Goal: Task Accomplishment & Management: Manage account settings

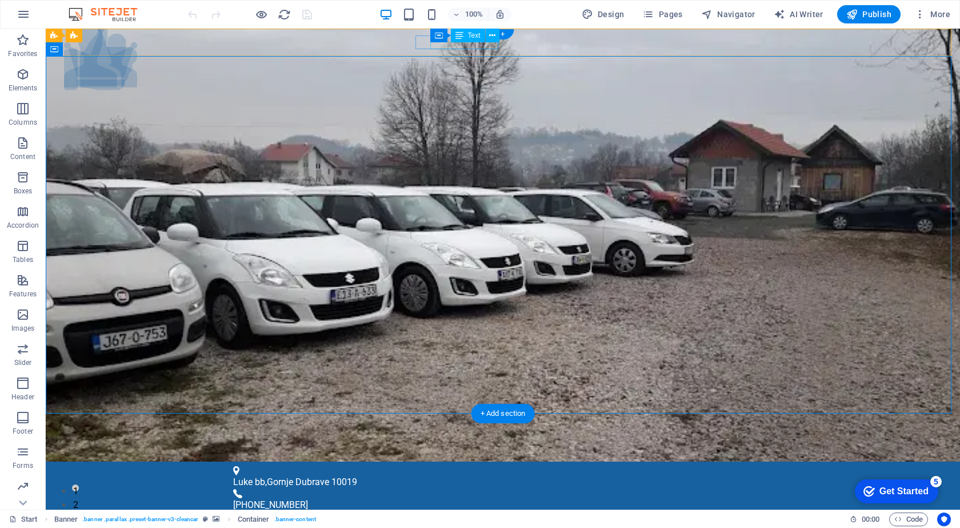
click at [441, 498] on div "[PHONE_NUMBER]" at bounding box center [498, 505] width 530 height 14
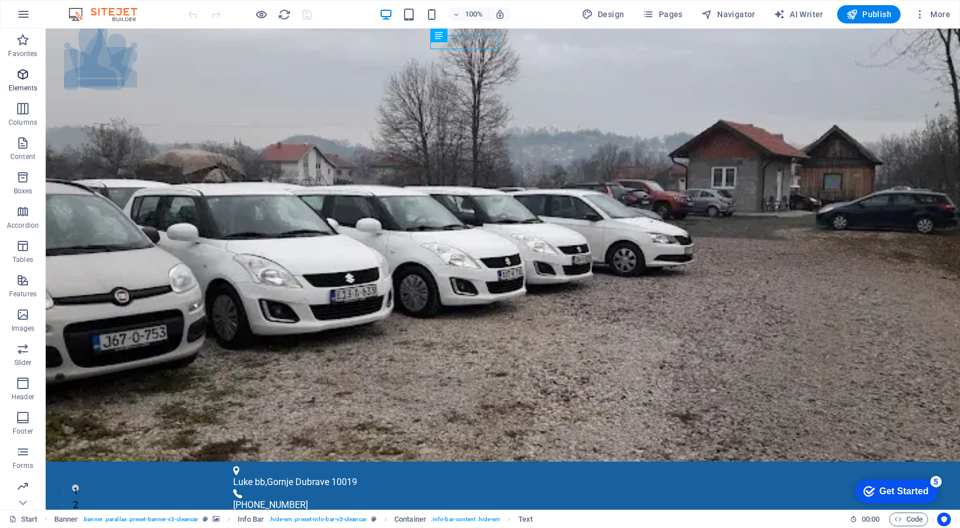
click at [30, 69] on icon "button" at bounding box center [23, 74] width 14 height 14
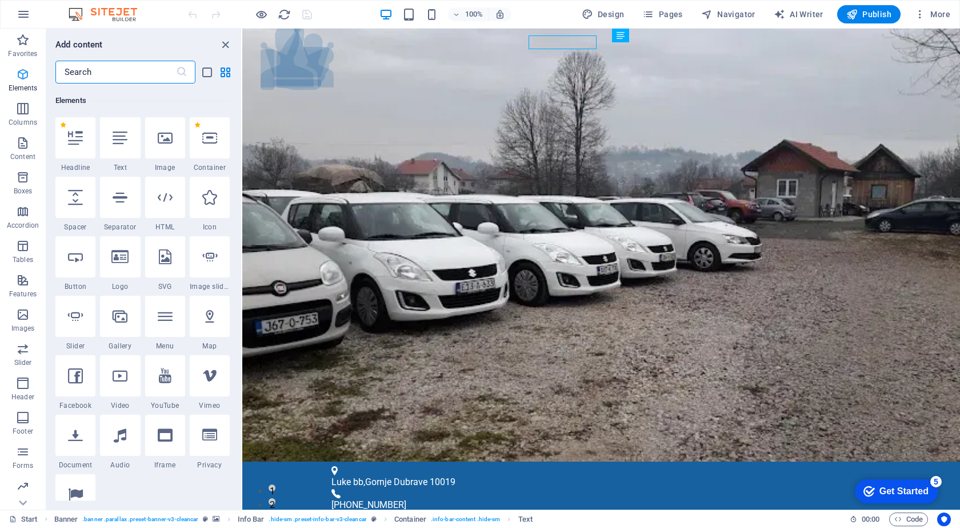
scroll to position [122, 0]
click at [121, 73] on input "text" at bounding box center [115, 72] width 121 height 23
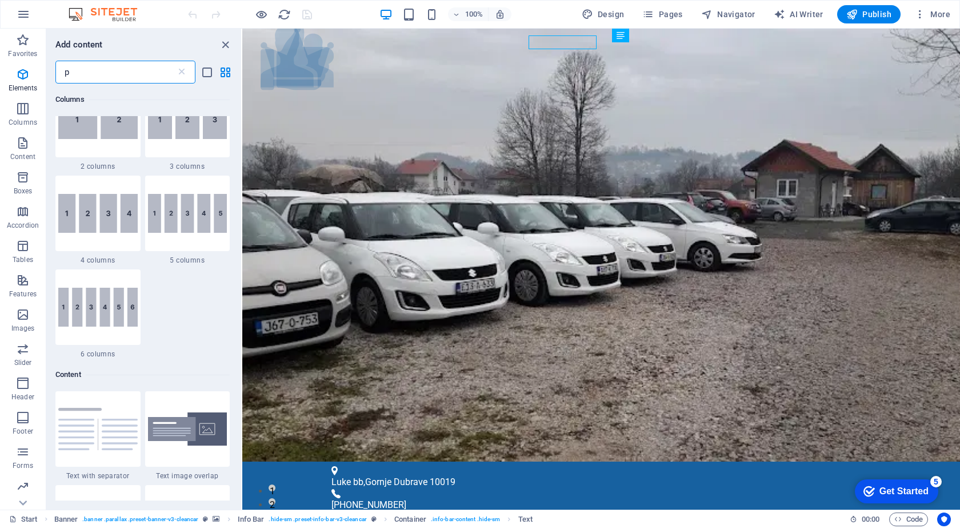
scroll to position [0, 0]
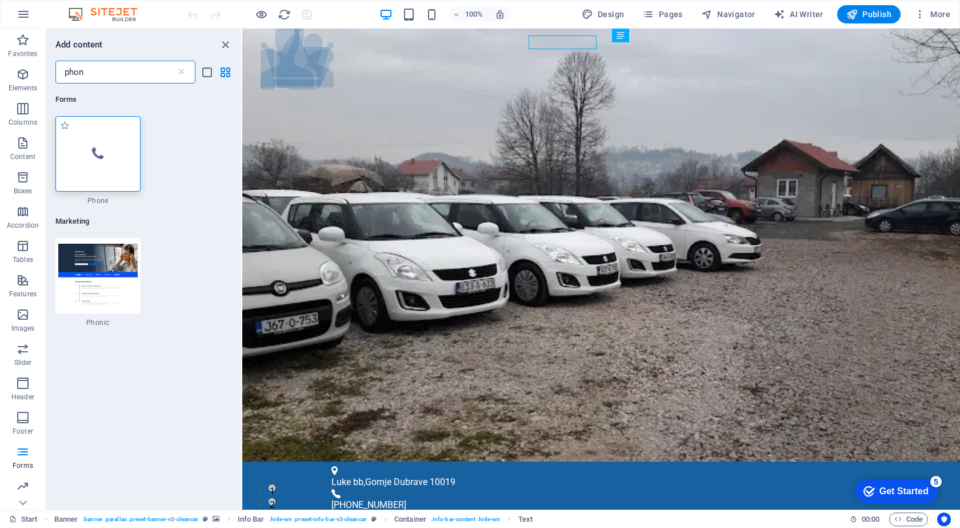
type input "phon"
click at [116, 152] on div at bounding box center [97, 153] width 85 height 75
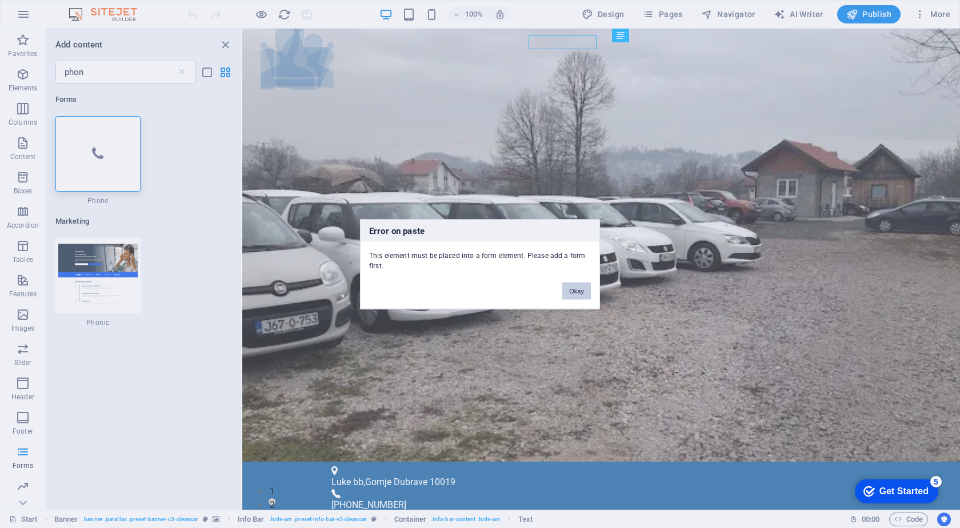
click at [577, 291] on button "Okay" at bounding box center [576, 290] width 29 height 17
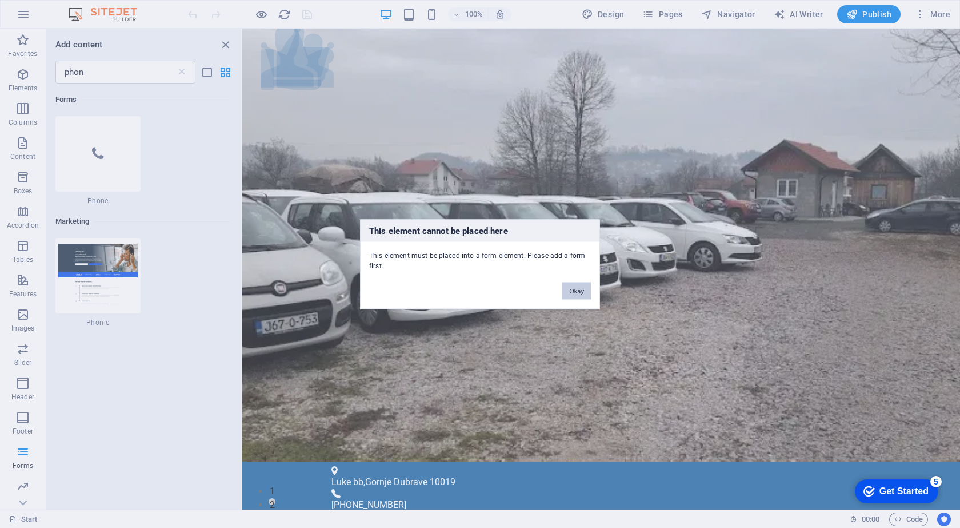
click at [573, 284] on button "Okay" at bounding box center [576, 290] width 29 height 17
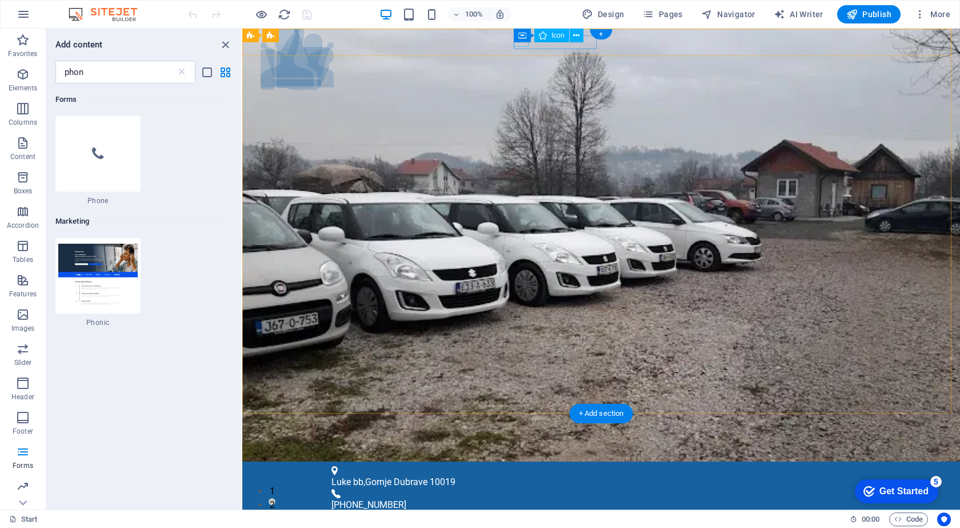
click at [518, 489] on figure at bounding box center [597, 493] width 530 height 9
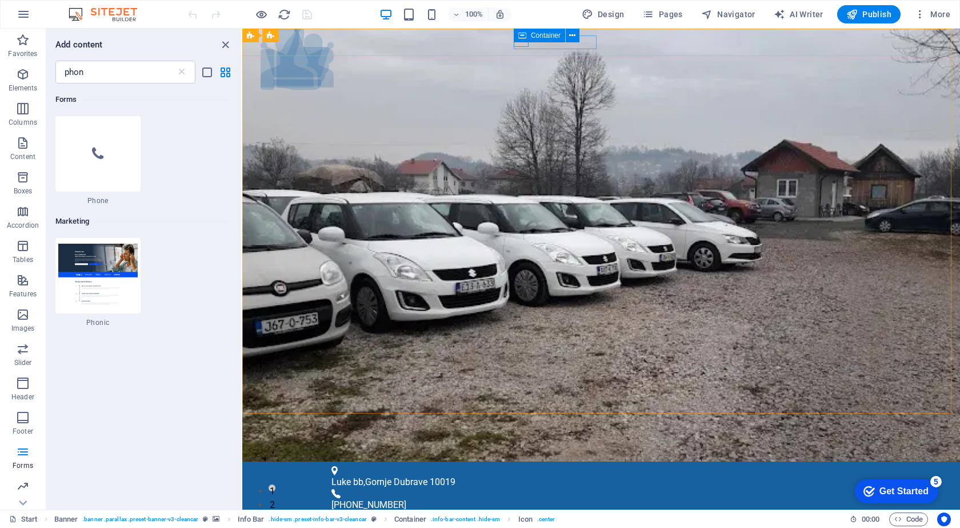
click at [546, 498] on div "[PHONE_NUMBER]" at bounding box center [597, 505] width 530 height 14
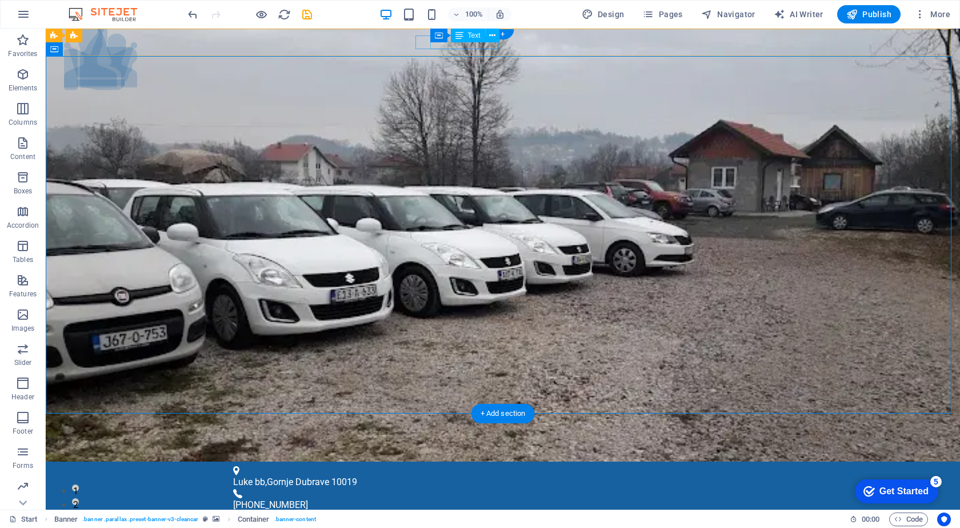
click at [462, 498] on div "[PHONE_NUMBER]" at bounding box center [498, 505] width 530 height 14
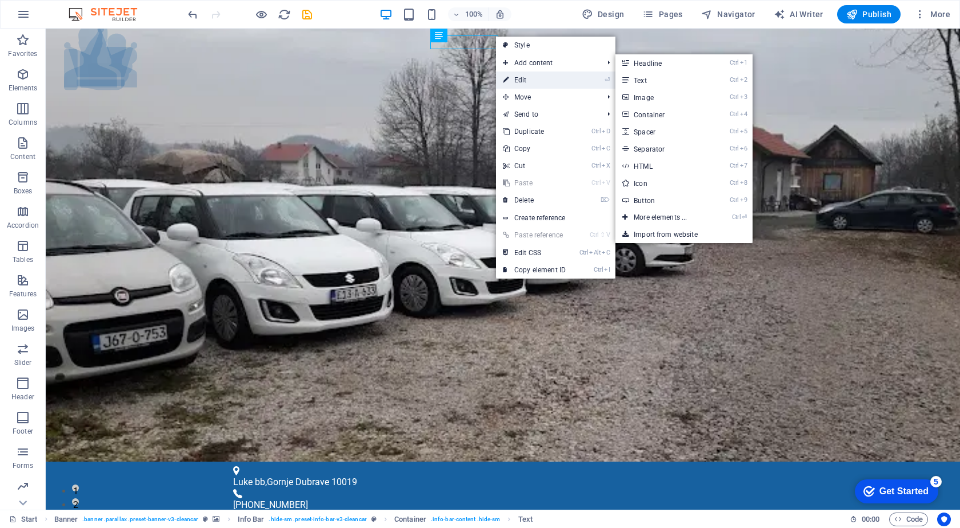
click at [532, 80] on link "⏎ Edit" at bounding box center [534, 79] width 77 height 17
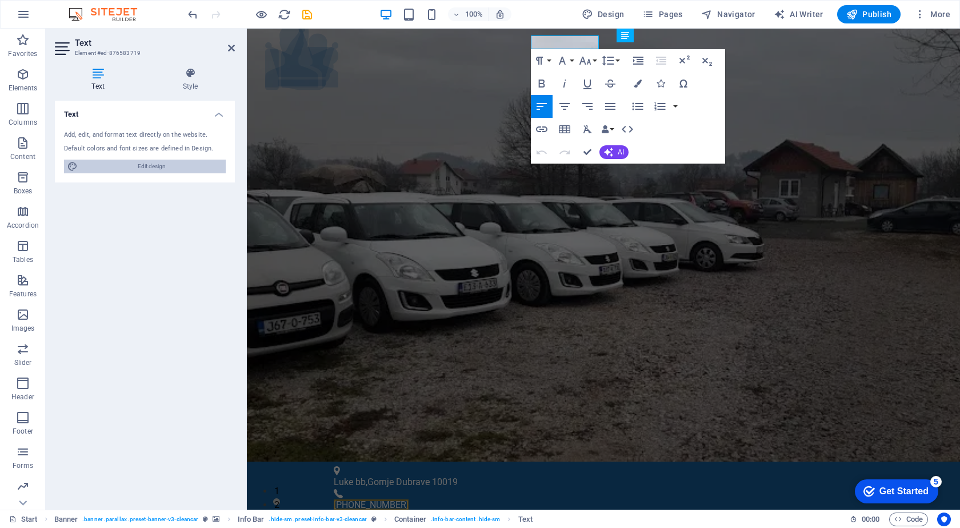
click at [169, 159] on span "Edit design" at bounding box center [151, 166] width 141 height 14
select select "px"
select select "300"
select select "px"
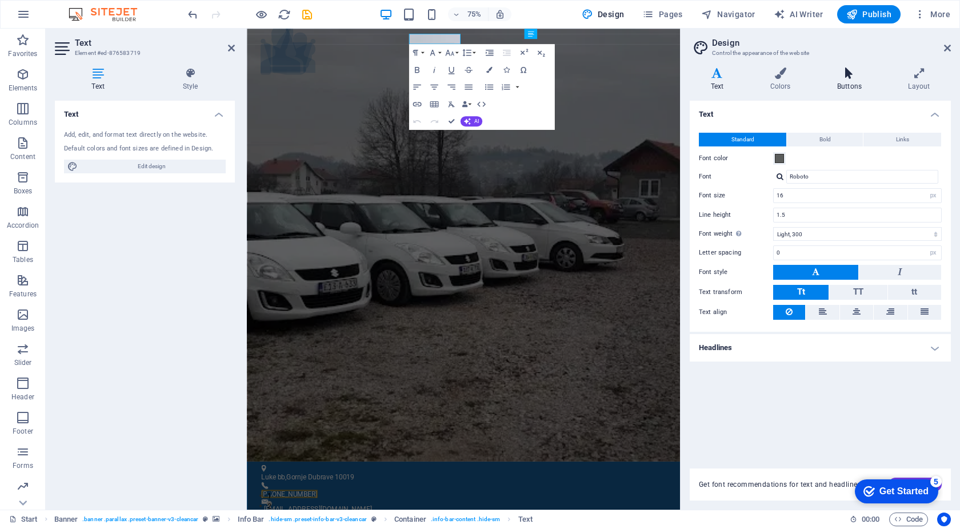
click at [841, 82] on h4 "Buttons" at bounding box center [851, 79] width 71 height 24
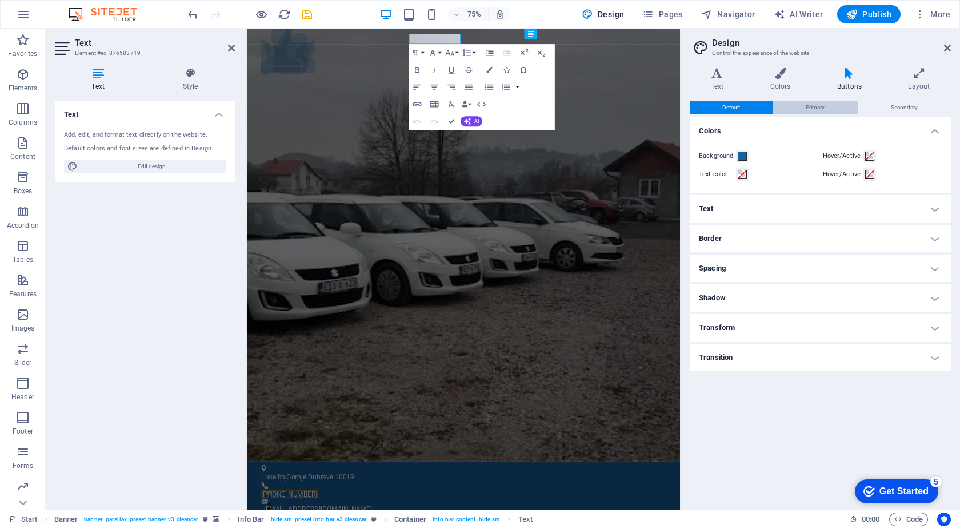
click at [821, 110] on span "Primary" at bounding box center [815, 108] width 19 height 14
click at [871, 102] on button "Secondary" at bounding box center [905, 108] width 92 height 14
click at [746, 111] on button "Default" at bounding box center [731, 108] width 83 height 14
click at [744, 216] on h4 "Text" at bounding box center [820, 208] width 261 height 27
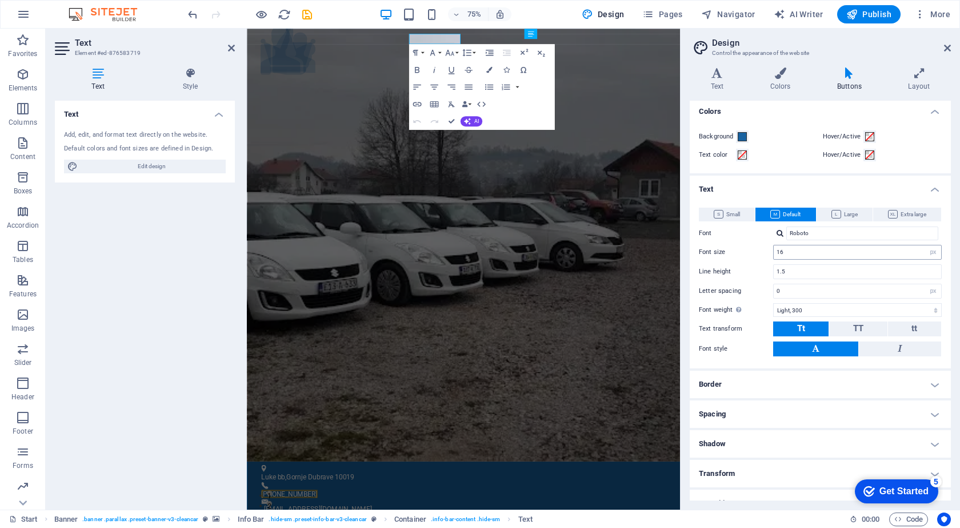
scroll to position [36, 0]
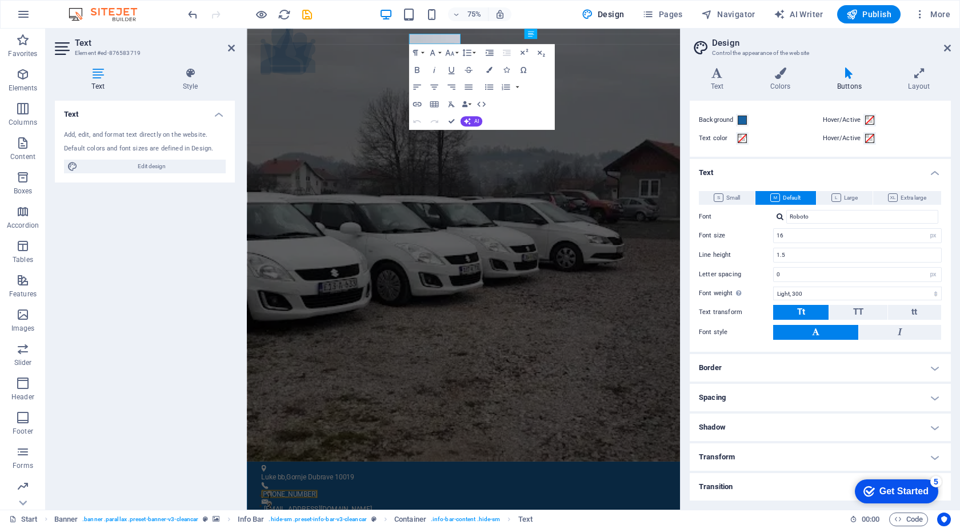
click at [768, 374] on h4 "Border" at bounding box center [820, 367] width 261 height 27
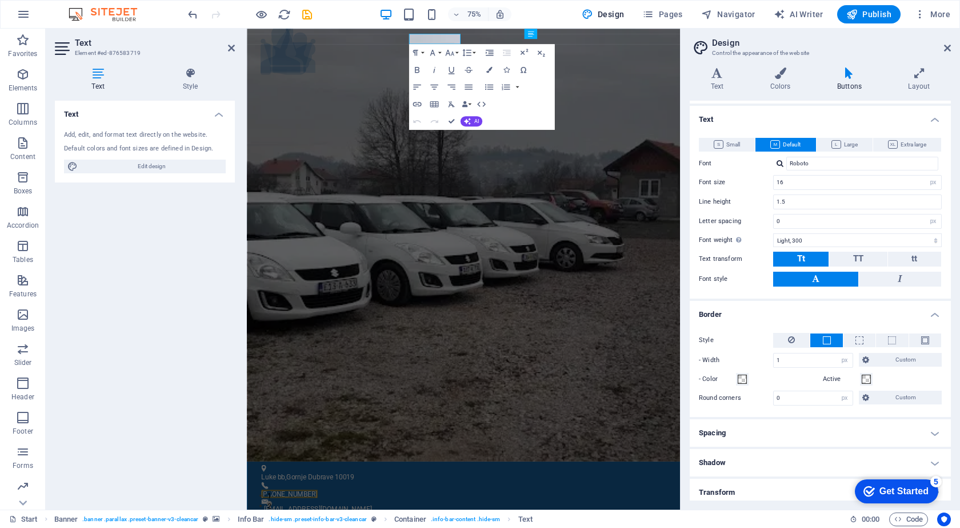
scroll to position [125, 0]
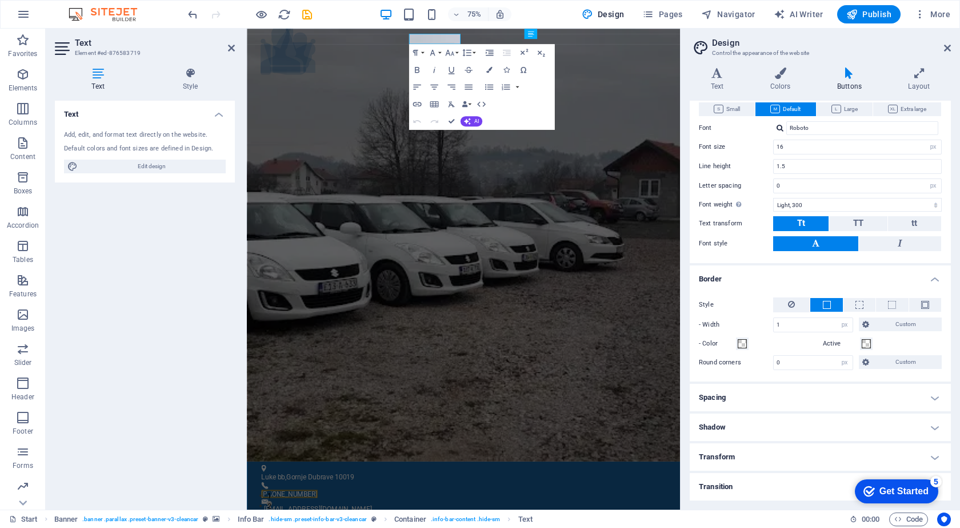
click at [765, 462] on h4 "Transform" at bounding box center [820, 456] width 261 height 27
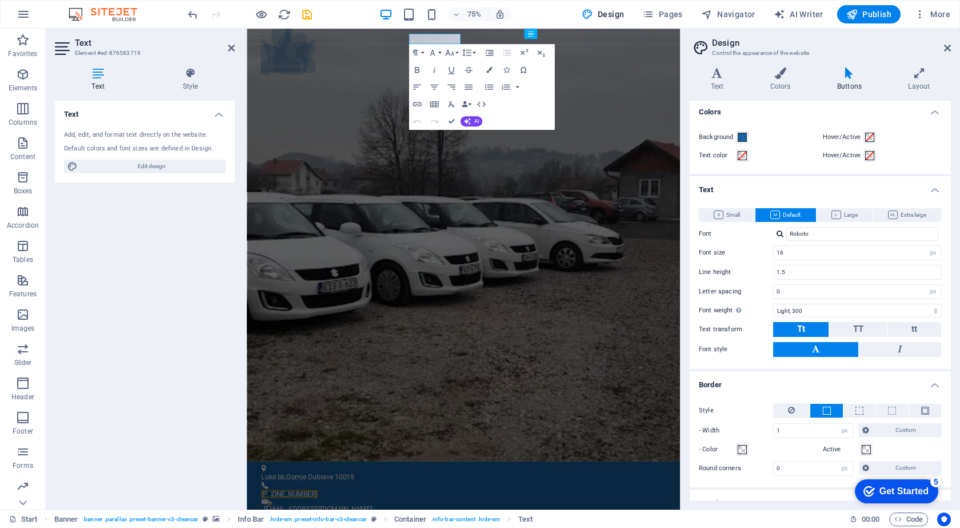
scroll to position [0, 0]
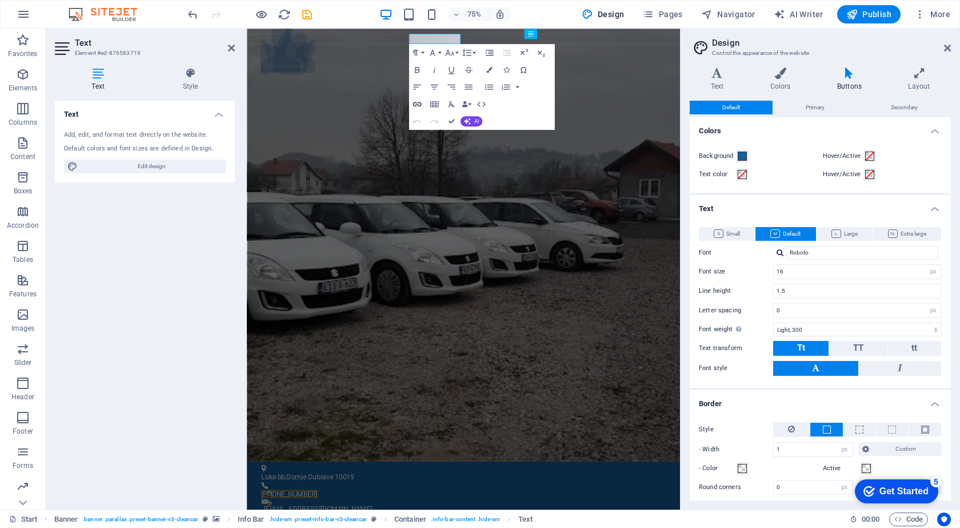
click at [421, 103] on icon "button" at bounding box center [417, 104] width 9 height 5
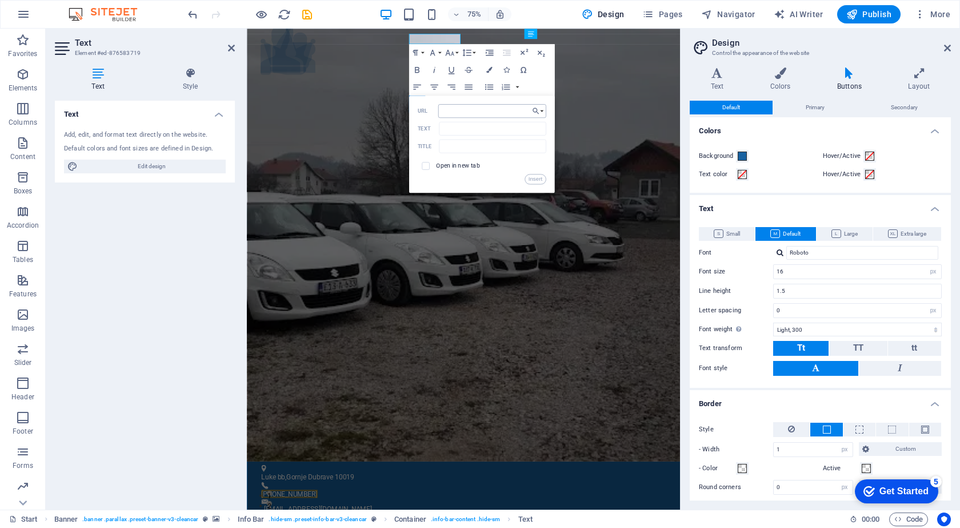
click at [482, 116] on input "URL" at bounding box center [492, 111] width 108 height 14
click at [537, 111] on icon "button" at bounding box center [536, 110] width 6 height 6
click at [463, 116] on input "URL" at bounding box center [492, 111] width 108 height 14
type input "p"
drag, startPoint x: 718, startPoint y: 146, endPoint x: 444, endPoint y: 135, distance: 274.6
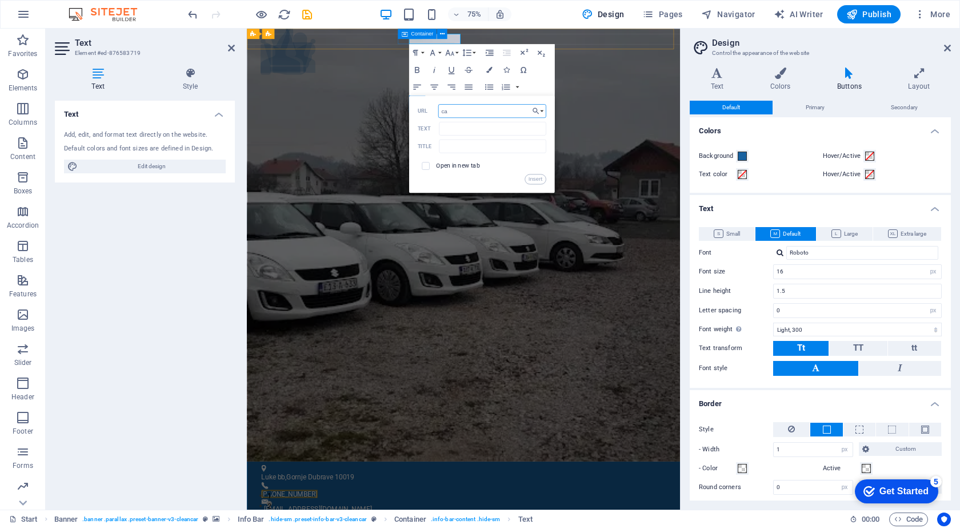
click at [464, 110] on input "ca" at bounding box center [492, 111] width 108 height 14
paste input "tel:15555551212"
drag, startPoint x: 488, startPoint y: 111, endPoint x: 450, endPoint y: 119, distance: 38.7
click at [450, 119] on div "tel:15555551212 URL Text Title Open in new tab Insert" at bounding box center [482, 144] width 129 height 80
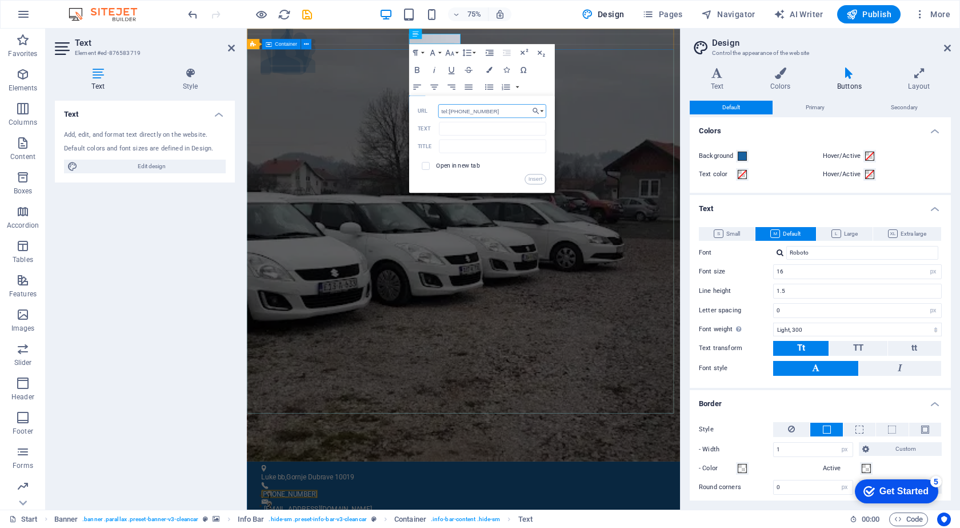
type input "tel:+38762007851"
click at [531, 178] on button "Insert" at bounding box center [536, 179] width 22 height 10
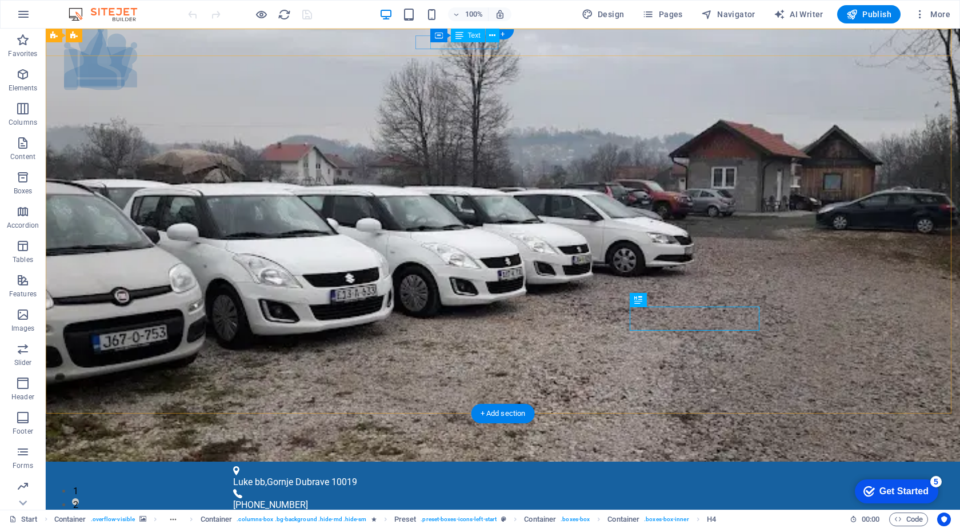
click at [461, 498] on div "[PHONE_NUMBER]" at bounding box center [498, 505] width 530 height 14
click at [470, 498] on div "[PHONE_NUMBER]" at bounding box center [498, 505] width 530 height 14
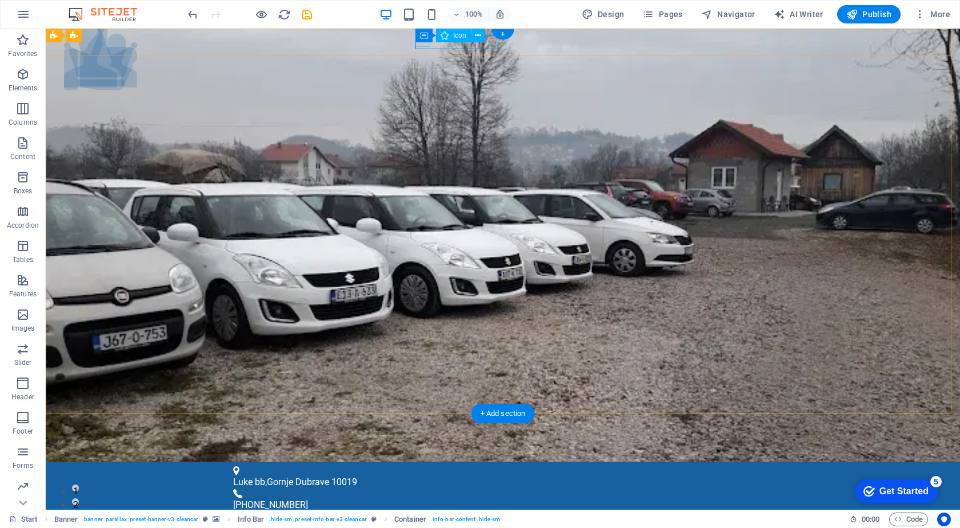
click at [423, 489] on figure at bounding box center [498, 493] width 530 height 9
select select "xMidYMid"
select select "px"
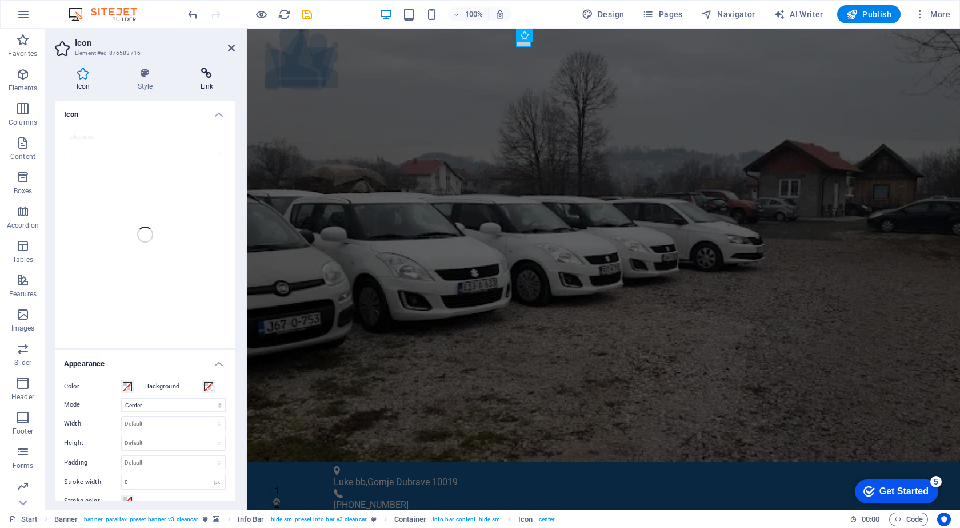
click at [203, 80] on h4 "Link" at bounding box center [207, 79] width 56 height 24
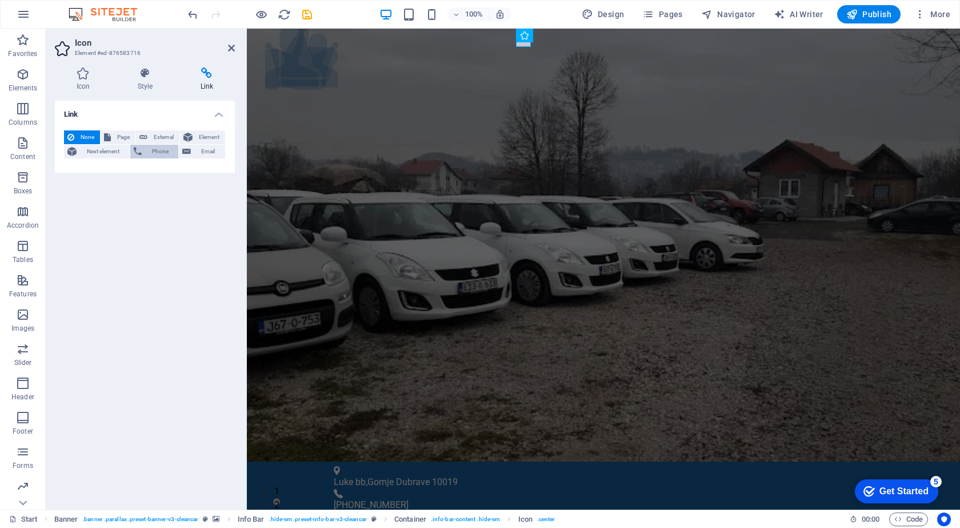
click at [149, 152] on span "Phone" at bounding box center [160, 152] width 30 height 14
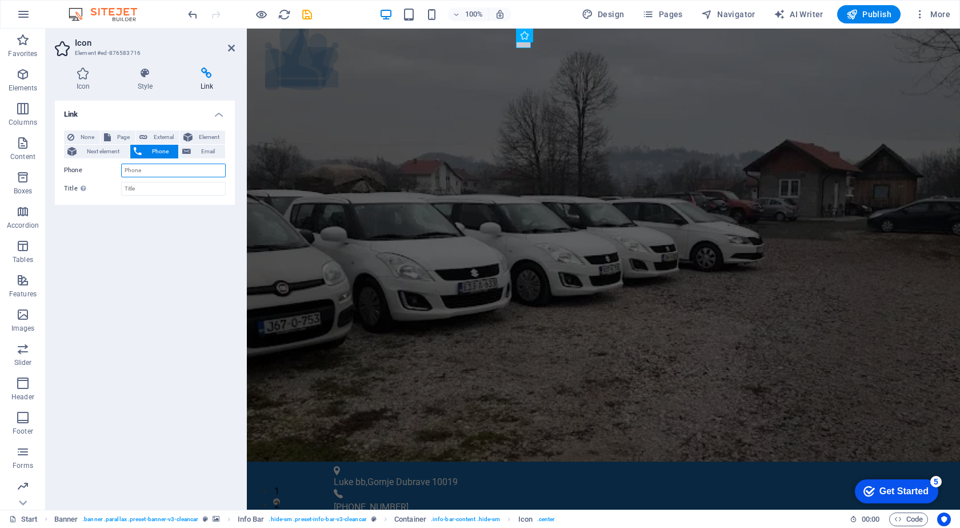
click at [157, 170] on input "Phone" at bounding box center [173, 170] width 105 height 14
type input "+38762007851"
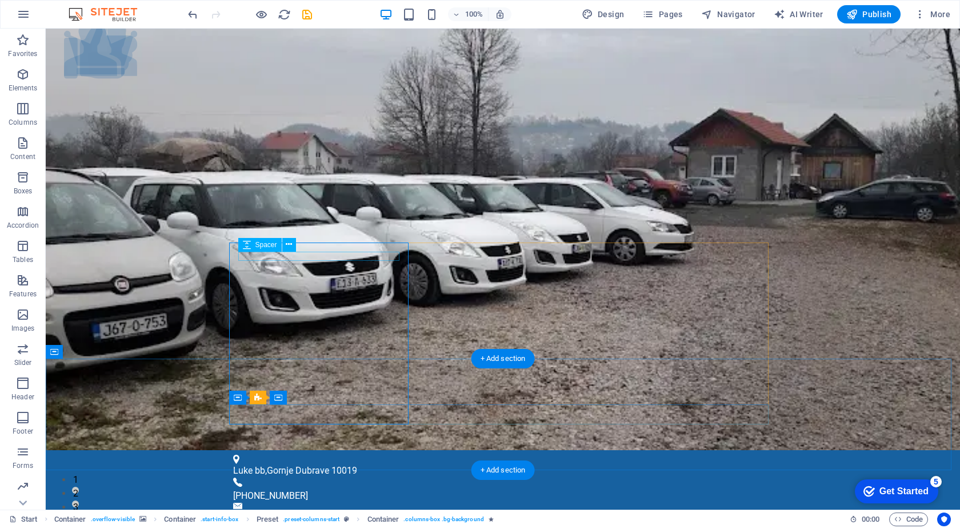
scroll to position [114, 0]
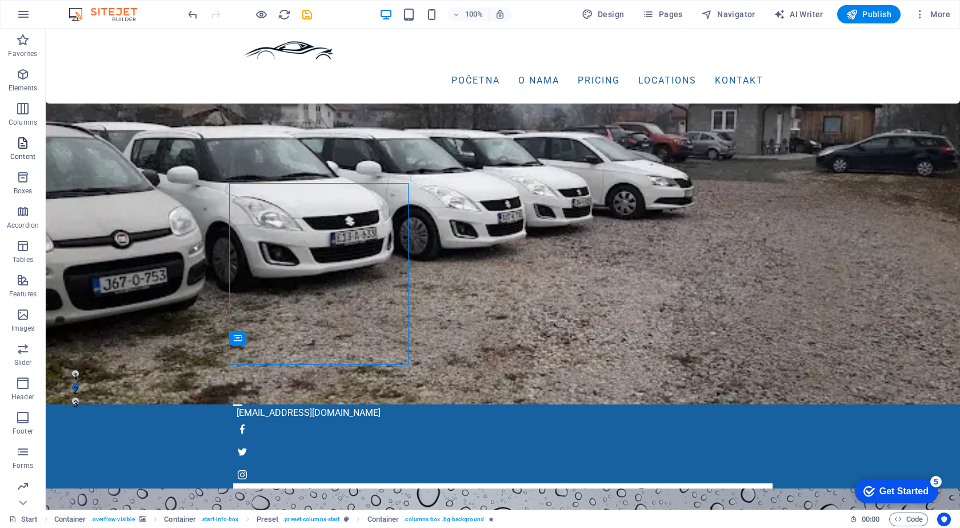
click at [20, 146] on icon "button" at bounding box center [23, 143] width 14 height 14
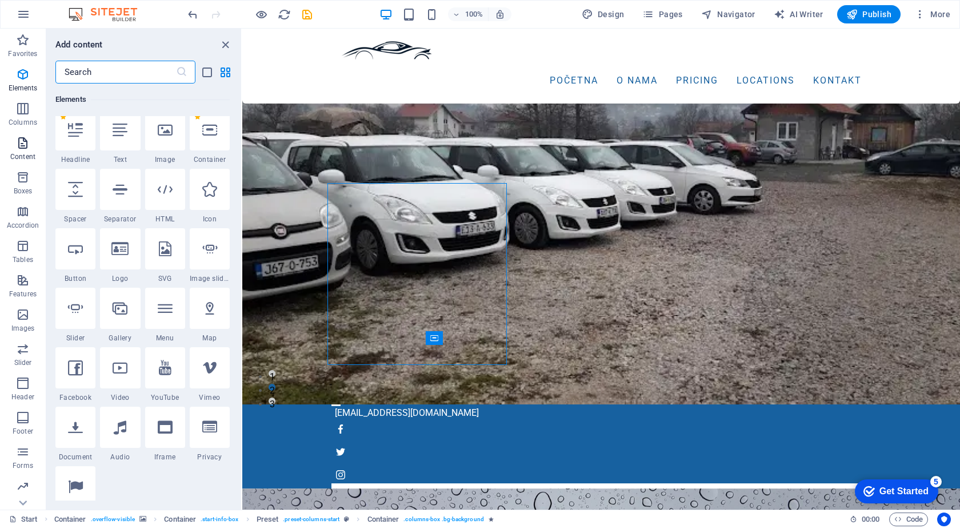
scroll to position [2000, 0]
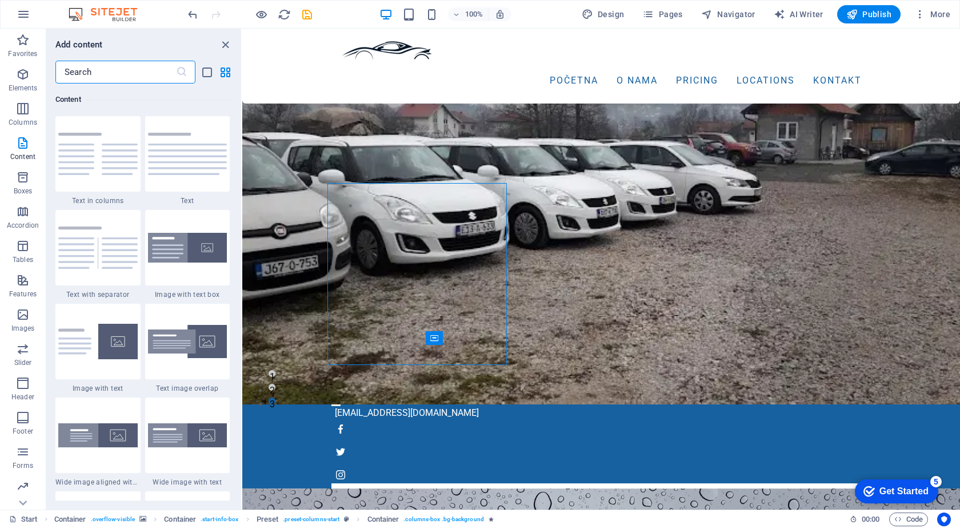
click at [123, 70] on input "text" at bounding box center [115, 72] width 121 height 23
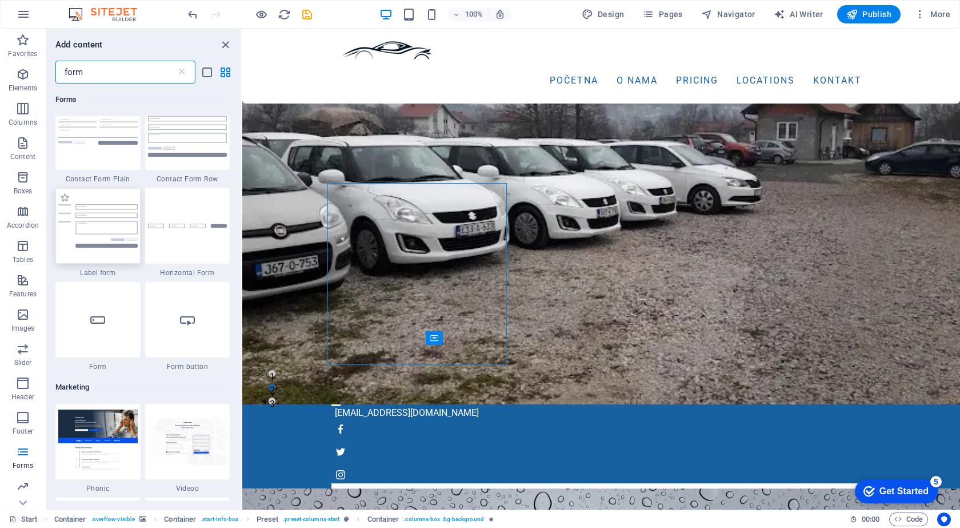
scroll to position [572, 0]
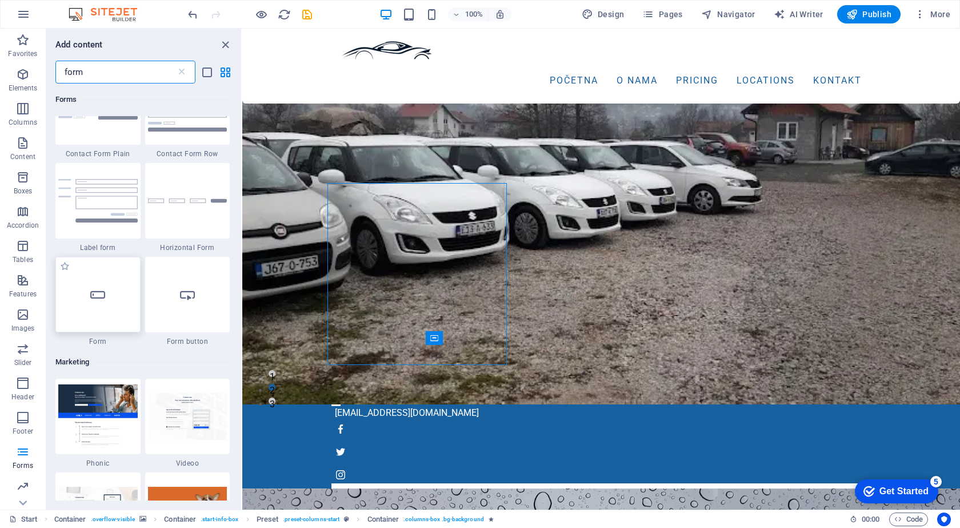
type input "form"
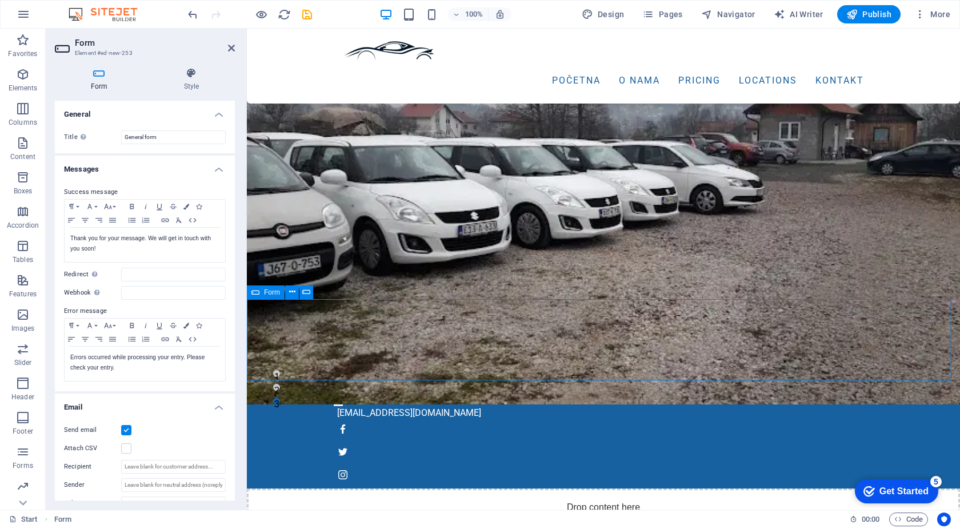
click at [286, 488] on div "Drop content here or Add elements Paste clipboard" at bounding box center [603, 528] width 713 height 81
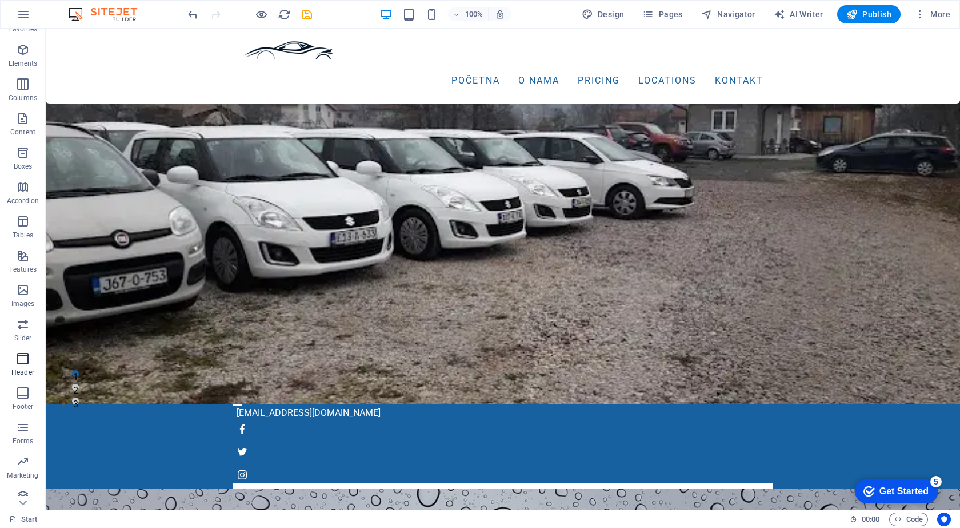
scroll to position [34, 0]
click at [25, 422] on icon "button" at bounding box center [23, 418] width 14 height 14
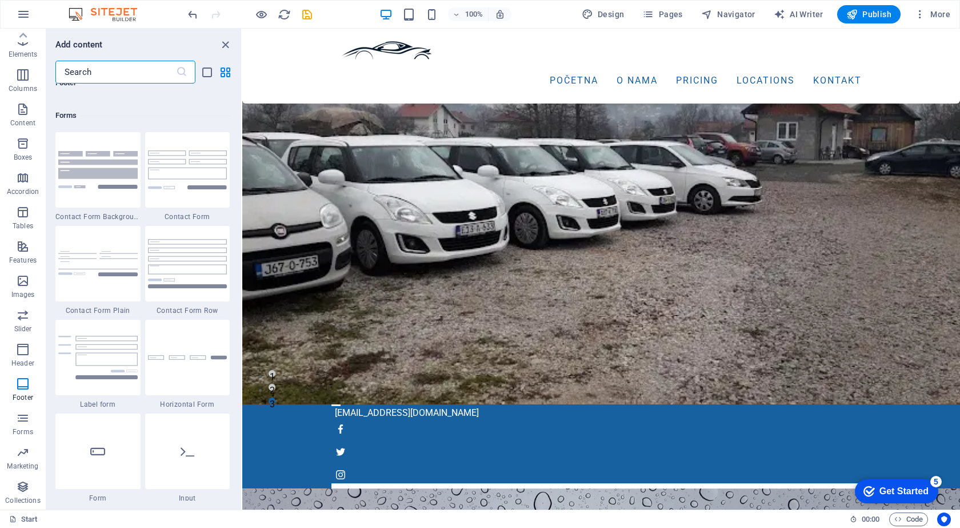
scroll to position [8231, 0]
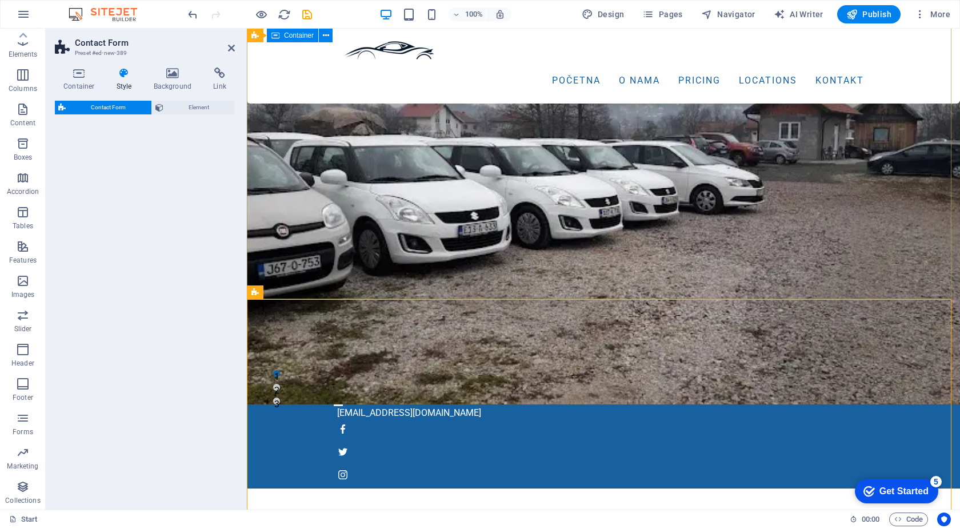
select select "rem"
select select "preset-contact-form-v3-default"
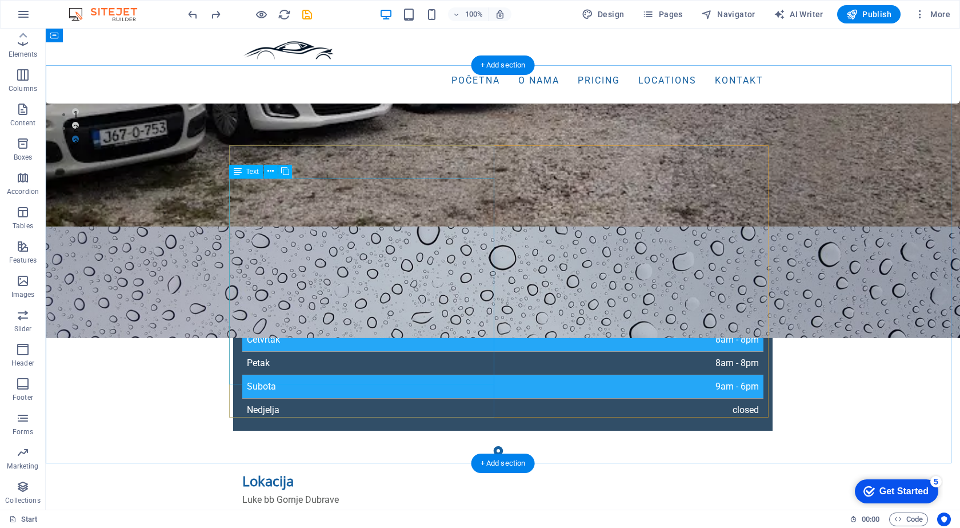
scroll to position [343, 0]
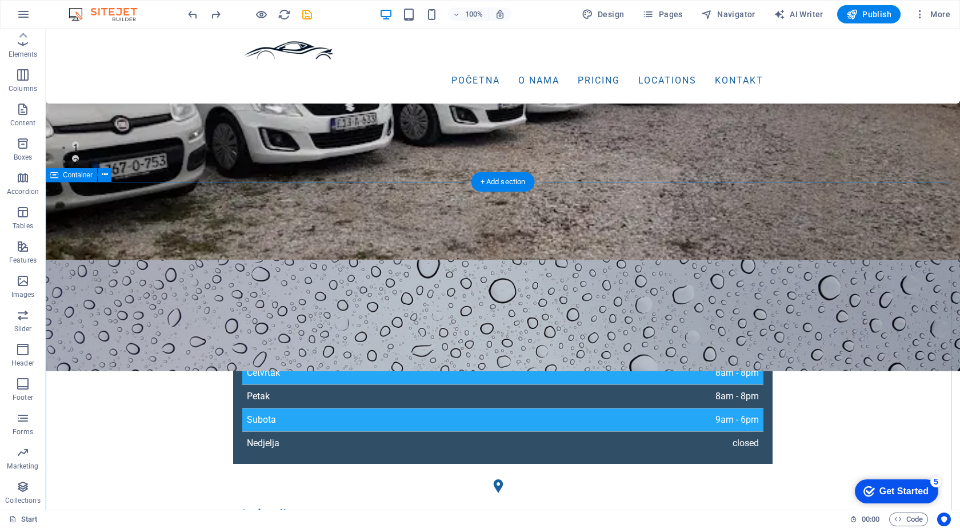
click at [83, 177] on span "Container" at bounding box center [78, 174] width 30 height 7
click at [107, 171] on icon at bounding box center [105, 175] width 6 height 12
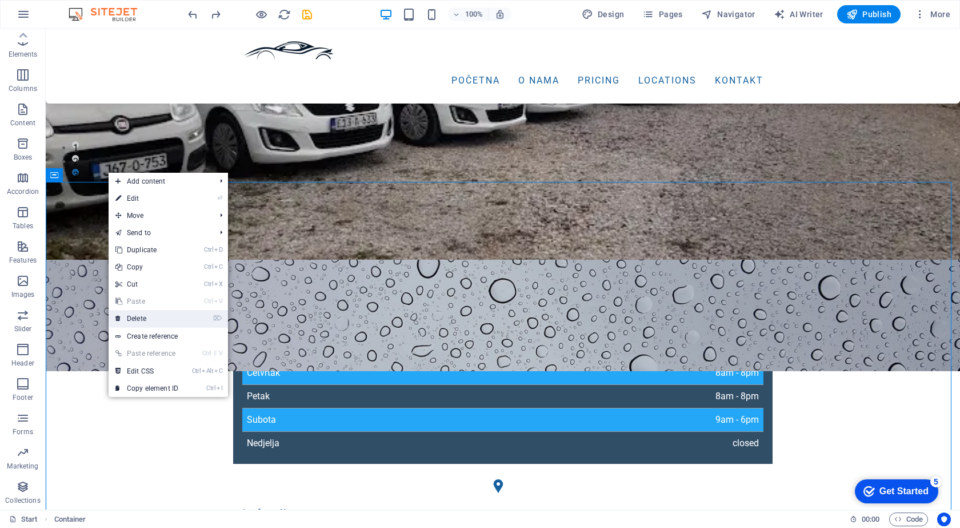
click at [151, 314] on link "⌦ Delete" at bounding box center [147, 318] width 77 height 17
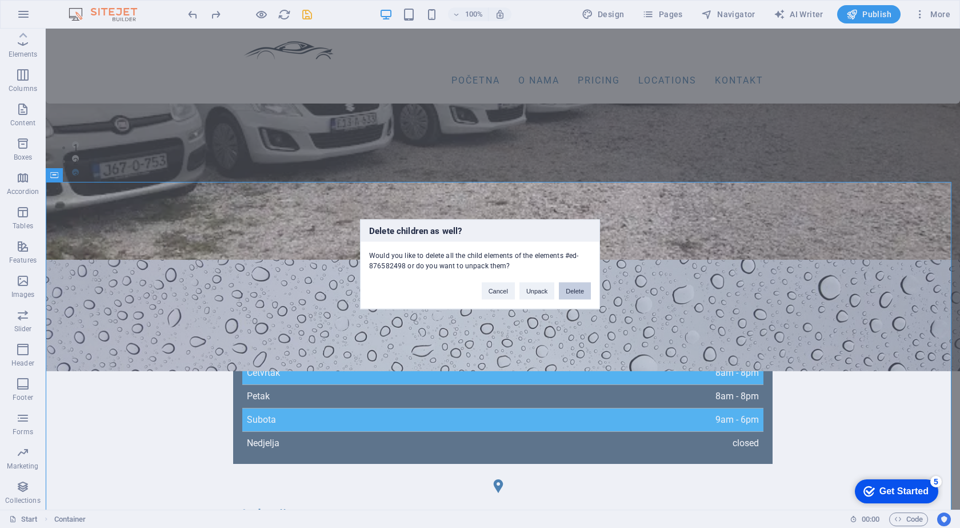
click at [580, 290] on button "Delete" at bounding box center [575, 290] width 32 height 17
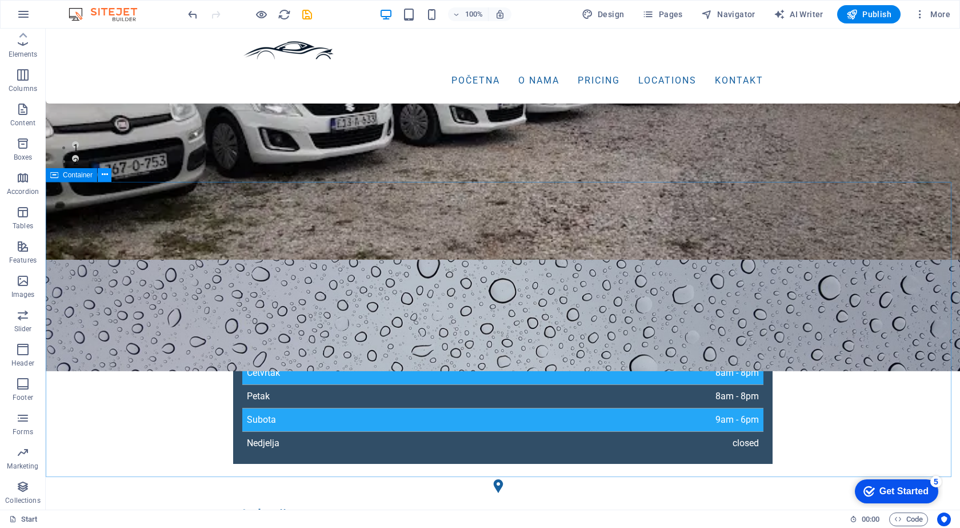
click at [102, 172] on icon at bounding box center [105, 175] width 6 height 12
click at [25, 117] on span "Content" at bounding box center [23, 115] width 46 height 27
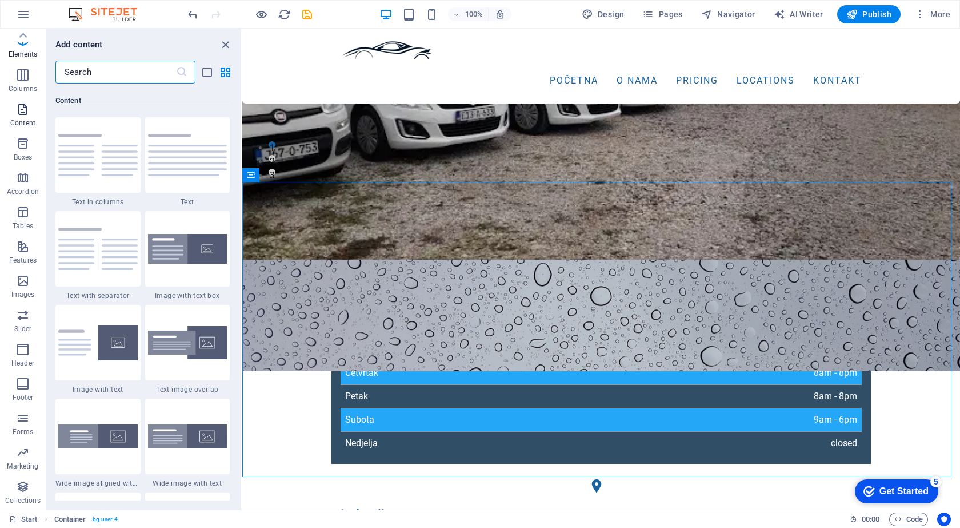
scroll to position [2000, 0]
click at [26, 430] on p "Forms" at bounding box center [23, 431] width 21 height 9
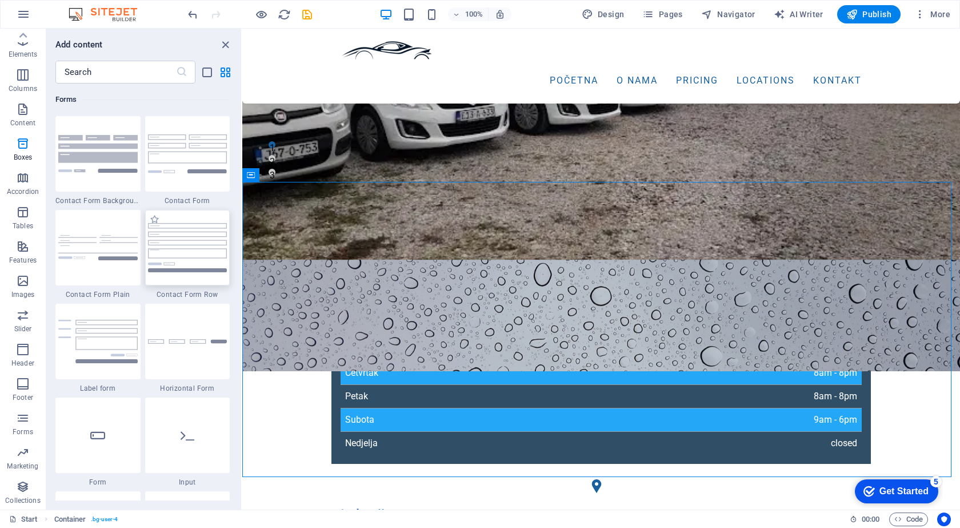
scroll to position [8345, 0]
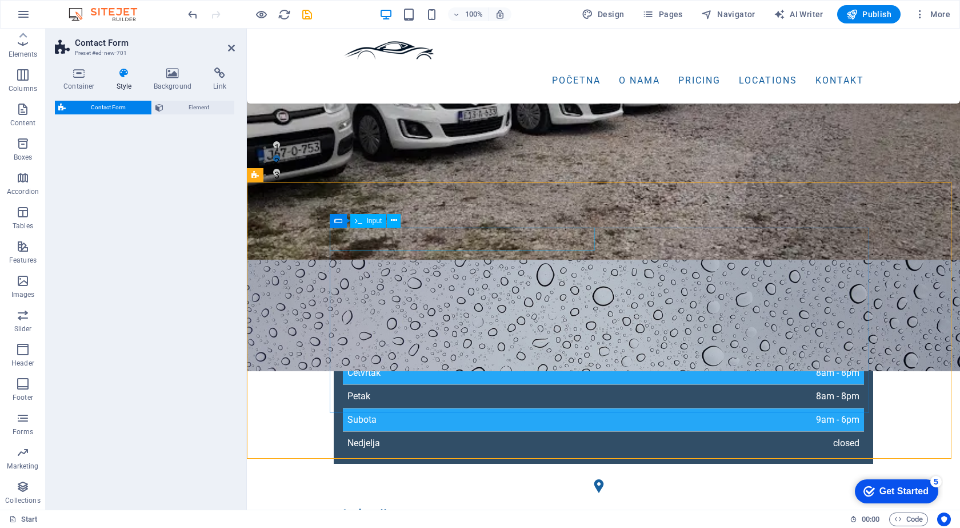
select select "rem"
select select "preset-contact-form-v3-default"
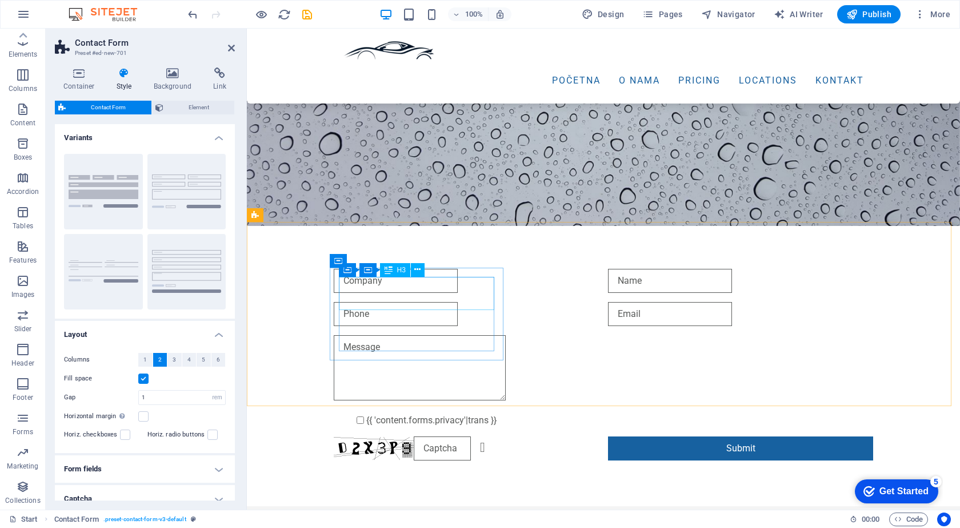
scroll to position [572, 0]
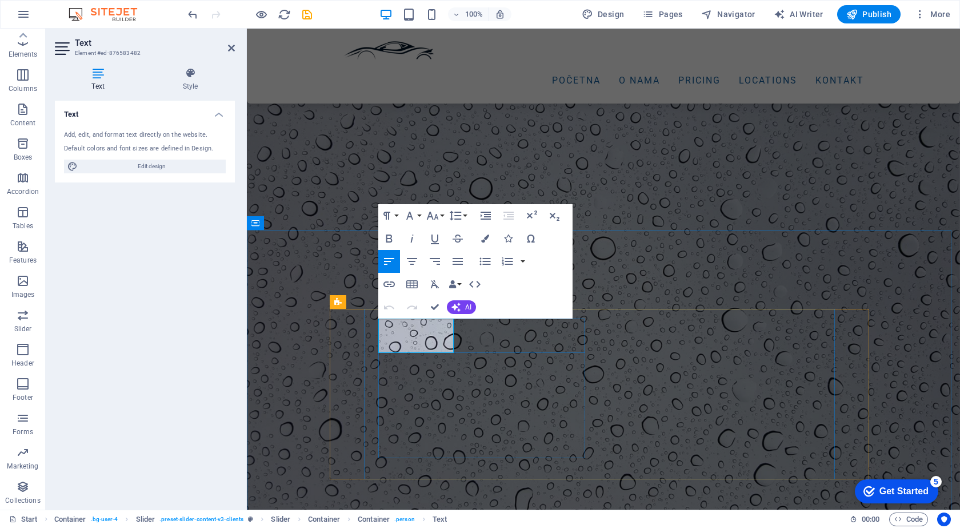
drag, startPoint x: 449, startPoint y: 333, endPoint x: 377, endPoint y: 329, distance: 72.7
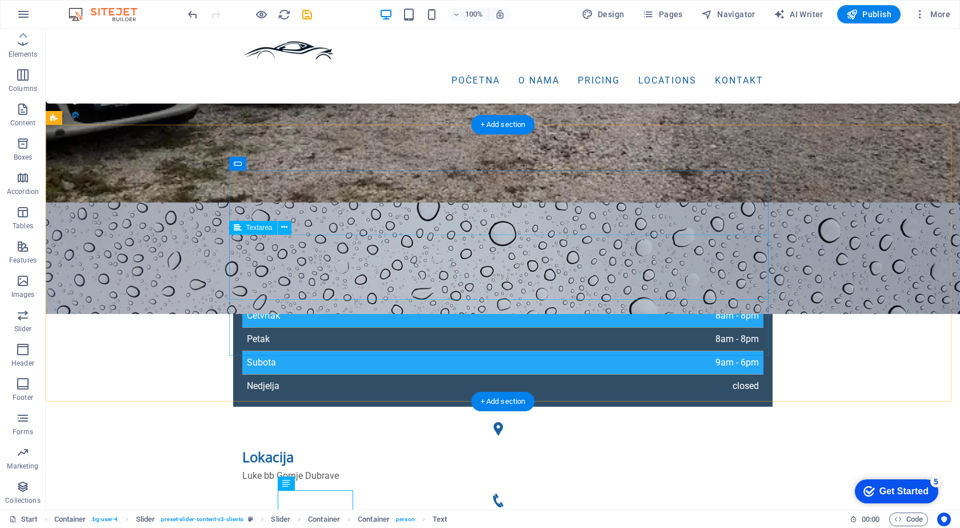
scroll to position [286, 0]
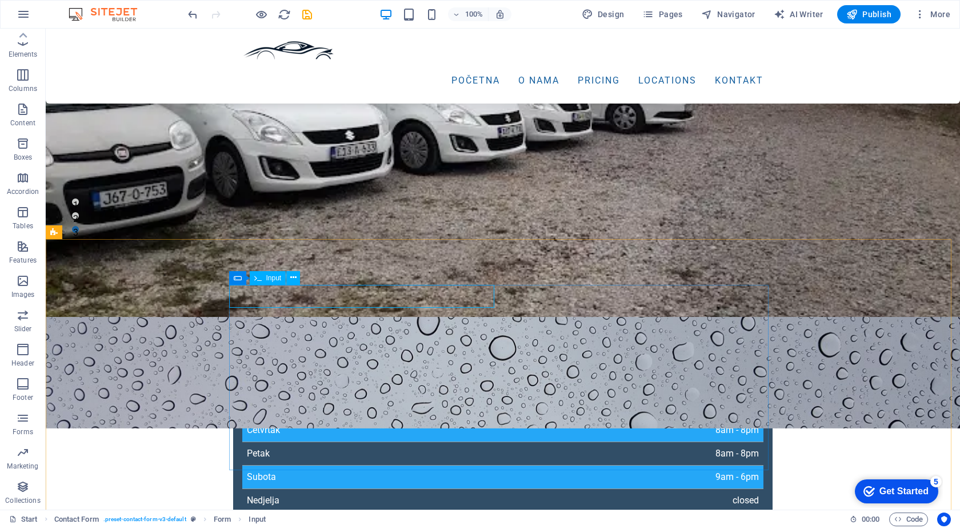
click at [273, 282] on div "Input" at bounding box center [268, 278] width 37 height 14
click at [268, 281] on span "Input" at bounding box center [273, 277] width 15 height 7
click at [261, 277] on icon at bounding box center [257, 278] width 7 height 14
click at [237, 277] on icon at bounding box center [238, 278] width 8 height 14
click at [268, 277] on button at bounding box center [275, 278] width 14 height 14
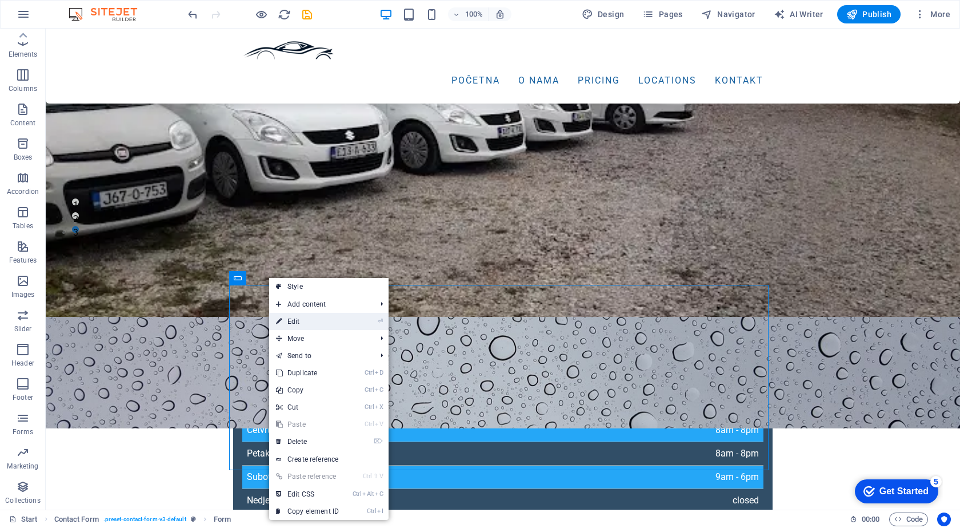
click at [302, 323] on link "⏎ Edit" at bounding box center [307, 321] width 77 height 17
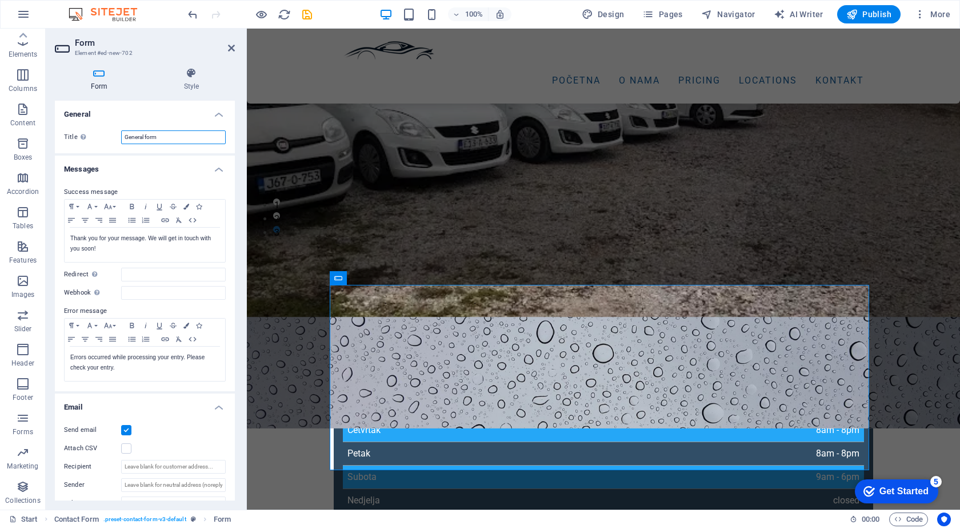
drag, startPoint x: 173, startPoint y: 141, endPoint x: 101, endPoint y: 146, distance: 72.2
click at [101, 146] on div "Title Define a name for the form. General form" at bounding box center [145, 137] width 180 height 32
type input "Kontakt"
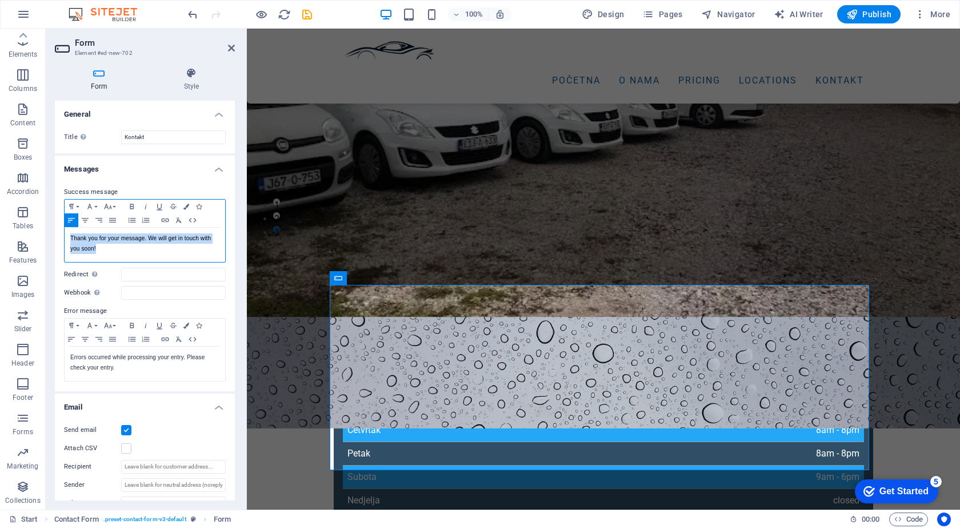
drag, startPoint x: 145, startPoint y: 253, endPoint x: 68, endPoint y: 235, distance: 78.6
click at [68, 235] on div "Thank you for your message. We will get in touch with you soon!" at bounding box center [145, 244] width 161 height 34
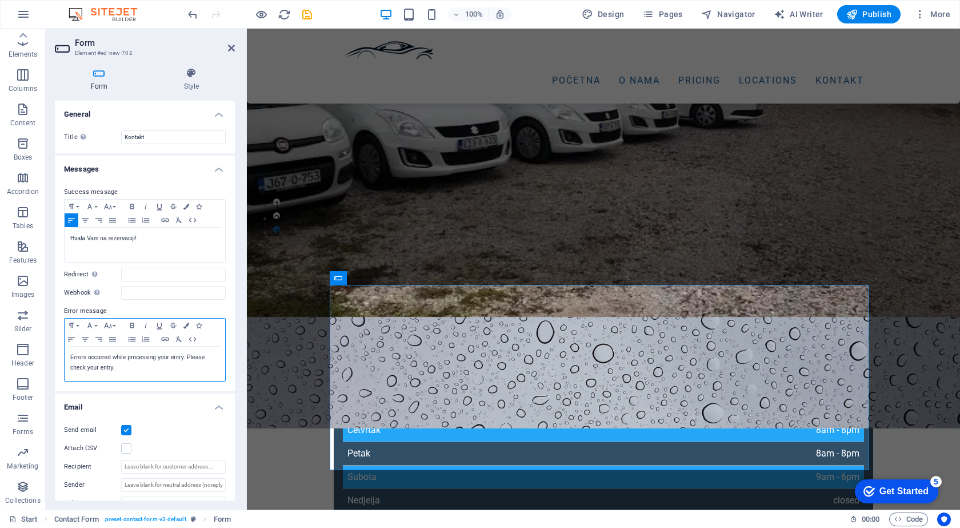
click at [123, 370] on p "Errors occurred while processing your entry. Please check your entry." at bounding box center [144, 362] width 149 height 21
drag, startPoint x: 146, startPoint y: 374, endPoint x: 70, endPoint y: 353, distance: 78.4
click at [70, 353] on div "Errors occurred while processing your entry. Please check your entry." at bounding box center [145, 363] width 161 height 34
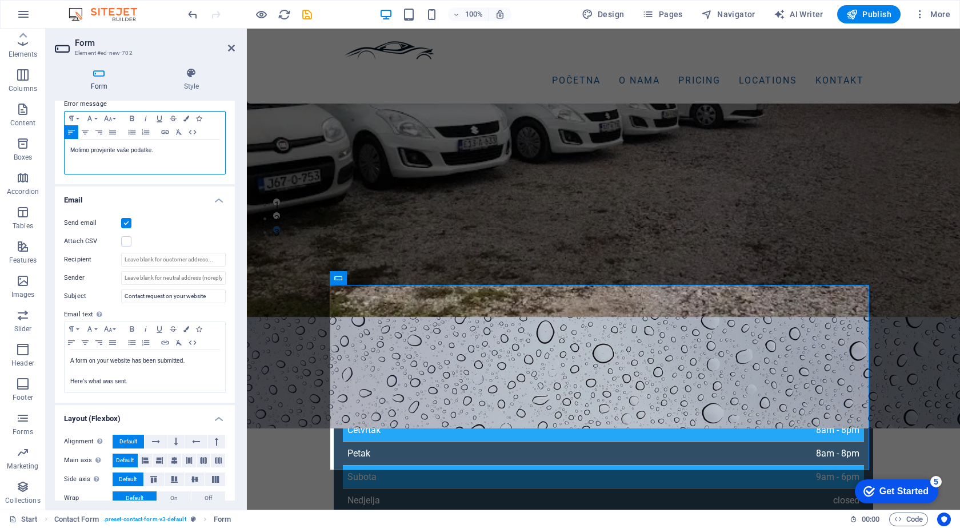
scroll to position [240, 0]
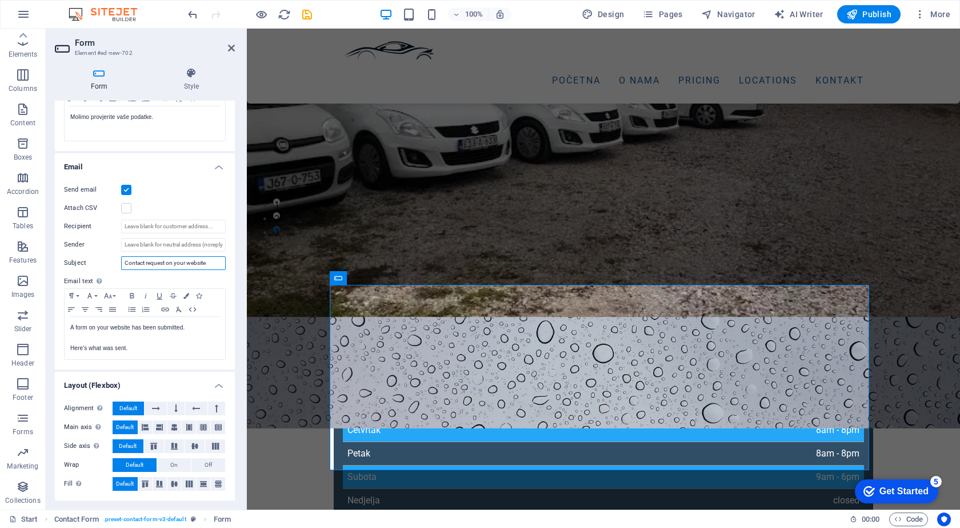
drag, startPoint x: 209, startPoint y: 262, endPoint x: 106, endPoint y: 262, distance: 102.9
click at [106, 262] on div "Subject Contact request on your website" at bounding box center [145, 263] width 162 height 14
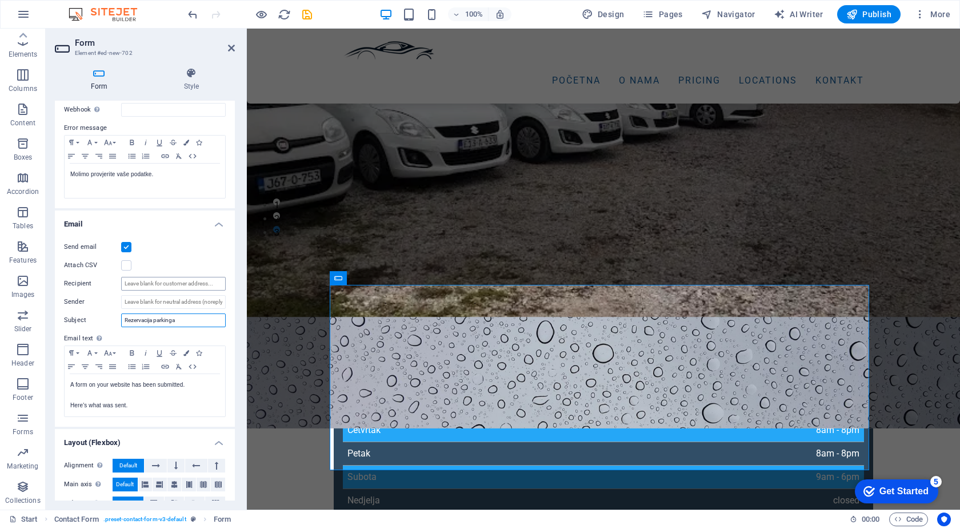
type input "Rezervacija parkinga"
click at [153, 283] on input "Recipient" at bounding box center [173, 284] width 105 height 14
click at [154, 306] on input "Sender" at bounding box center [173, 302] width 105 height 14
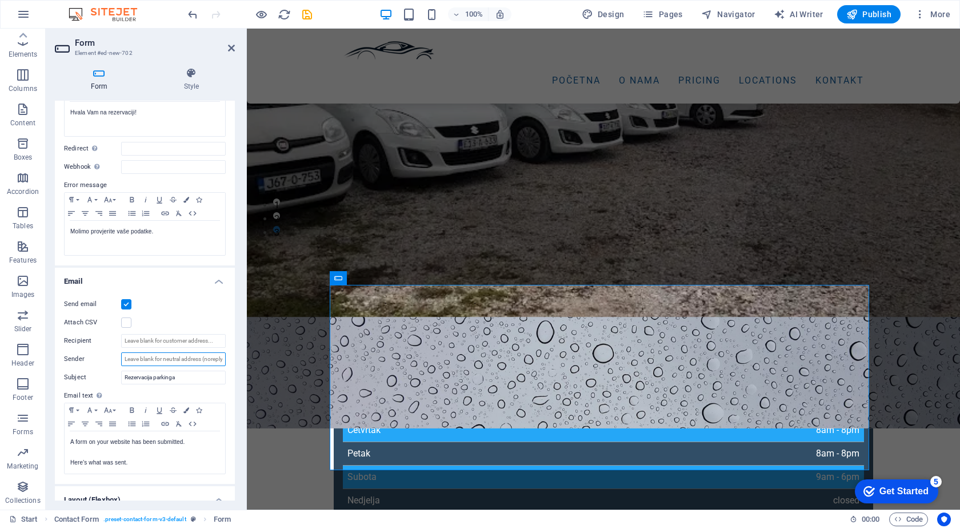
scroll to position [0, 0]
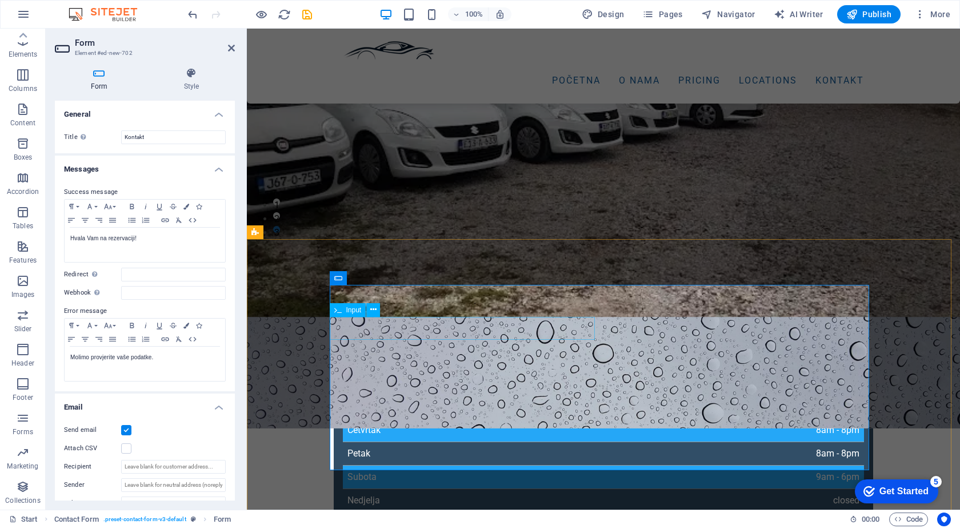
click at [366, 280] on div "Input" at bounding box center [368, 278] width 37 height 14
click at [374, 278] on span "Input" at bounding box center [374, 277] width 15 height 7
click at [397, 280] on button at bounding box center [394, 278] width 14 height 14
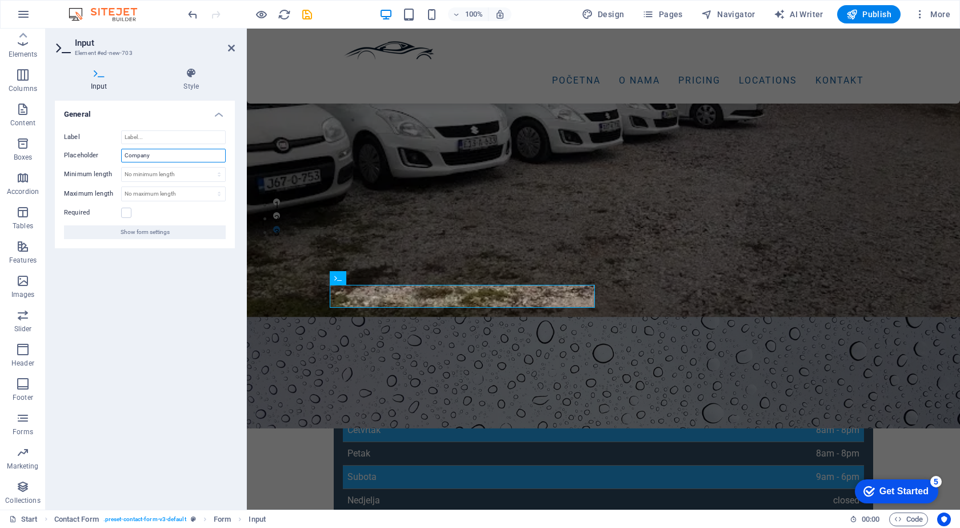
click at [162, 149] on input "Company" at bounding box center [173, 156] width 105 height 14
drag, startPoint x: 167, startPoint y: 157, endPoint x: 39, endPoint y: 157, distance: 127.5
click at [39, 157] on section "Favorites Elements Columns Content Boxes Accordion Tables Features Images Slide…" at bounding box center [480, 269] width 960 height 481
type input "Ime"
click at [127, 210] on label at bounding box center [126, 212] width 10 height 10
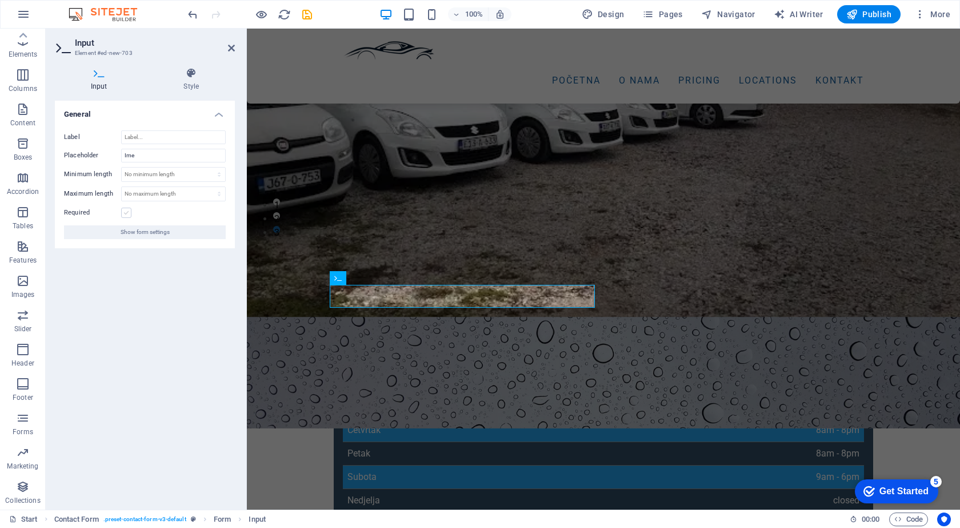
click at [0, 0] on input "Required" at bounding box center [0, 0] width 0 height 0
click at [149, 178] on select "No minimum length chars" at bounding box center [173, 174] width 103 height 14
click at [122, 167] on select "No minimum length chars" at bounding box center [173, 174] width 103 height 14
select select "DISABLED_OPTION_VALUE"
click at [145, 173] on select "No minimum length chars" at bounding box center [173, 174] width 103 height 14
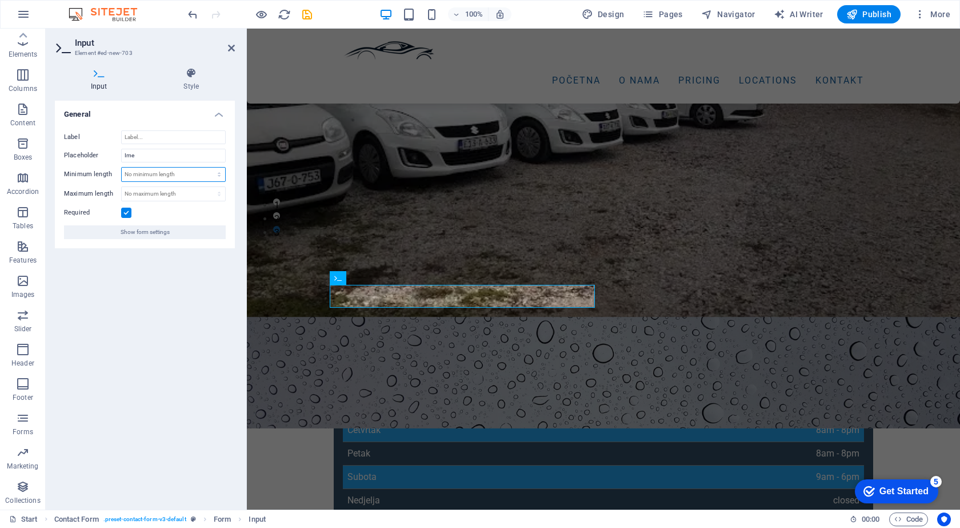
click at [156, 173] on select "No minimum length chars" at bounding box center [173, 174] width 103 height 14
click at [219, 171] on select "No minimum length chars" at bounding box center [173, 174] width 103 height 14
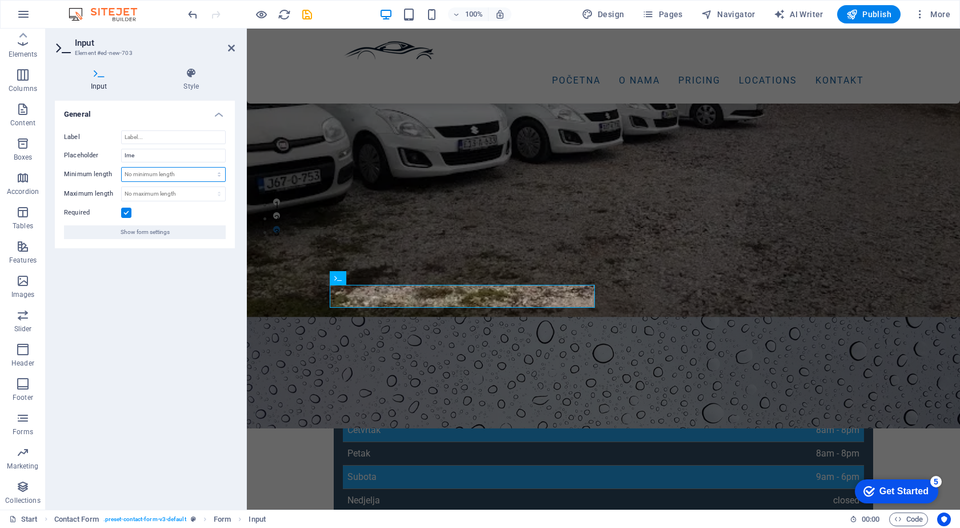
click at [219, 171] on select "No minimum length chars" at bounding box center [173, 174] width 103 height 14
click at [197, 171] on select "No minimum length chars" at bounding box center [173, 174] width 103 height 14
click at [183, 175] on select "No minimum length chars" at bounding box center [173, 174] width 103 height 14
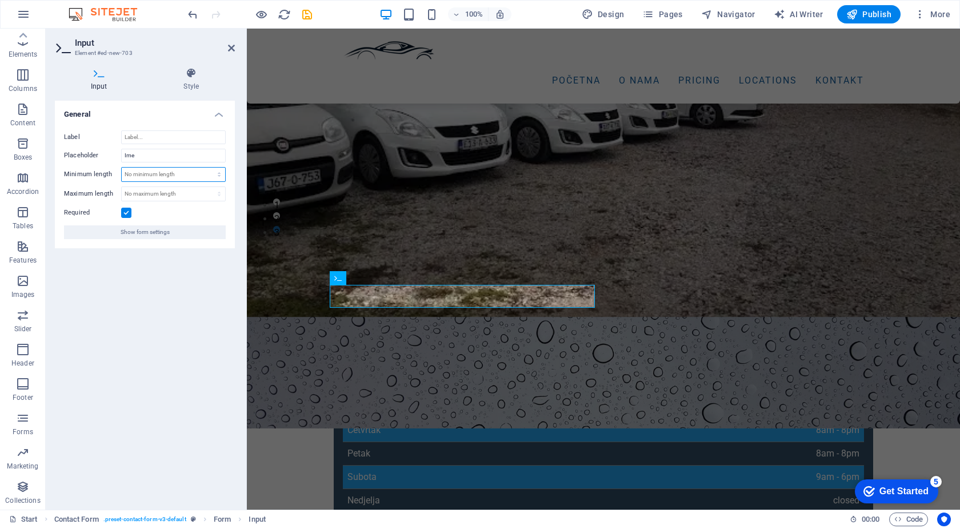
click at [183, 175] on select "No minimum length chars" at bounding box center [173, 174] width 103 height 14
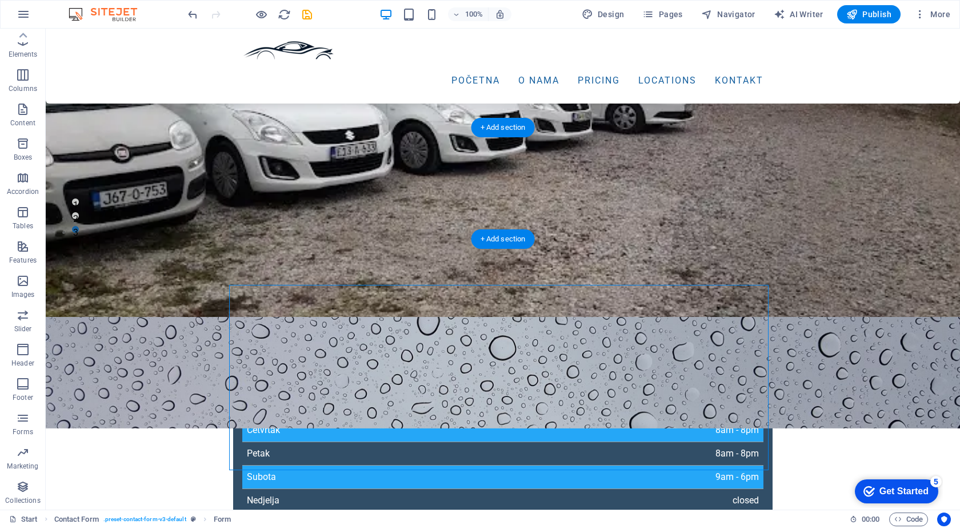
click at [183, 317] on figure at bounding box center [503, 372] width 915 height 111
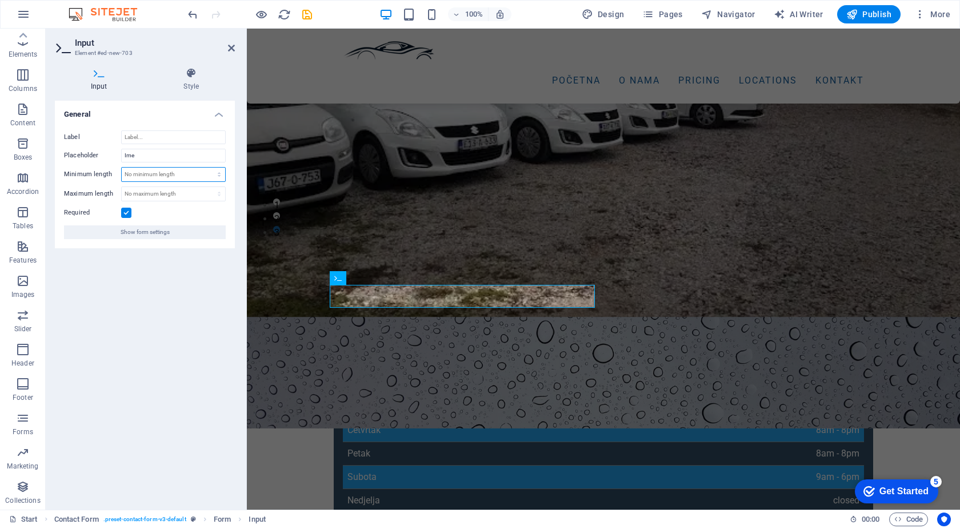
click at [166, 171] on select "No minimum length chars" at bounding box center [173, 174] width 103 height 14
select select "characters"
click at [209, 167] on select "No minimum length chars" at bounding box center [173, 174] width 103 height 14
type input "3"
click at [182, 198] on select "No maximum length chars" at bounding box center [173, 194] width 103 height 14
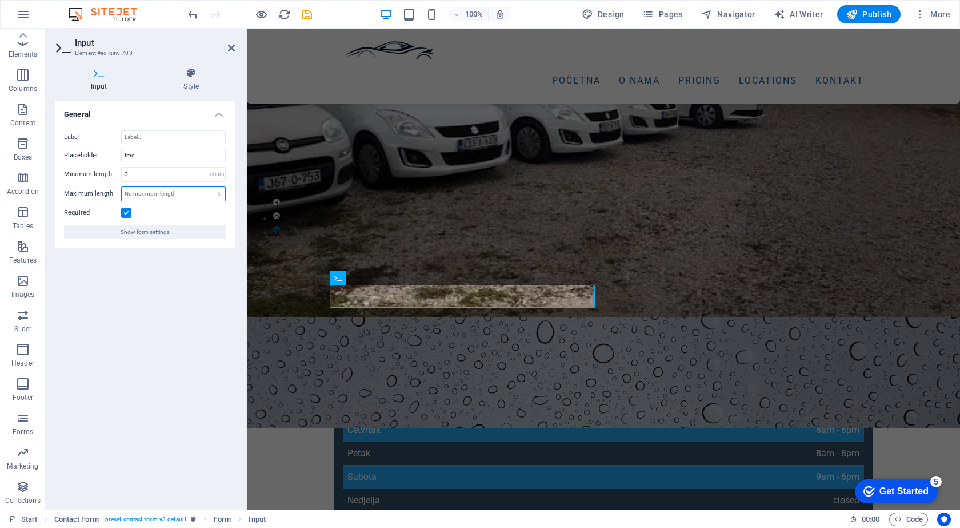
select select "characters"
click at [209, 187] on select "No maximum length chars" at bounding box center [173, 194] width 103 height 14
click at [200, 187] on input "0" at bounding box center [173, 194] width 103 height 14
type input "1"
click at [209, 194] on select "No maximum length chars" at bounding box center [217, 194] width 16 height 14
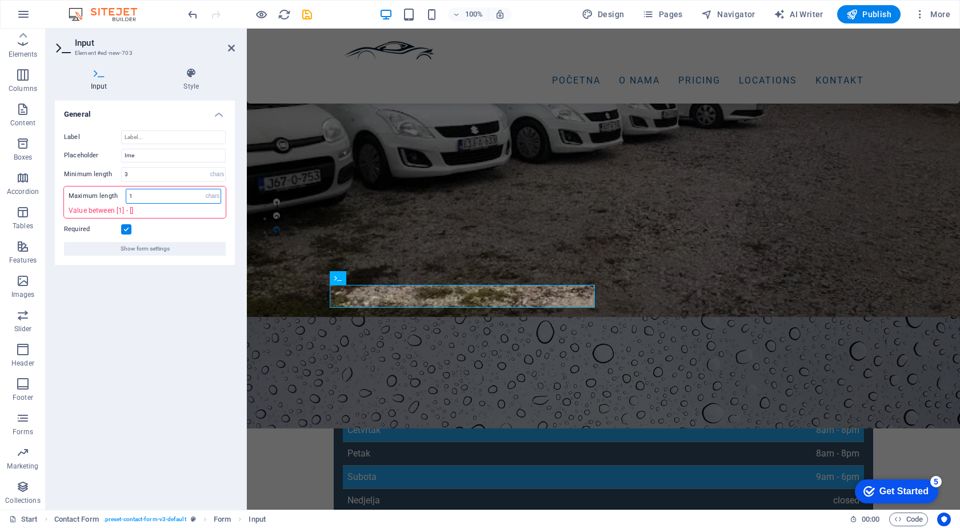
select select "no-max-length"
click at [205, 189] on select "No maximum length chars" at bounding box center [213, 196] width 16 height 14
select select "DISABLED_OPTION_VALUE"
click at [176, 226] on div "Required" at bounding box center [145, 229] width 162 height 14
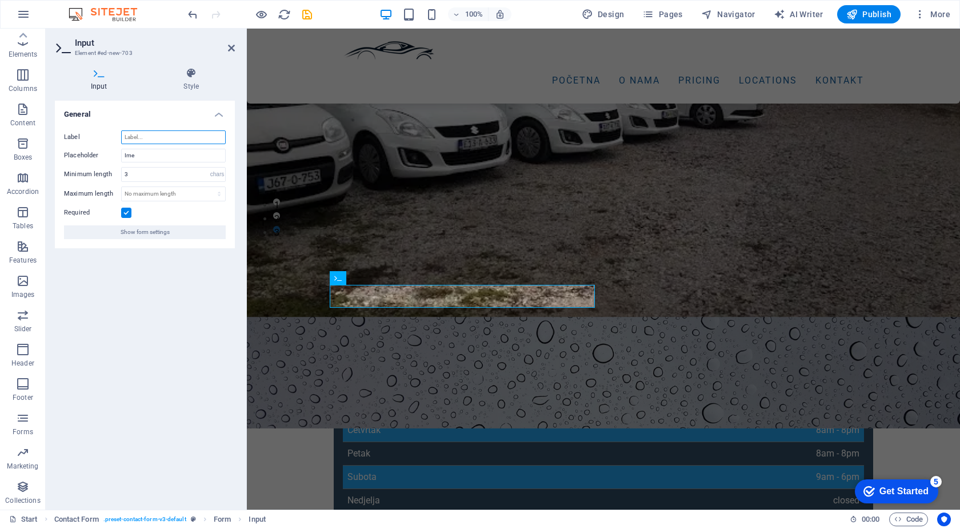
click at [159, 139] on input "Label" at bounding box center [173, 137] width 105 height 14
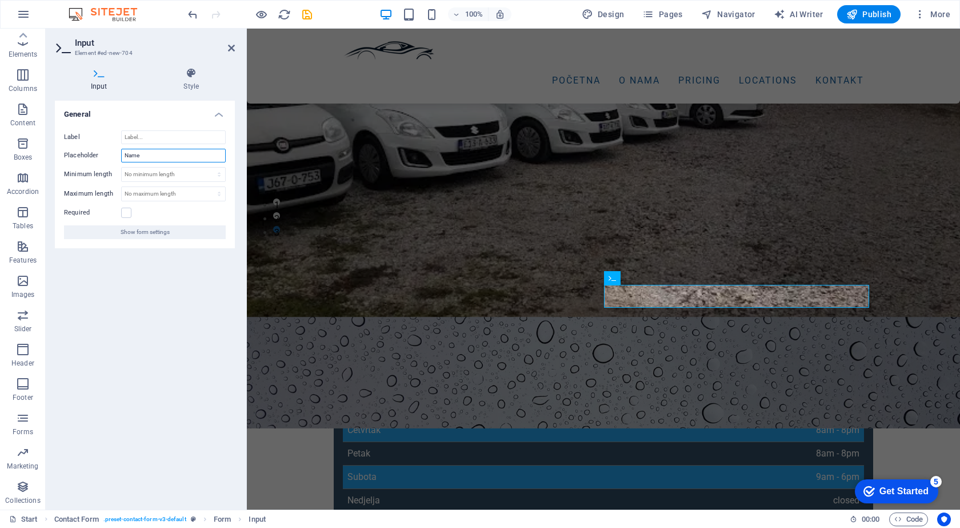
drag, startPoint x: 154, startPoint y: 152, endPoint x: 87, endPoint y: 157, distance: 66.5
click at [87, 157] on div "Placeholder Name" at bounding box center [145, 156] width 162 height 14
type input "Prezime"
click at [122, 217] on label at bounding box center [126, 212] width 10 height 10
click at [0, 0] on input "Required" at bounding box center [0, 0] width 0 height 0
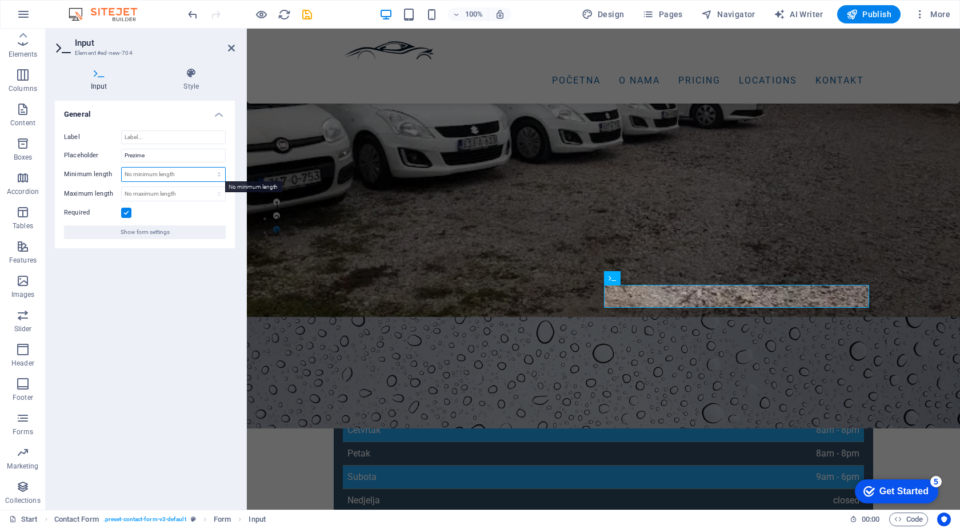
click at [161, 175] on select "No minimum length chars" at bounding box center [173, 174] width 103 height 14
select select "characters"
click at [209, 167] on select "No minimum length chars" at bounding box center [173, 174] width 103 height 14
type input "3"
click at [238, 297] on div "Input Style General Label Placeholder Prezime Minimum length 3 No minimum lengt…" at bounding box center [145, 283] width 198 height 451
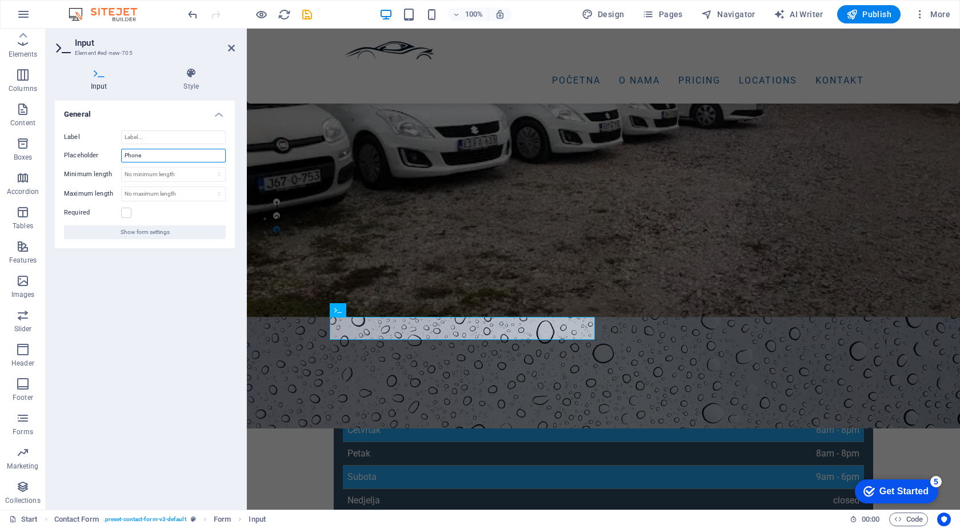
drag, startPoint x: 163, startPoint y: 159, endPoint x: 93, endPoint y: 159, distance: 70.3
click at [93, 159] on div "Placeholder Phone" at bounding box center [145, 156] width 162 height 14
type input "Broj telefona"
click at [159, 178] on select "No minimum length chars" at bounding box center [173, 174] width 103 height 14
select select "characters"
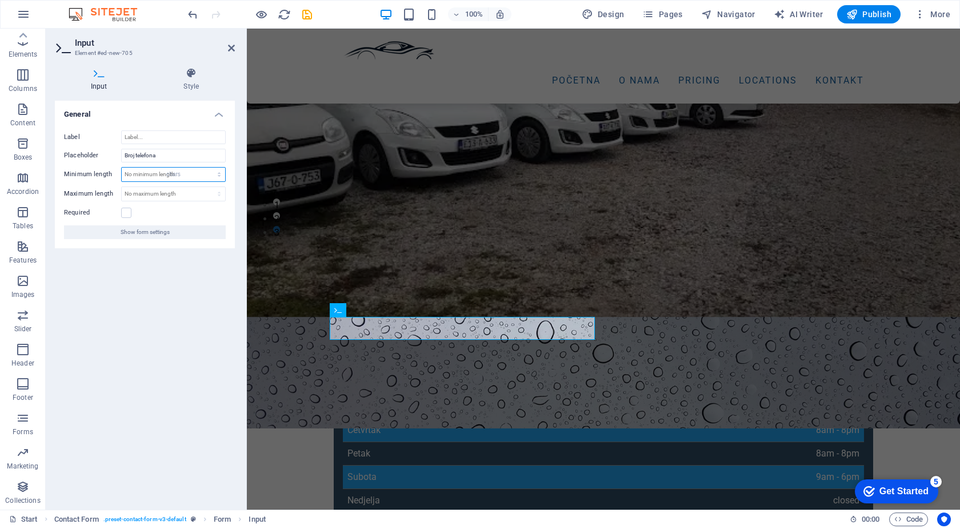
click at [209, 167] on select "No minimum length chars" at bounding box center [173, 174] width 103 height 14
type input "9"
click at [130, 218] on div "Required" at bounding box center [145, 213] width 162 height 14
click at [127, 214] on label at bounding box center [126, 212] width 10 height 10
click at [0, 0] on input "Required" at bounding box center [0, 0] width 0 height 0
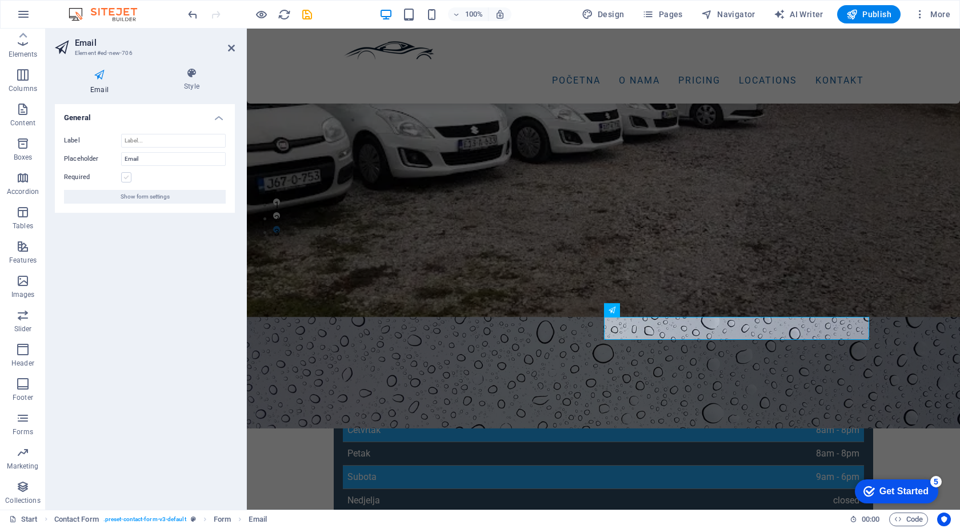
click at [131, 179] on label at bounding box center [126, 177] width 10 height 10
click at [0, 0] on input "Required" at bounding box center [0, 0] width 0 height 0
click at [131, 179] on label at bounding box center [126, 177] width 10 height 10
click at [0, 0] on input "Required" at bounding box center [0, 0] width 0 height 0
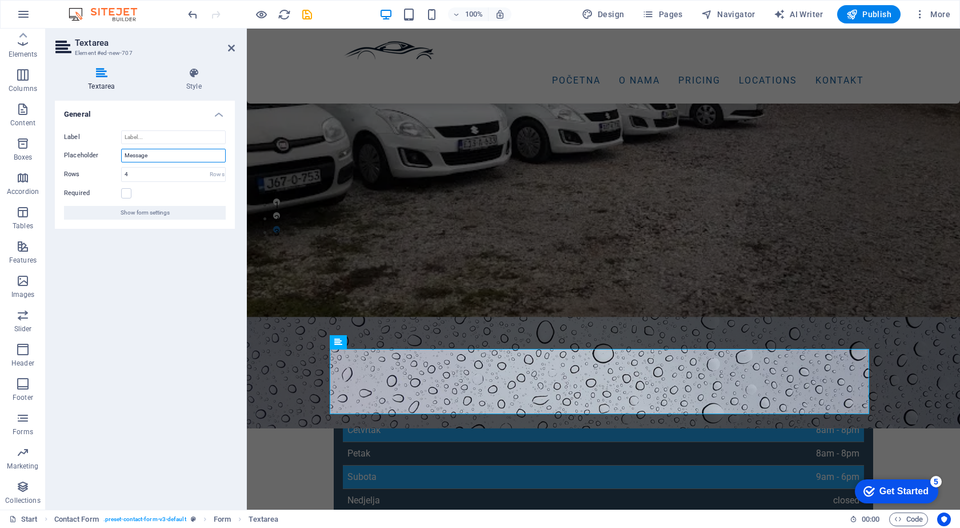
drag, startPoint x: 166, startPoint y: 154, endPoint x: 93, endPoint y: 159, distance: 73.9
click at [93, 159] on div "Placeholder Message" at bounding box center [145, 156] width 162 height 14
type input "Detalji o rezervaciji"
click at [124, 197] on label at bounding box center [126, 193] width 10 height 10
click at [0, 0] on input "Required" at bounding box center [0, 0] width 0 height 0
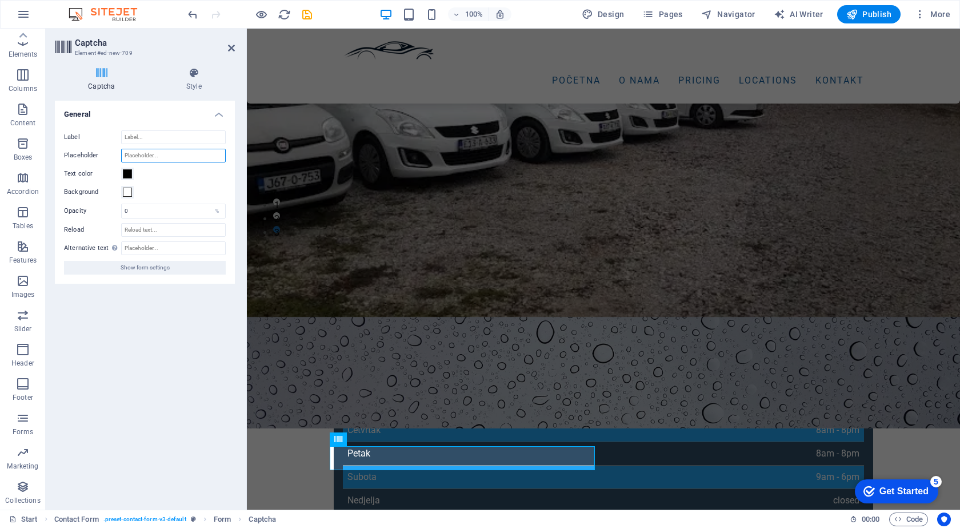
click at [147, 153] on input "Placeholder" at bounding box center [173, 156] width 105 height 14
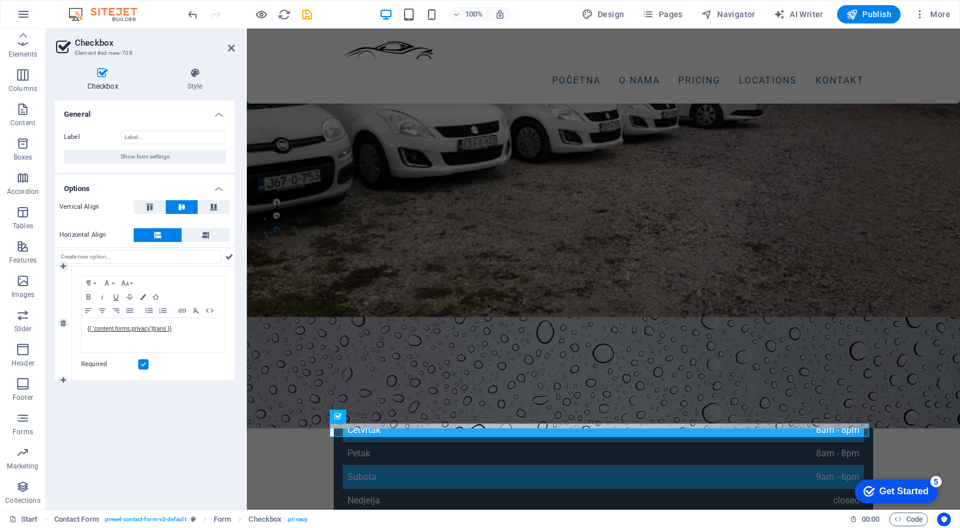
click at [146, 364] on label at bounding box center [143, 364] width 10 height 10
click at [0, 0] on input "Required" at bounding box center [0, 0] width 0 height 0
click at [146, 364] on label at bounding box center [143, 364] width 10 height 10
click at [0, 0] on input "Required" at bounding box center [0, 0] width 0 height 0
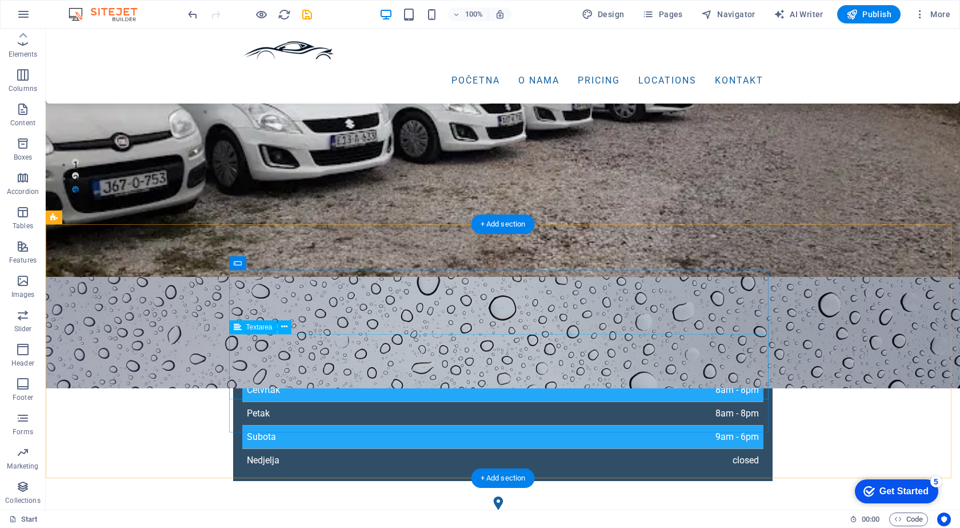
scroll to position [343, 0]
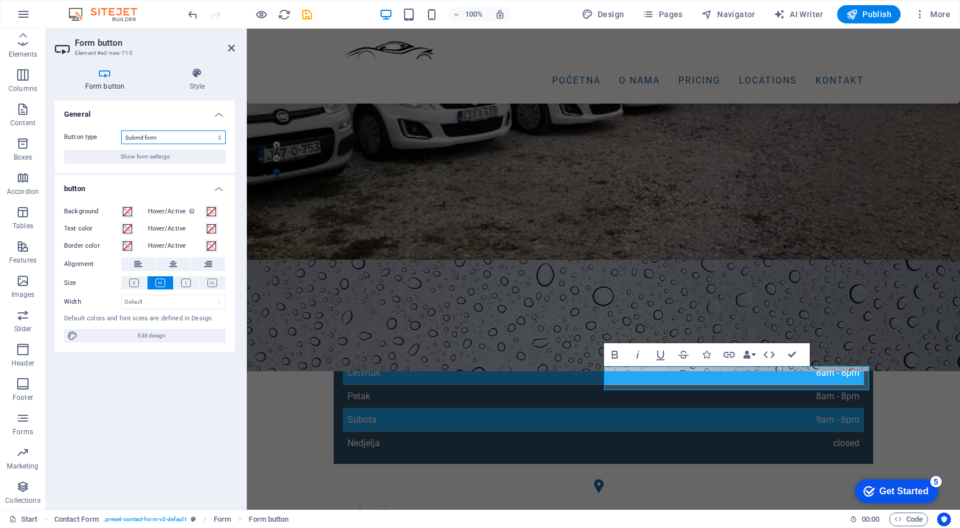
click at [166, 141] on select "Submit form Reset form No action" at bounding box center [173, 137] width 105 height 14
click at [162, 134] on select "Submit form Reset form No action" at bounding box center [173, 137] width 105 height 14
click at [149, 130] on select "Submit form Reset form No action" at bounding box center [173, 137] width 105 height 14
click at [149, 134] on select "Submit form Reset form No action" at bounding box center [173, 137] width 105 height 14
click at [149, 150] on span "Show form settings" at bounding box center [145, 157] width 49 height 14
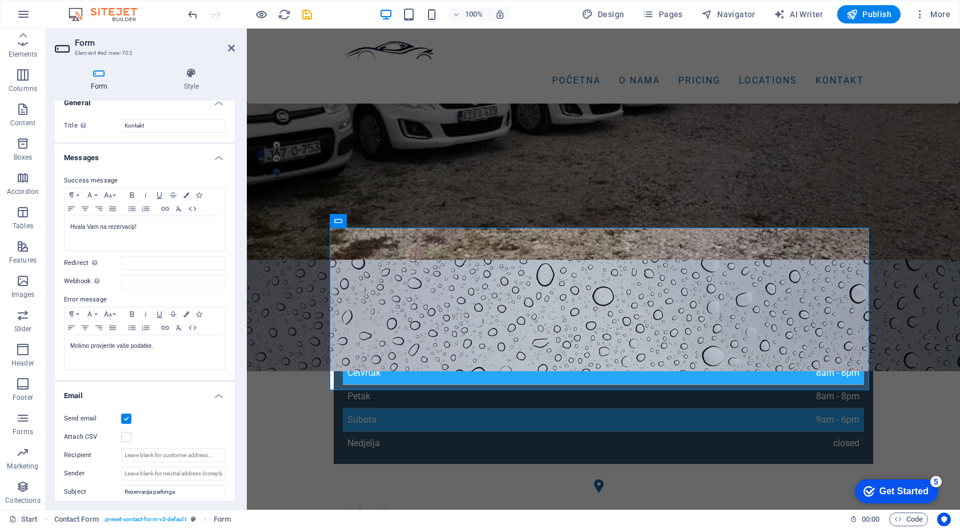
scroll to position [0, 0]
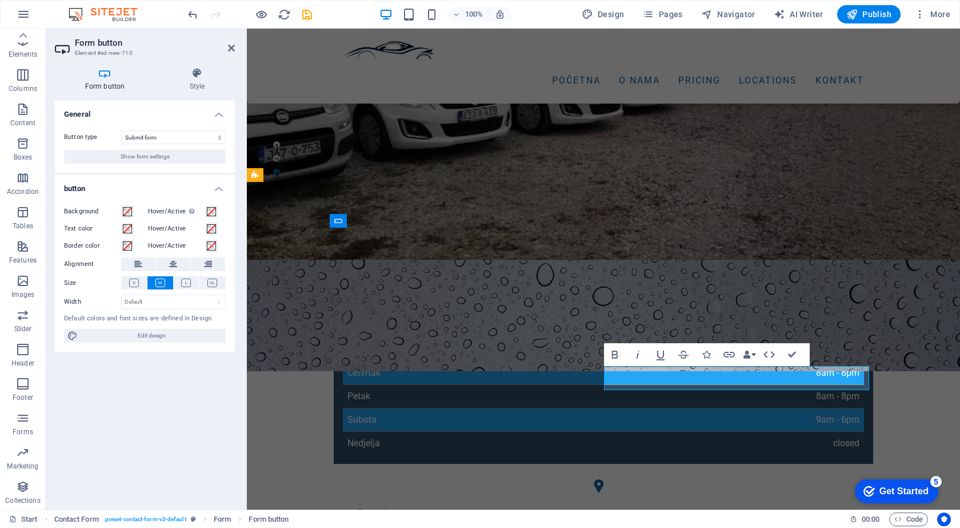
drag, startPoint x: 749, startPoint y: 374, endPoint x: 707, endPoint y: 376, distance: 42.3
drag, startPoint x: 757, startPoint y: 374, endPoint x: 693, endPoint y: 382, distance: 64.4
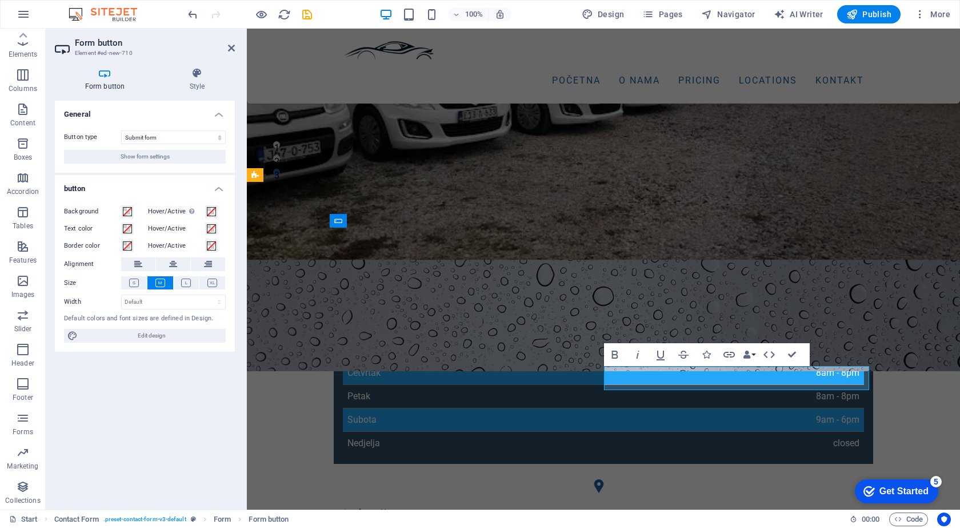
type button "Submit"
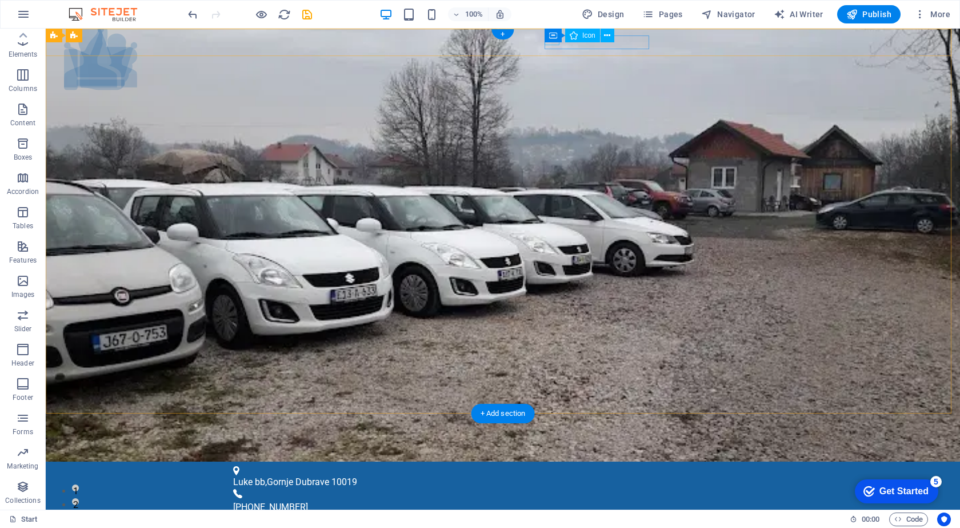
click at [553, 514] on figure at bounding box center [498, 517] width 530 height 6
select select "xMidYMid"
select select "px"
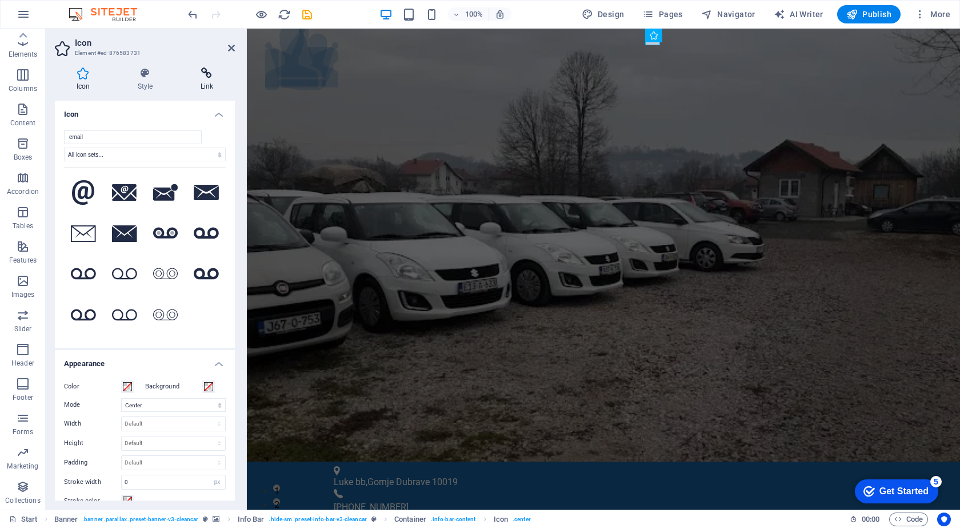
click at [183, 79] on h4 "Link" at bounding box center [207, 79] width 56 height 24
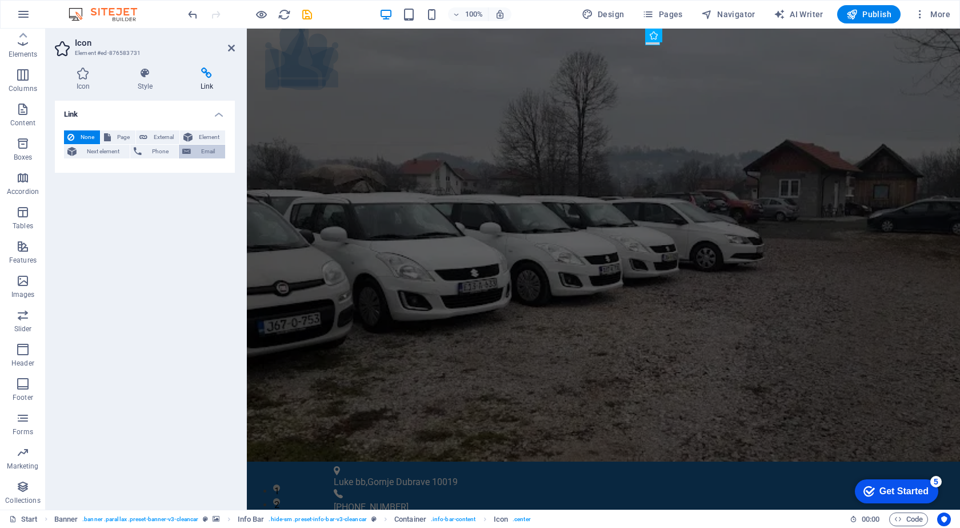
click at [191, 157] on button "Email" at bounding box center [202, 152] width 46 height 14
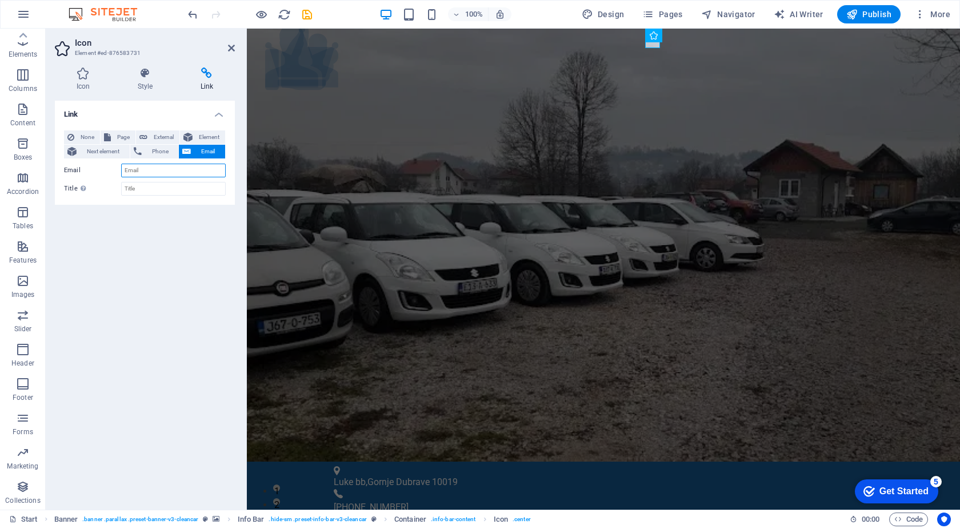
click at [161, 171] on input "Email" at bounding box center [173, 170] width 105 height 14
type input "[EMAIL_ADDRESS][DOMAIN_NAME]"
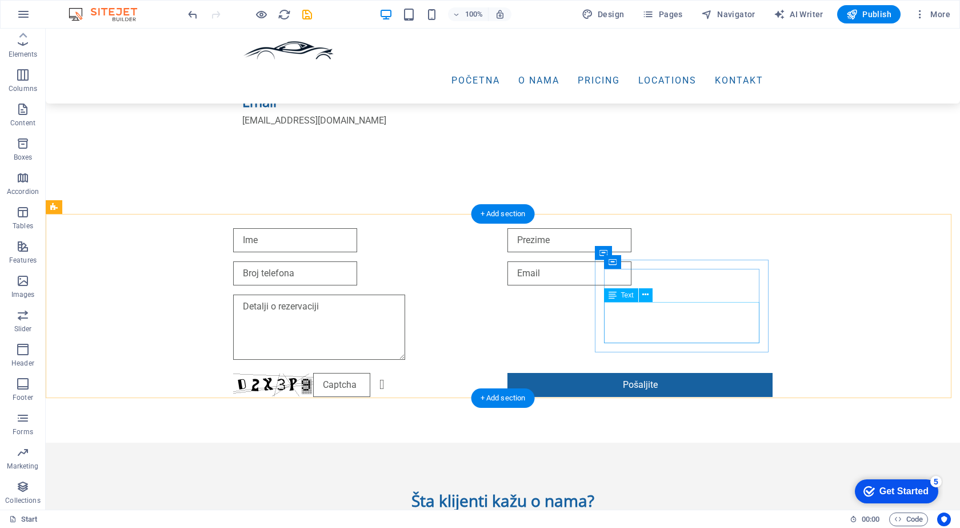
scroll to position [915, 0]
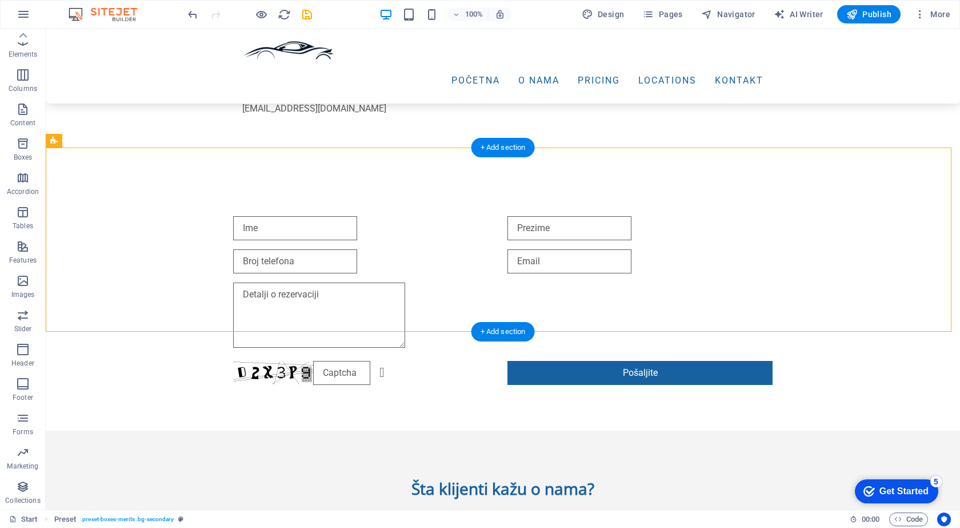
drag, startPoint x: 262, startPoint y: 218, endPoint x: 315, endPoint y: 225, distance: 53.6
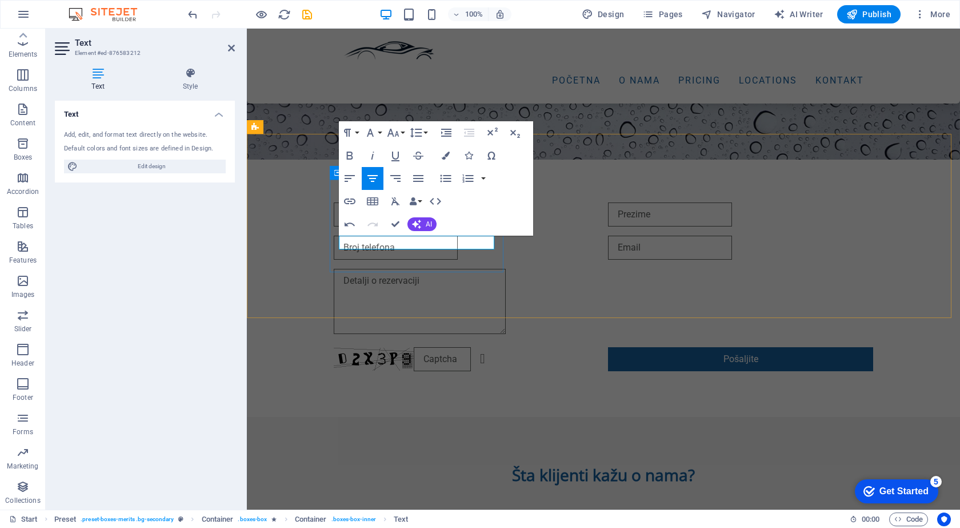
scroll to position [921, 0]
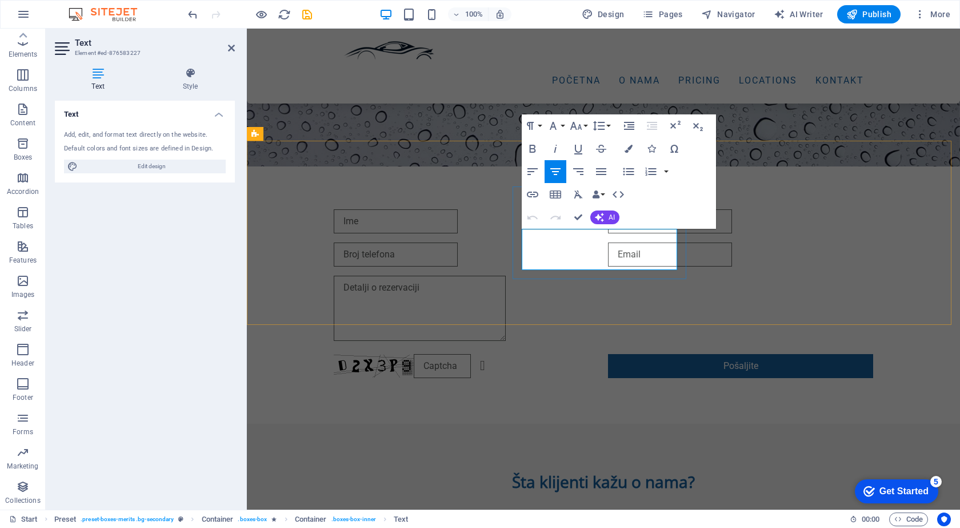
scroll to position [935, 0]
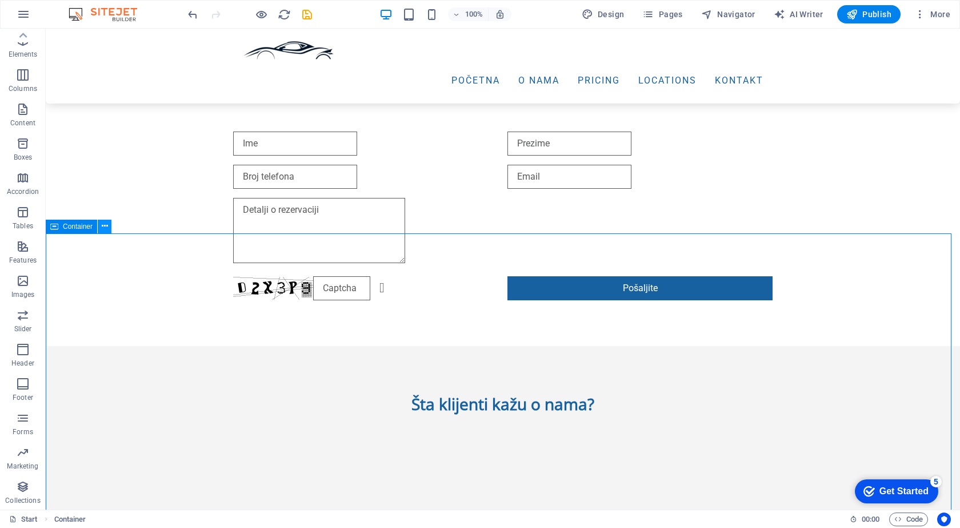
click at [103, 227] on icon at bounding box center [105, 226] width 6 height 12
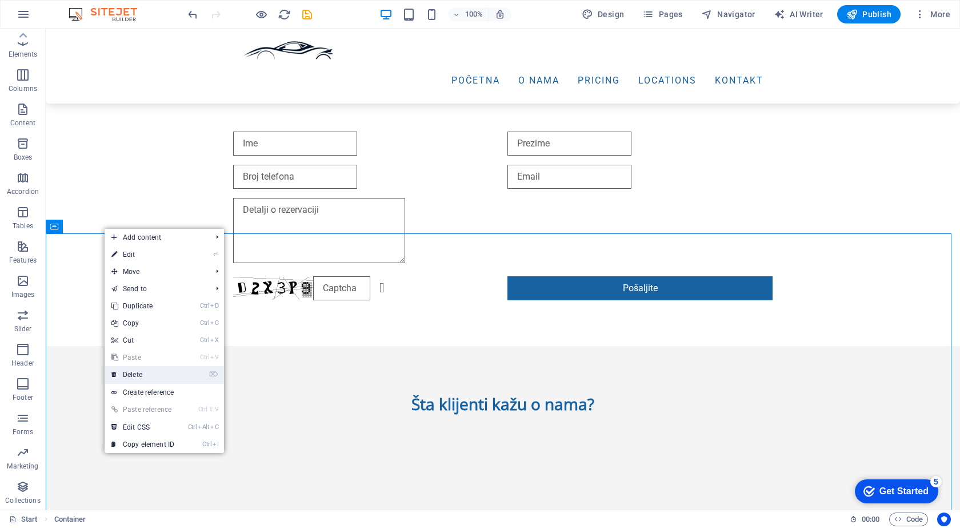
click at [141, 374] on link "⌦ Delete" at bounding box center [143, 374] width 77 height 17
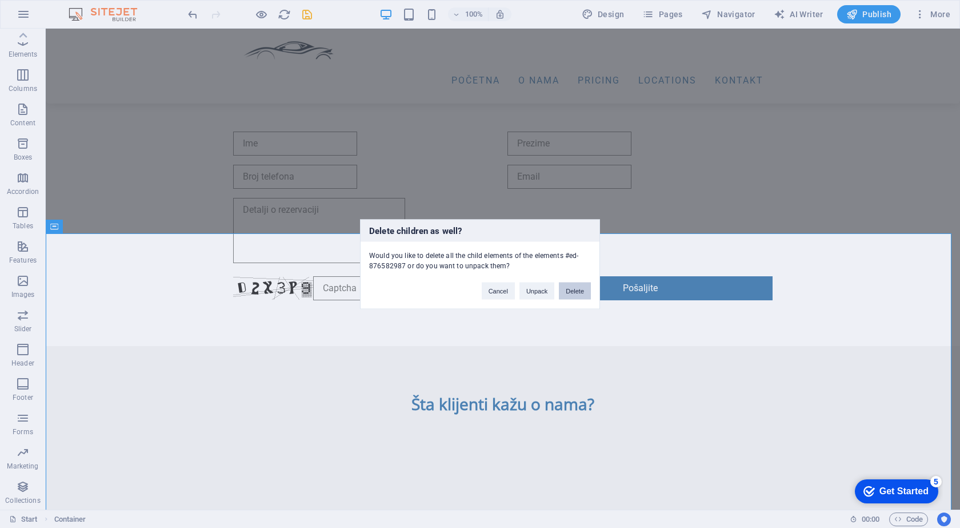
click at [577, 294] on button "Delete" at bounding box center [575, 290] width 32 height 17
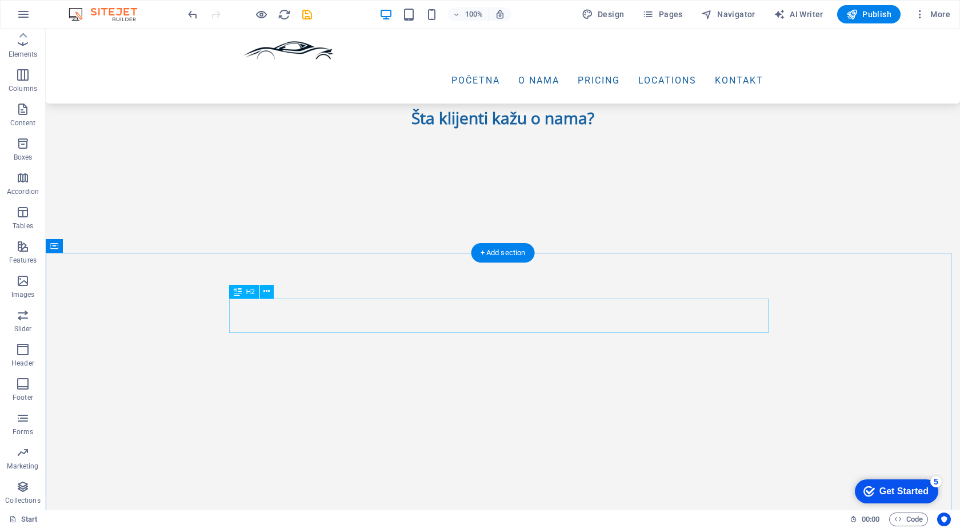
scroll to position [1399, 0]
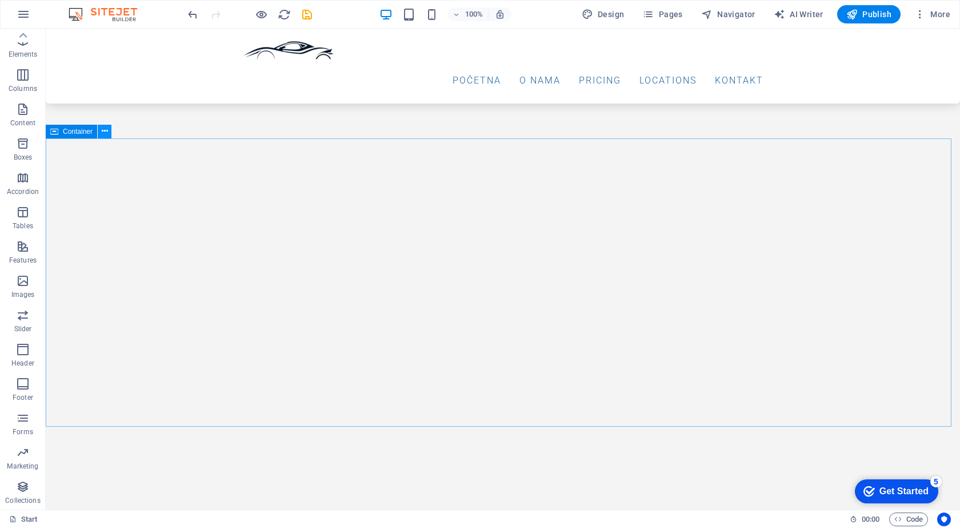
click at [109, 134] on button at bounding box center [105, 132] width 14 height 14
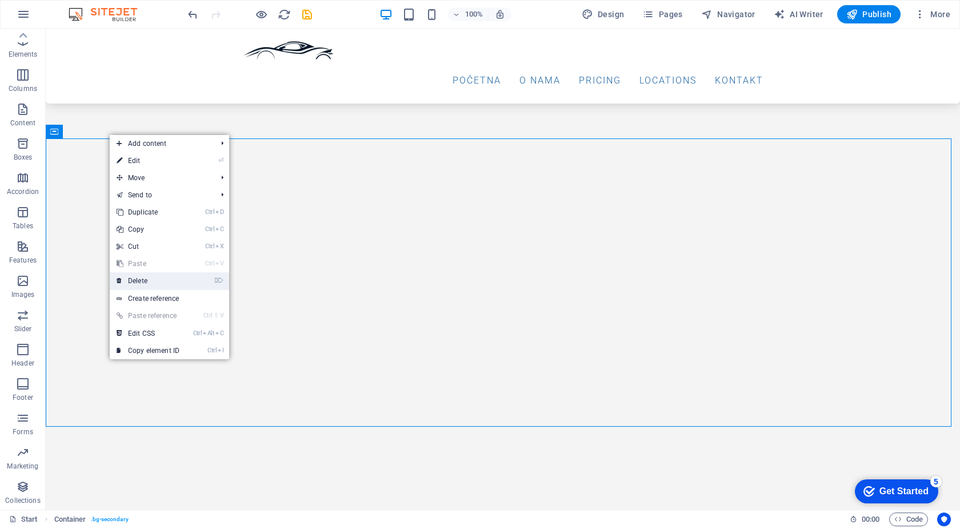
click at [150, 274] on link "⌦ Delete" at bounding box center [148, 280] width 77 height 17
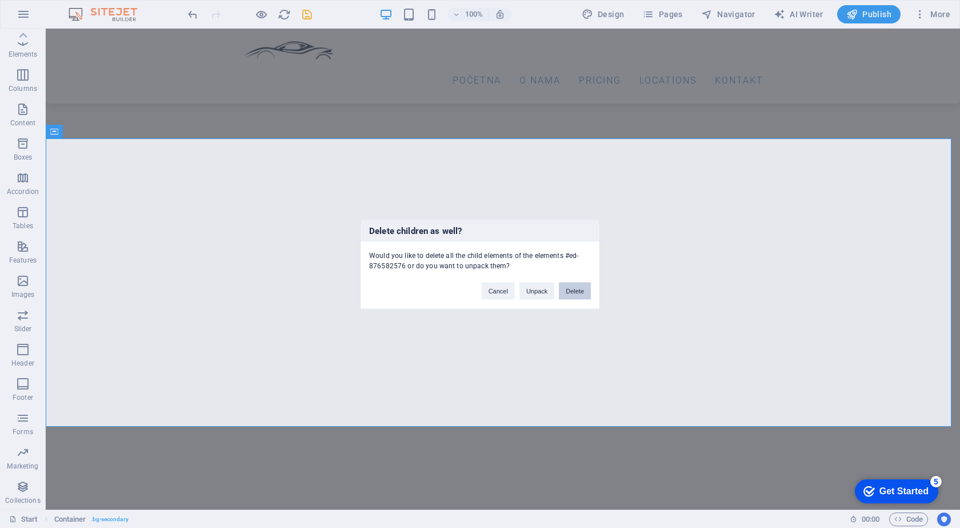
click at [564, 286] on button "Delete" at bounding box center [575, 290] width 32 height 17
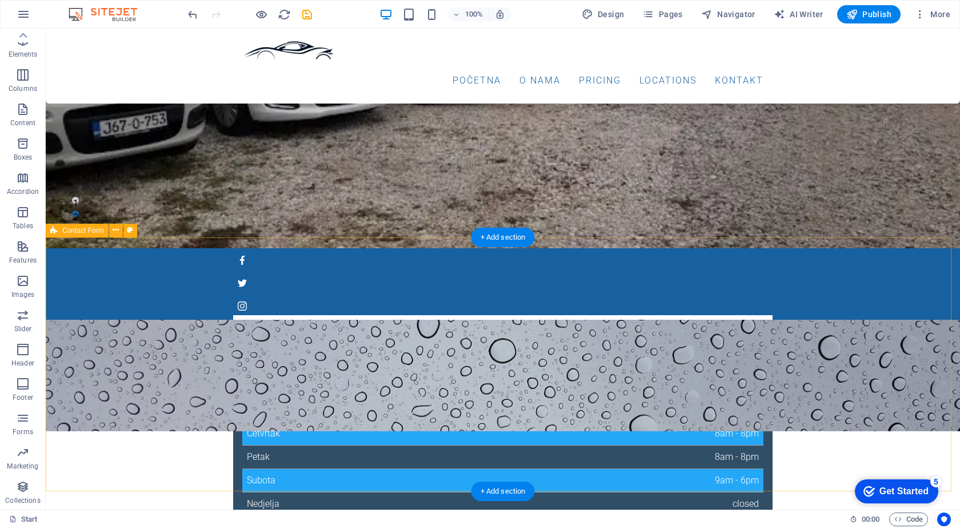
scroll to position [343, 0]
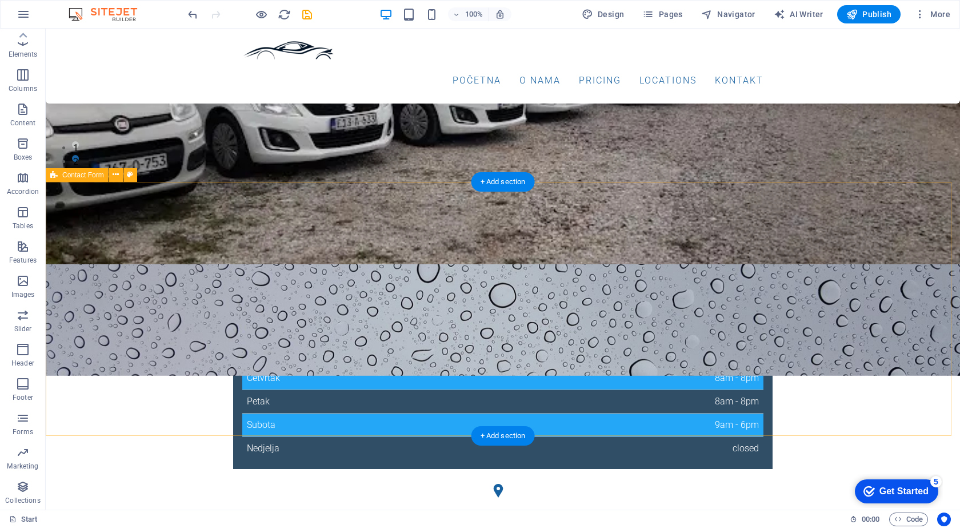
select select "rem"
select select "preset-contact-form-v3-default"
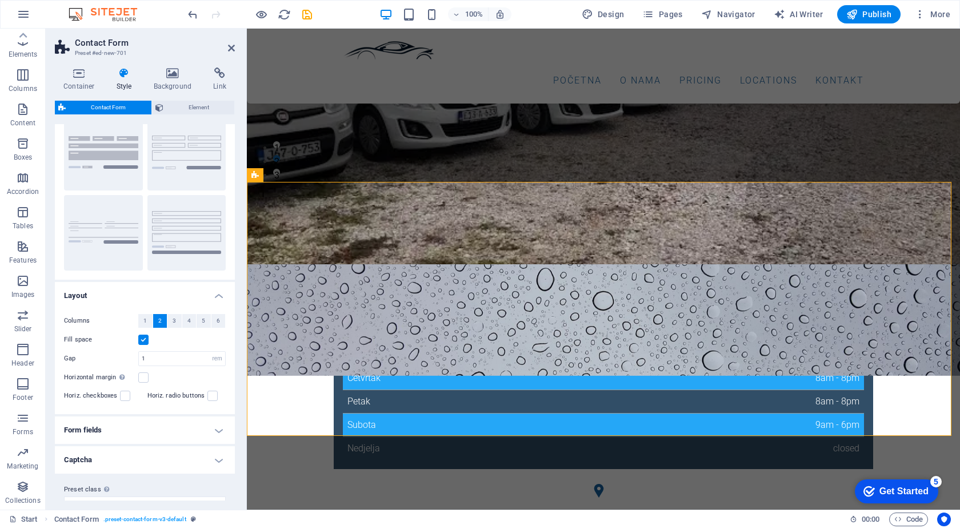
scroll to position [58, 0]
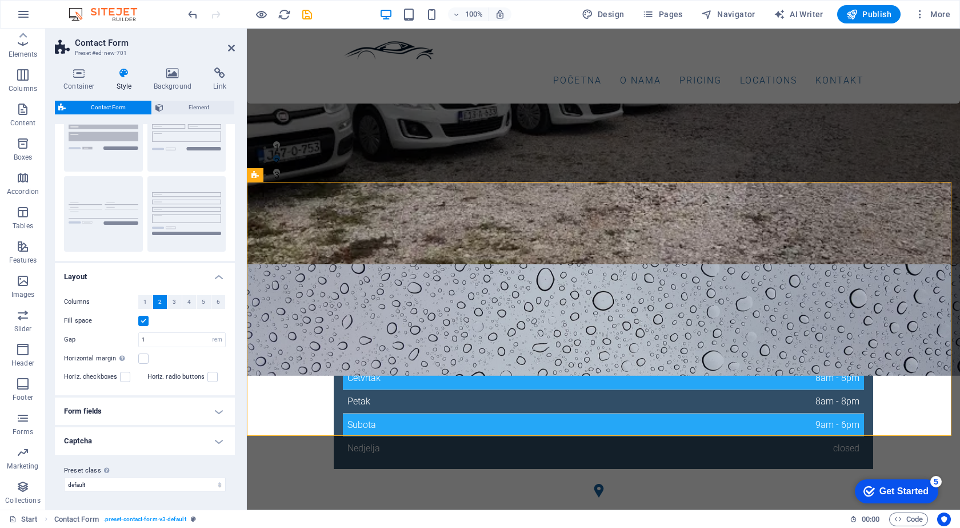
click at [131, 402] on h4 "Form fields" at bounding box center [145, 410] width 180 height 27
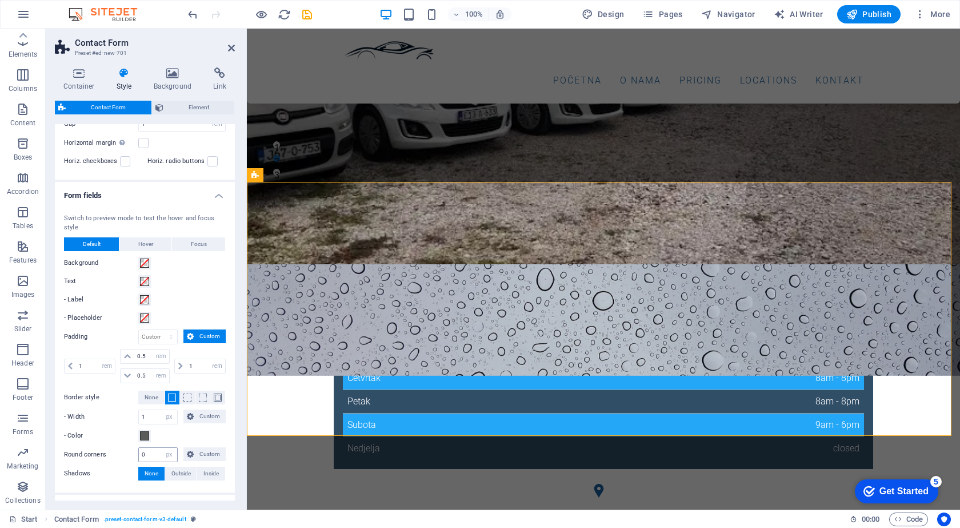
scroll to position [341, 0]
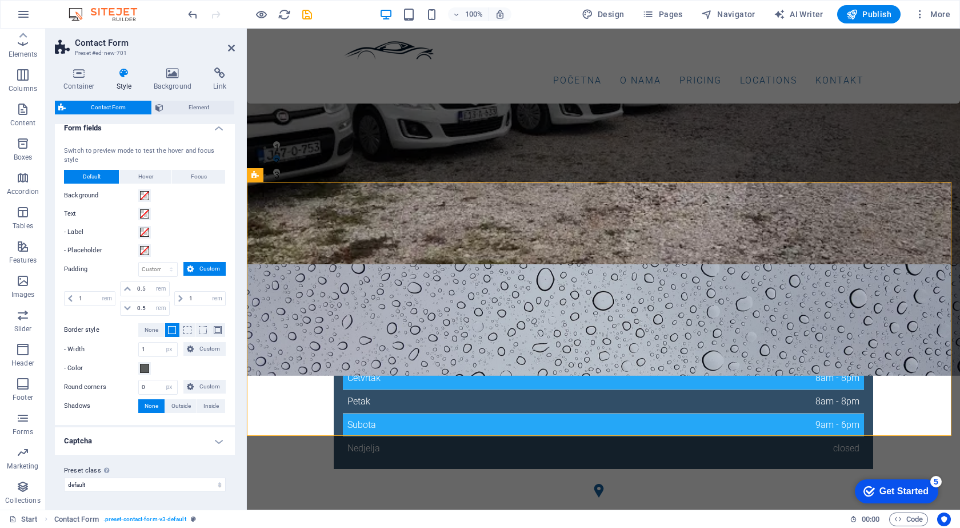
click at [140, 432] on h4 "Captcha" at bounding box center [145, 440] width 180 height 27
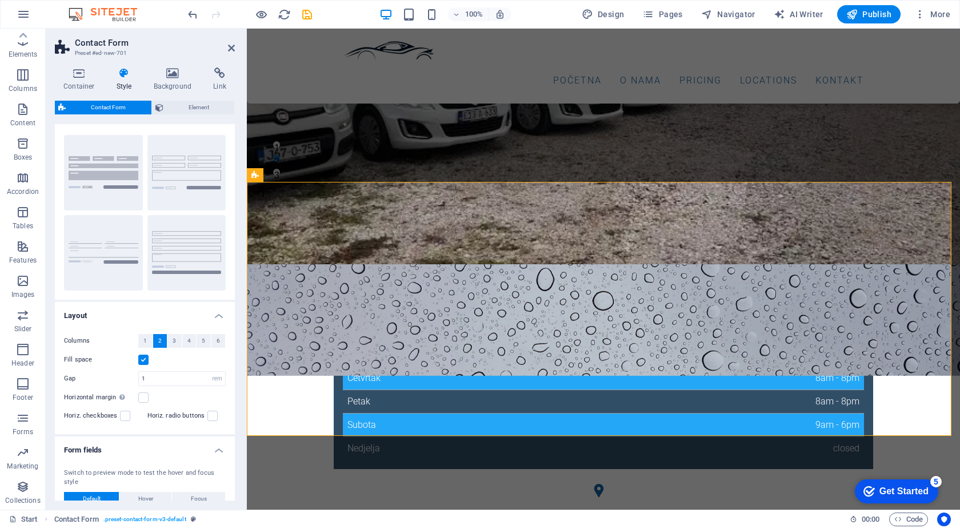
scroll to position [0, 0]
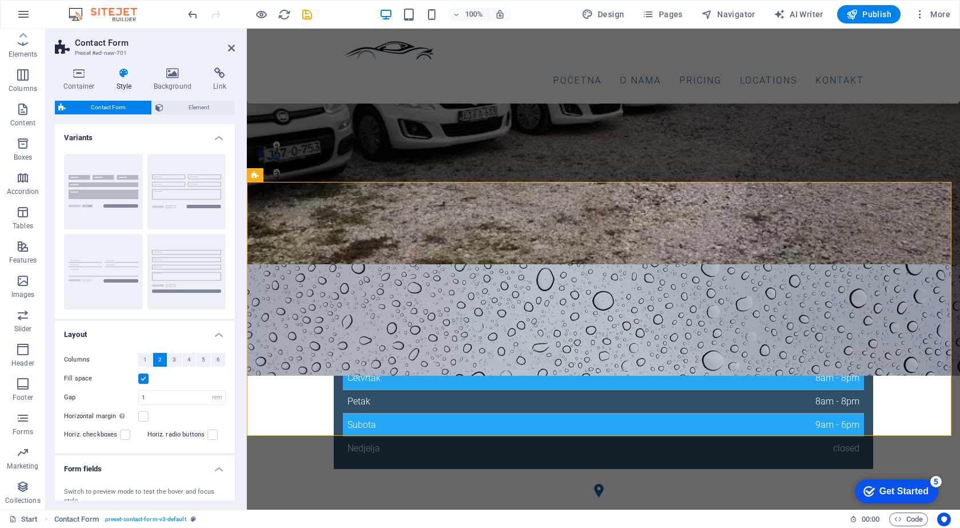
click at [77, 67] on div "Container Style Background Link Size Height Default px rem % vh vw Min. height …" at bounding box center [145, 283] width 198 height 451
click at [78, 71] on icon at bounding box center [79, 72] width 49 height 11
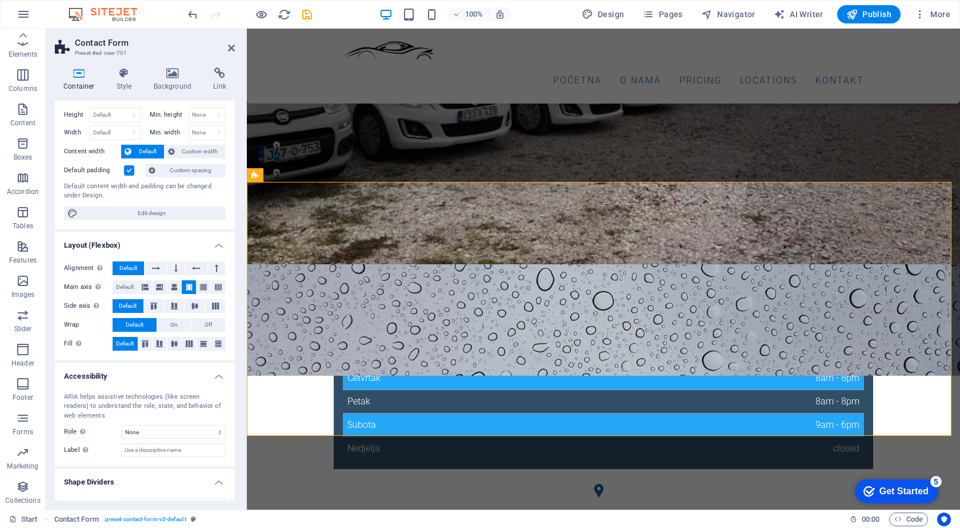
scroll to position [43, 0]
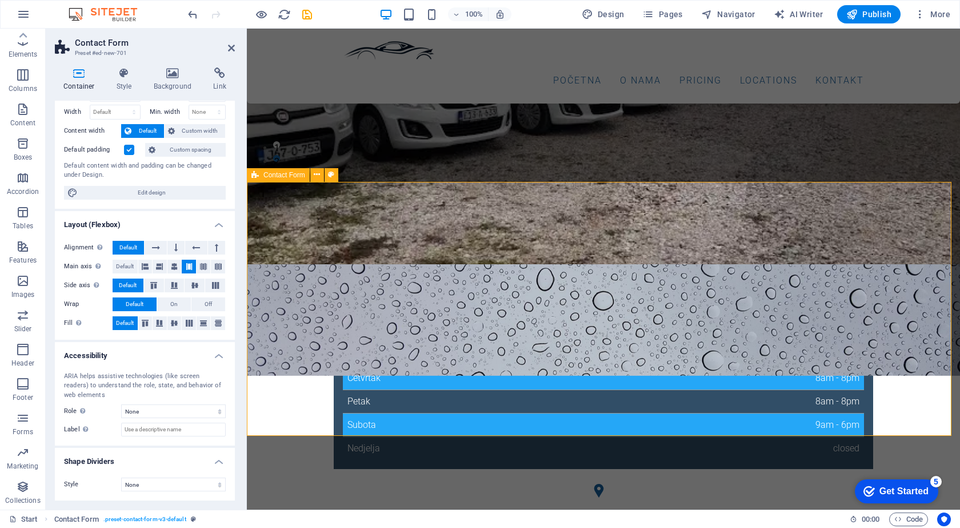
click at [358, 264] on figure at bounding box center [603, 319] width 713 height 111
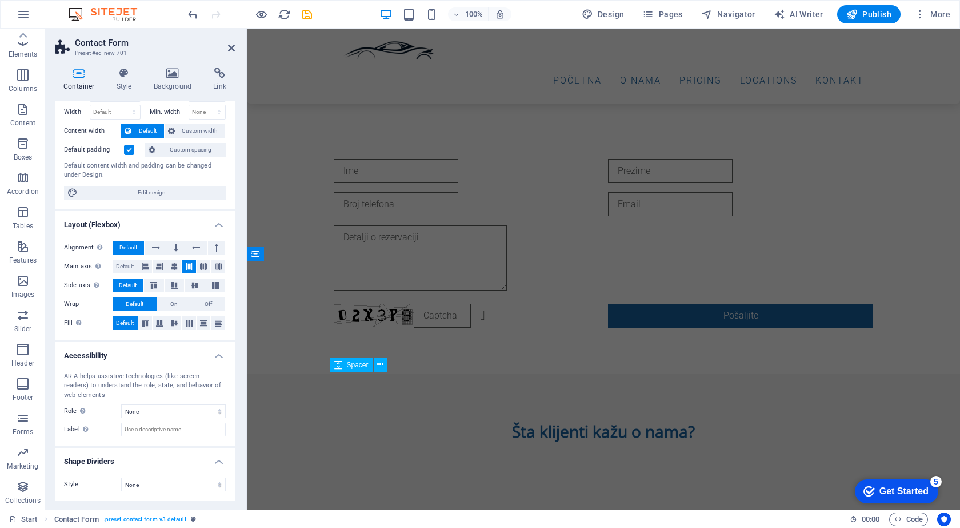
scroll to position [1257, 0]
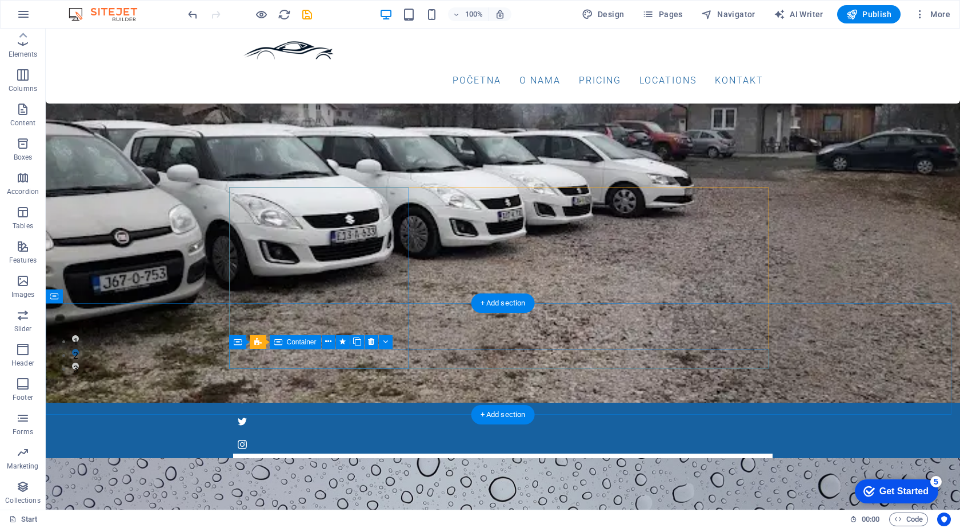
scroll to position [225, 0]
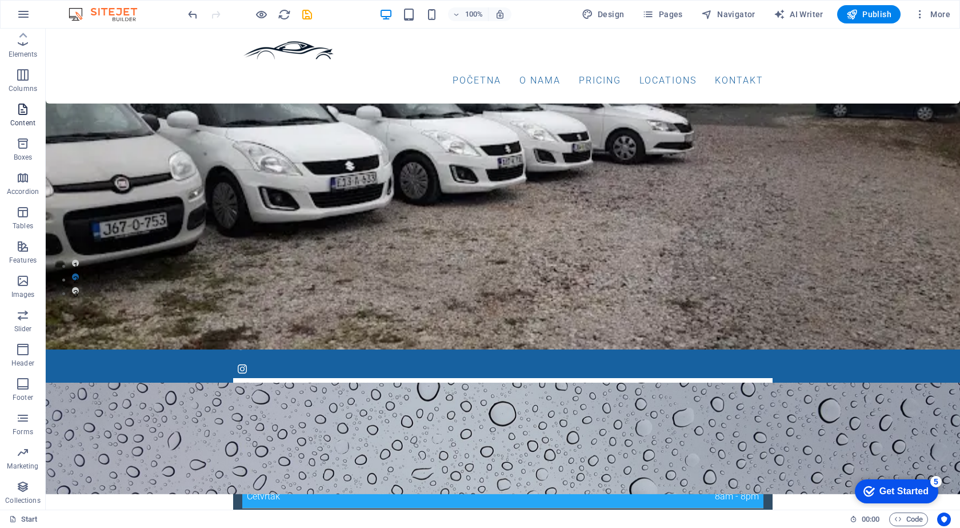
click at [22, 106] on icon "button" at bounding box center [23, 109] width 14 height 14
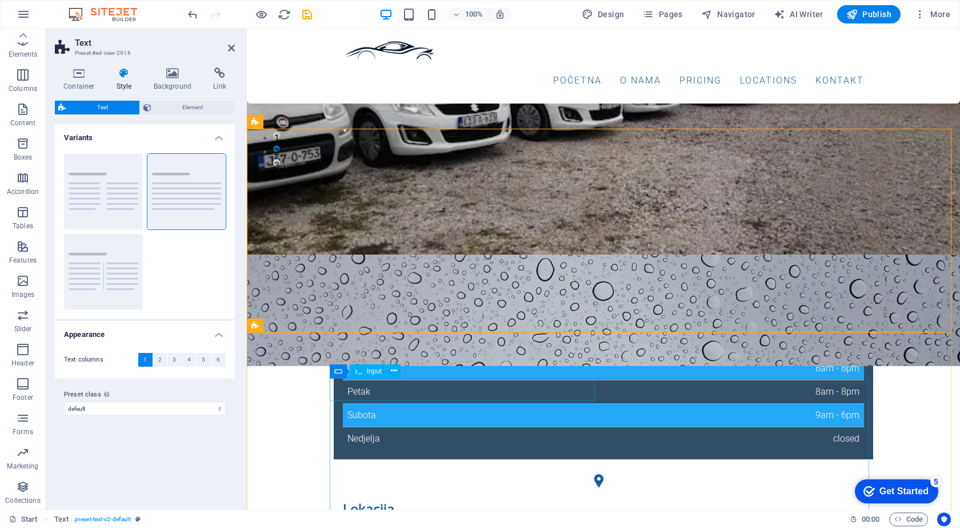
scroll to position [396, 0]
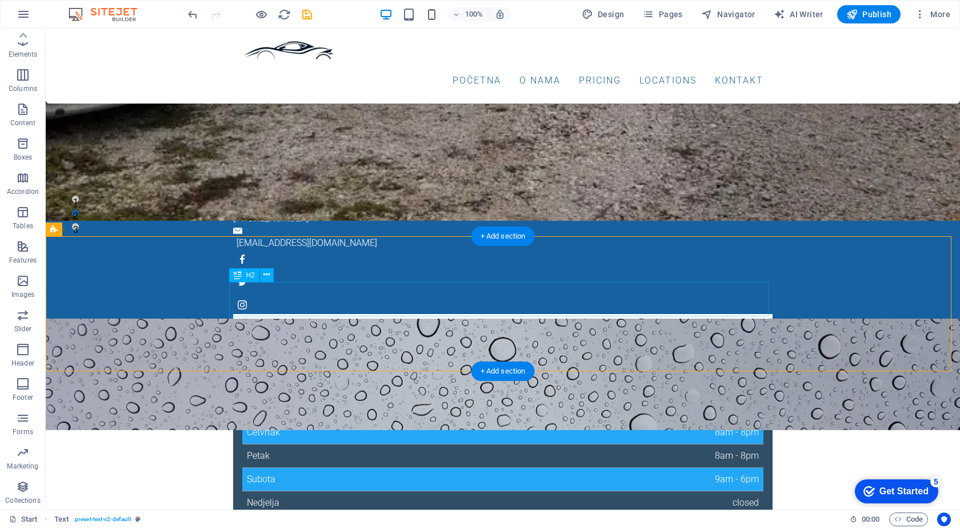
scroll to position [225, 0]
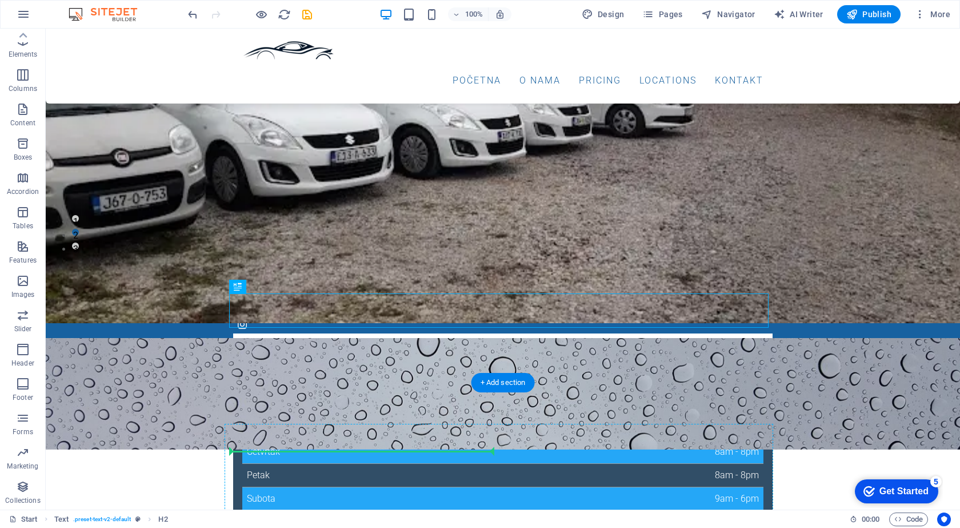
scroll to position [278, 0]
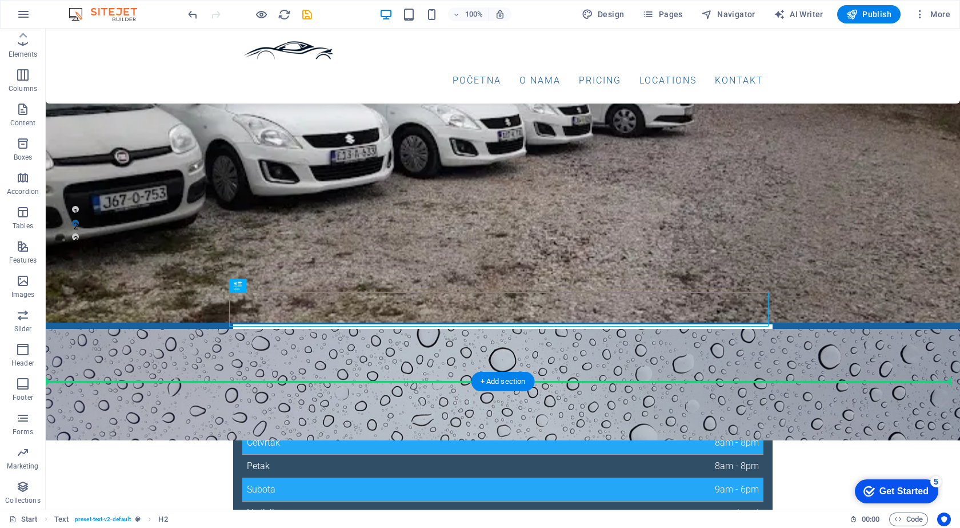
drag, startPoint x: 329, startPoint y: 362, endPoint x: 309, endPoint y: 418, distance: 58.9
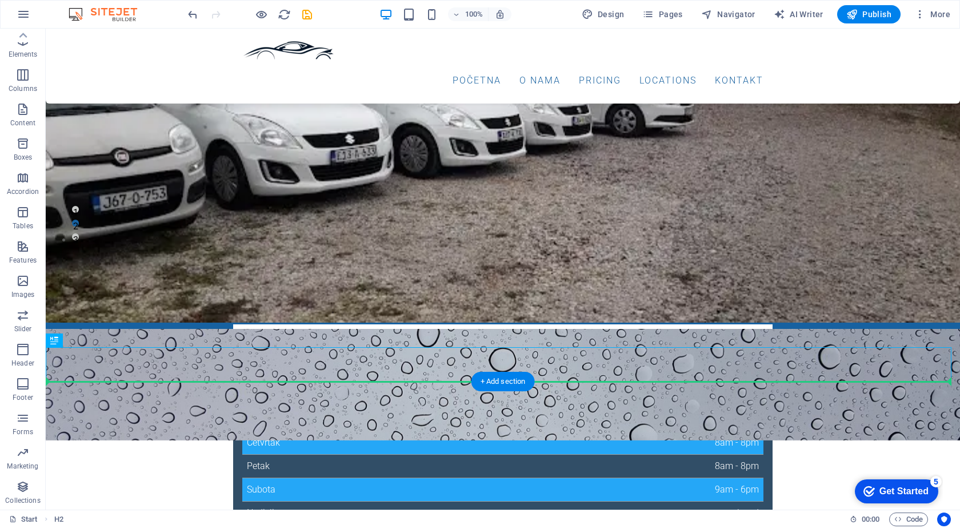
drag, startPoint x: 219, startPoint y: 359, endPoint x: 320, endPoint y: 402, distance: 110.1
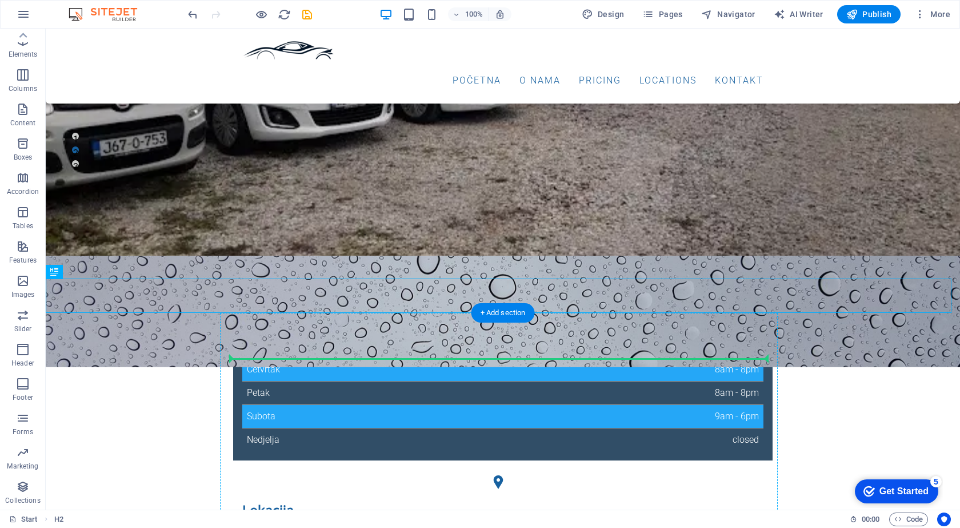
scroll to position [386, 0]
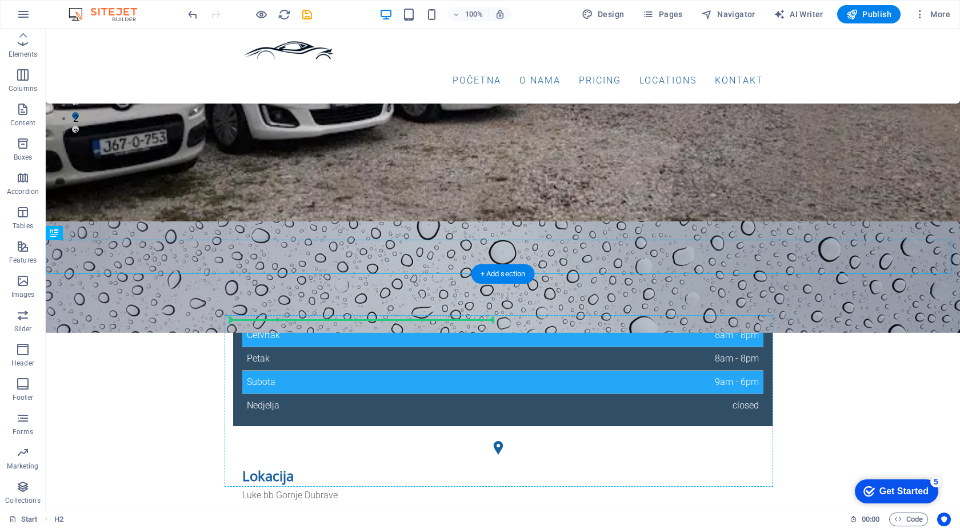
drag, startPoint x: 300, startPoint y: 368, endPoint x: 315, endPoint y: 322, distance: 48.8
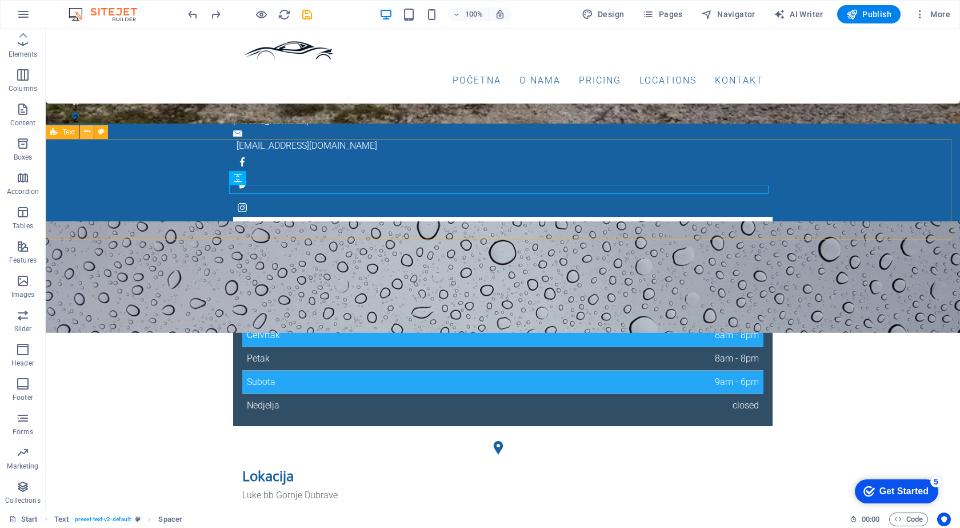
click at [85, 137] on icon at bounding box center [87, 132] width 6 height 12
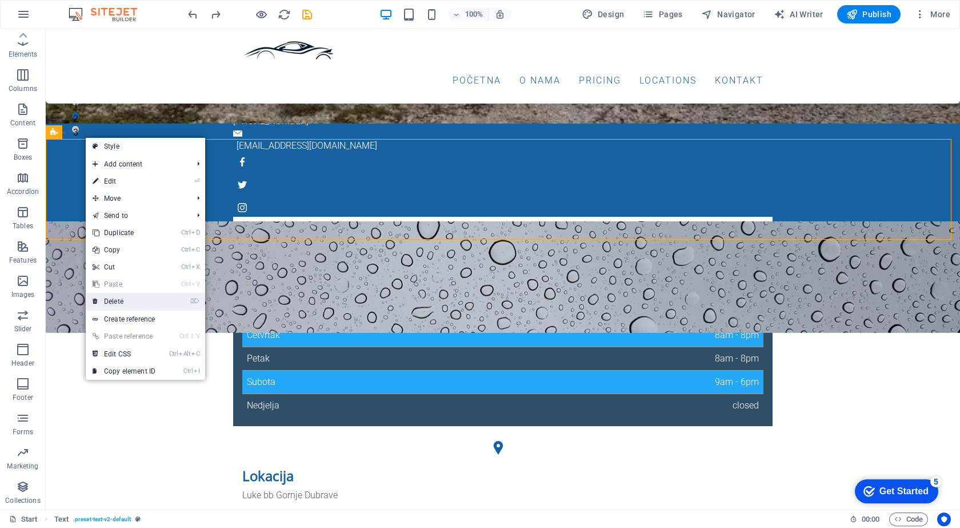
click at [127, 302] on link "⌦ Delete" at bounding box center [124, 301] width 77 height 17
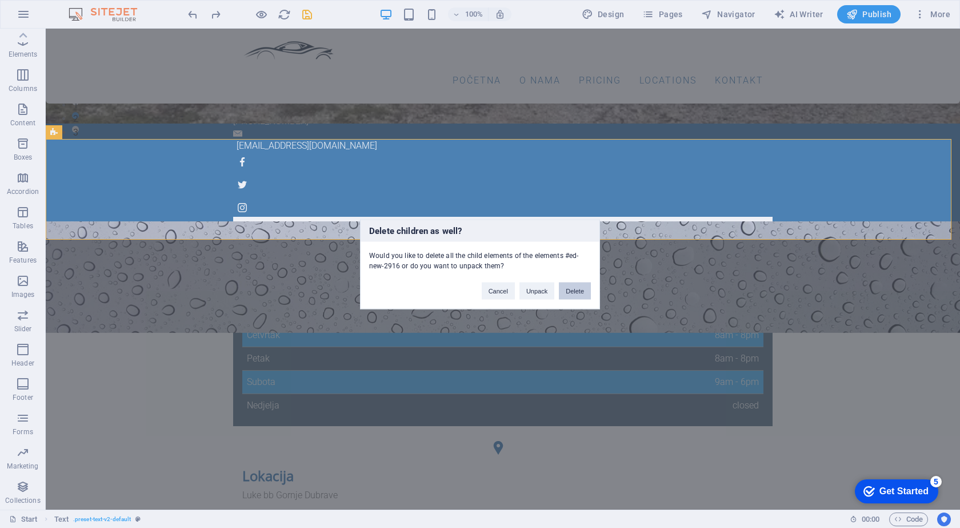
click at [588, 291] on button "Delete" at bounding box center [575, 290] width 32 height 17
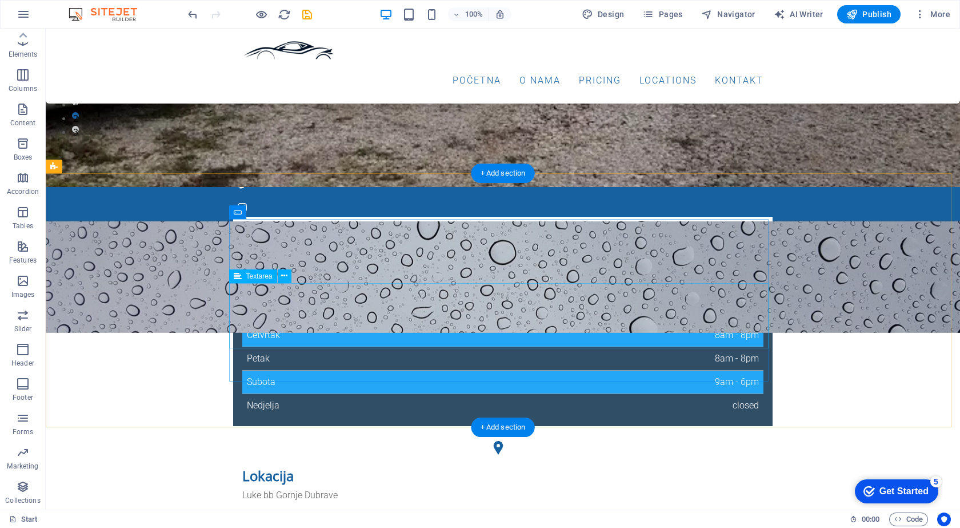
scroll to position [214, 0]
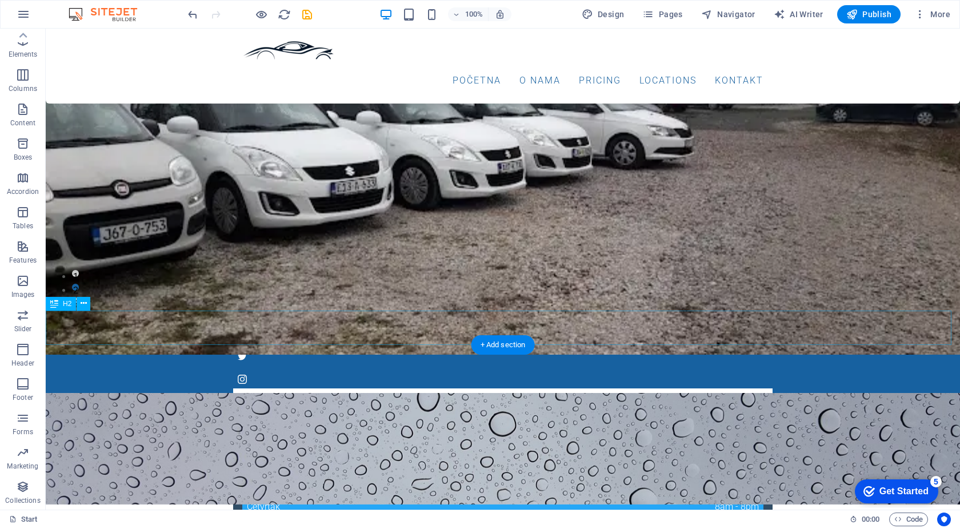
drag, startPoint x: 250, startPoint y: 332, endPoint x: 538, endPoint y: 330, distance: 288.7
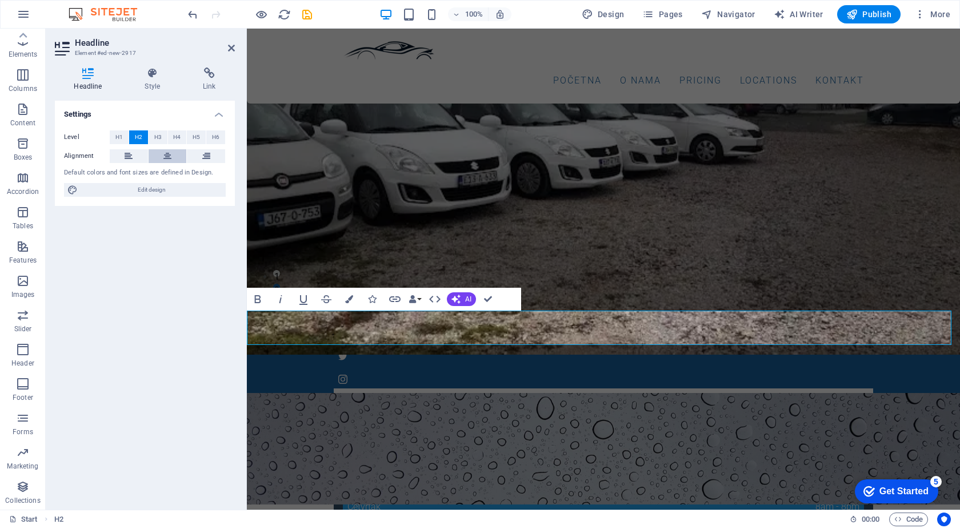
click at [163, 155] on icon at bounding box center [167, 156] width 8 height 14
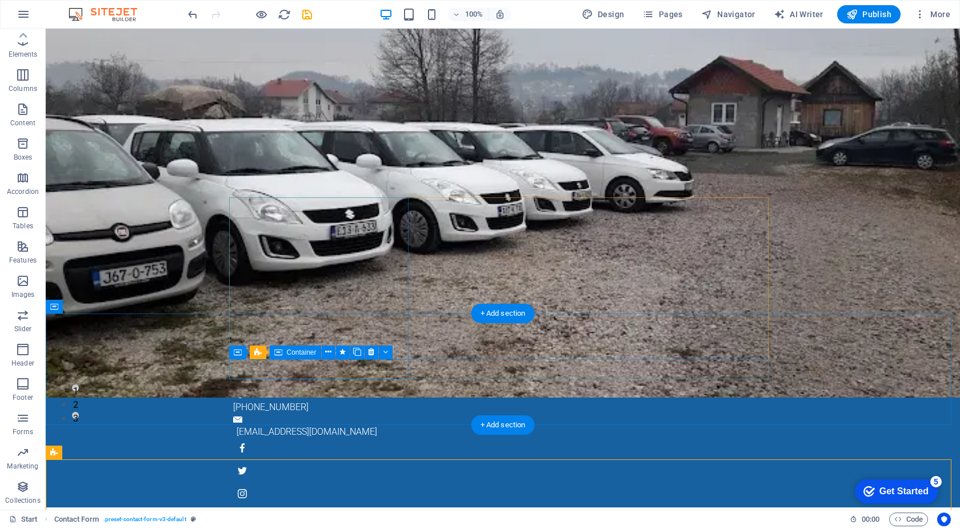
scroll to position [0, 0]
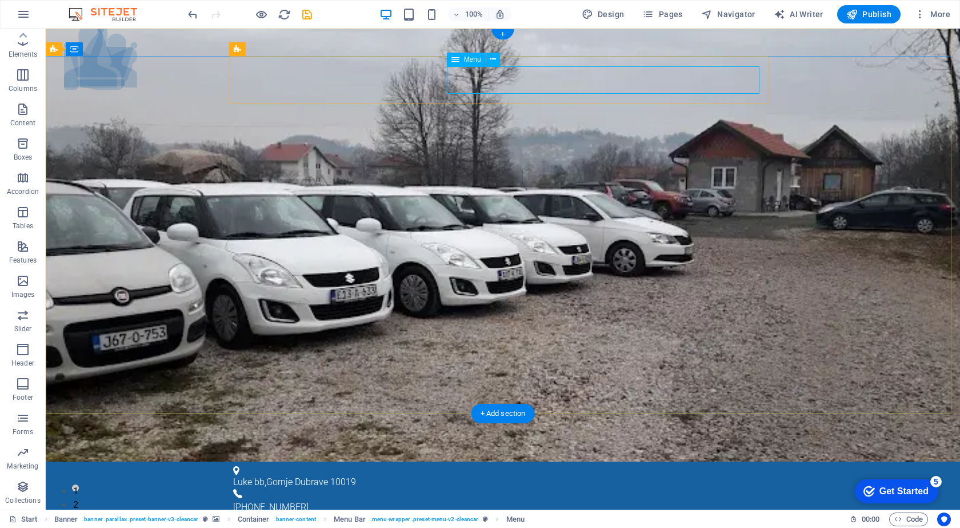
select select
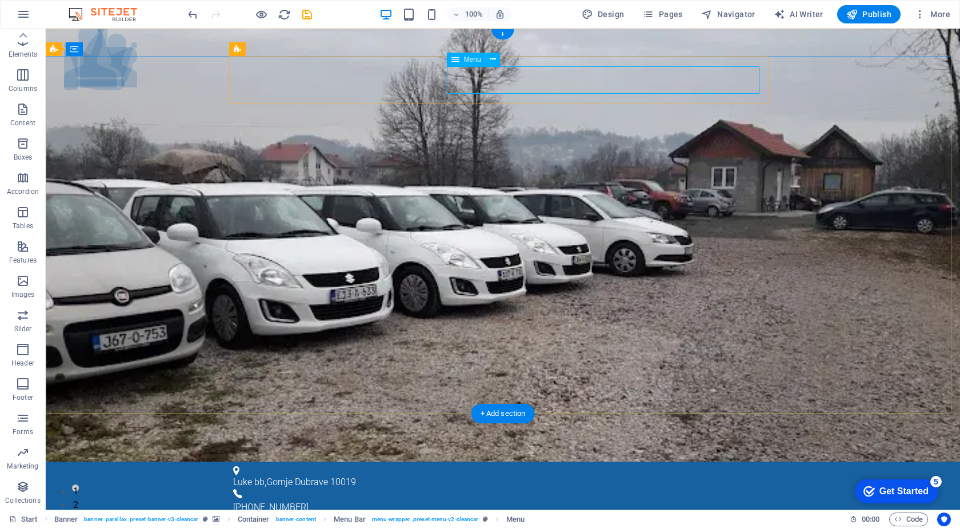
select select
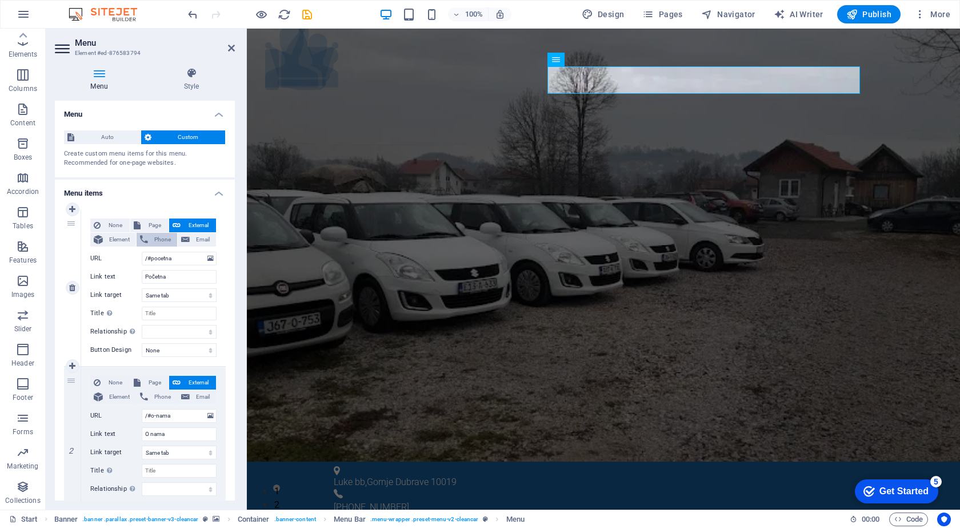
scroll to position [171, 0]
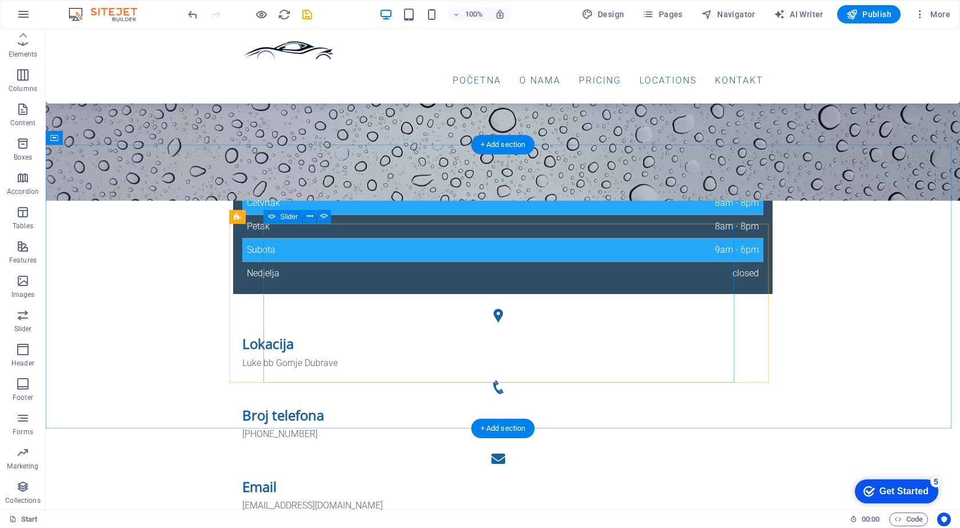
scroll to position [514, 0]
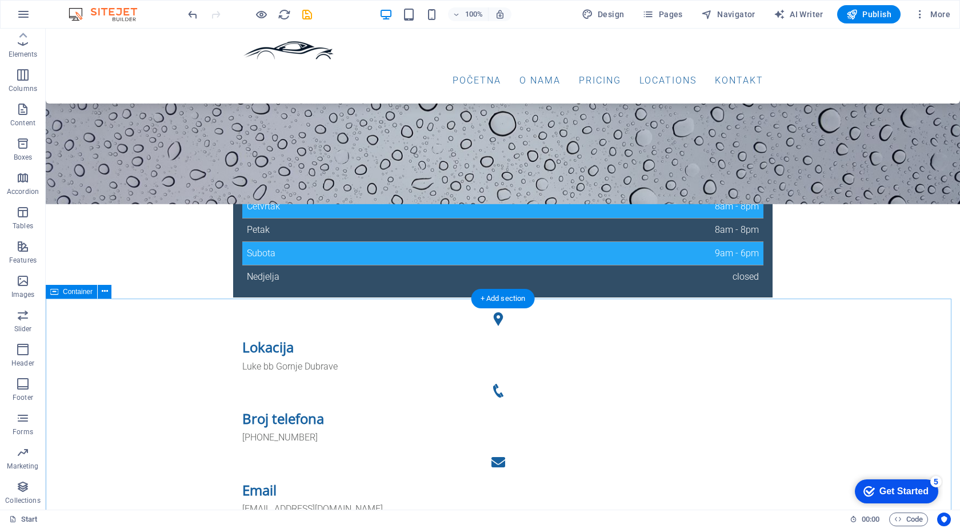
click at [102, 289] on icon at bounding box center [105, 291] width 6 height 12
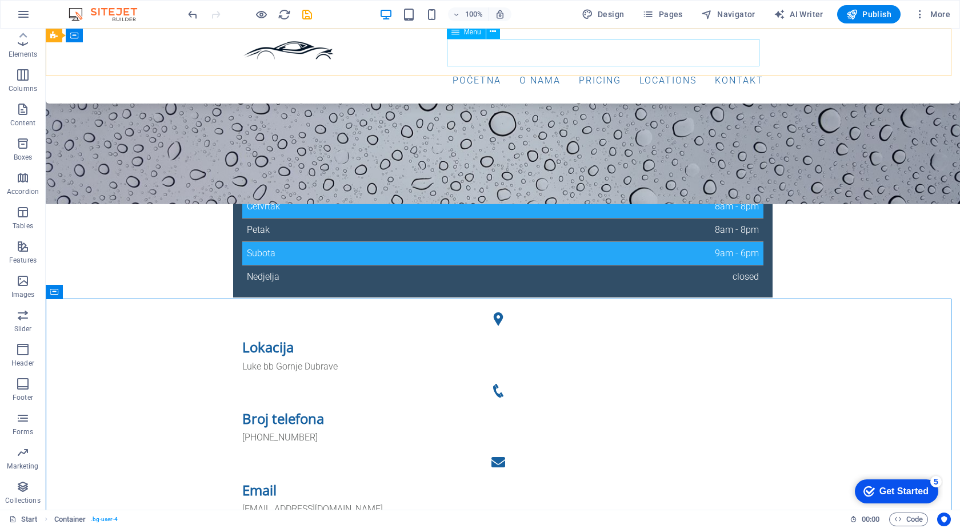
click at [605, 67] on nav "Početna O nama Pricing Locations Kontakt" at bounding box center [502, 80] width 521 height 27
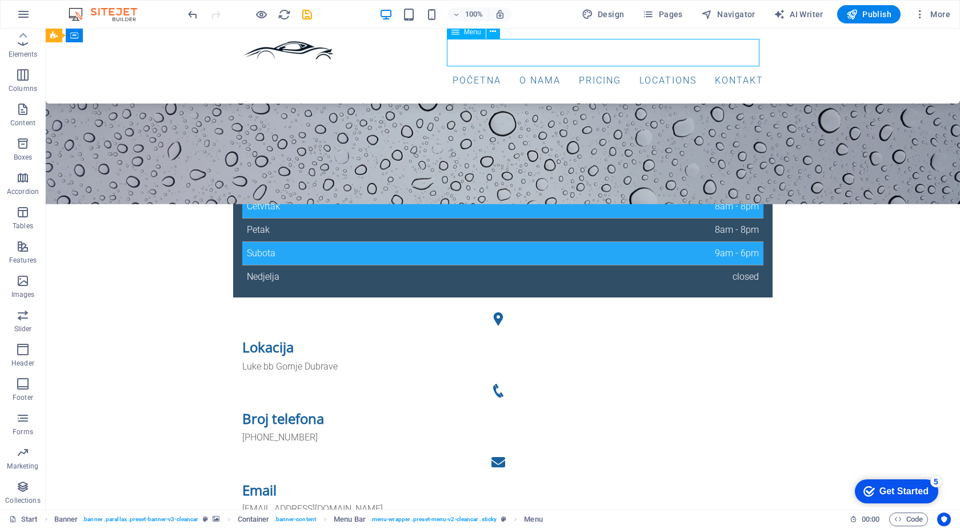
click at [605, 67] on nav "Početna O nama Pricing Locations Kontakt" at bounding box center [502, 80] width 521 height 27
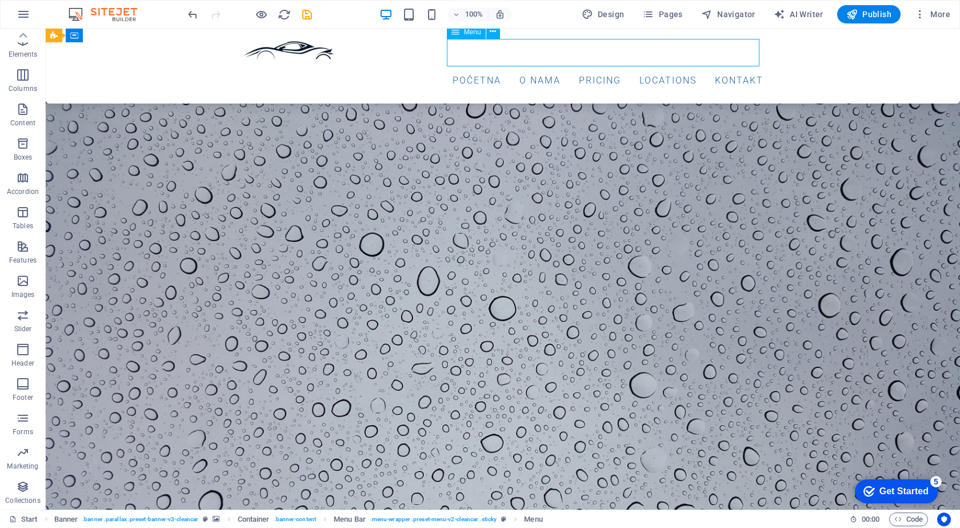
select select
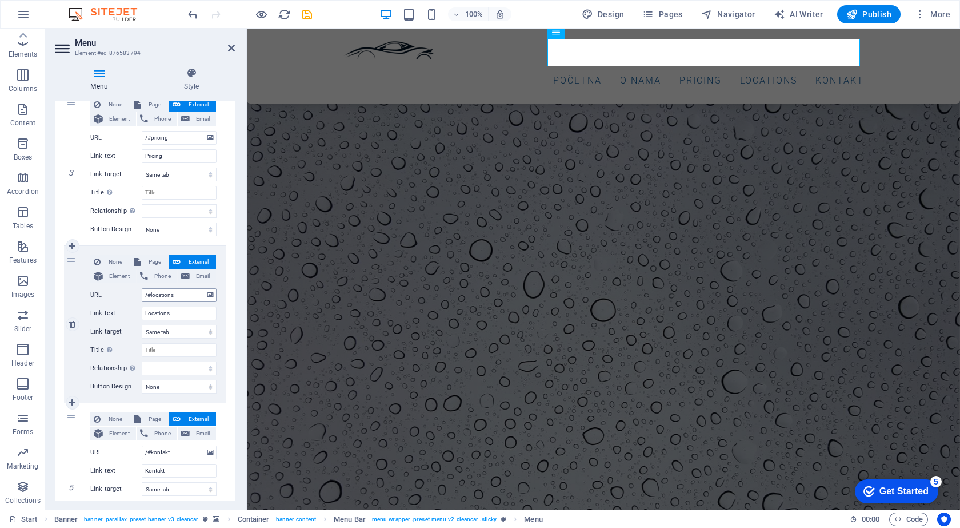
scroll to position [298, 0]
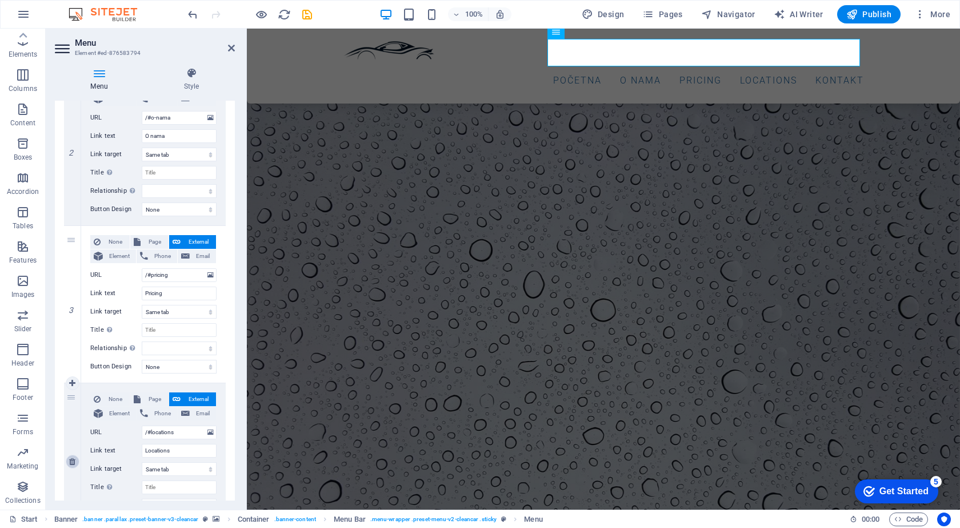
click at [75, 462] on icon at bounding box center [72, 461] width 6 height 8
select select
type input "/#kontakt"
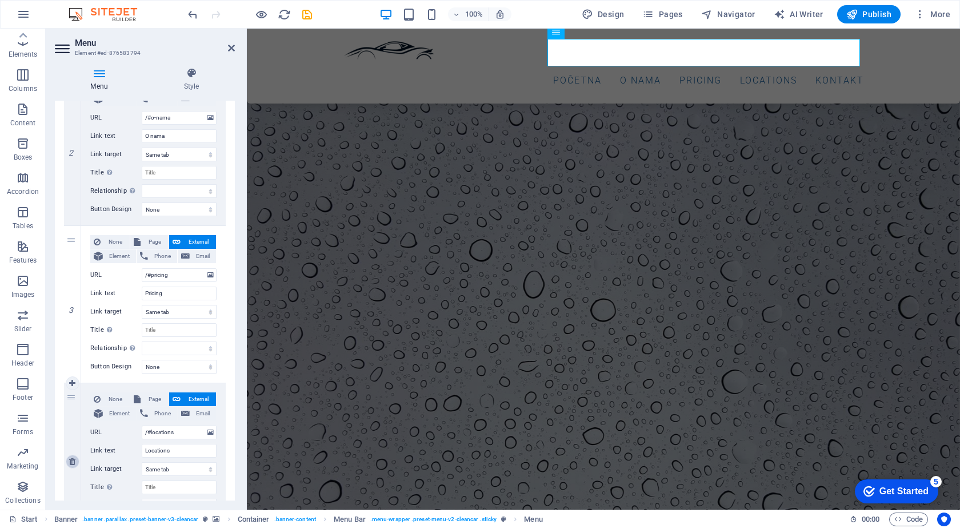
type input "Kontakt"
select select
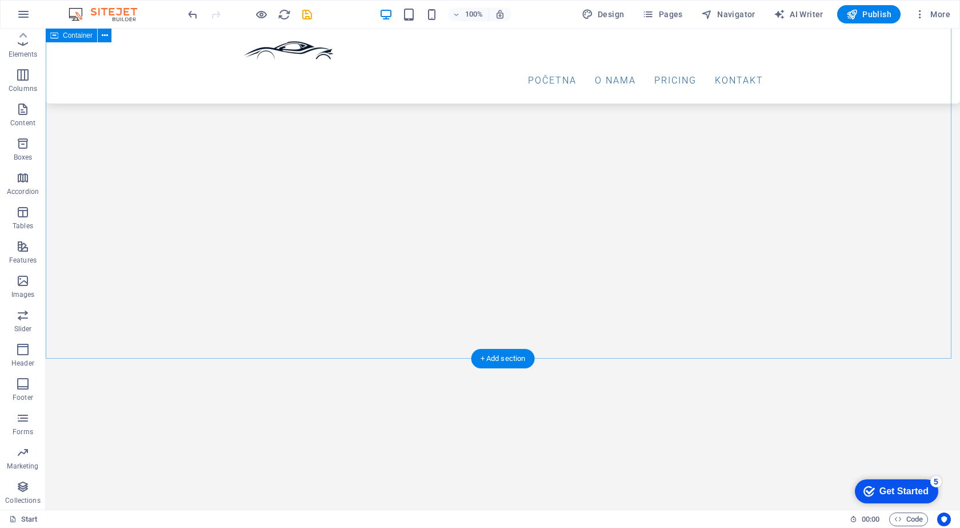
scroll to position [1974, 0]
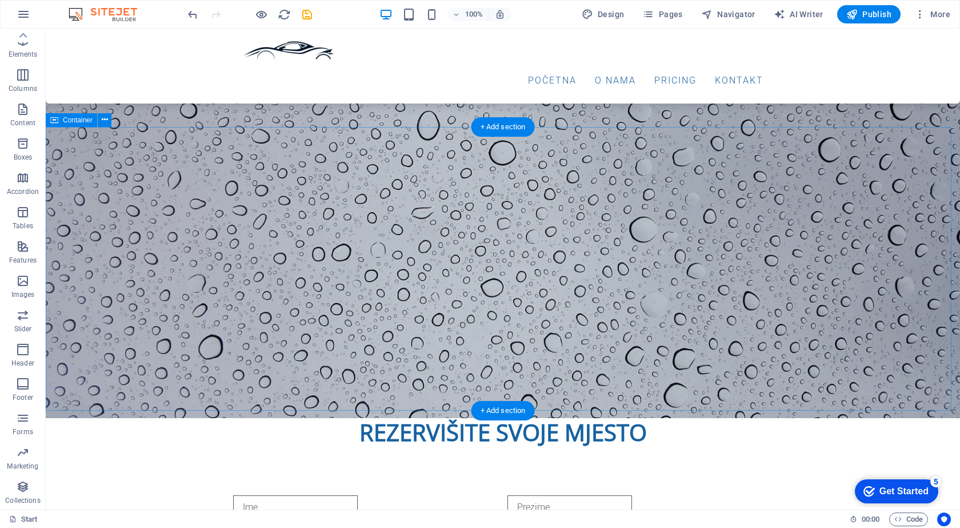
scroll to position [716, 0]
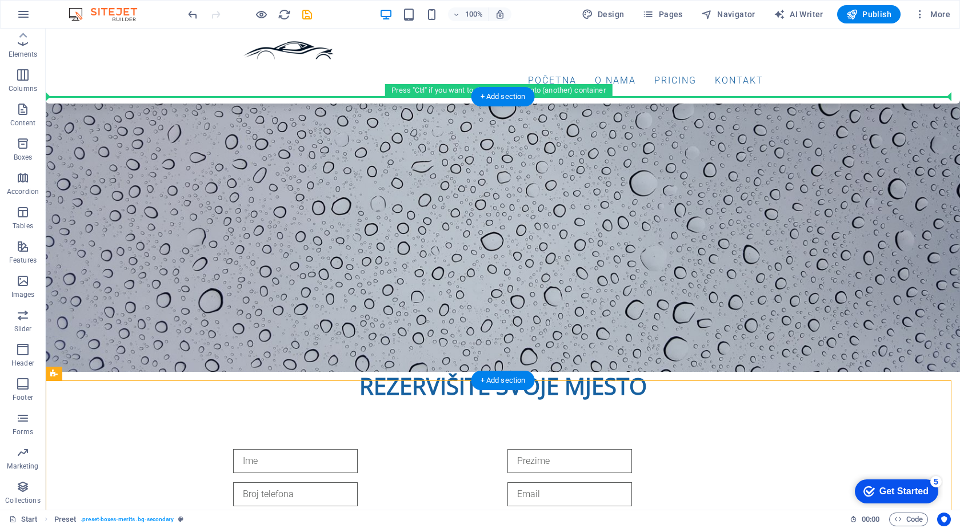
drag, startPoint x: 145, startPoint y: 409, endPoint x: 163, endPoint y: 154, distance: 255.0
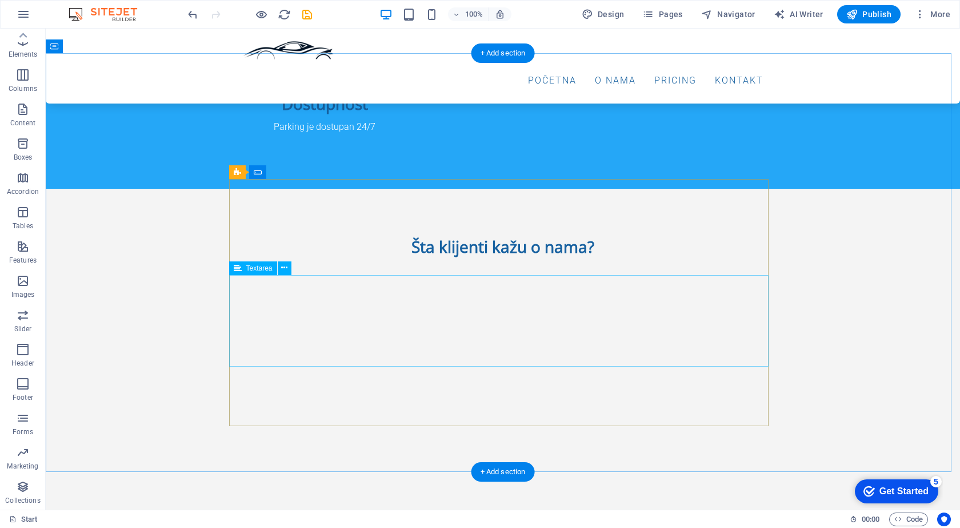
scroll to position [1459, 0]
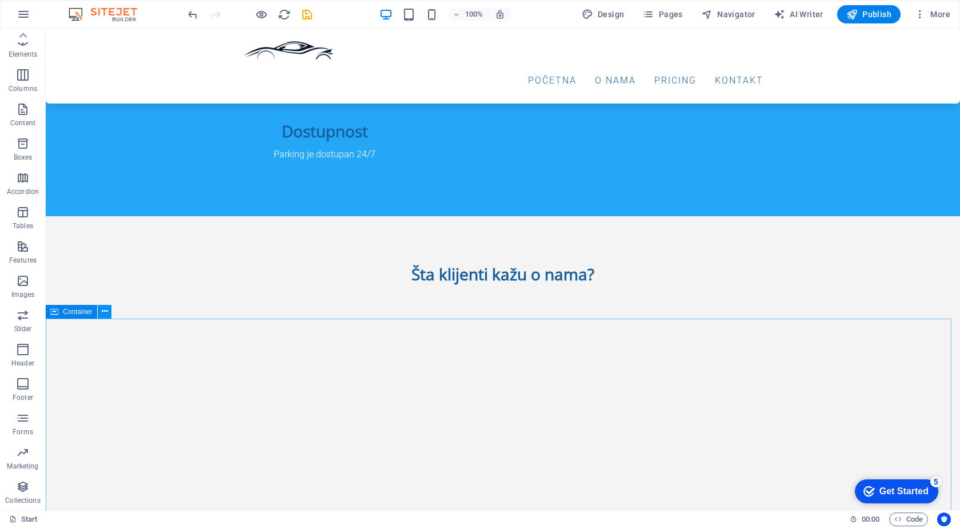
click at [106, 310] on icon at bounding box center [105, 311] width 6 height 12
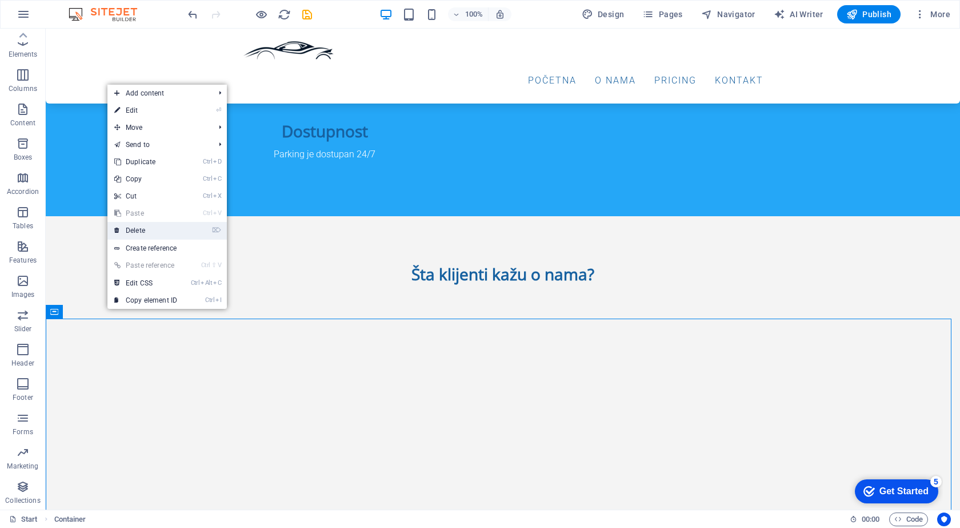
click at [165, 231] on link "⌦ Delete" at bounding box center [145, 230] width 77 height 17
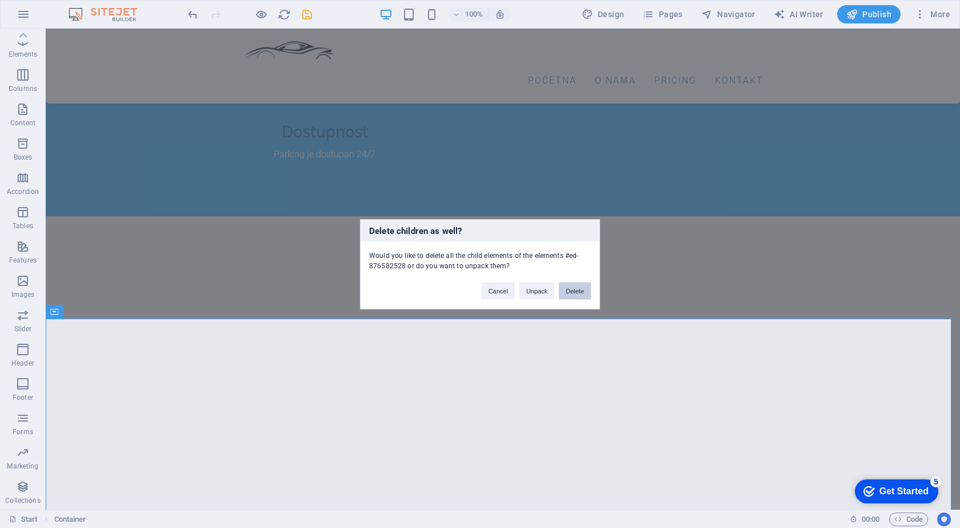
click at [565, 291] on button "Delete" at bounding box center [575, 290] width 32 height 17
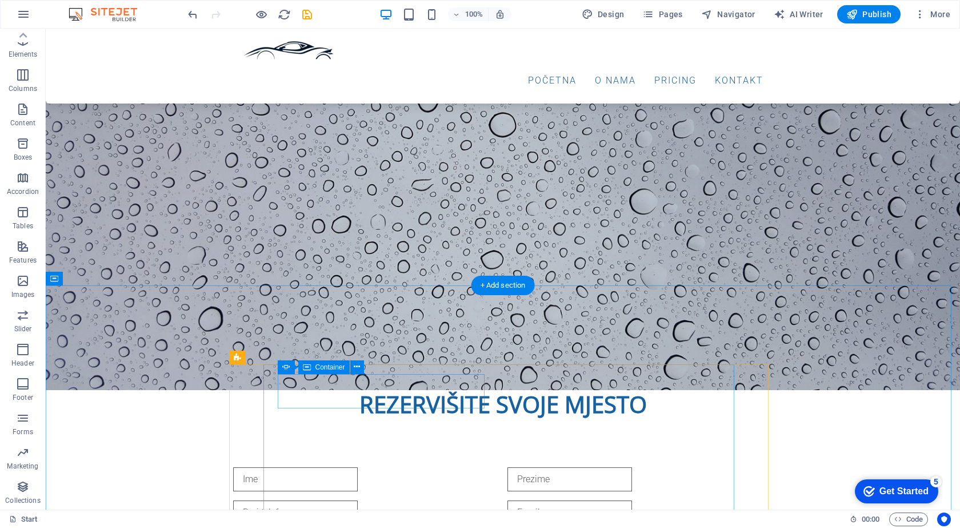
scroll to position [984, 0]
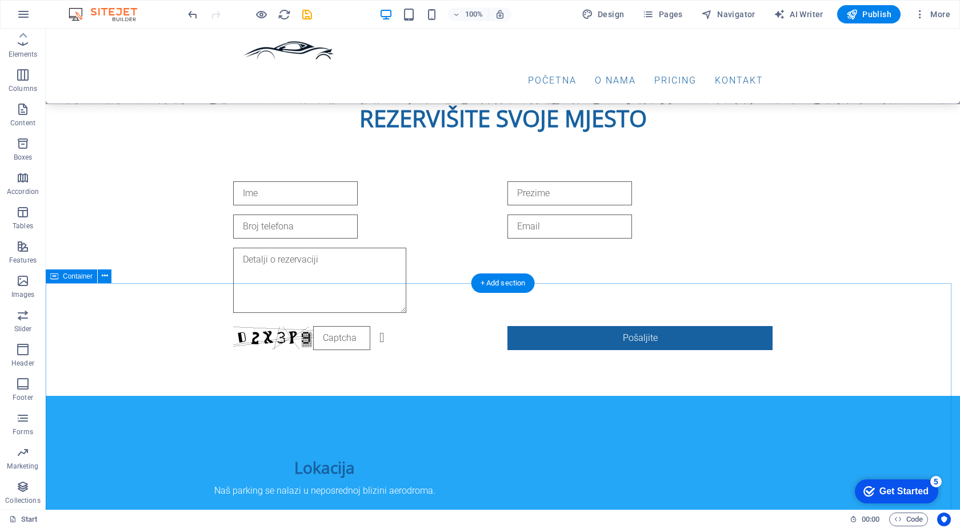
click at [101, 270] on button at bounding box center [105, 276] width 14 height 14
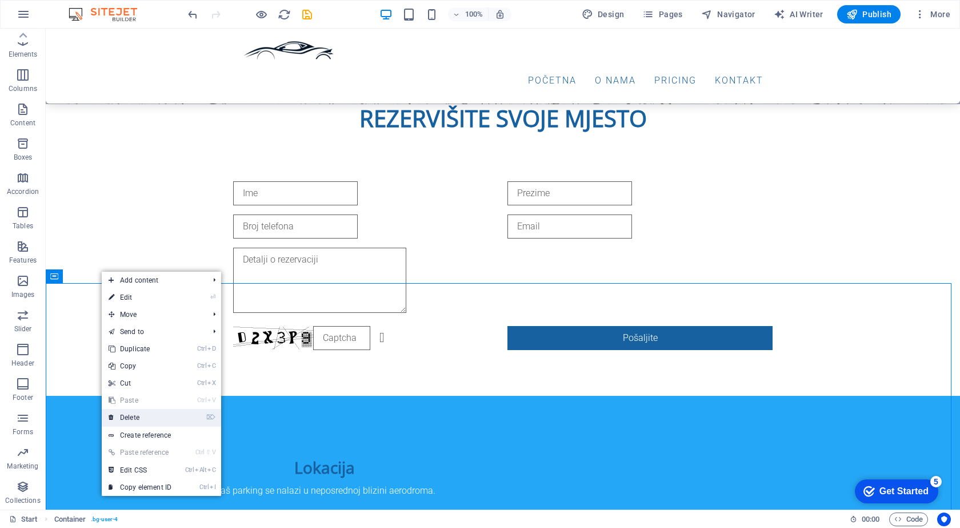
click at [152, 413] on link "⌦ Delete" at bounding box center [140, 417] width 77 height 17
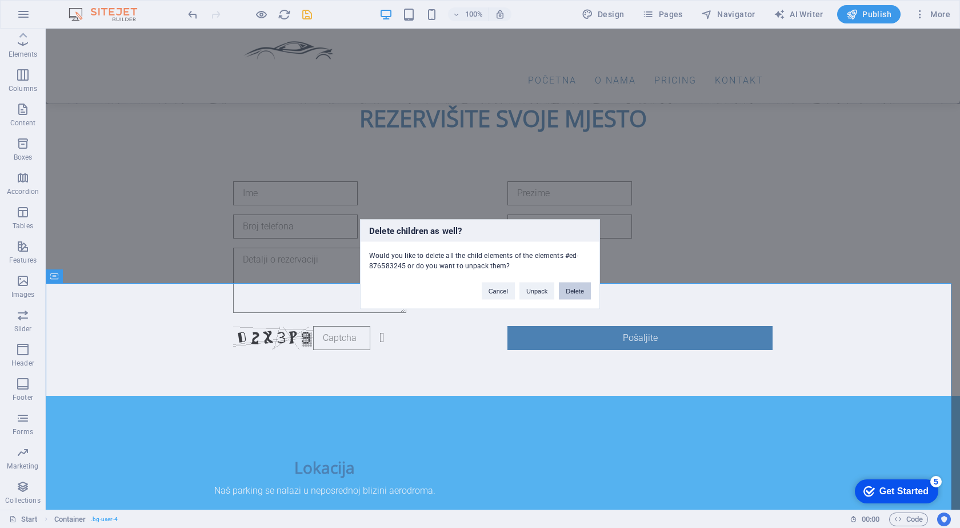
click at [579, 290] on button "Delete" at bounding box center [575, 290] width 32 height 17
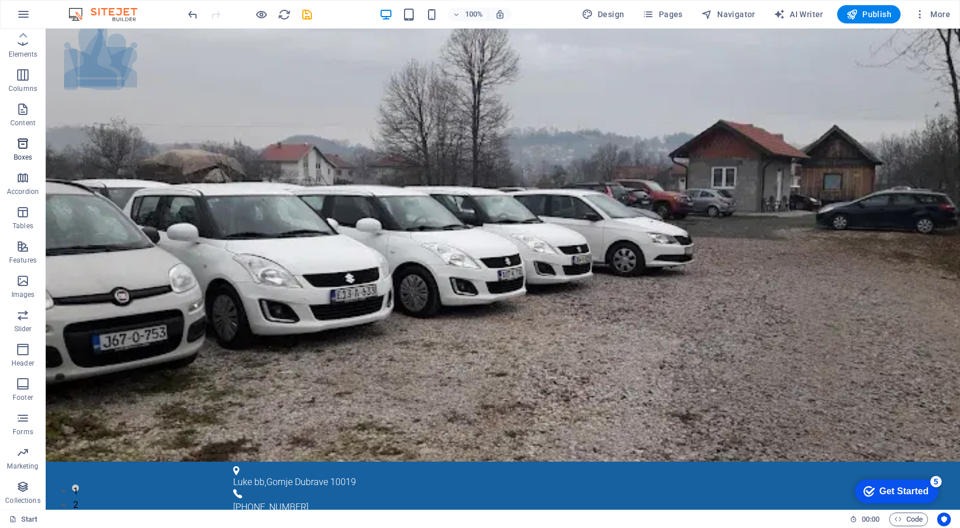
scroll to position [0, 0]
click at [18, 77] on icon "button" at bounding box center [23, 74] width 14 height 14
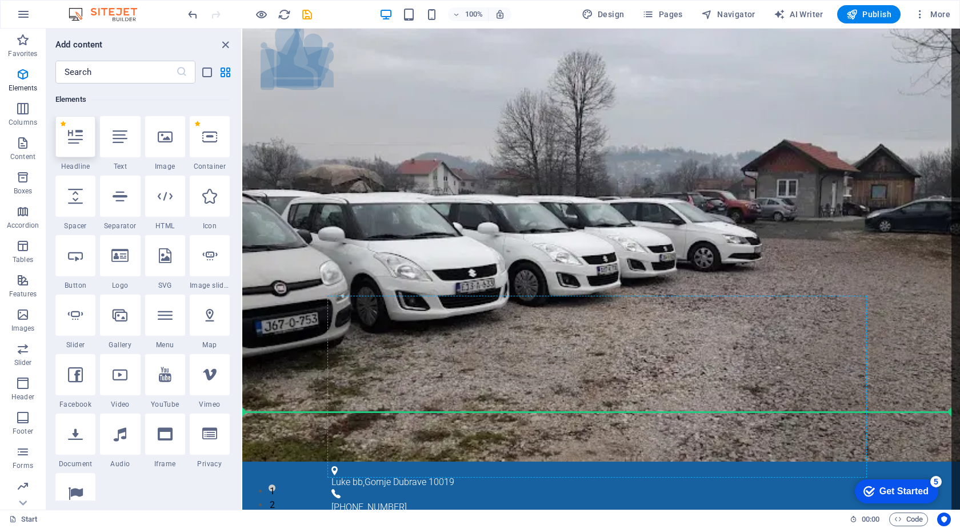
scroll to position [11, 0]
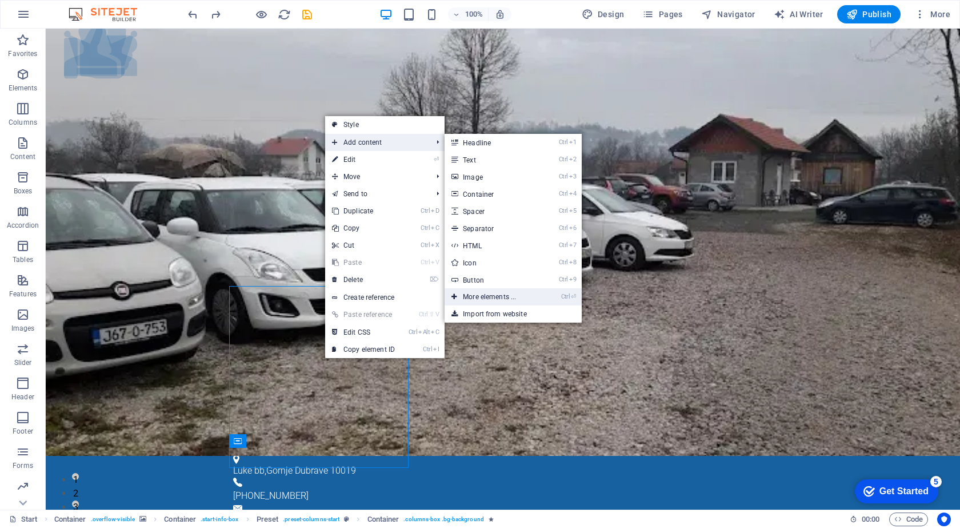
click at [497, 297] on link "Ctrl ⏎ More elements ..." at bounding box center [492, 296] width 94 height 17
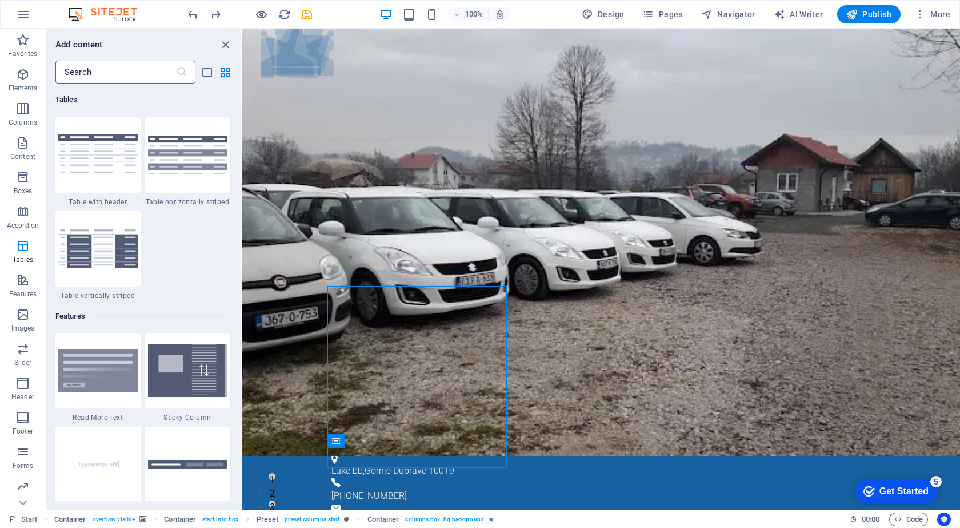
scroll to position [4352, 0]
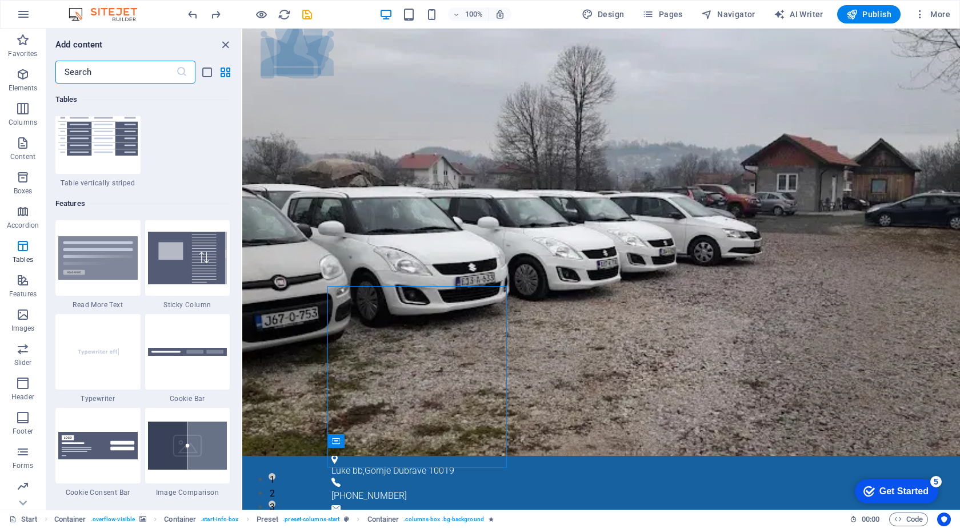
click at [139, 74] on input "text" at bounding box center [115, 72] width 121 height 23
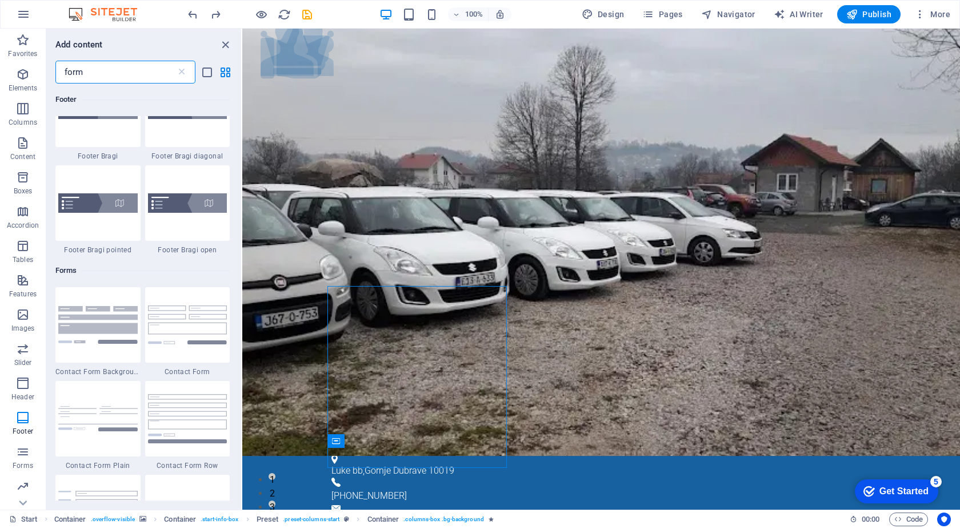
scroll to position [286, 0]
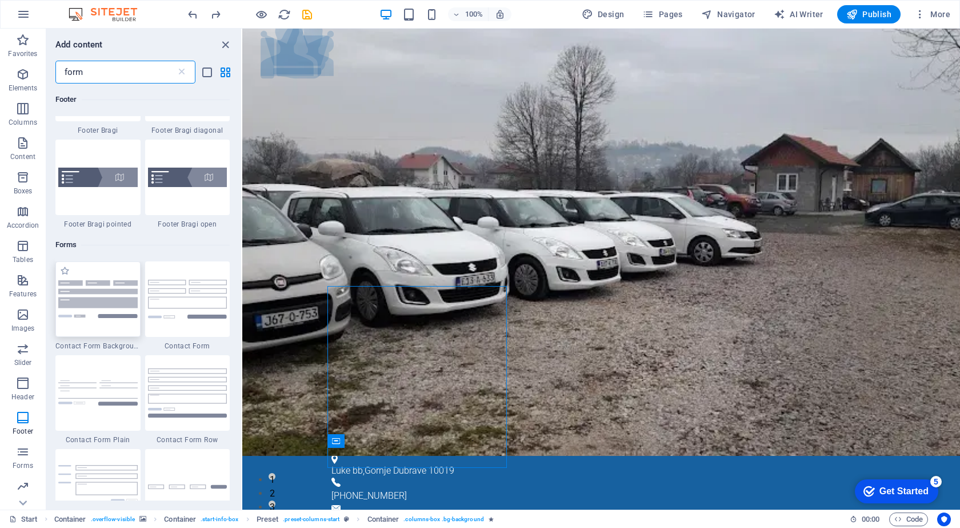
type input "form"
click at [107, 292] on img at bounding box center [97, 298] width 79 height 37
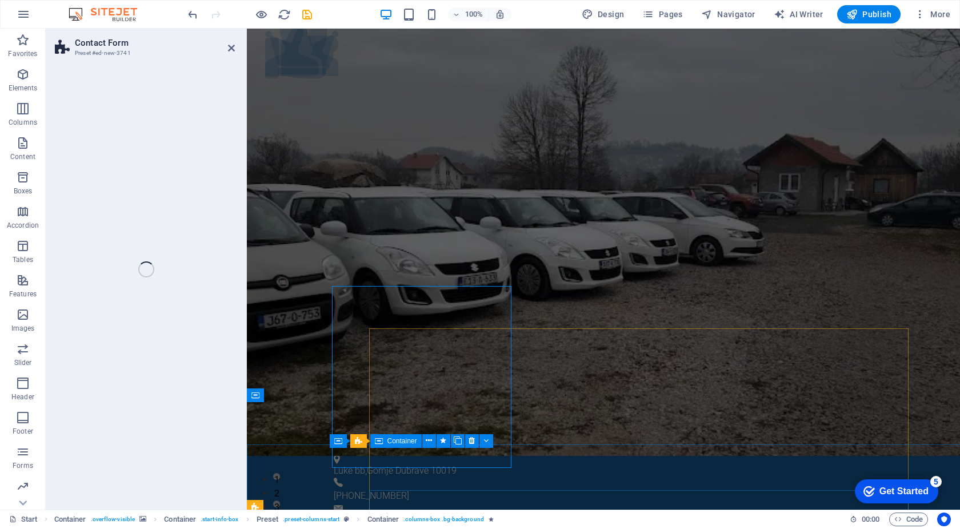
scroll to position [394, 0]
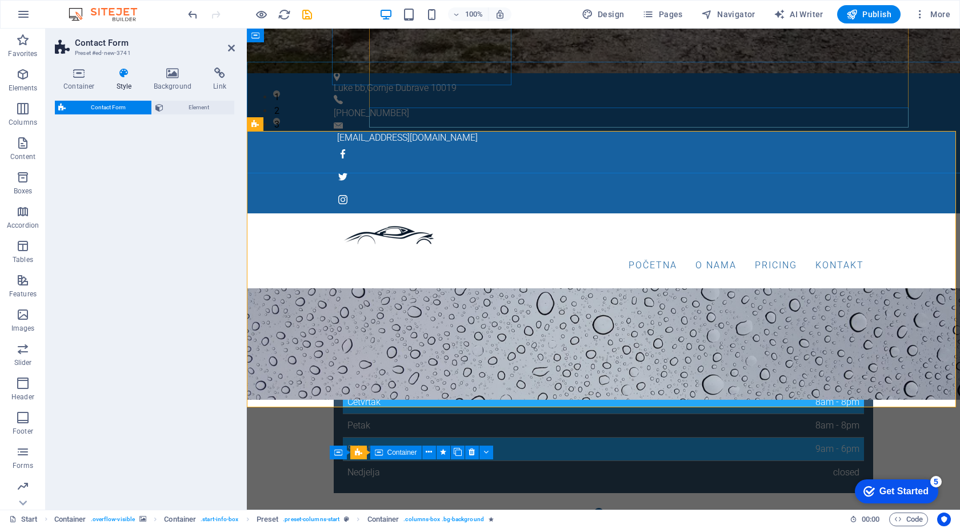
select select "rem"
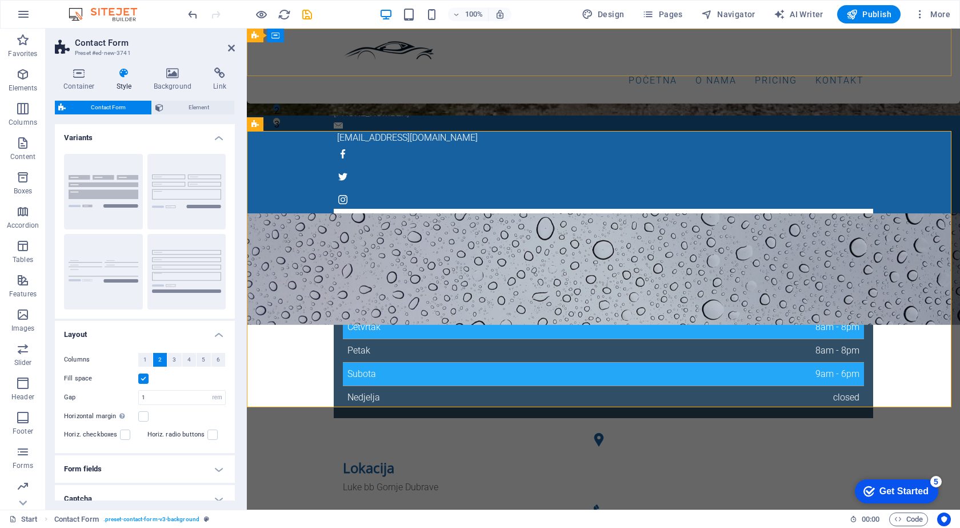
click at [406, 74] on div "Početna O nama Pricing Kontakt" at bounding box center [603, 66] width 713 height 75
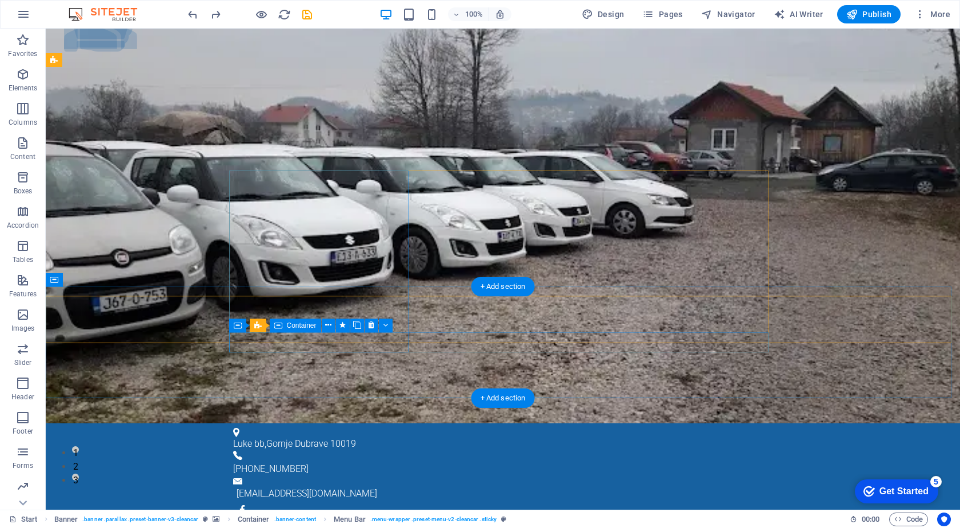
scroll to position [0, 0]
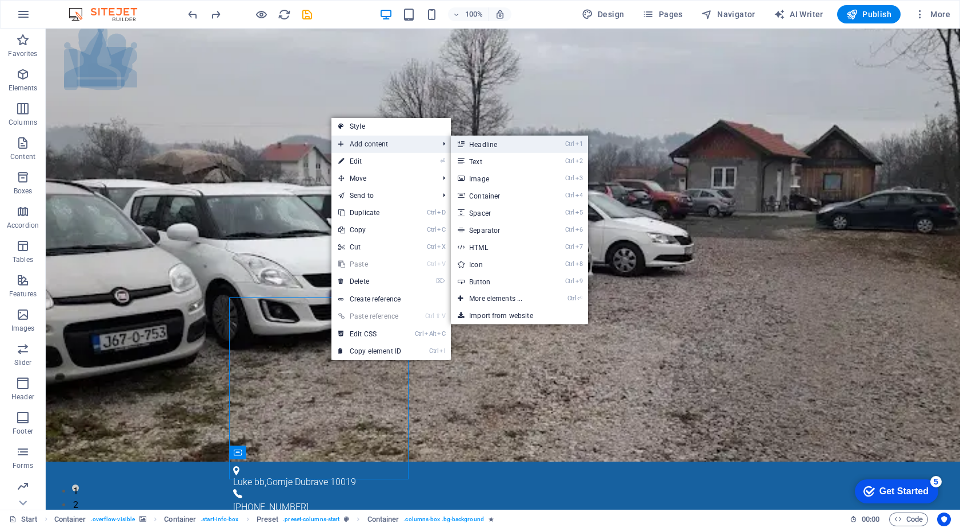
click at [496, 145] on link "Ctrl 1 Headline" at bounding box center [498, 143] width 94 height 17
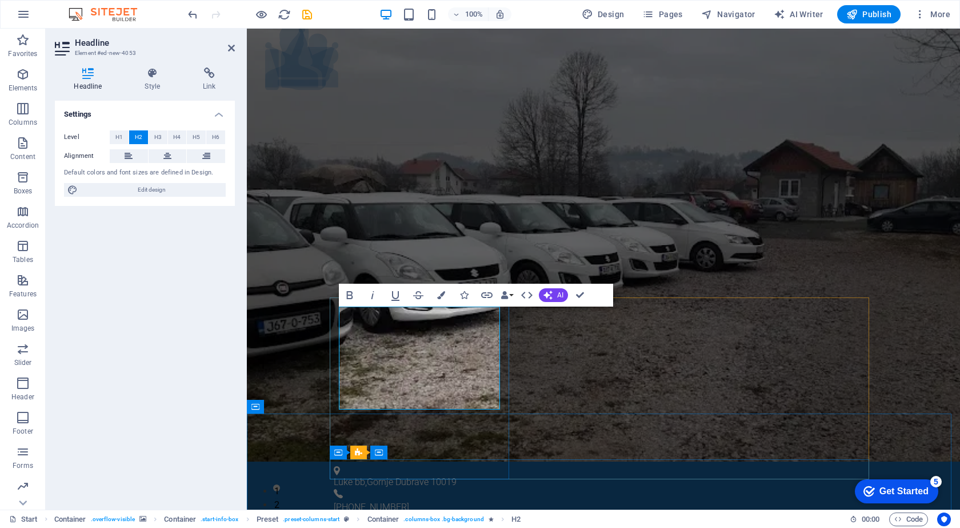
drag, startPoint x: 440, startPoint y: 367, endPoint x: 328, endPoint y: 300, distance: 130.0
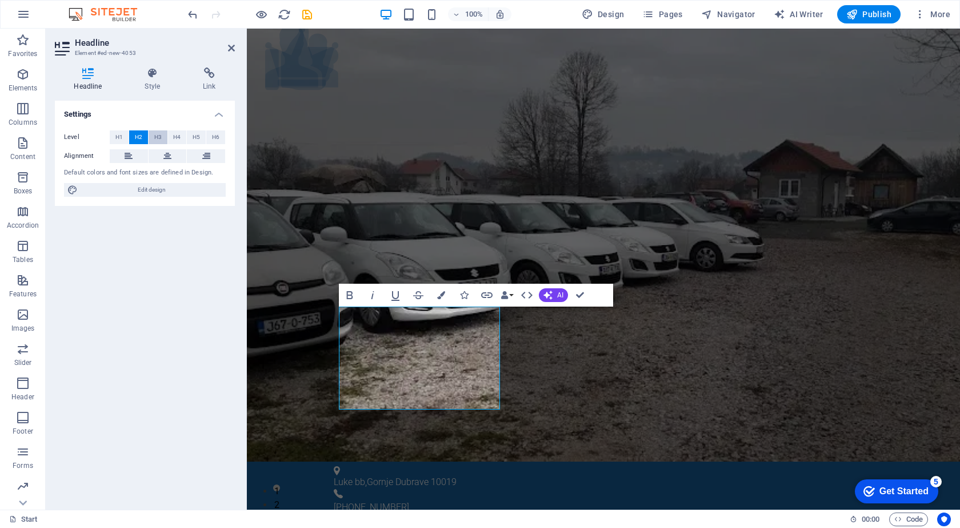
click at [161, 137] on span "H3" at bounding box center [157, 137] width 7 height 14
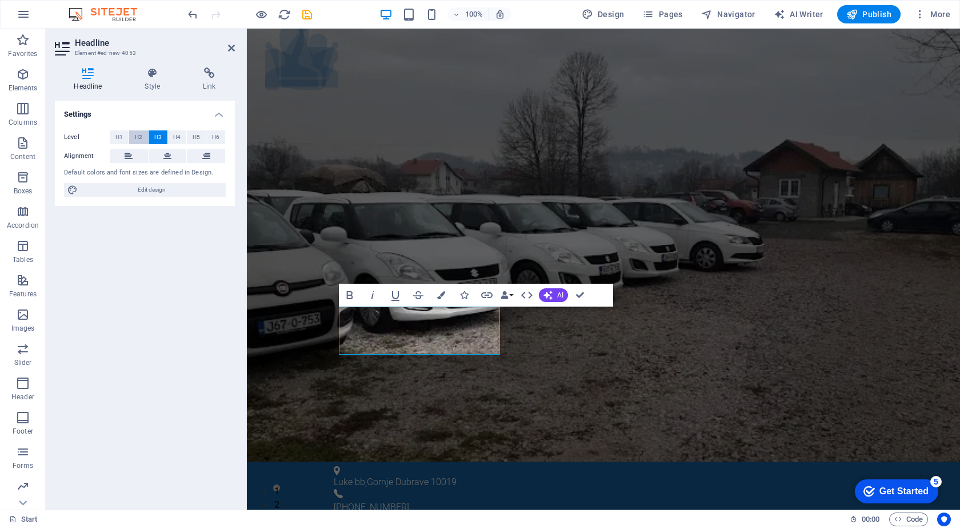
click at [135, 137] on span "H2" at bounding box center [138, 137] width 7 height 14
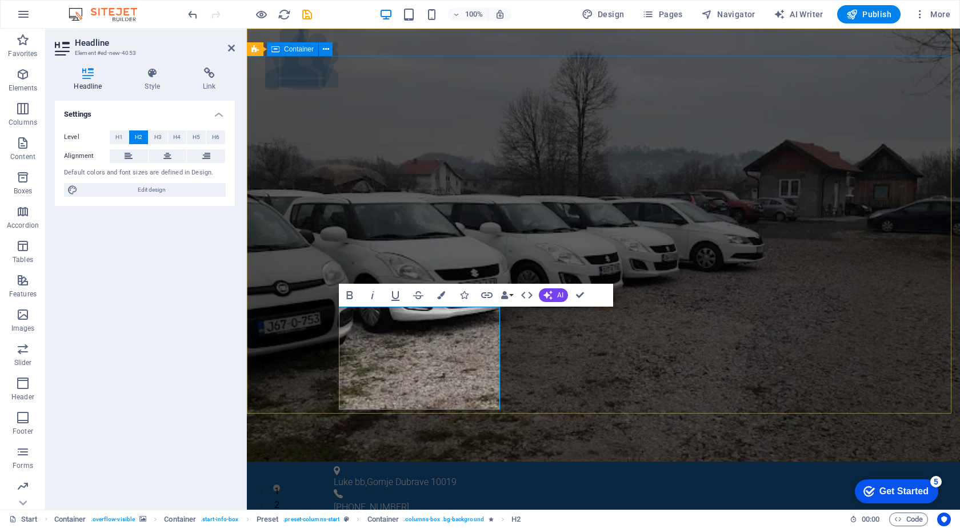
drag, startPoint x: 445, startPoint y: 365, endPoint x: 313, endPoint y: 314, distance: 141.5
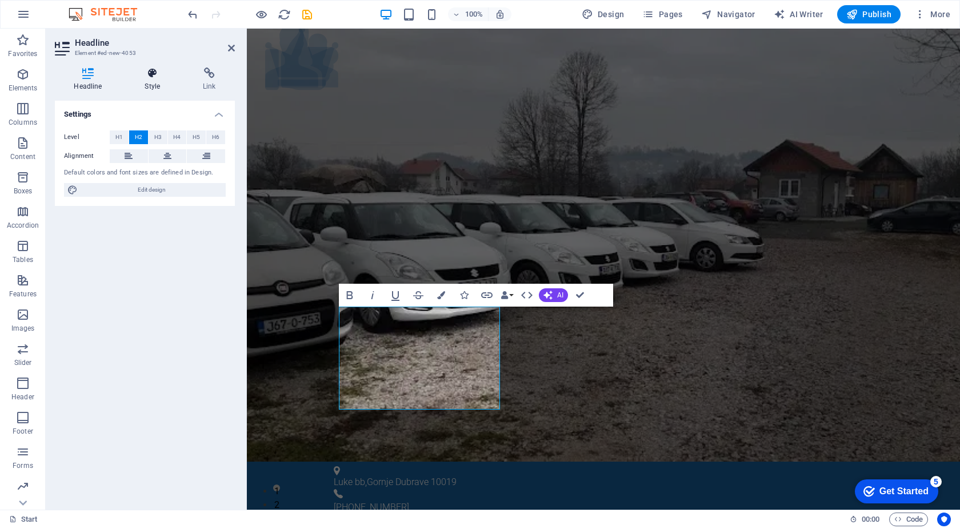
click at [161, 84] on h4 "Style" at bounding box center [155, 79] width 58 height 24
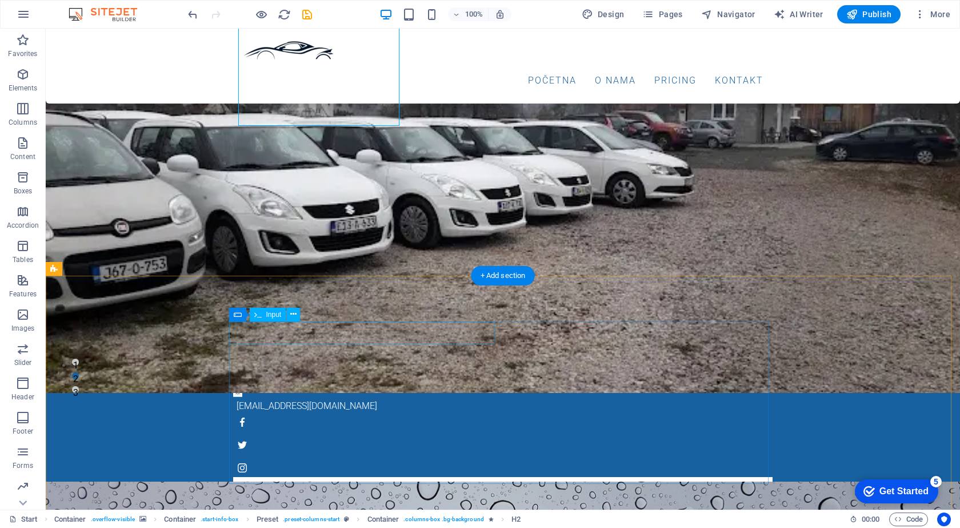
scroll to position [114, 0]
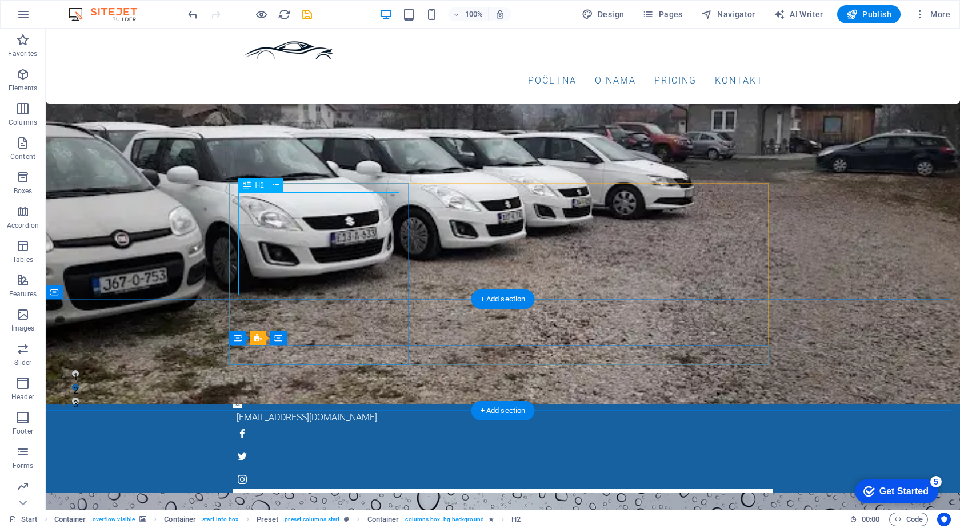
click at [286, 497] on div "Privatni parking šaban šabić" at bounding box center [502, 514] width 521 height 34
click at [279, 488] on div "Privatni parking šaban šabić" at bounding box center [503, 519] width 540 height 62
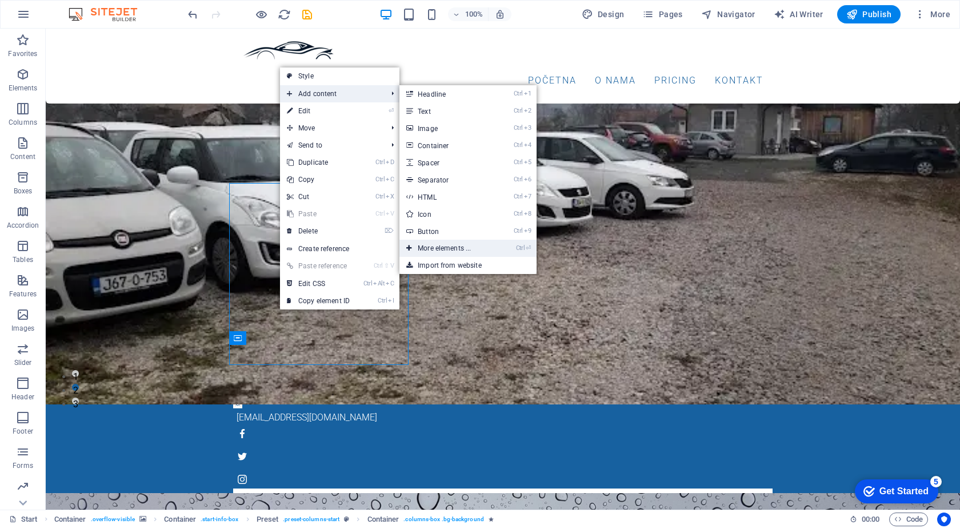
click at [460, 249] on link "Ctrl ⏎ More elements ..." at bounding box center [447, 247] width 94 height 17
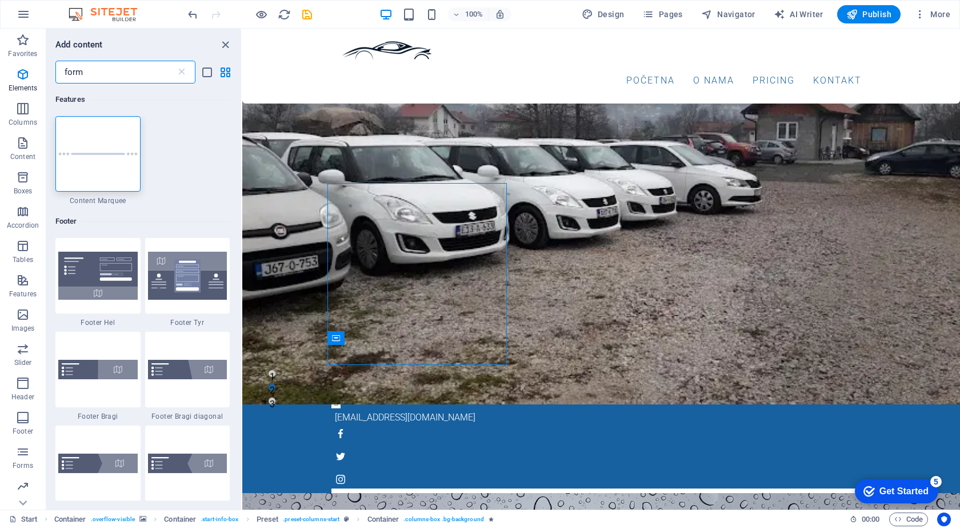
click at [111, 78] on input "form" at bounding box center [115, 72] width 121 height 23
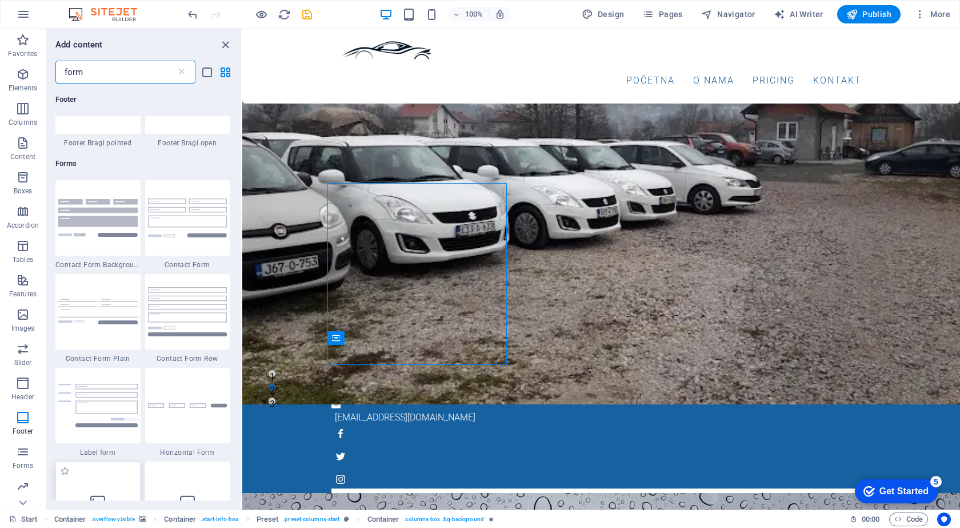
scroll to position [572, 0]
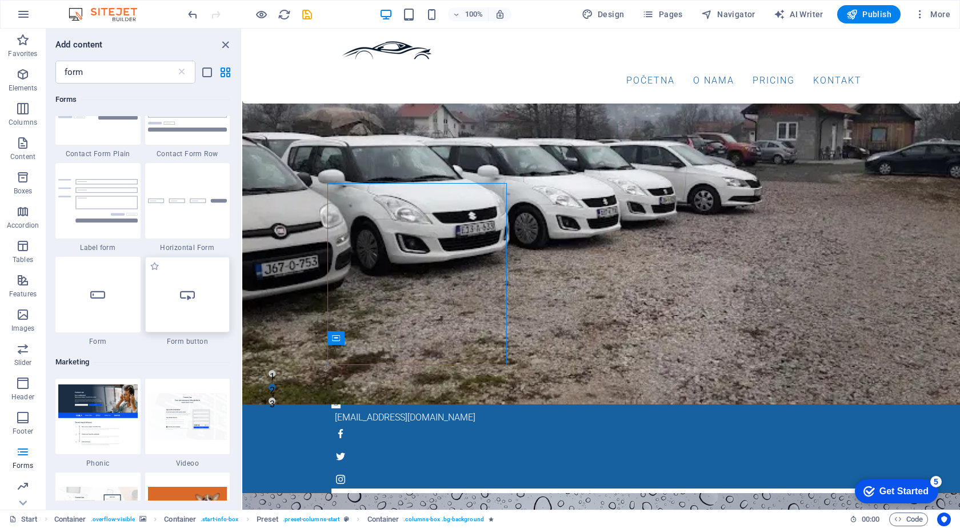
click at [193, 300] on icon at bounding box center [187, 294] width 15 height 15
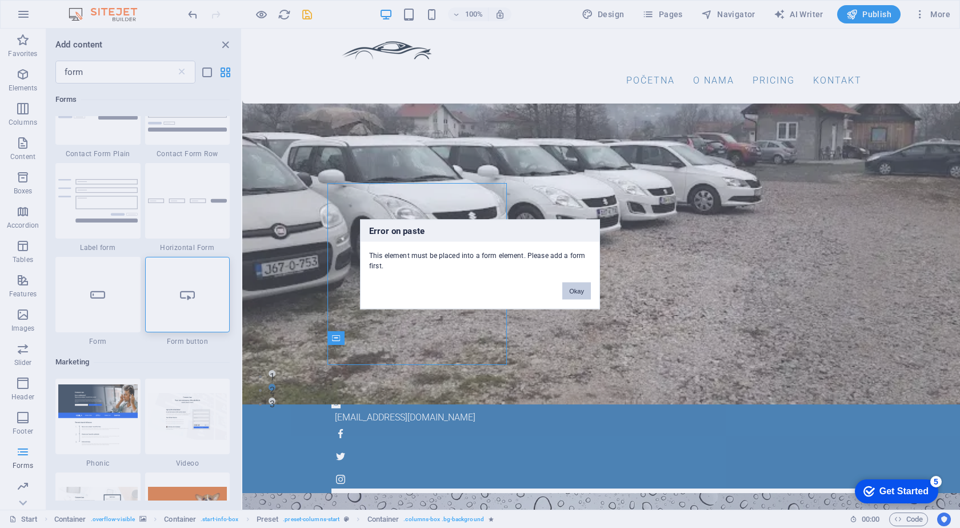
click at [573, 288] on button "Okay" at bounding box center [576, 290] width 29 height 17
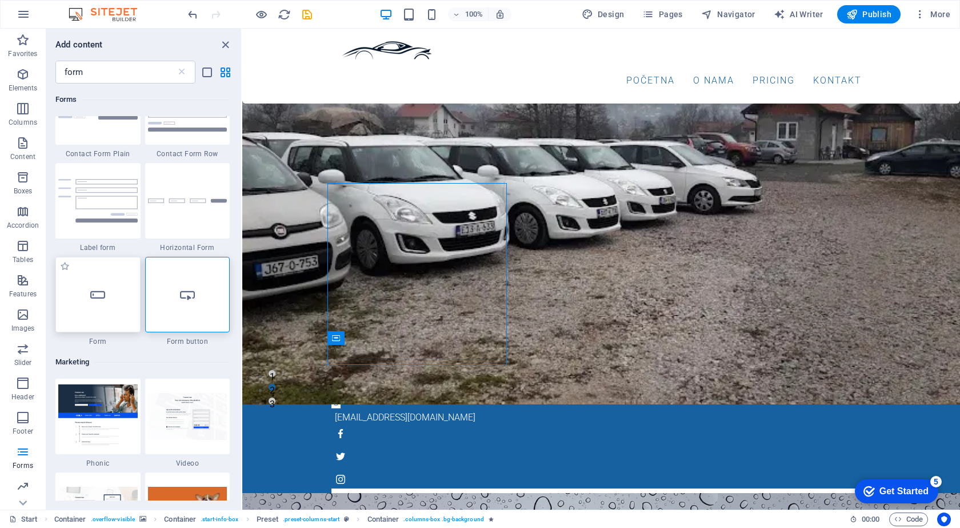
click at [98, 301] on icon at bounding box center [97, 294] width 15 height 15
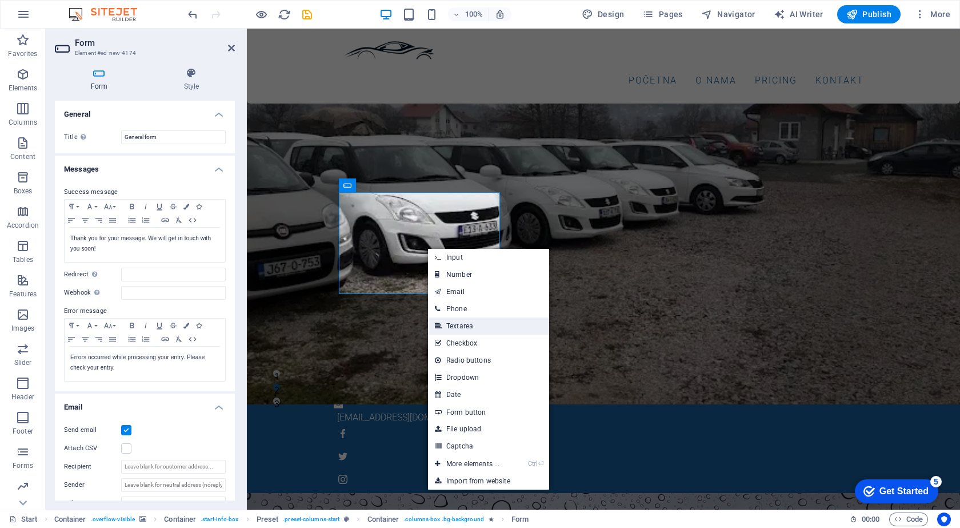
click at [481, 328] on link "Textarea" at bounding box center [488, 325] width 121 height 17
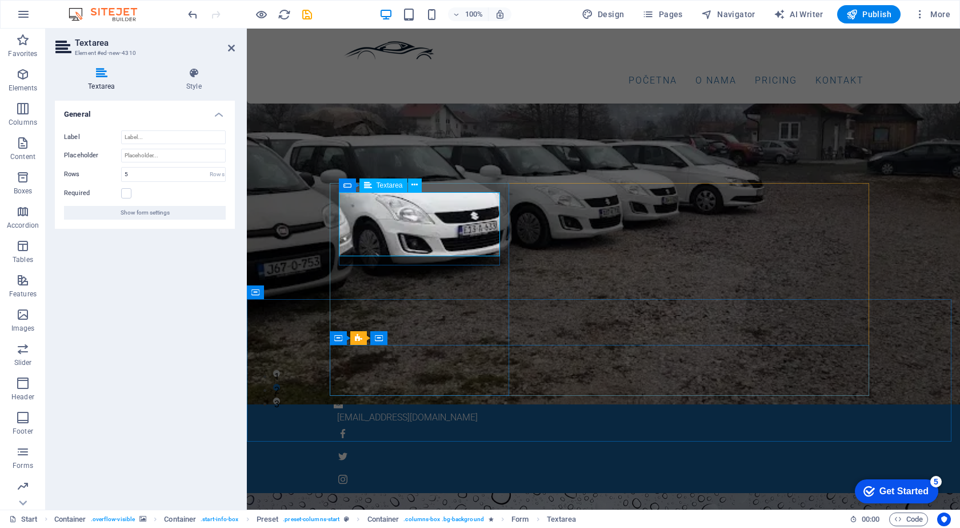
click at [169, 158] on input "Placeholder" at bounding box center [173, 156] width 105 height 14
type input "Ime"
click at [89, 323] on div "General Label Placeholder Ime Rows 5 Rows Required Show form settings" at bounding box center [145, 301] width 180 height 400
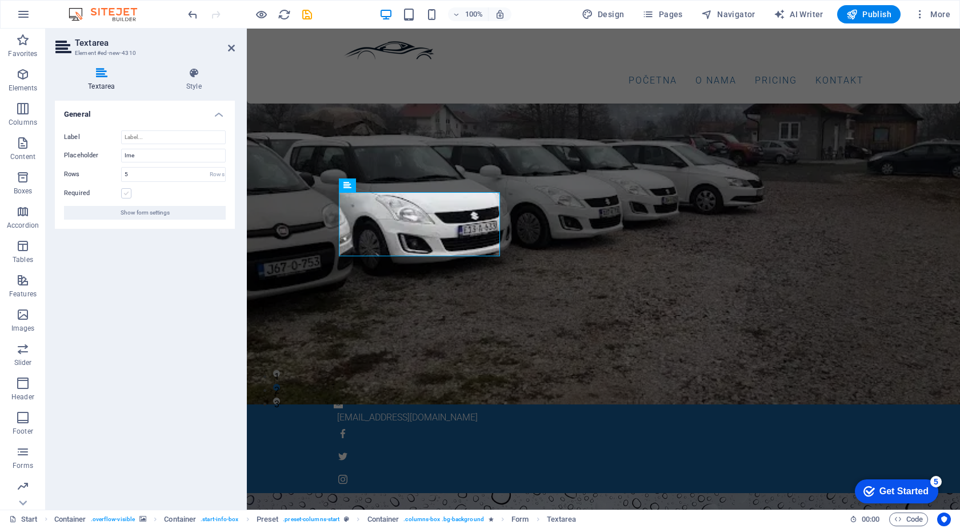
click at [126, 193] on label at bounding box center [126, 193] width 10 height 10
click at [0, 0] on input "Required" at bounding box center [0, 0] width 0 height 0
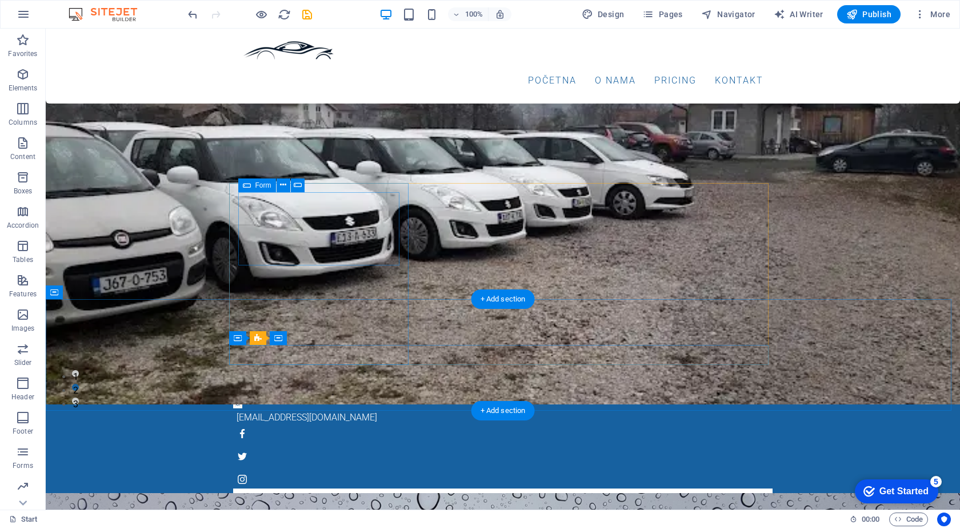
click at [298, 497] on div at bounding box center [502, 535] width 521 height 76
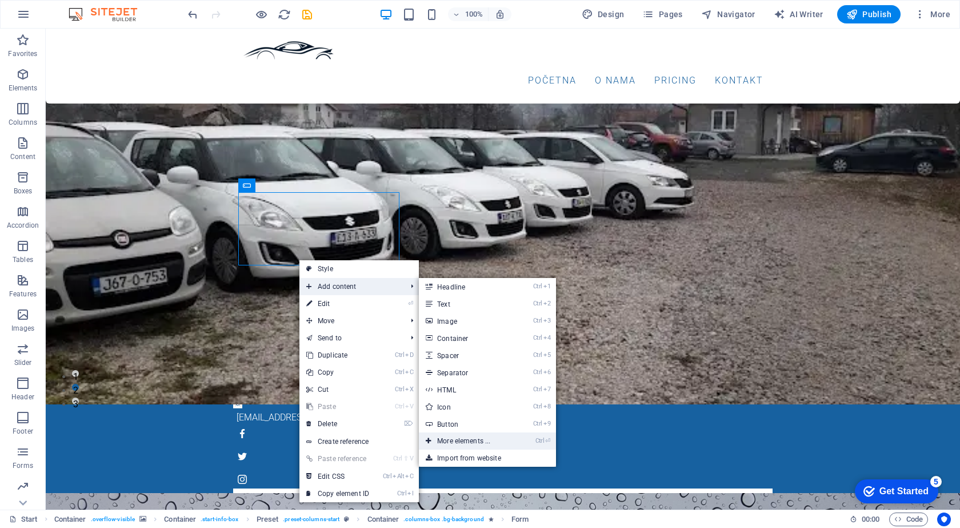
click at [473, 436] on link "Ctrl ⏎ More elements ..." at bounding box center [466, 440] width 94 height 17
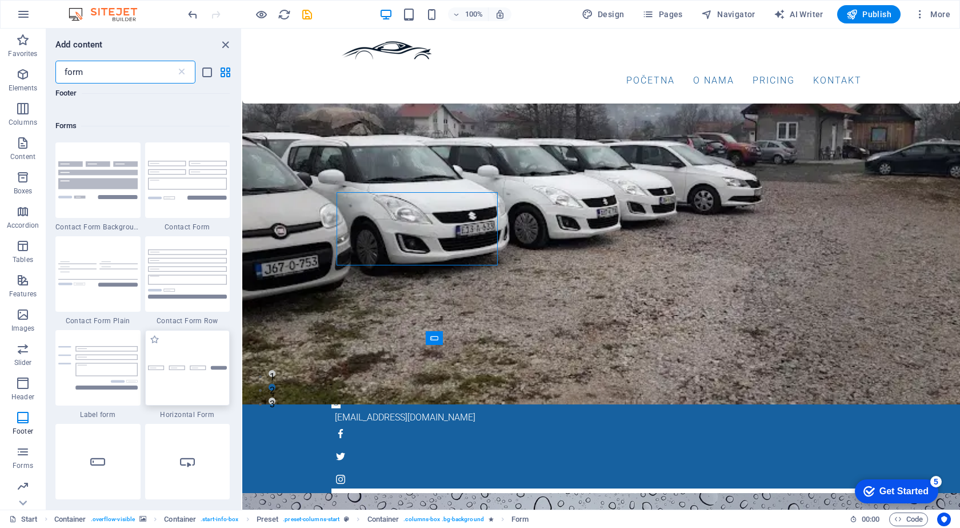
scroll to position [457, 0]
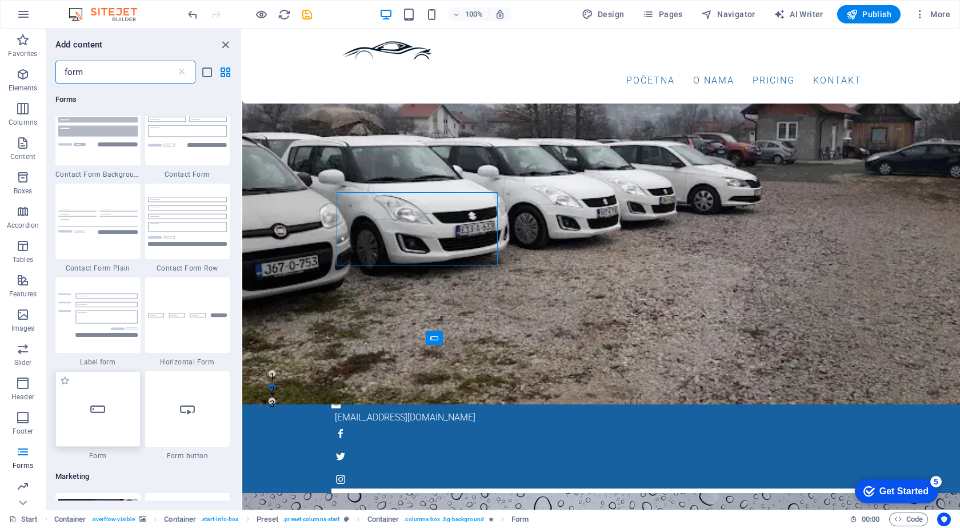
click at [83, 412] on div at bounding box center [97, 408] width 85 height 75
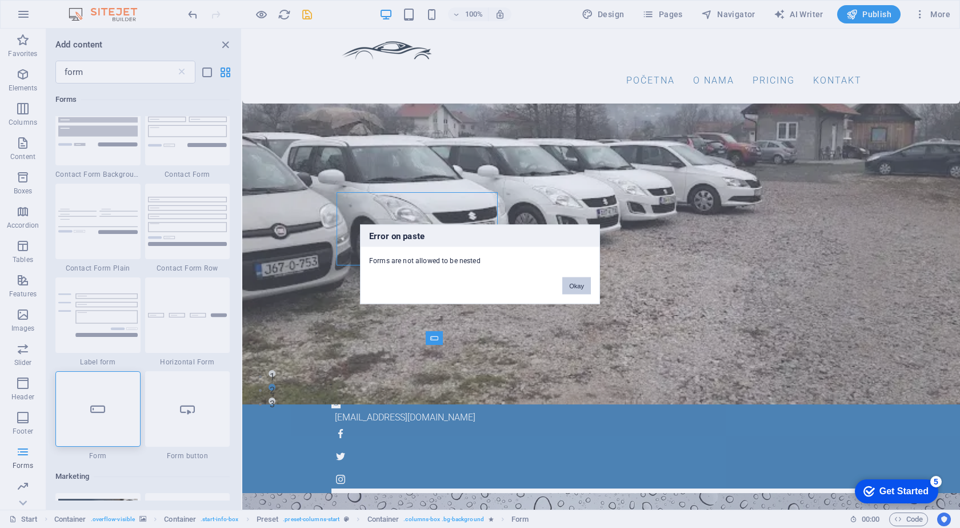
click at [585, 286] on button "Okay" at bounding box center [576, 285] width 29 height 17
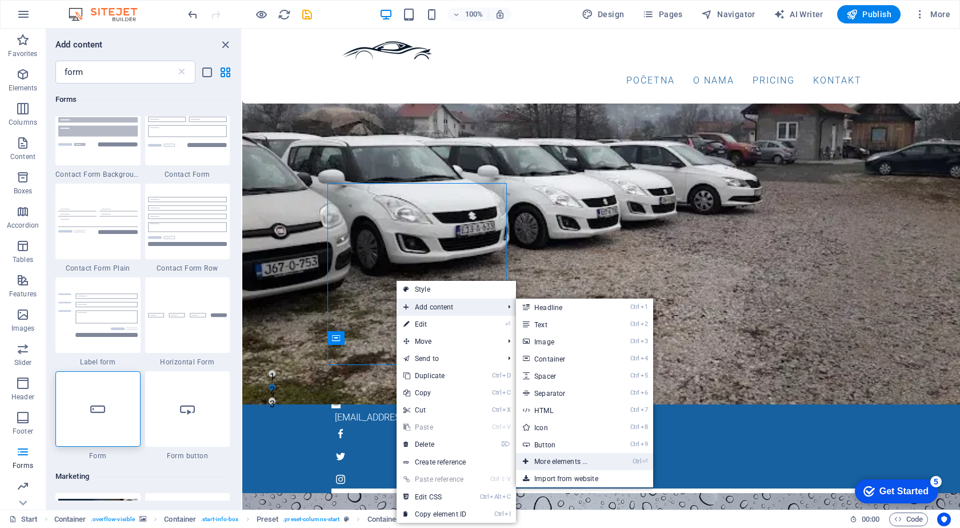
click at [567, 466] on link "Ctrl ⏎ More elements ..." at bounding box center [563, 461] width 94 height 17
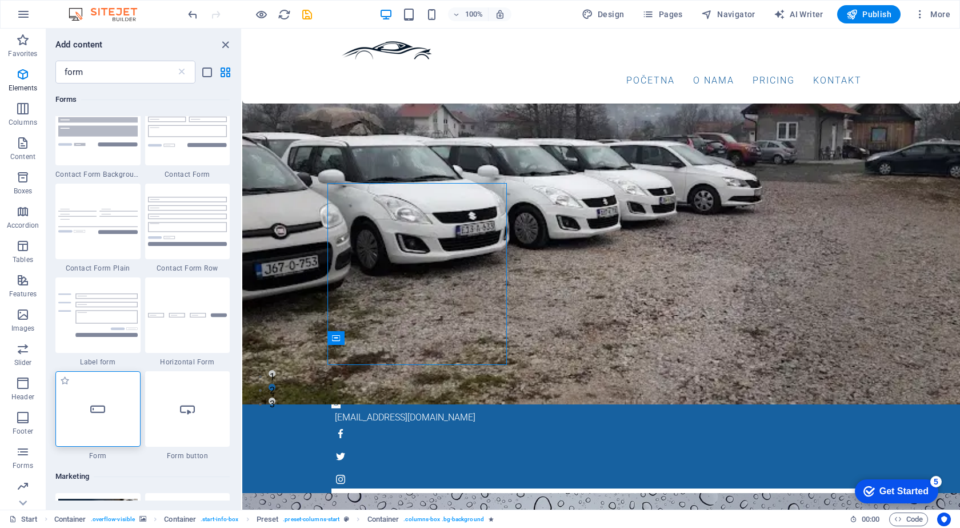
click at [109, 431] on div at bounding box center [97, 408] width 85 height 75
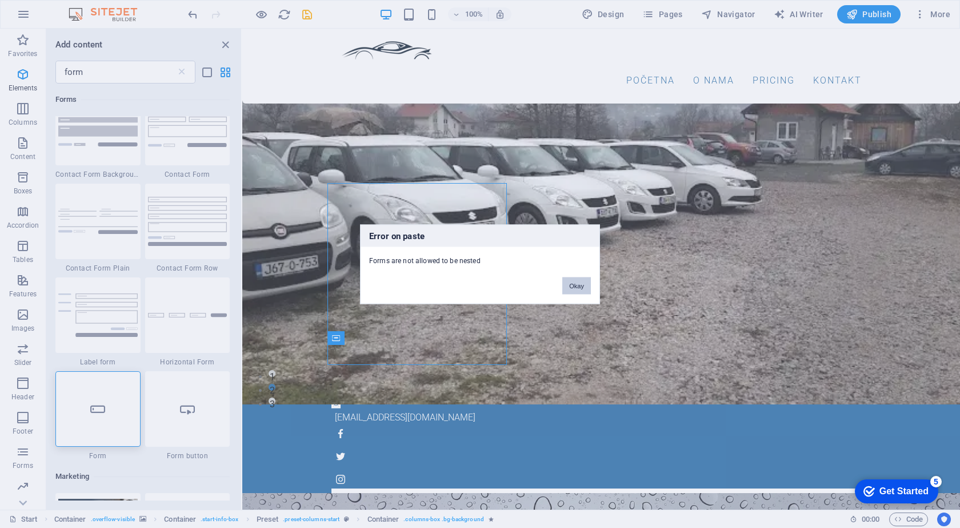
click at [574, 287] on button "Okay" at bounding box center [576, 285] width 29 height 17
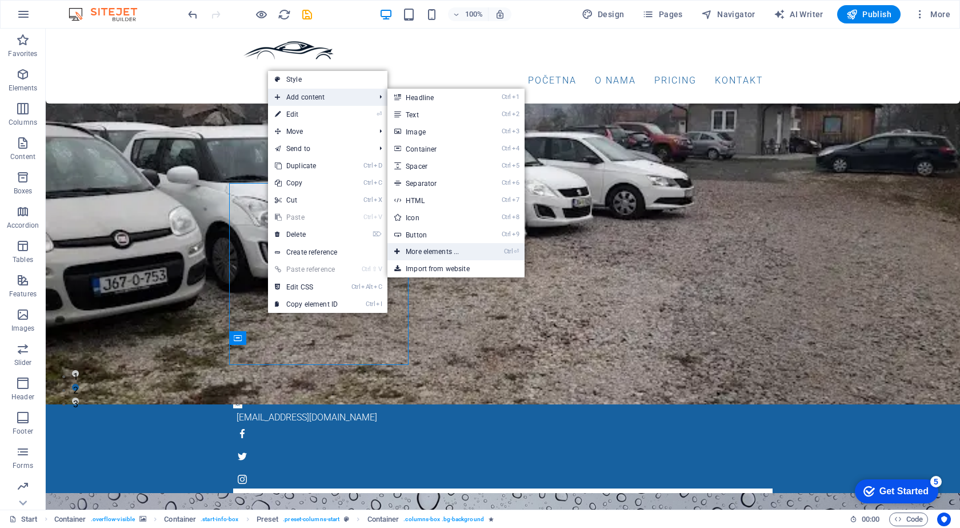
click at [435, 255] on link "Ctrl ⏎ More elements ..." at bounding box center [435, 251] width 94 height 17
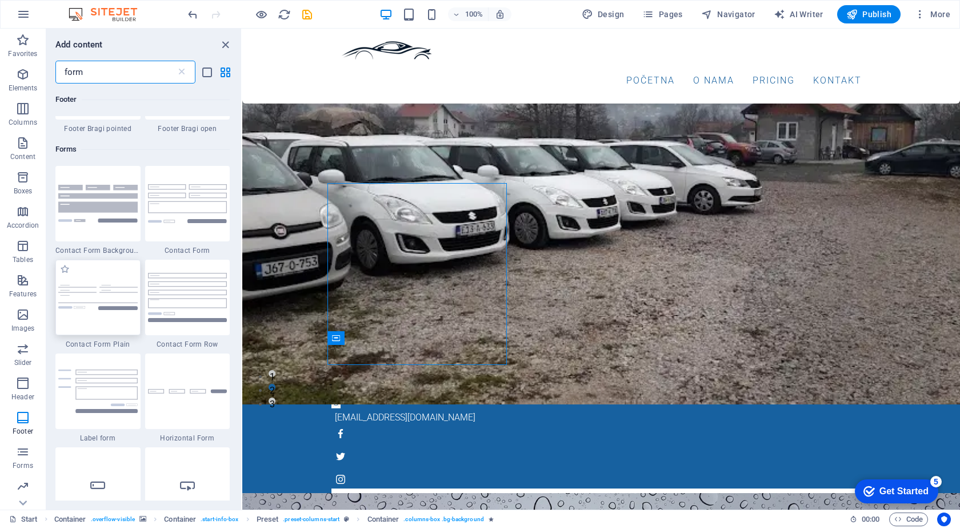
scroll to position [514, 0]
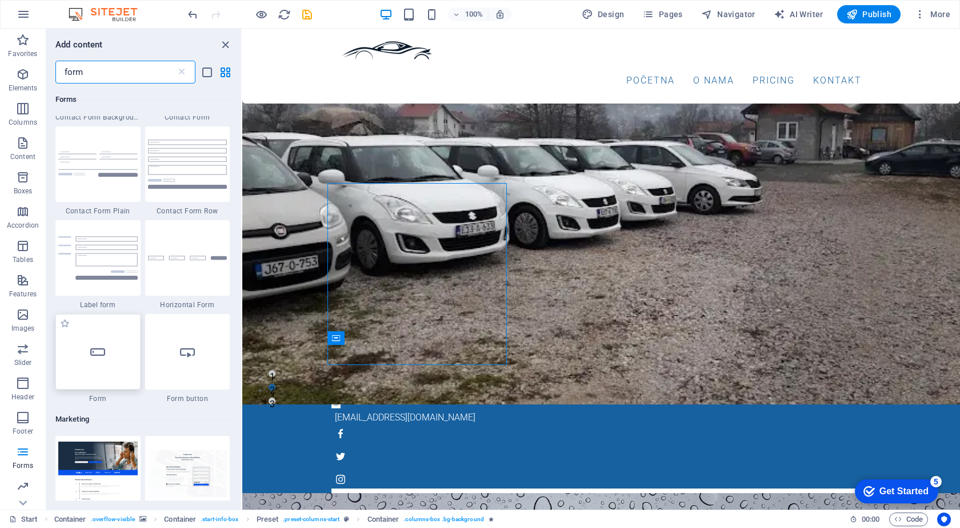
click at [103, 365] on div at bounding box center [97, 351] width 85 height 75
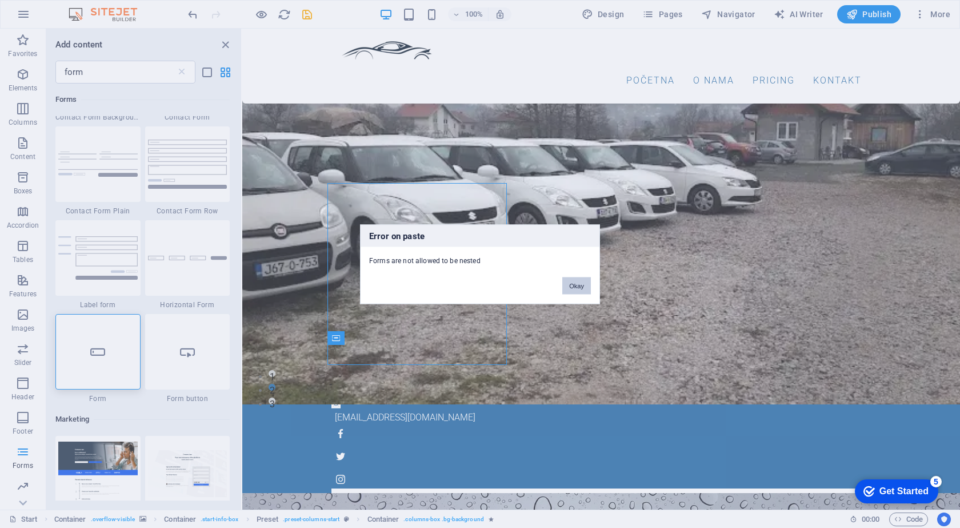
click at [581, 286] on button "Okay" at bounding box center [576, 285] width 29 height 17
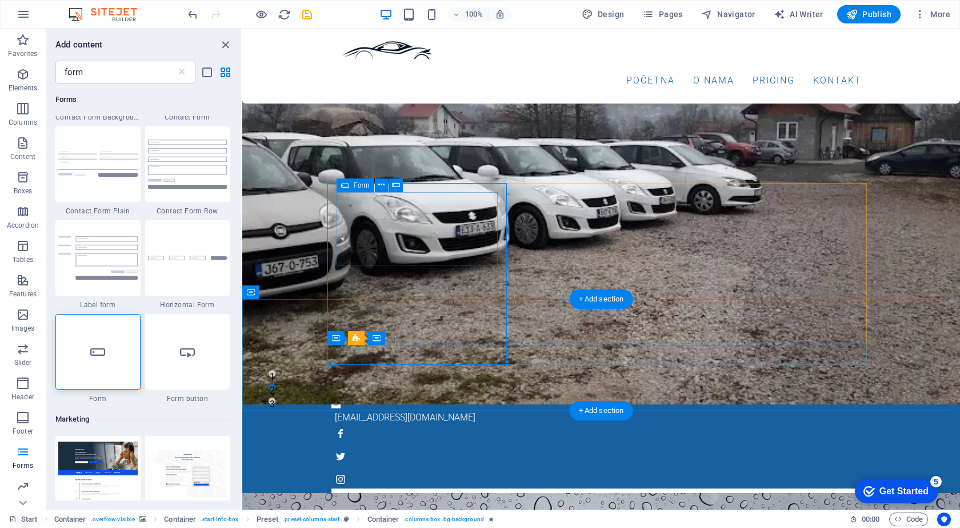
click at [397, 497] on div at bounding box center [601, 535] width 521 height 76
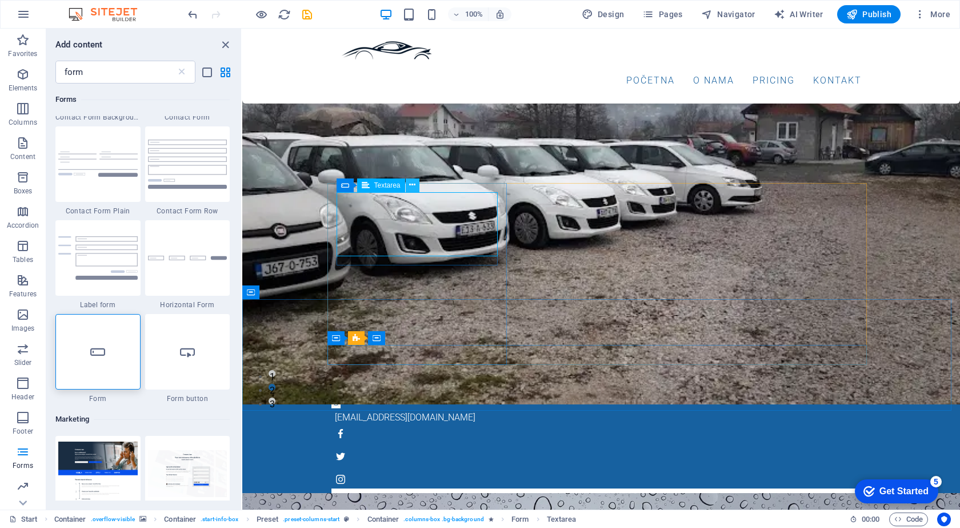
click at [414, 186] on icon at bounding box center [412, 185] width 6 height 12
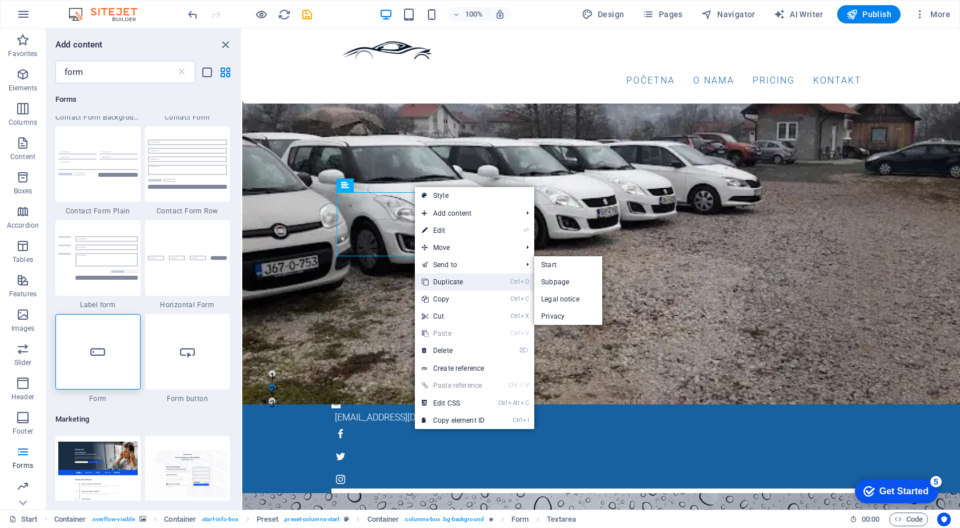
click at [456, 283] on link "Ctrl D Duplicate" at bounding box center [453, 281] width 77 height 17
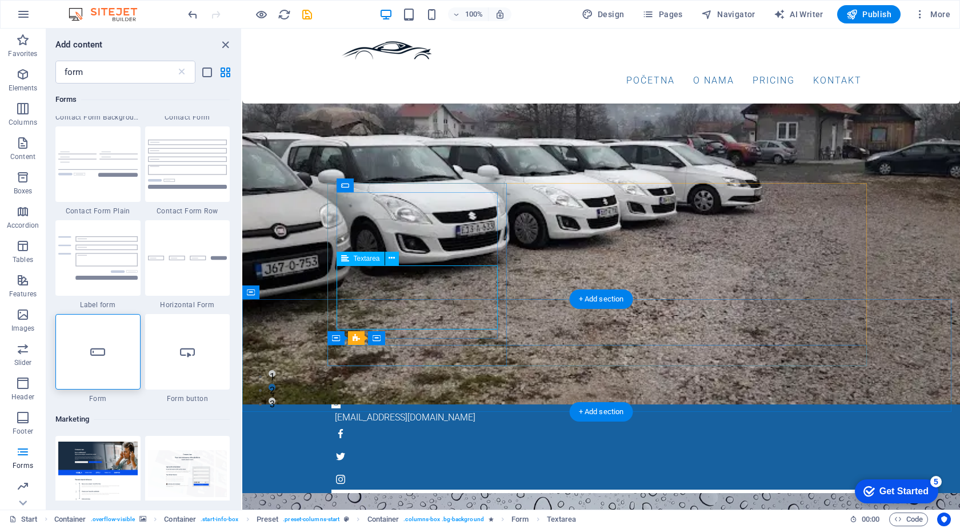
click at [426, 498] on div at bounding box center [601, 536] width 521 height 76
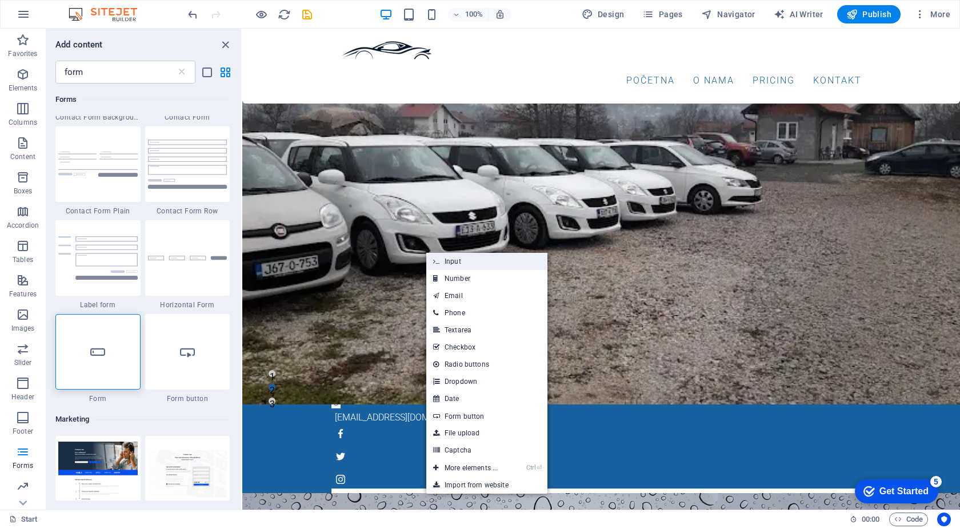
click at [462, 267] on link "Input" at bounding box center [486, 261] width 121 height 17
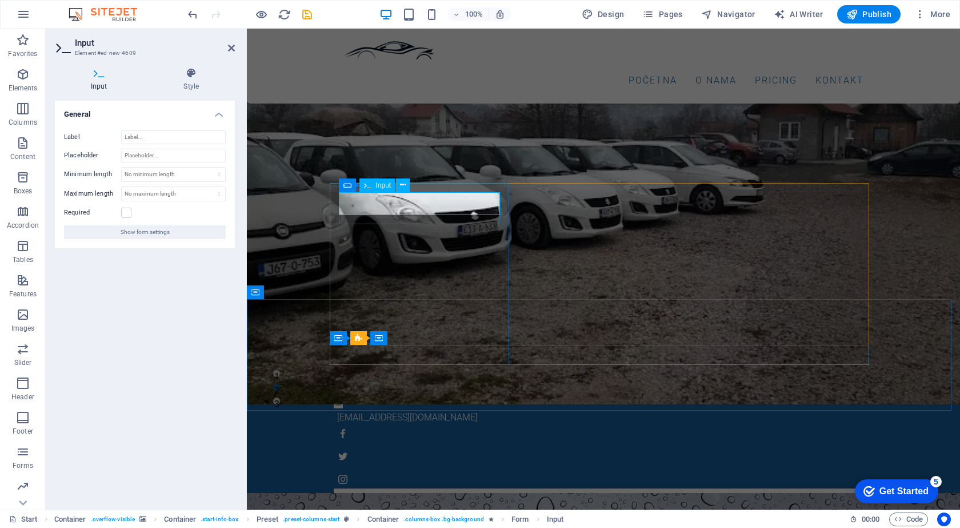
click at [405, 497] on input "text" at bounding box center [397, 505] width 109 height 17
click at [424, 488] on div at bounding box center [604, 515] width 540 height 54
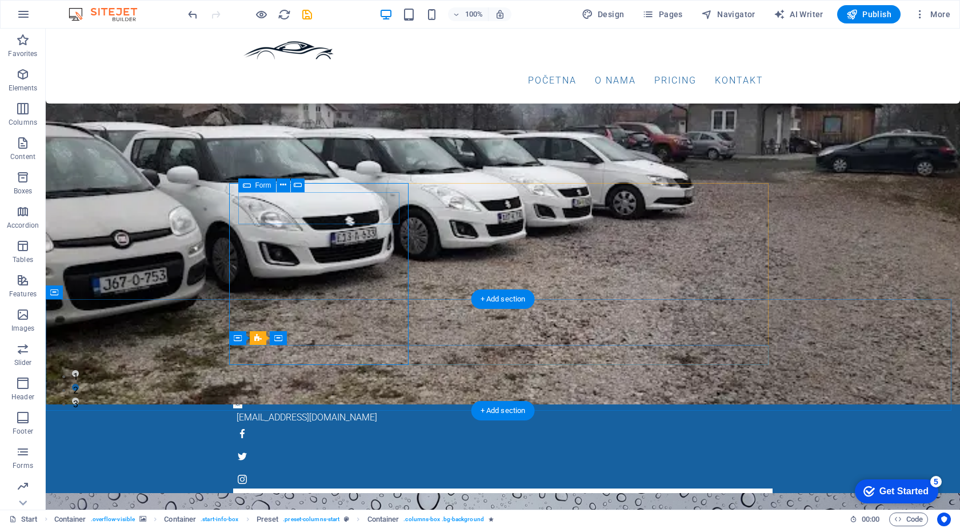
click at [370, 497] on div at bounding box center [502, 505] width 521 height 17
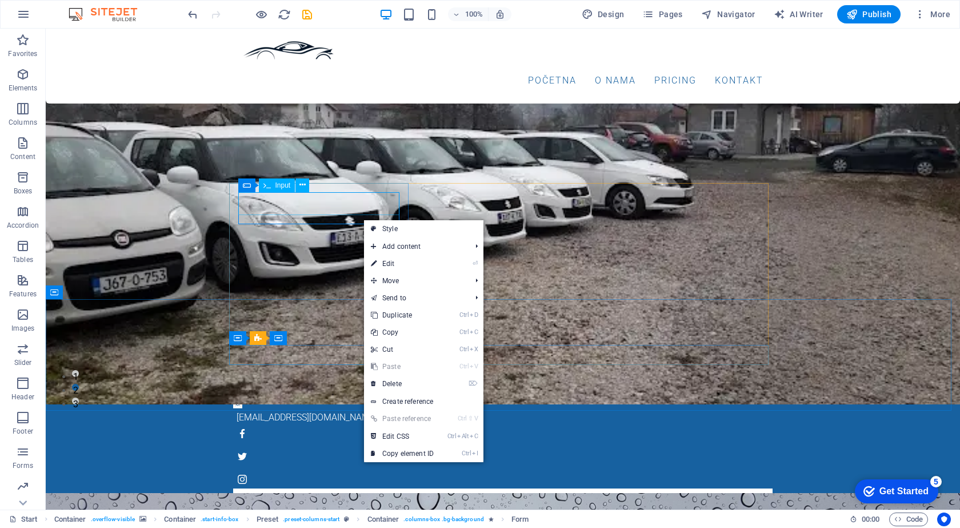
click at [275, 187] on div "Input" at bounding box center [277, 185] width 37 height 14
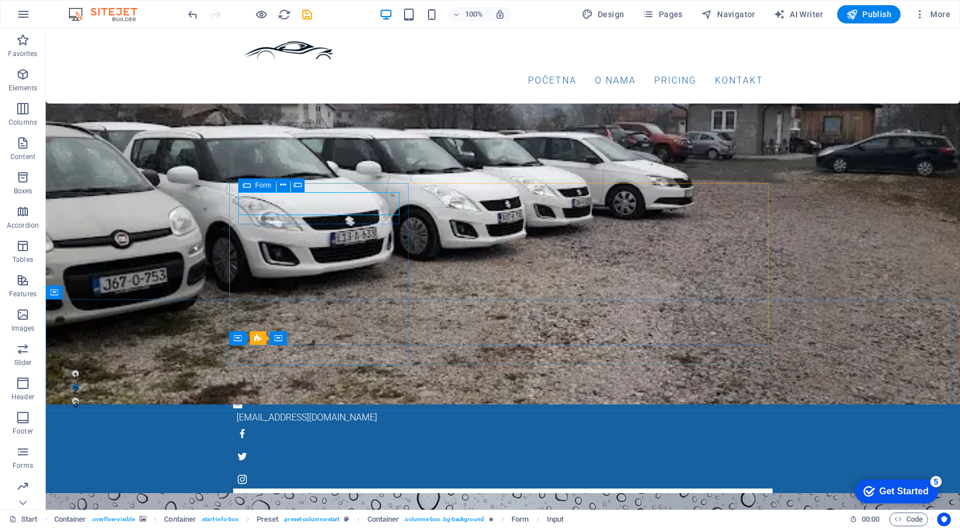
click at [247, 185] on icon at bounding box center [247, 185] width 8 height 14
click at [249, 185] on icon at bounding box center [247, 185] width 8 height 14
click at [274, 497] on div at bounding box center [502, 505] width 521 height 17
click at [277, 497] on div at bounding box center [502, 505] width 521 height 17
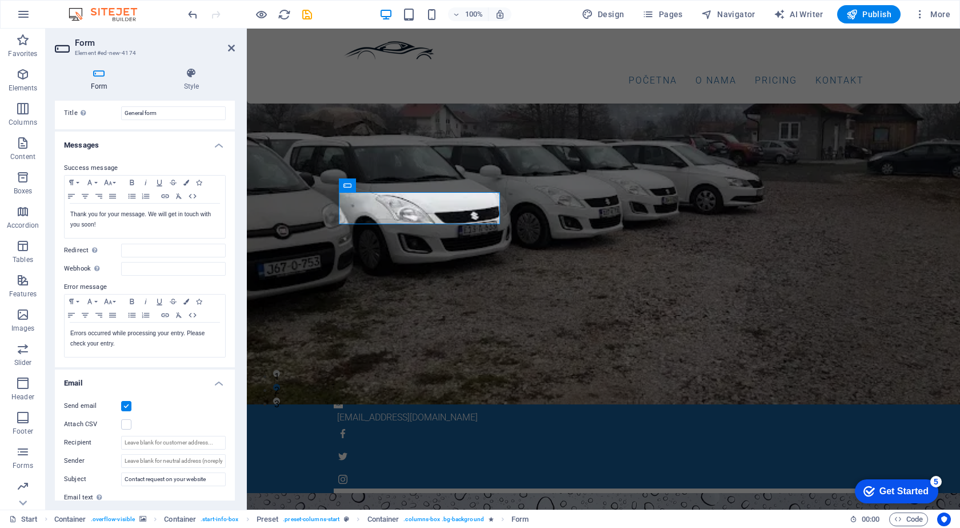
scroll to position [0, 0]
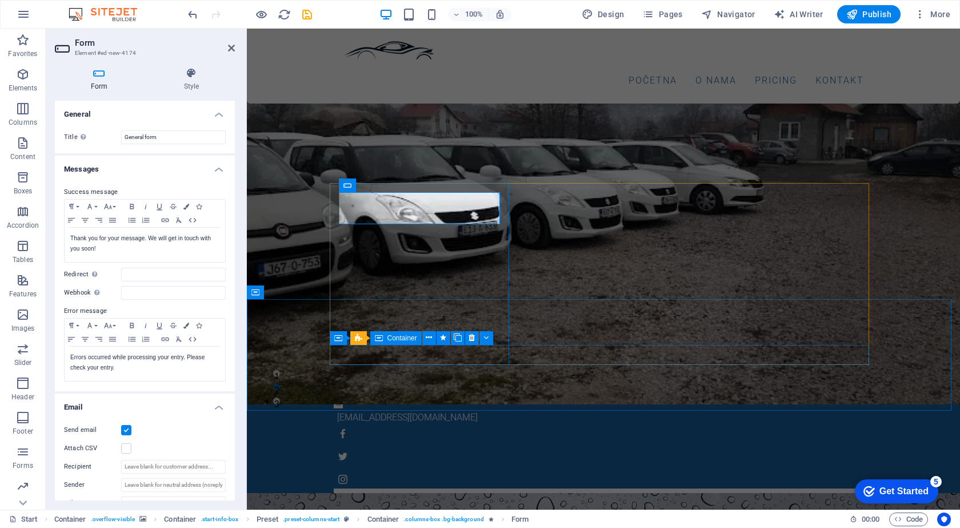
click at [384, 488] on div at bounding box center [604, 515] width 540 height 54
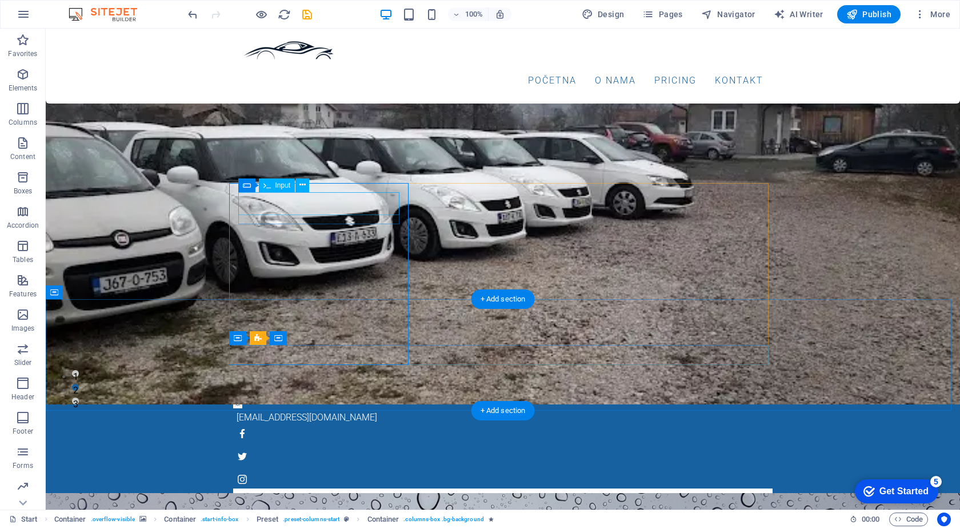
click at [365, 497] on div at bounding box center [502, 505] width 521 height 17
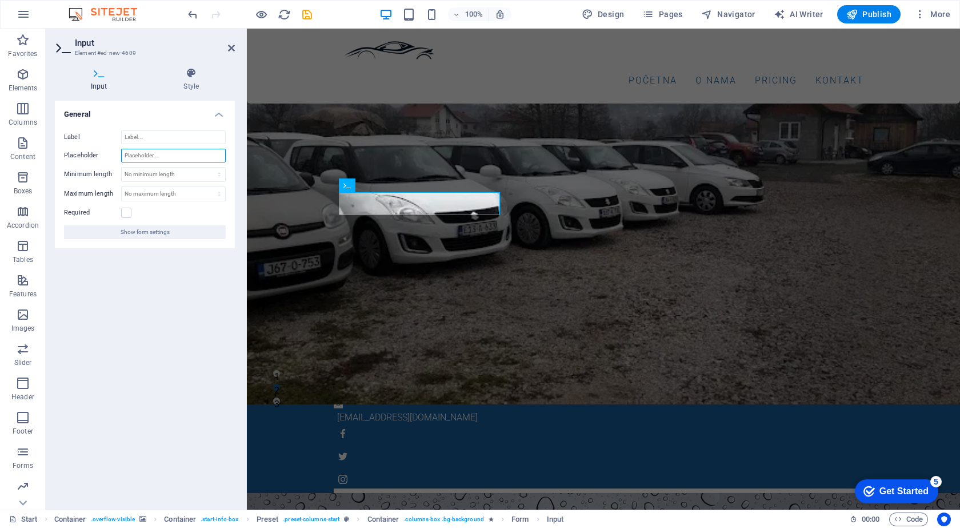
drag, startPoint x: 163, startPoint y: 159, endPoint x: 159, endPoint y: 147, distance: 12.3
click at [162, 159] on input "Placeholder" at bounding box center [173, 156] width 105 height 14
type input "Ime"
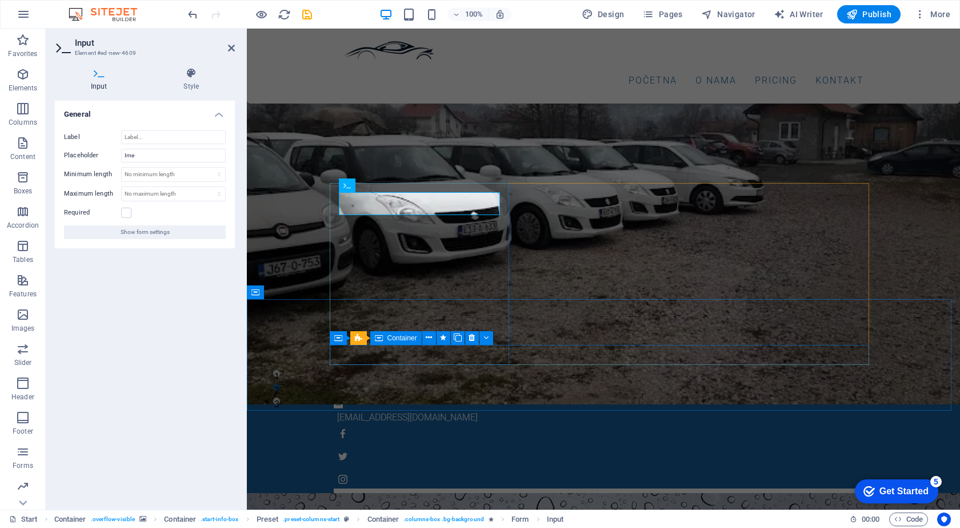
click at [496, 488] on div at bounding box center [604, 515] width 540 height 54
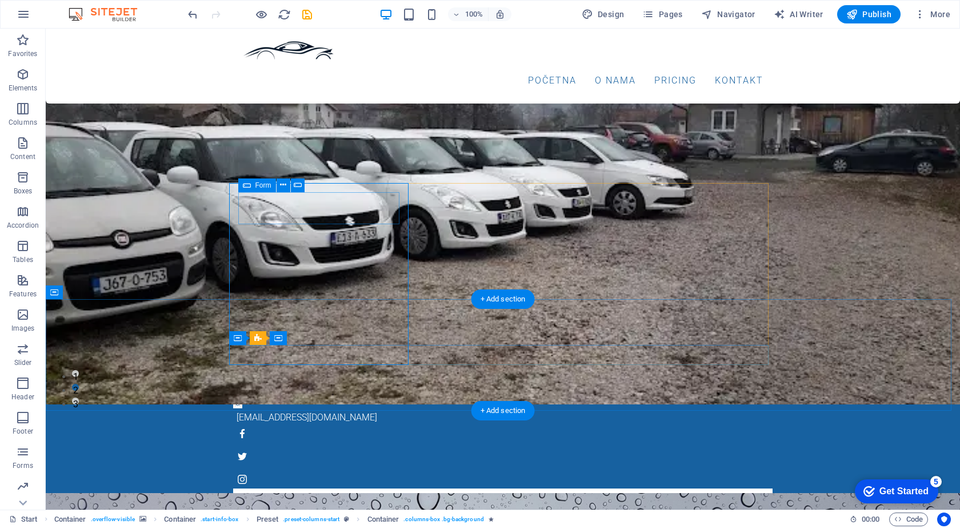
click at [315, 497] on div at bounding box center [502, 505] width 521 height 17
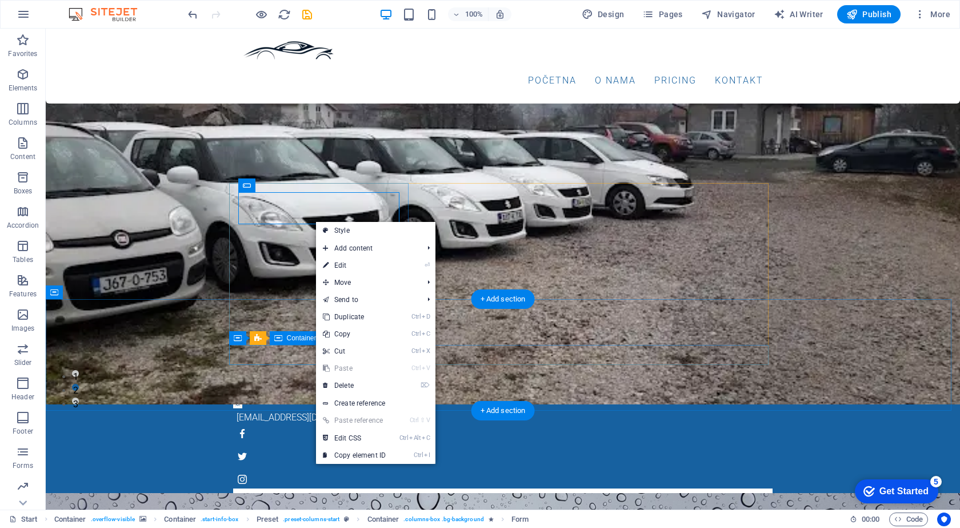
click at [305, 488] on div at bounding box center [503, 515] width 540 height 54
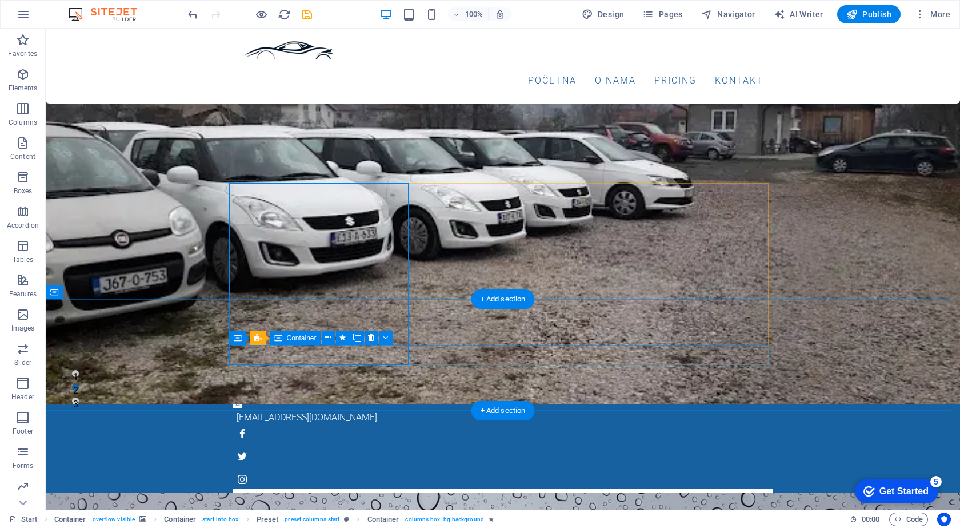
click at [277, 488] on div at bounding box center [503, 515] width 540 height 54
click at [280, 497] on div at bounding box center [502, 505] width 521 height 17
click at [260, 524] on div at bounding box center [502, 528] width 521 height 9
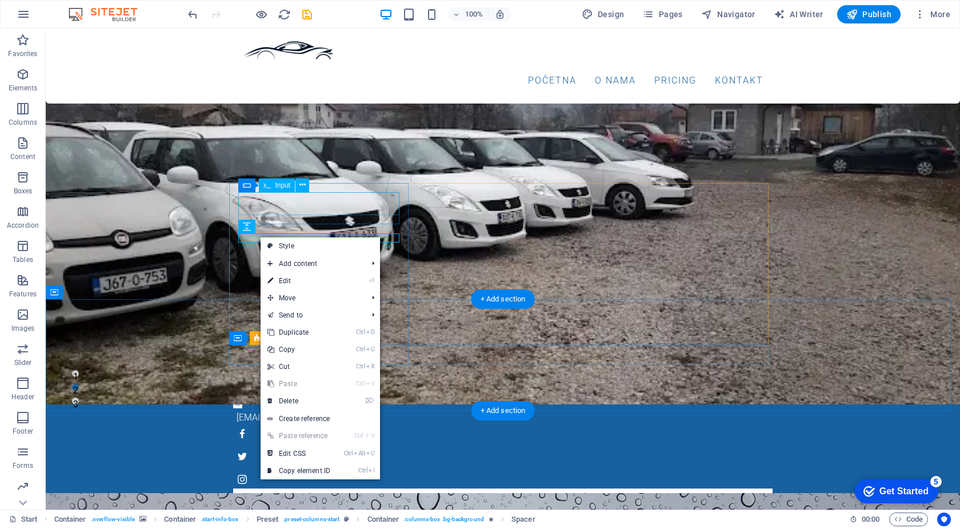
click at [256, 497] on div at bounding box center [502, 505] width 521 height 17
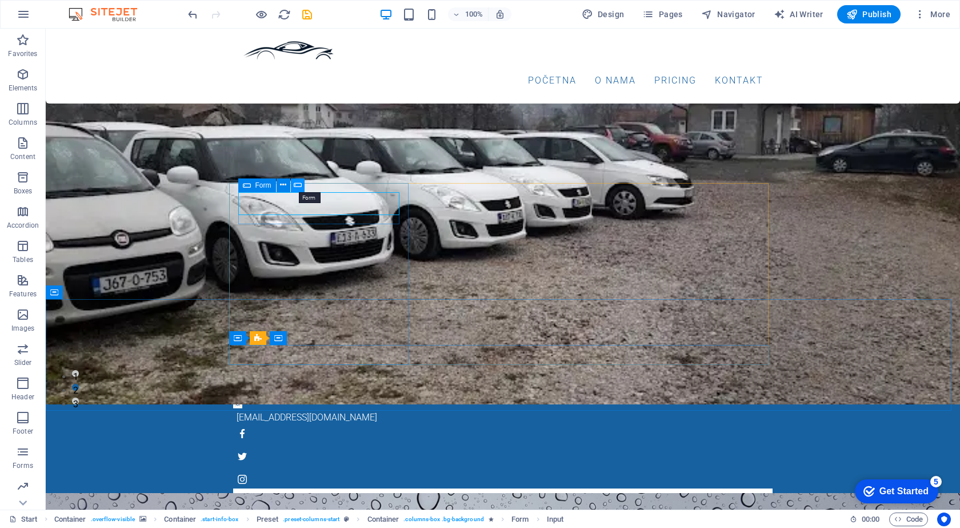
click at [296, 186] on icon at bounding box center [298, 185] width 8 height 12
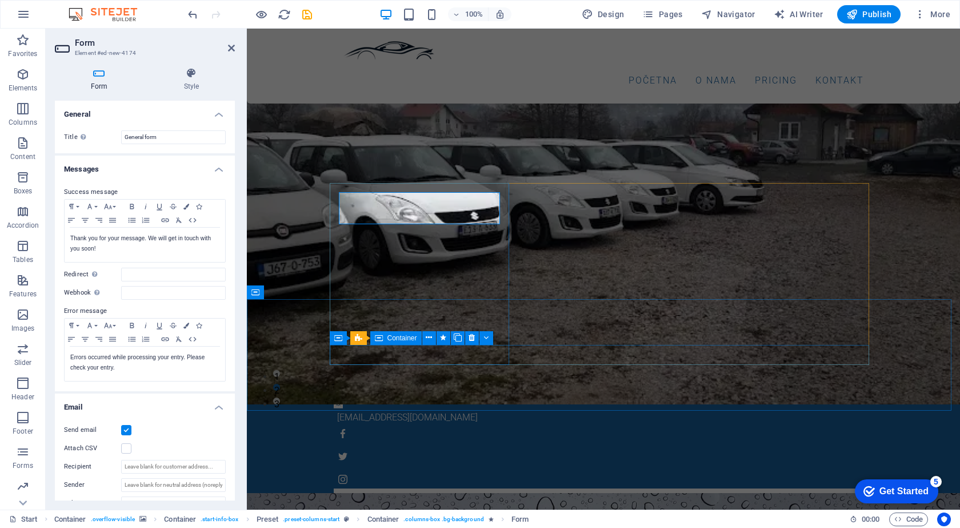
click at [445, 488] on div at bounding box center [604, 515] width 540 height 54
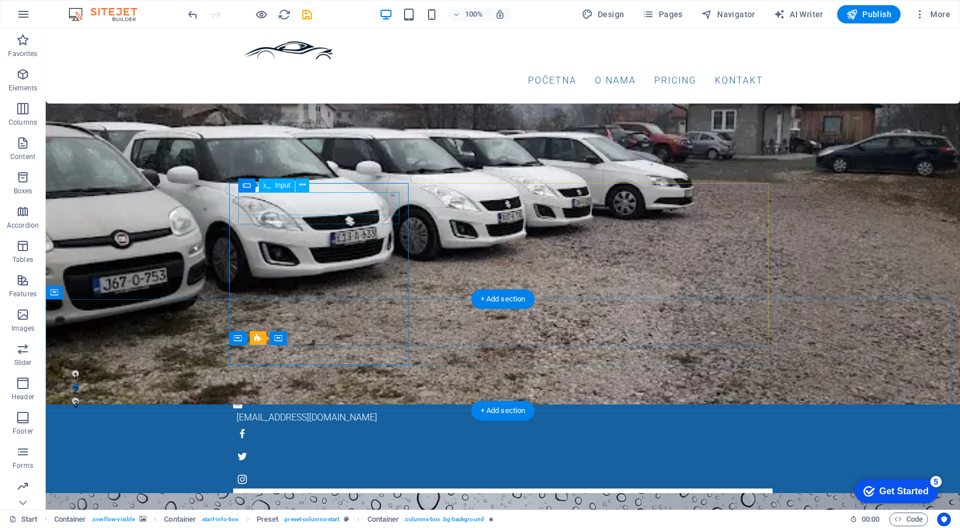
click at [392, 497] on div at bounding box center [502, 505] width 521 height 17
click at [247, 183] on icon at bounding box center [247, 185] width 8 height 14
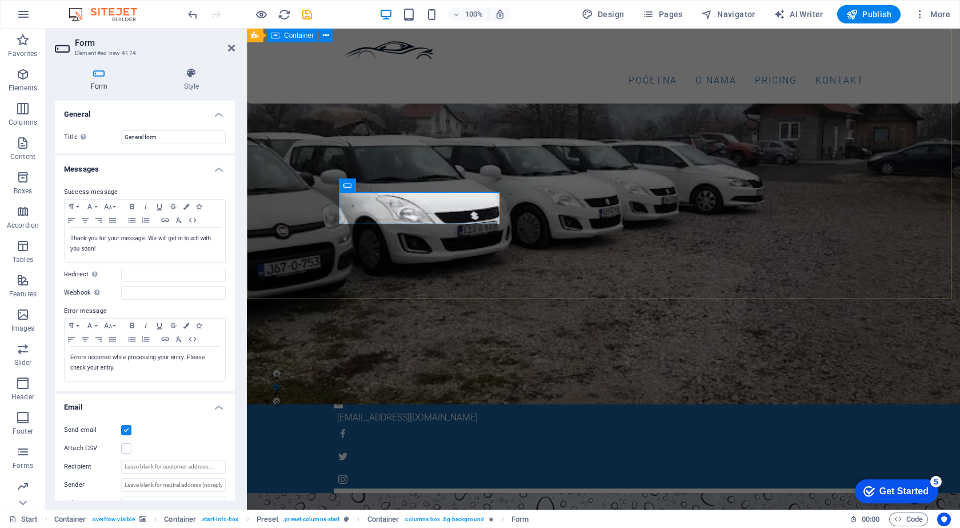
click at [247, 493] on div "Početna O nama Pricing Kontakt" at bounding box center [603, 493] width 713 height 0
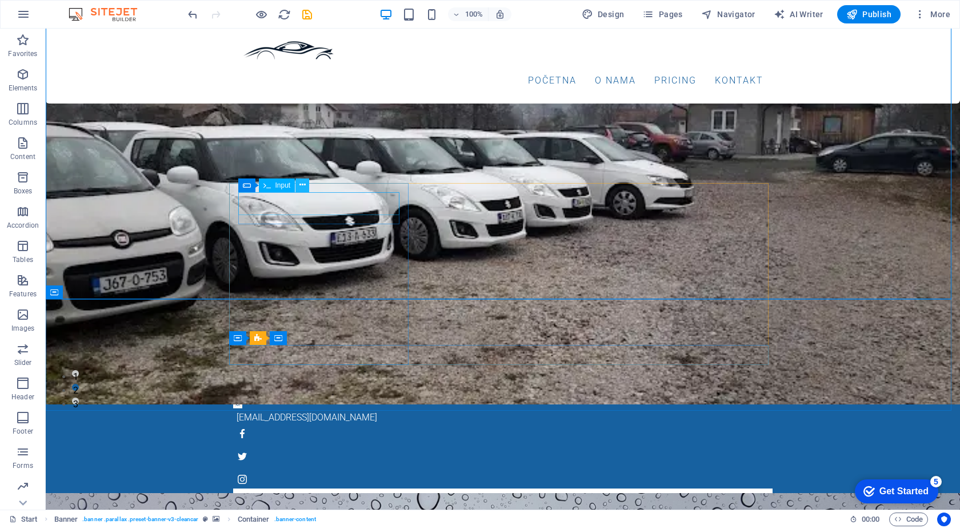
click at [298, 185] on button at bounding box center [303, 185] width 14 height 14
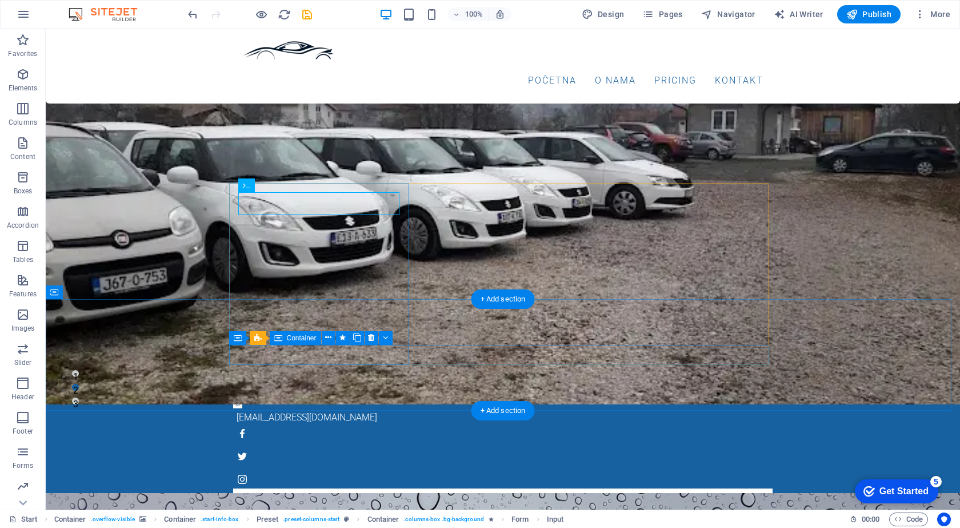
click at [257, 488] on div at bounding box center [503, 515] width 540 height 54
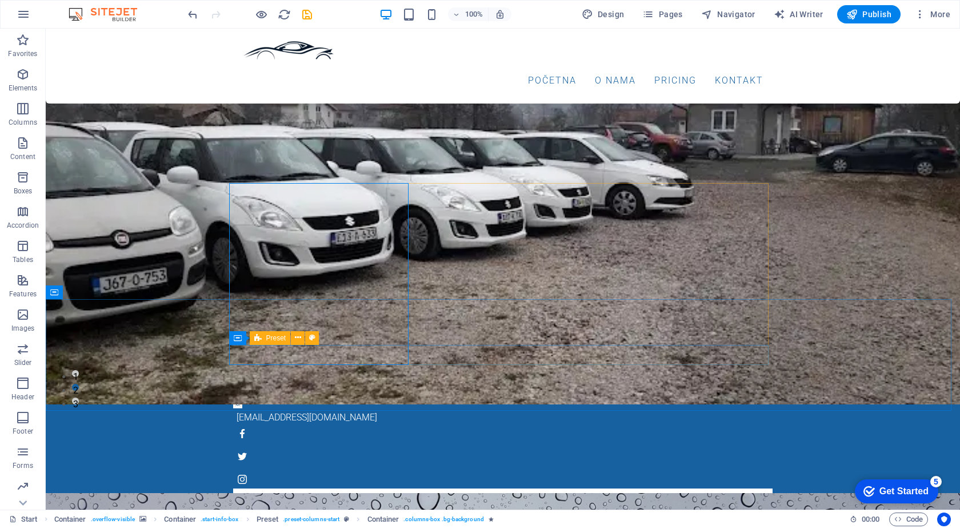
click at [260, 334] on icon at bounding box center [257, 338] width 7 height 14
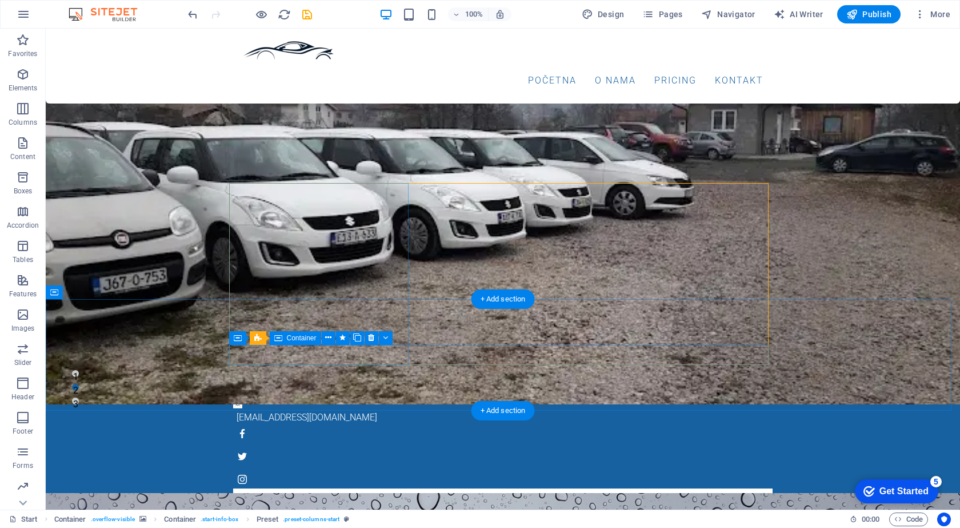
click at [260, 488] on div at bounding box center [503, 515] width 540 height 54
click at [252, 497] on div at bounding box center [502, 505] width 521 height 17
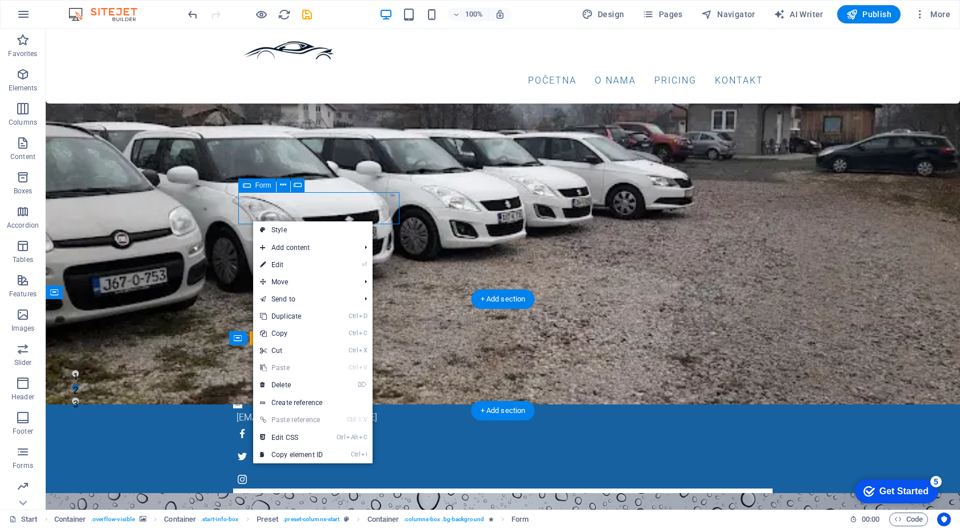
click at [248, 497] on div at bounding box center [502, 505] width 521 height 17
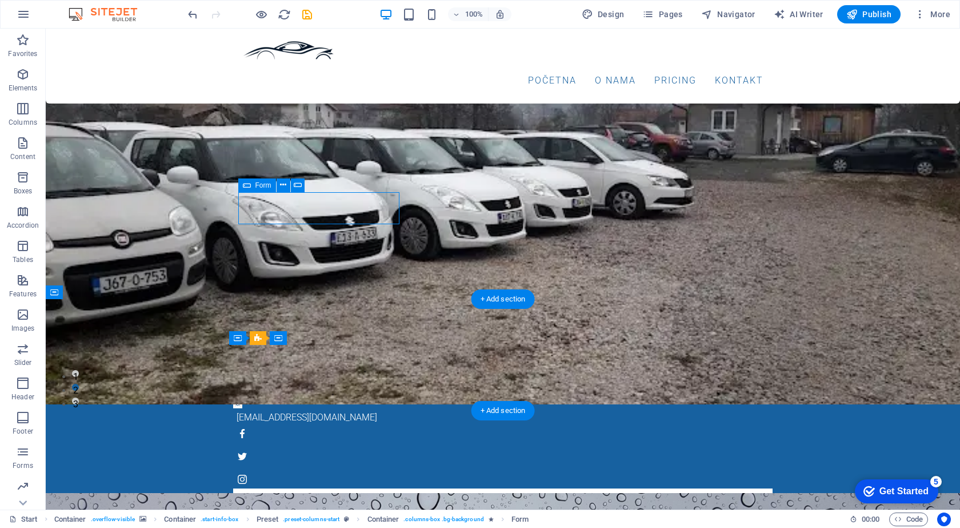
click at [248, 497] on div at bounding box center [502, 505] width 521 height 17
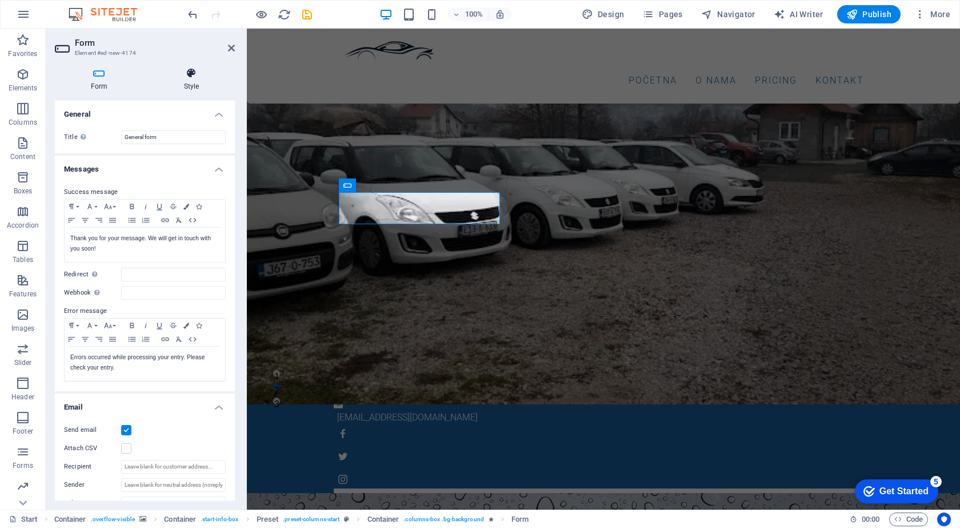
click at [195, 81] on h4 "Style" at bounding box center [191, 79] width 87 height 24
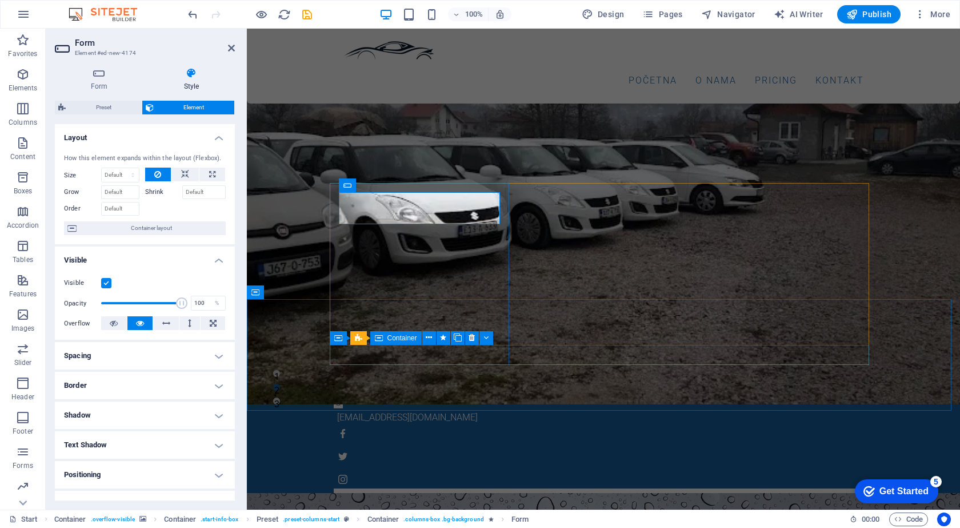
click at [369, 488] on div at bounding box center [604, 515] width 540 height 54
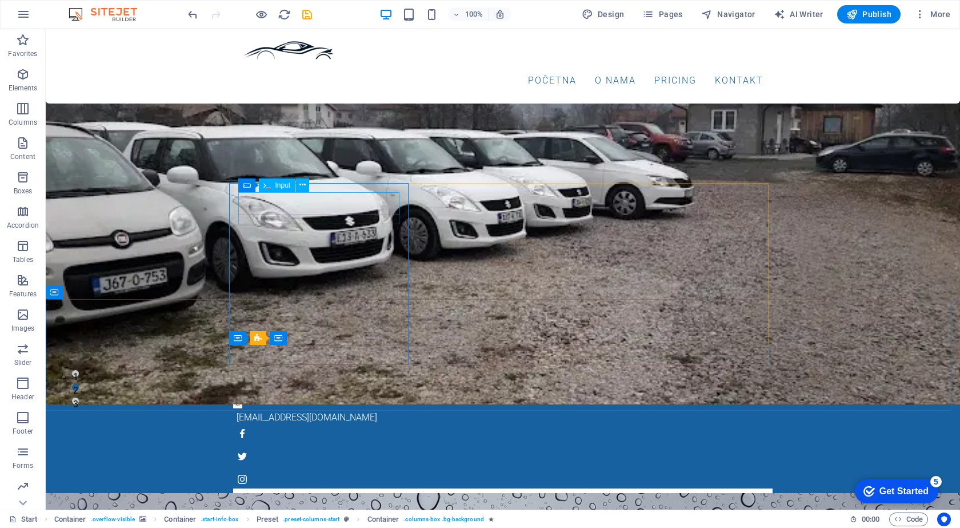
click at [268, 189] on icon at bounding box center [267, 185] width 7 height 14
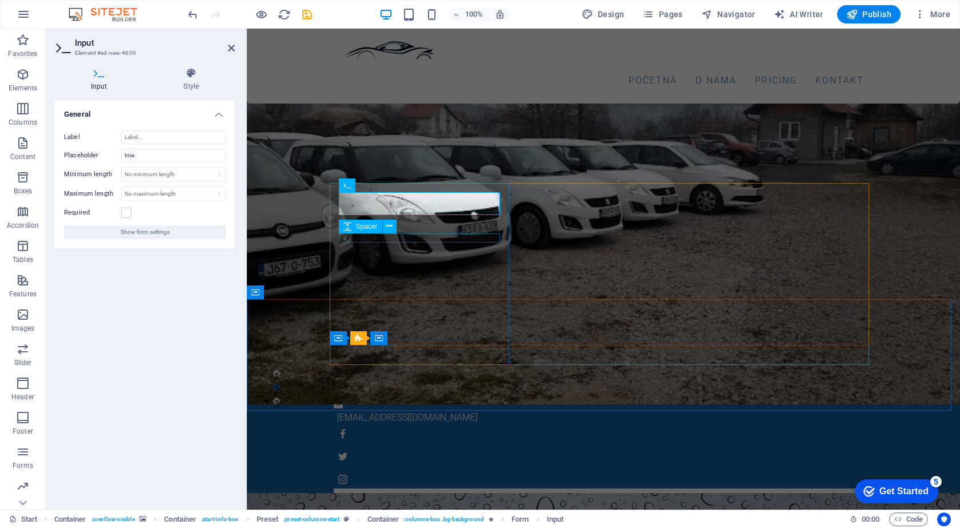
click at [382, 524] on div at bounding box center [603, 528] width 521 height 9
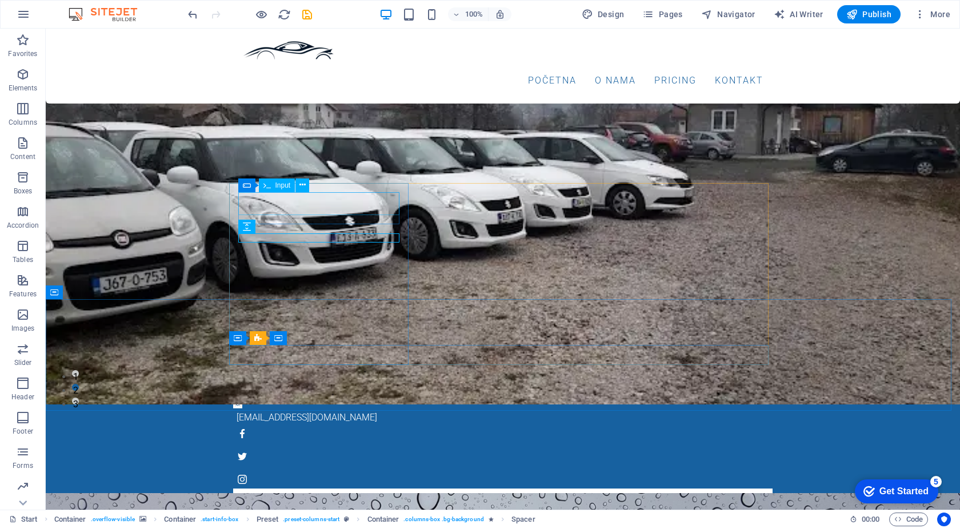
click at [281, 189] on span "Input" at bounding box center [283, 185] width 15 height 7
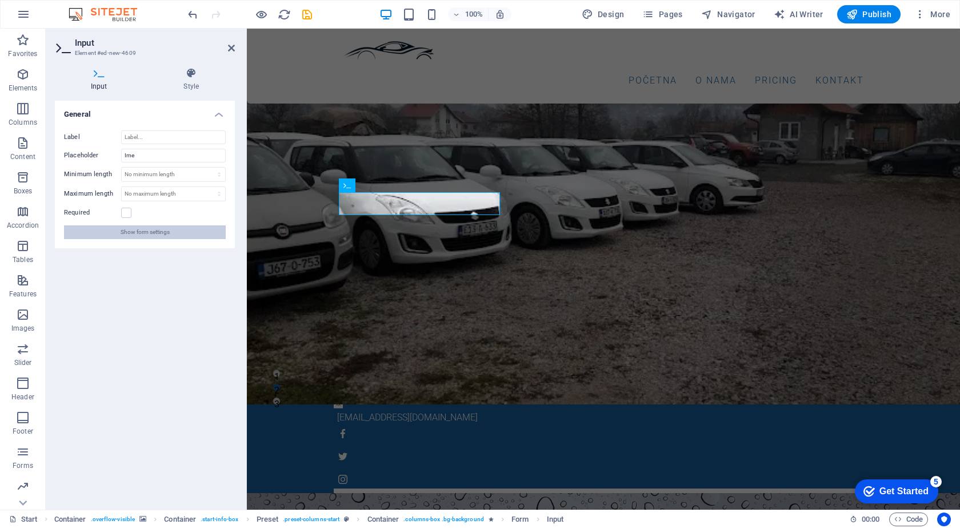
click at [153, 226] on span "Show form settings" at bounding box center [145, 232] width 49 height 14
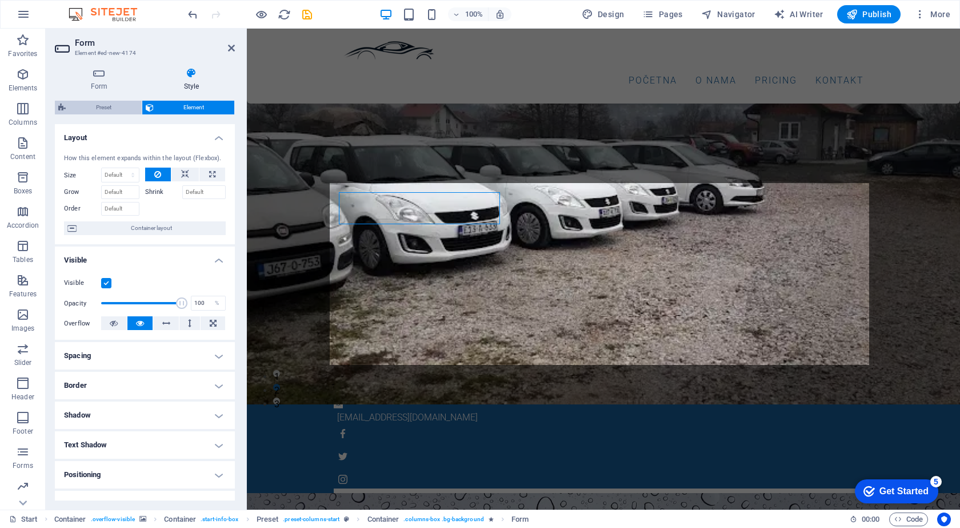
click at [118, 111] on span "Preset" at bounding box center [103, 108] width 69 height 14
select select "px"
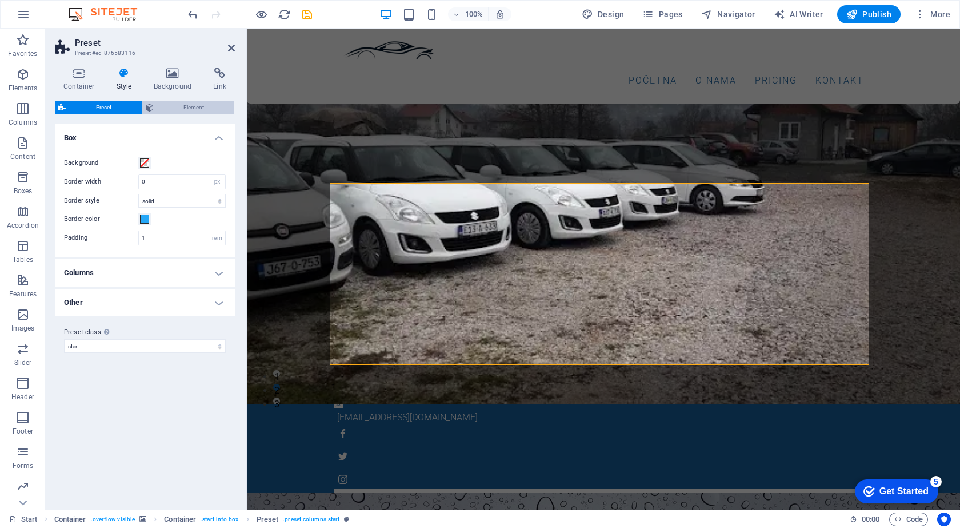
click at [167, 107] on span "Element" at bounding box center [194, 108] width 74 height 14
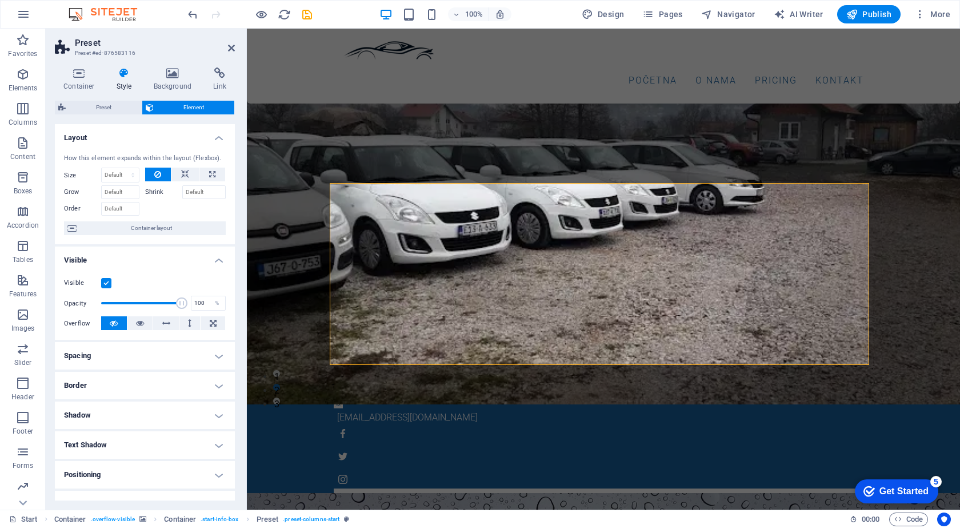
scroll to position [107, 0]
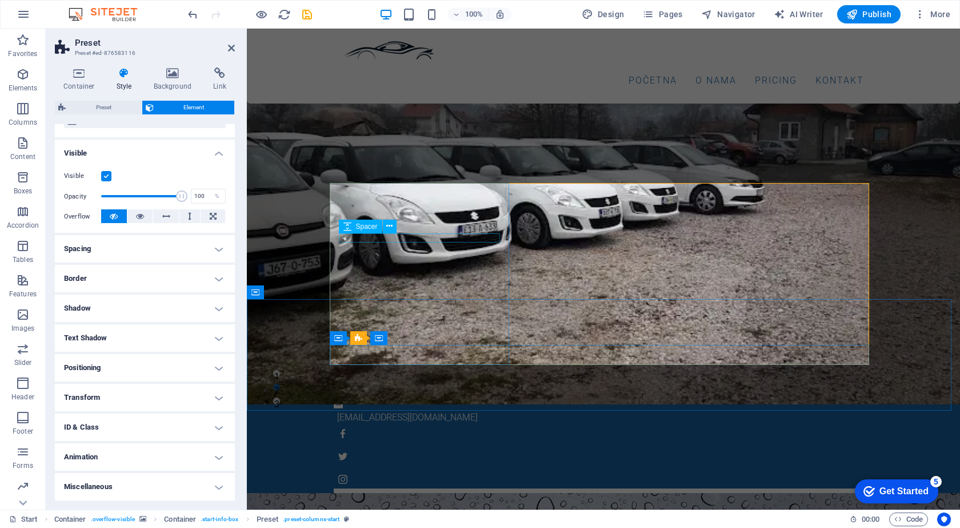
click at [360, 524] on div at bounding box center [603, 528] width 521 height 9
click at [349, 497] on input "text" at bounding box center [397, 505] width 109 height 17
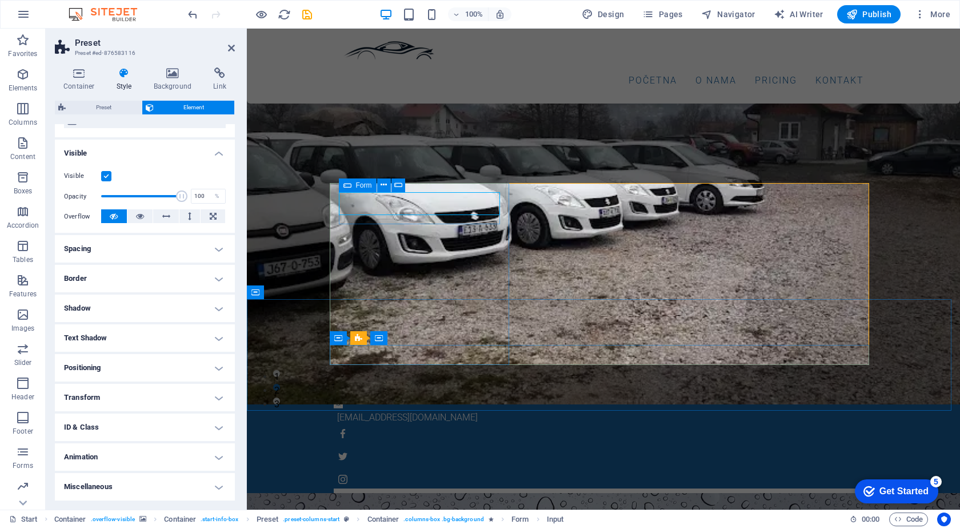
click at [346, 186] on icon at bounding box center [348, 185] width 8 height 14
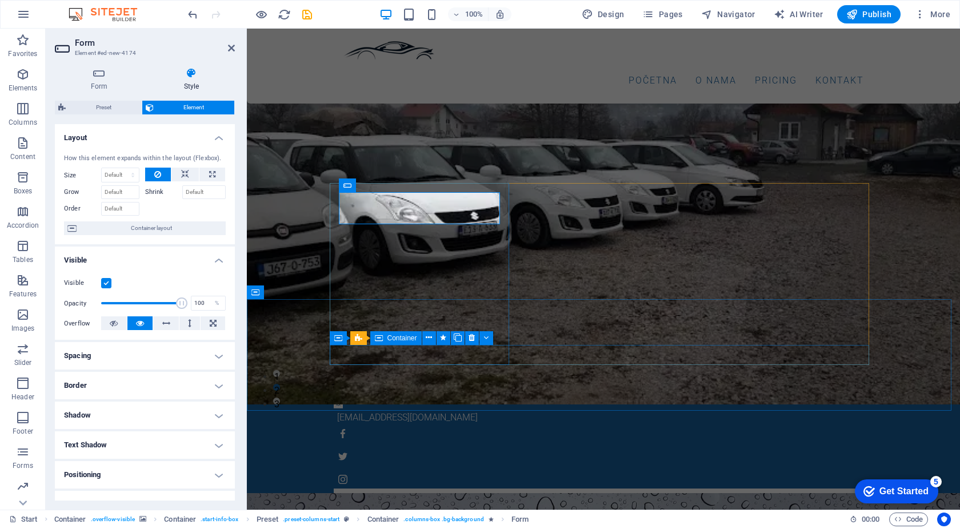
click at [401, 337] on span "Container" at bounding box center [403, 337] width 30 height 7
click at [602, 488] on div at bounding box center [604, 515] width 540 height 54
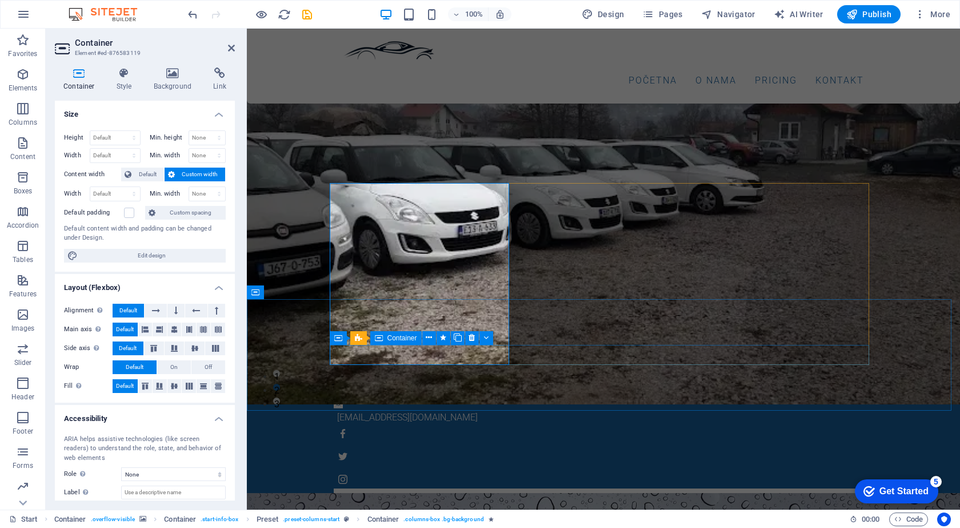
click at [376, 488] on div at bounding box center [604, 515] width 540 height 54
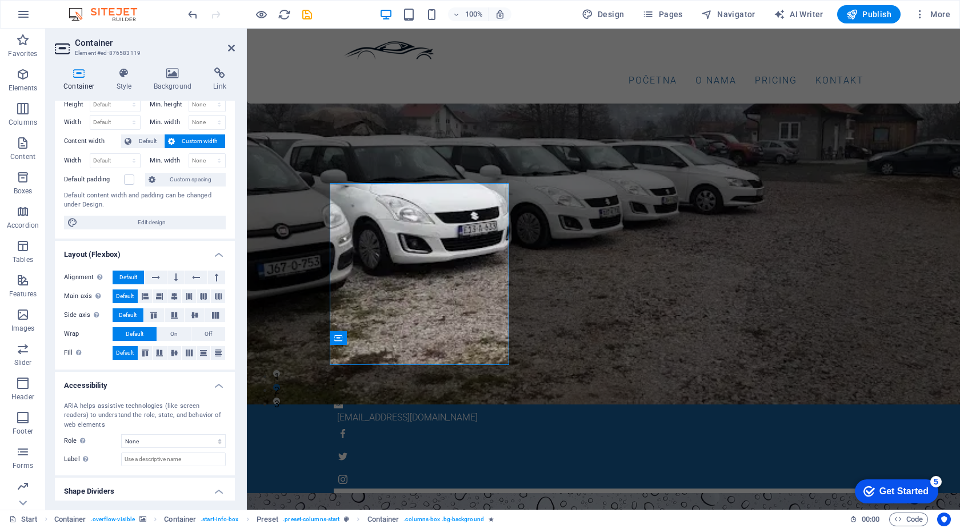
scroll to position [63, 0]
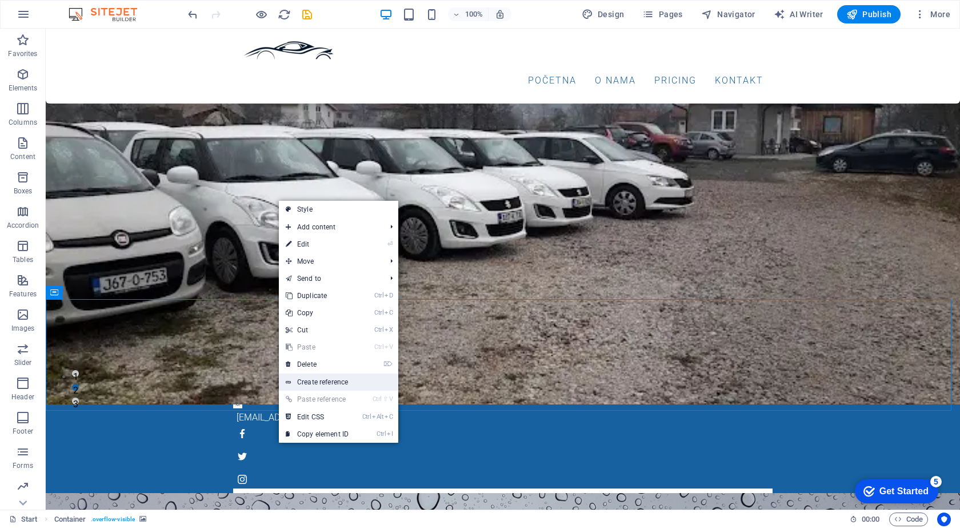
click at [354, 381] on link "Create reference" at bounding box center [338, 381] width 119 height 17
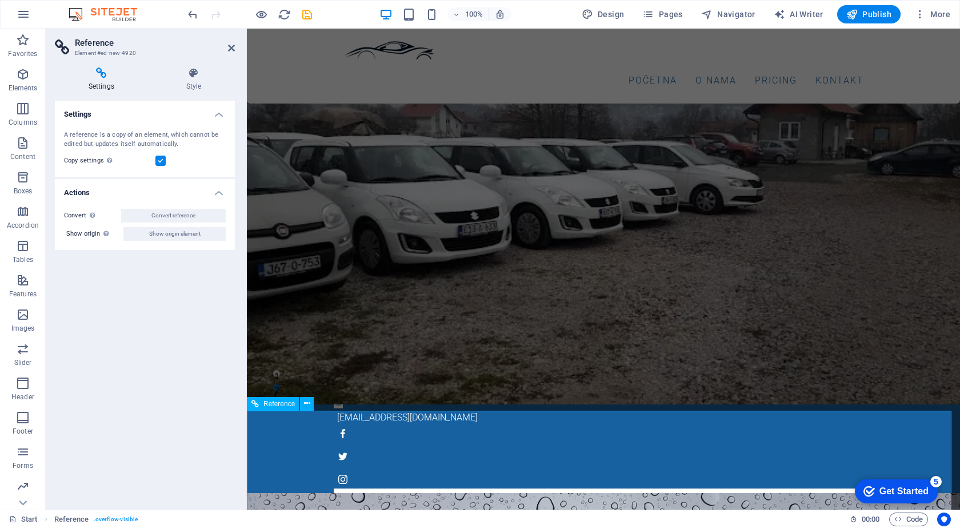
click at [369, 488] on div at bounding box center [604, 515] width 540 height 54
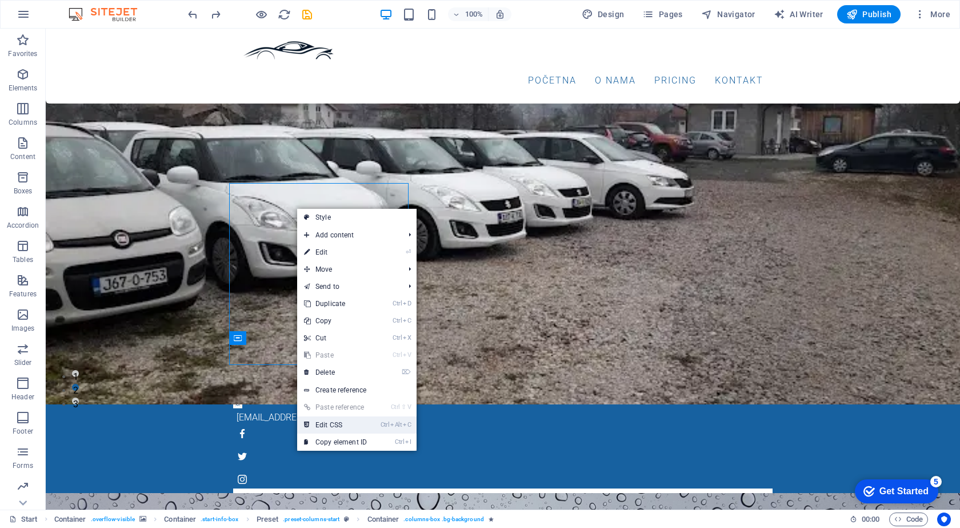
click at [368, 422] on link "Ctrl Alt C Edit CSS" at bounding box center [335, 424] width 77 height 17
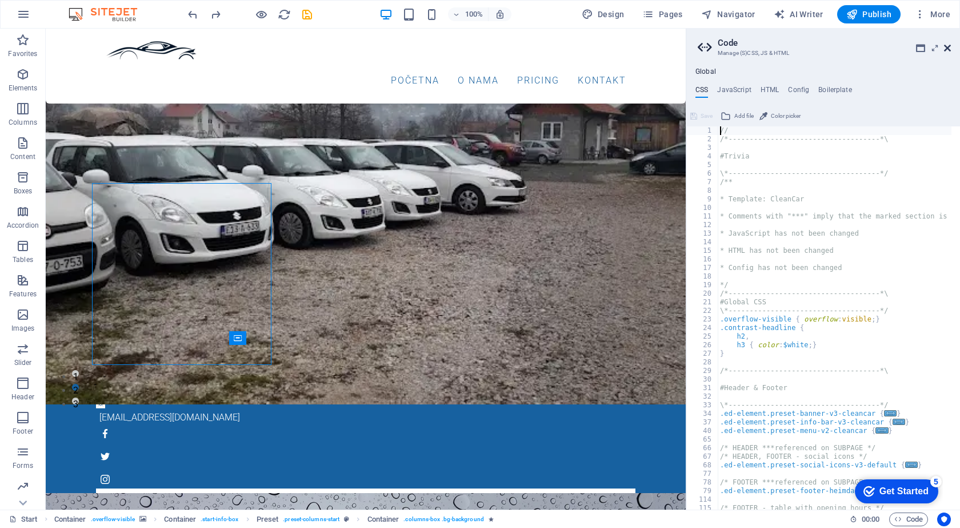
click at [948, 45] on icon at bounding box center [947, 47] width 7 height 9
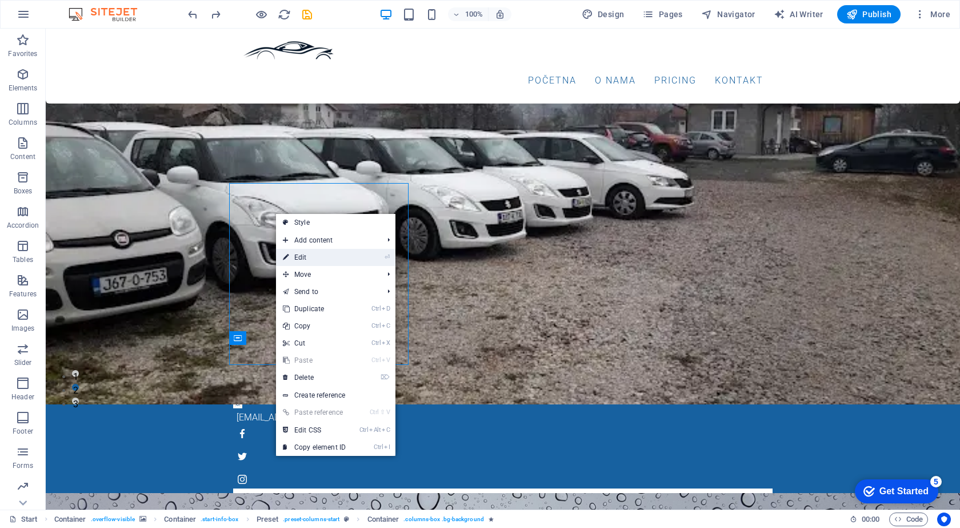
click at [312, 256] on link "⏎ Edit" at bounding box center [314, 257] width 77 height 17
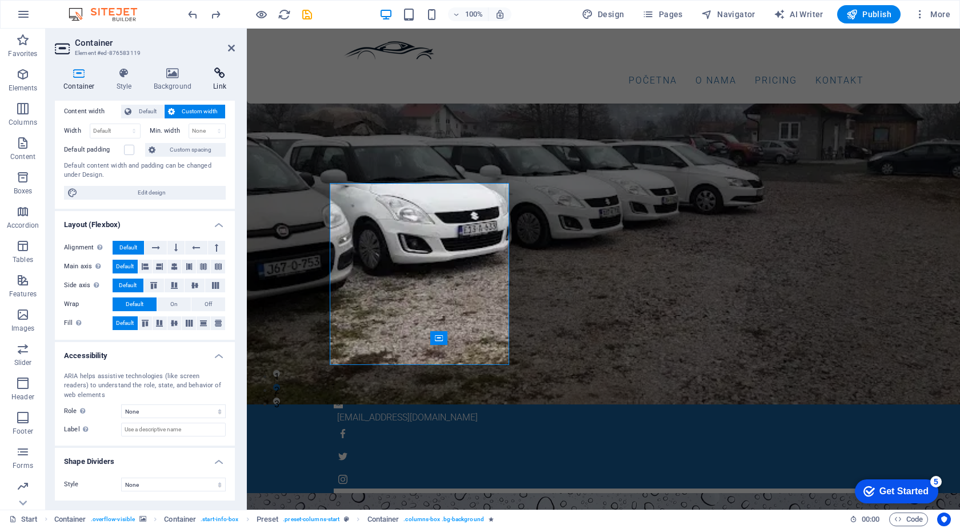
click at [218, 75] on icon at bounding box center [220, 72] width 30 height 11
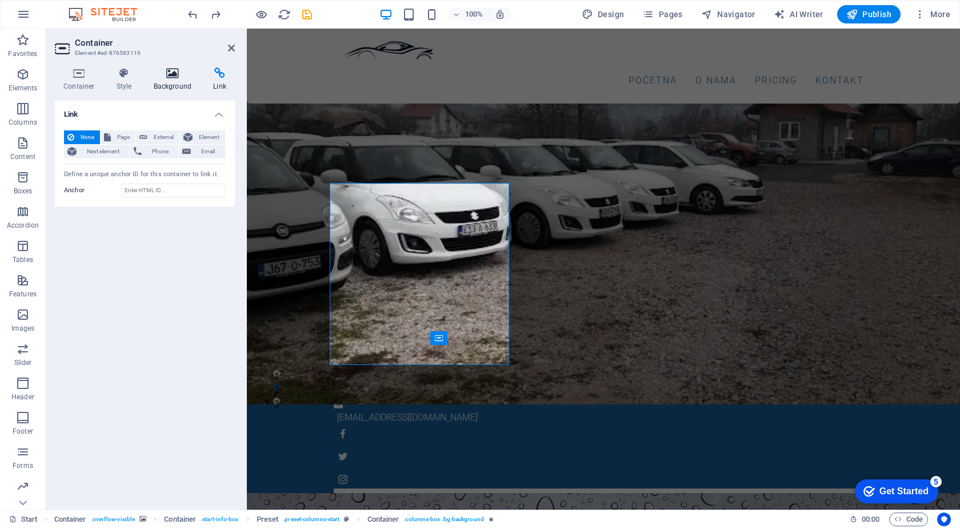
click at [164, 76] on icon at bounding box center [172, 72] width 55 height 11
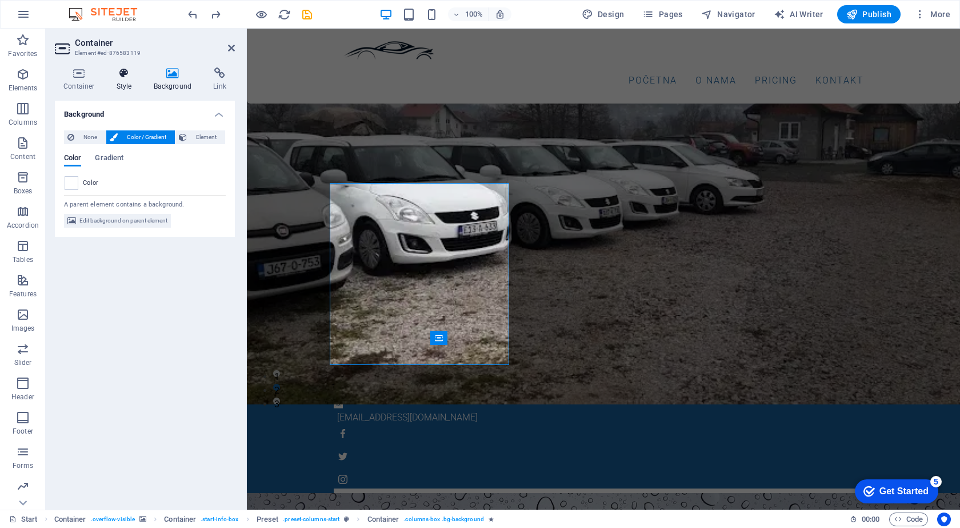
click at [131, 75] on icon at bounding box center [124, 72] width 33 height 11
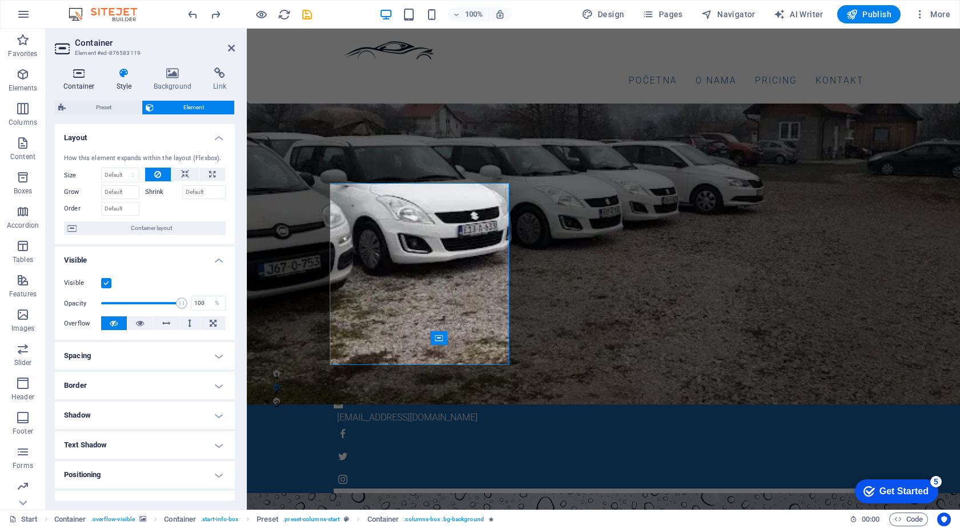
click at [83, 69] on icon at bounding box center [79, 72] width 49 height 11
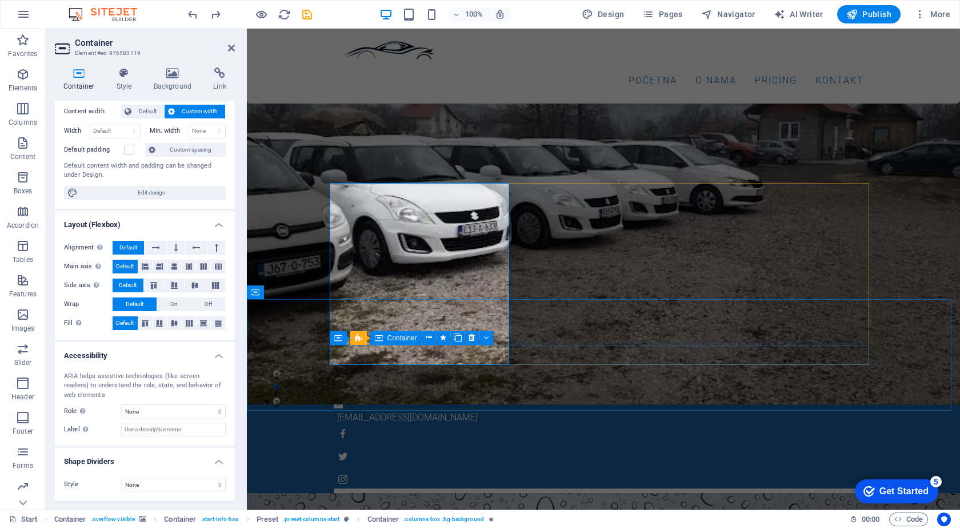
click at [402, 488] on div at bounding box center [604, 515] width 540 height 54
click at [352, 497] on input "text" at bounding box center [397, 505] width 109 height 17
click at [348, 183] on icon at bounding box center [348, 185] width 8 height 14
click at [363, 183] on span "Form" at bounding box center [364, 185] width 16 height 7
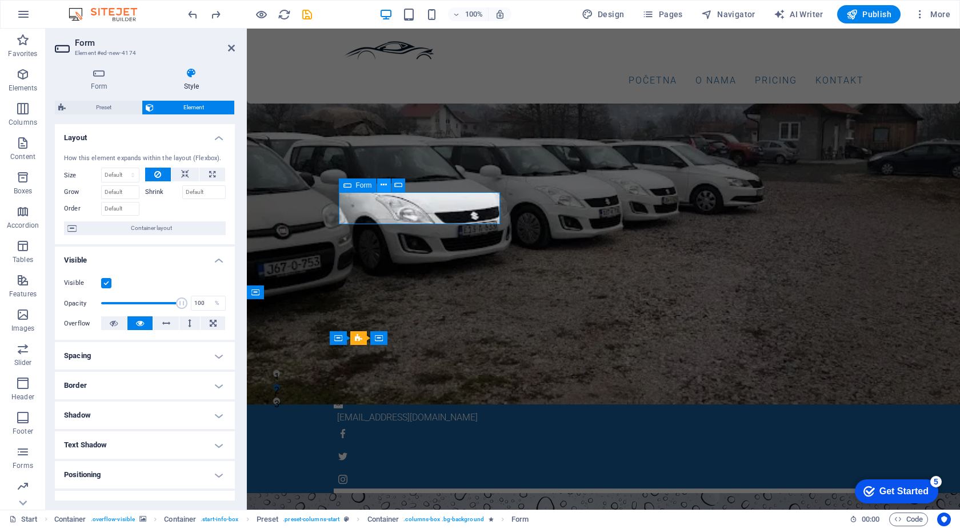
click at [385, 185] on icon at bounding box center [384, 185] width 6 height 12
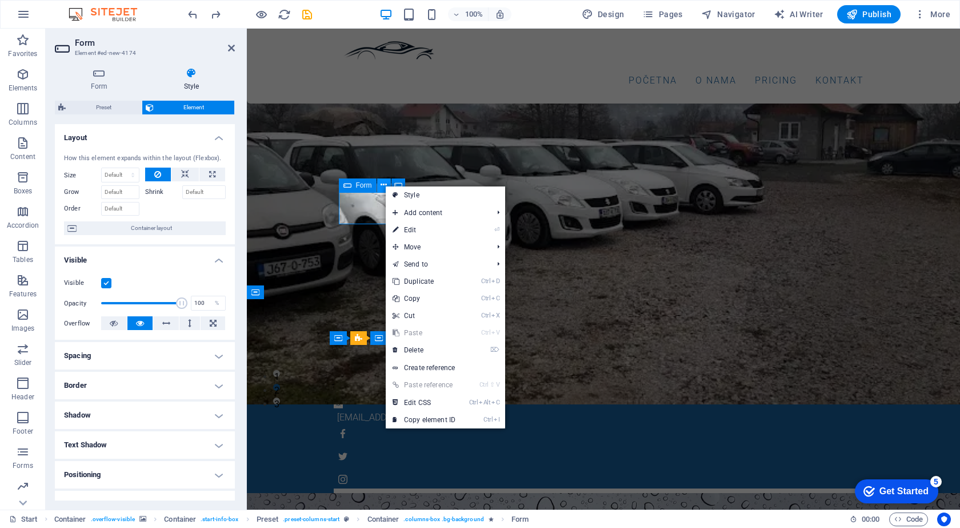
click at [381, 187] on icon at bounding box center [384, 185] width 6 height 12
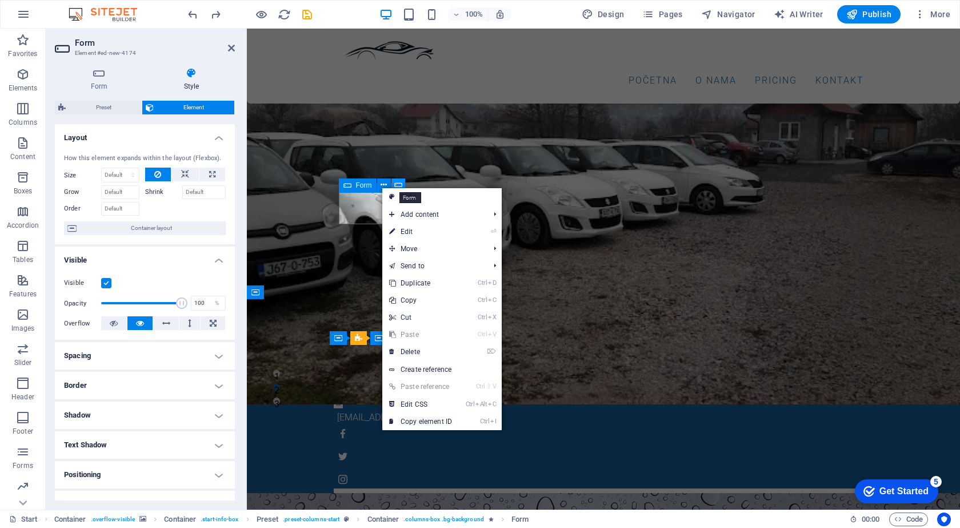
click at [394, 183] on icon at bounding box center [398, 185] width 8 height 12
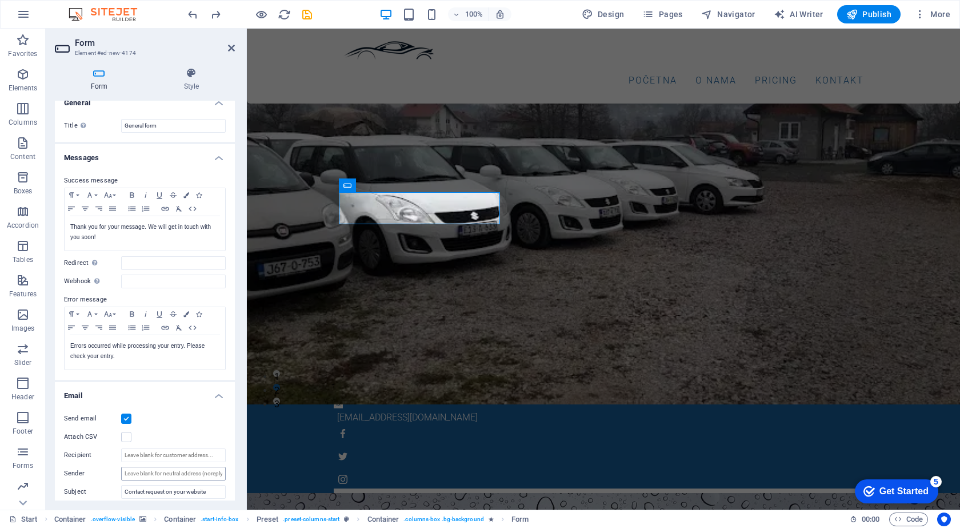
scroll to position [0, 0]
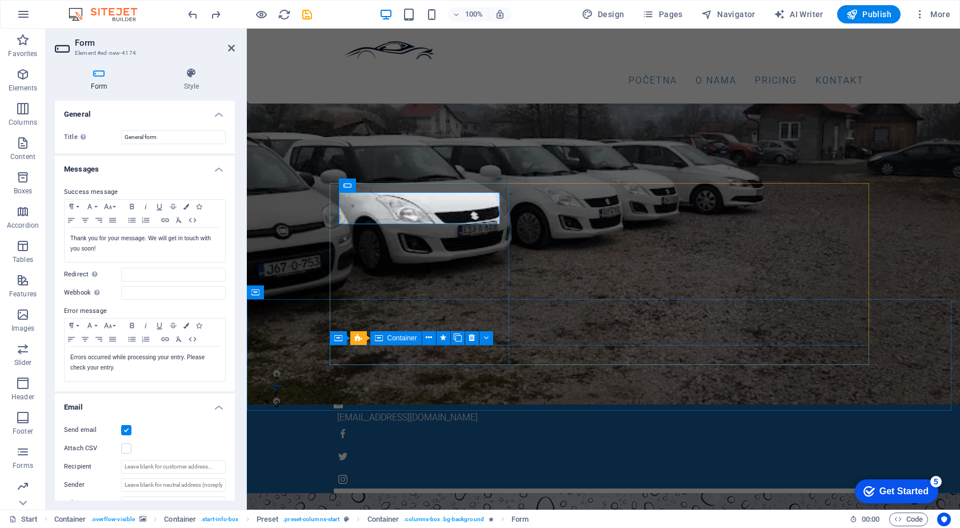
click at [402, 488] on div at bounding box center [604, 515] width 540 height 54
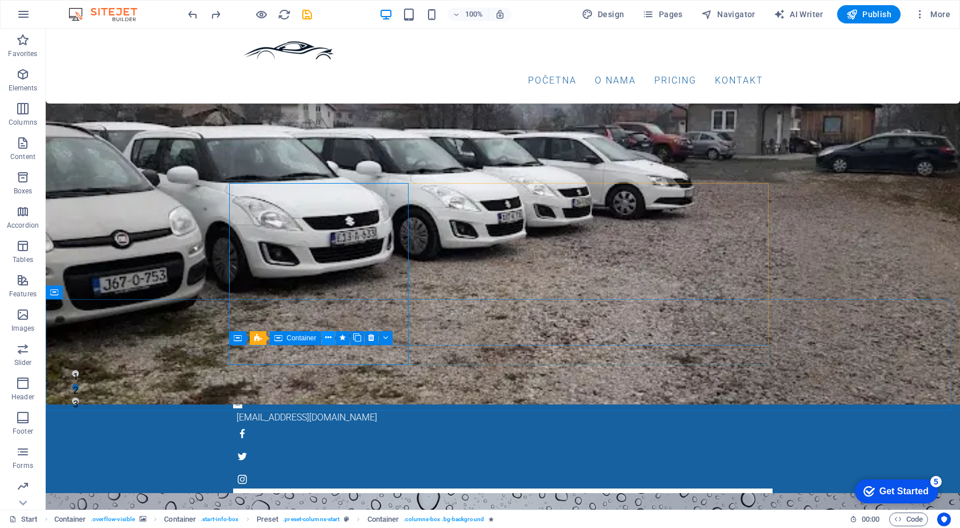
click at [328, 335] on icon at bounding box center [328, 338] width 6 height 12
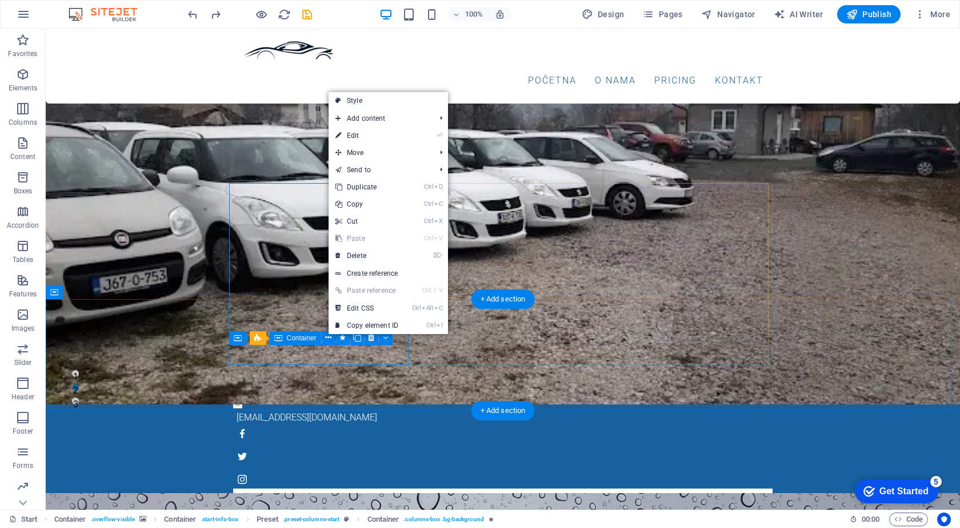
click at [277, 488] on div at bounding box center [503, 515] width 540 height 54
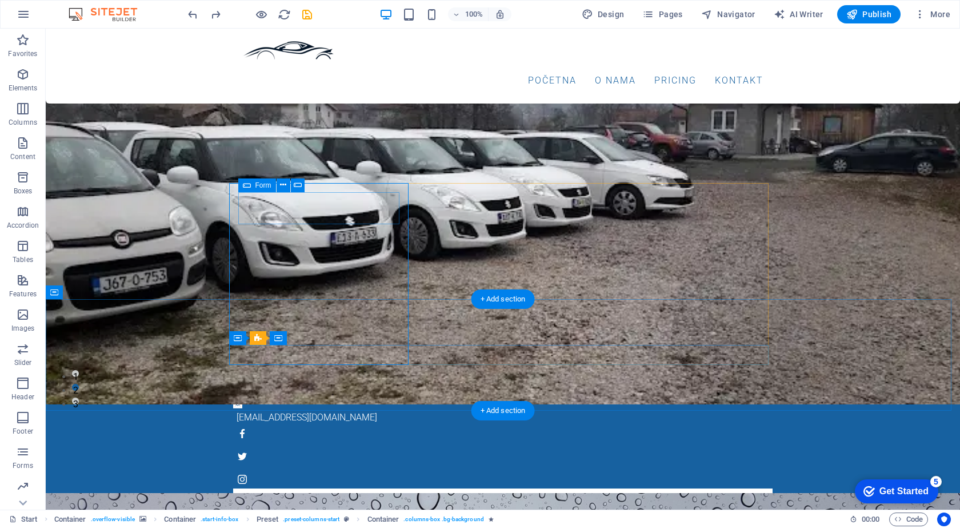
click at [296, 497] on div at bounding box center [502, 505] width 521 height 17
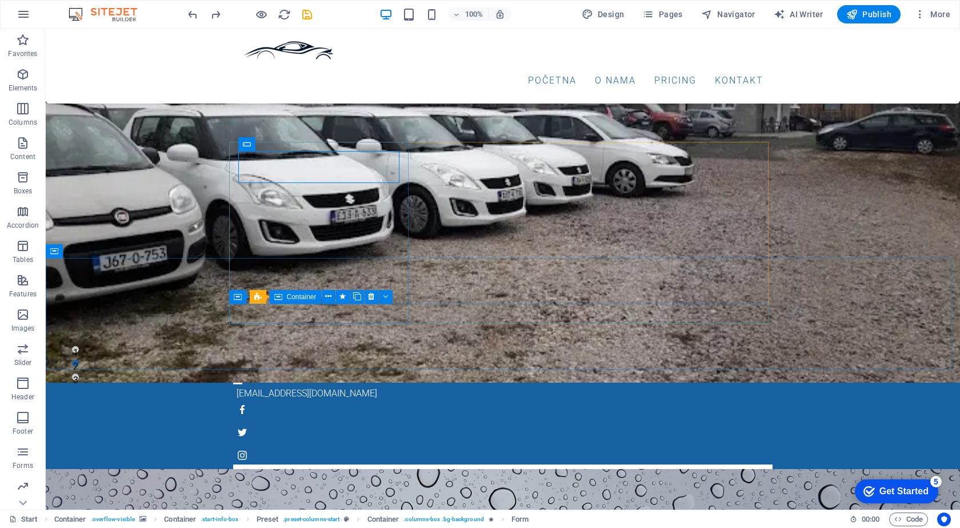
scroll to position [171, 0]
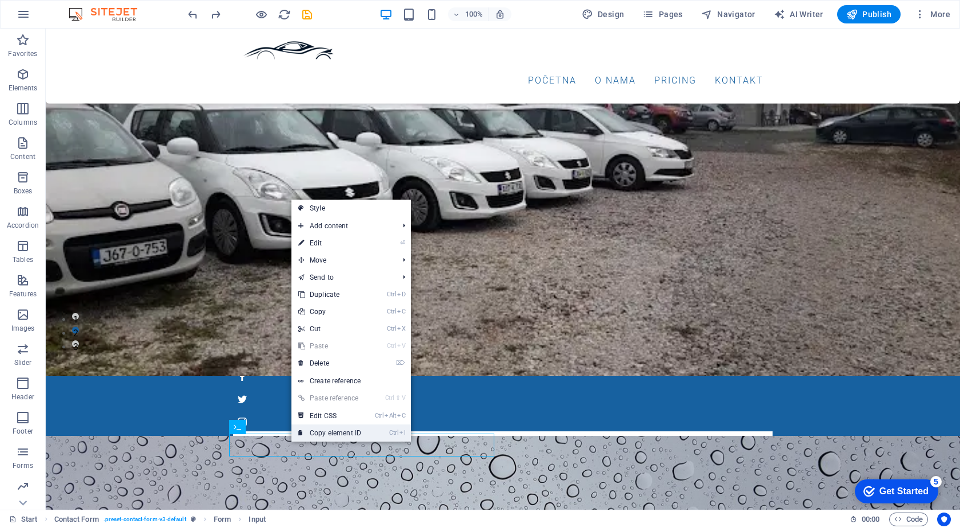
click at [320, 430] on link "Ctrl I Copy element ID" at bounding box center [330, 432] width 77 height 17
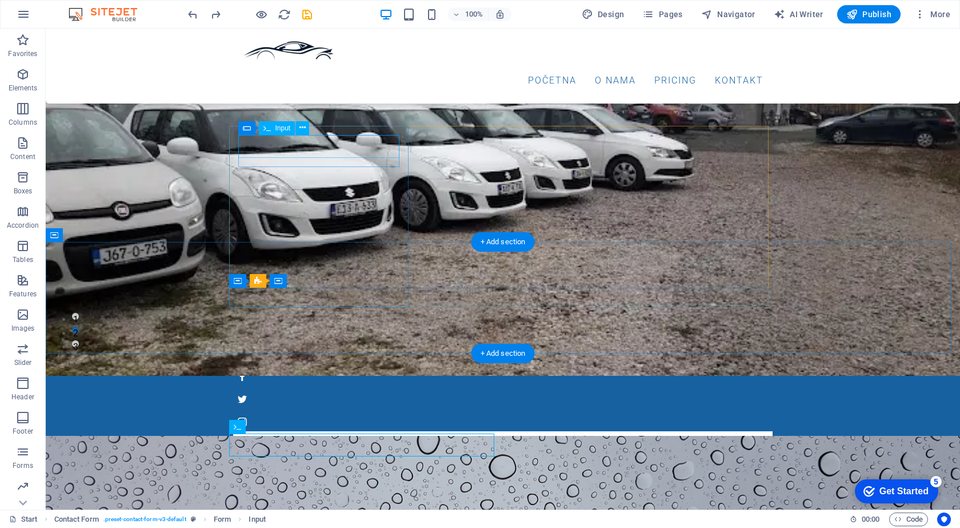
click at [293, 440] on div at bounding box center [502, 448] width 521 height 17
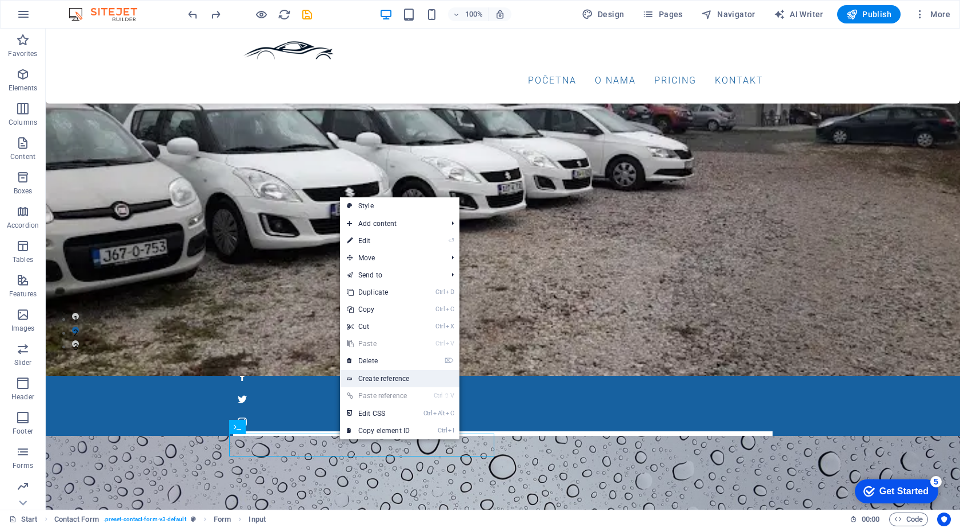
click at [365, 377] on link "Create reference" at bounding box center [399, 378] width 119 height 17
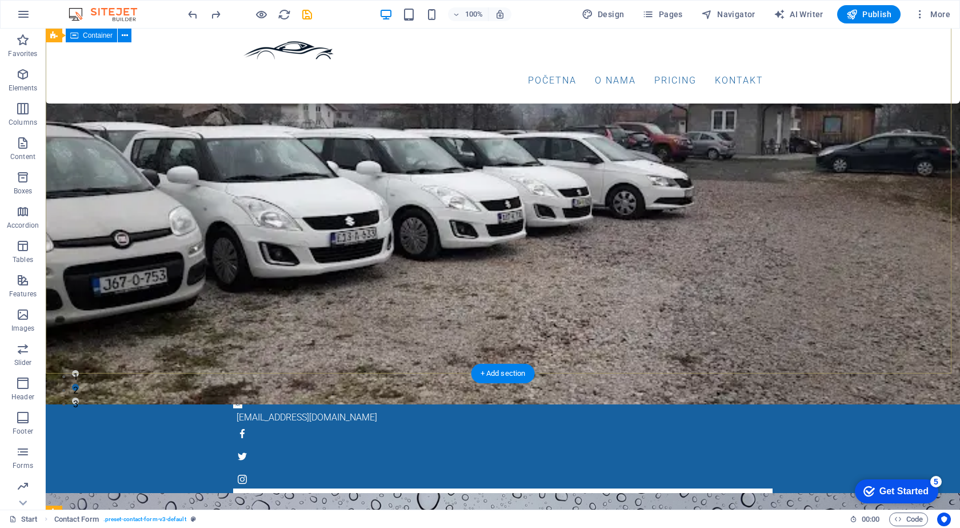
scroll to position [0, 0]
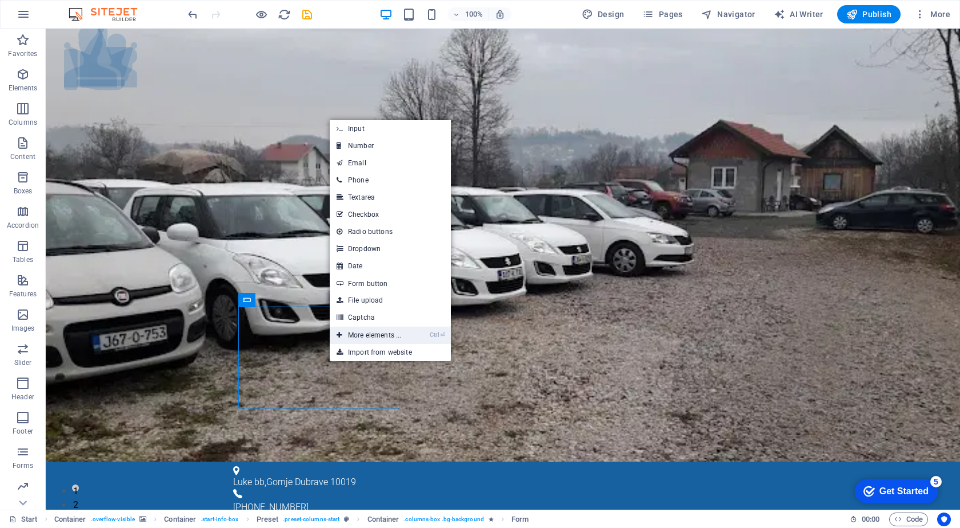
click at [371, 336] on link "Ctrl ⏎ More elements ..." at bounding box center [369, 334] width 78 height 17
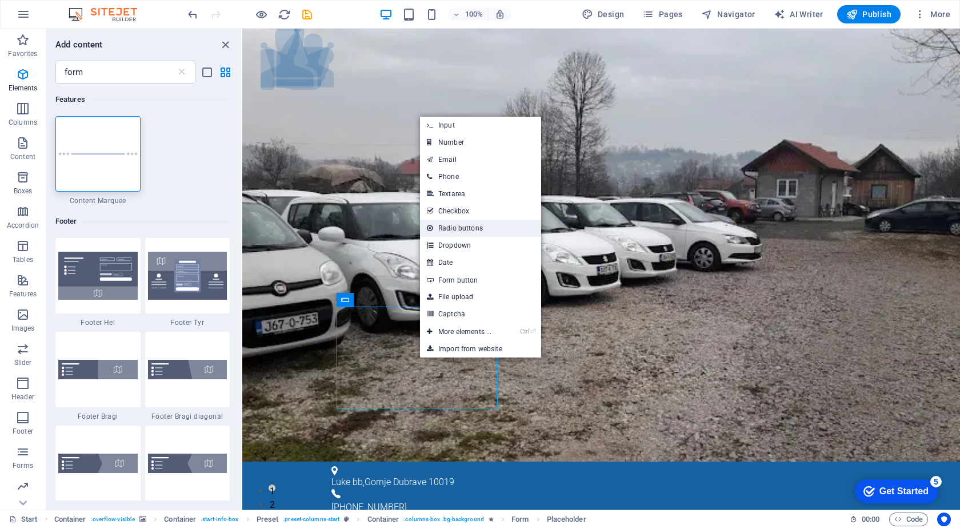
drag, startPoint x: 477, startPoint y: 231, endPoint x: 229, endPoint y: 210, distance: 249.0
click at [477, 231] on link "Radio buttons" at bounding box center [480, 227] width 121 height 17
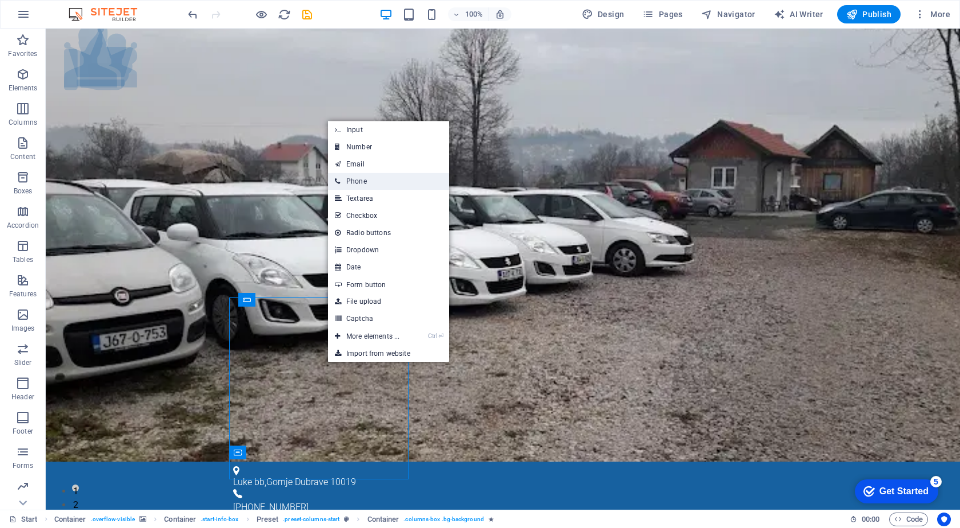
click at [358, 179] on link "Phone" at bounding box center [388, 181] width 121 height 17
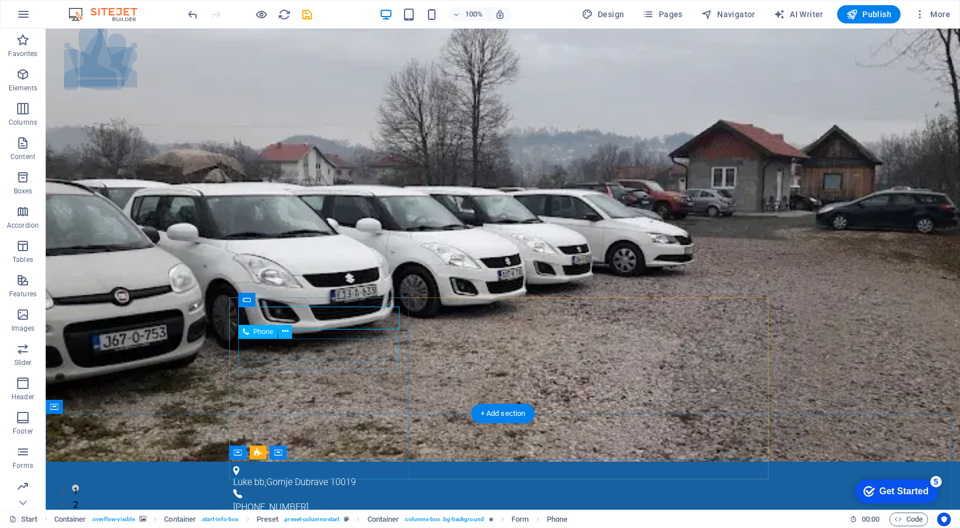
click at [250, 300] on icon at bounding box center [247, 300] width 8 height 14
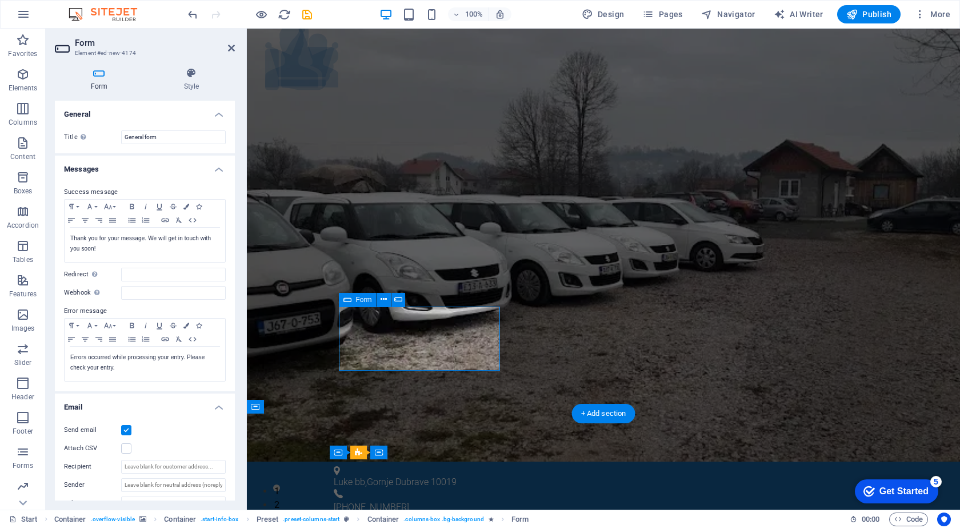
click at [402, 295] on button at bounding box center [407, 300] width 14 height 14
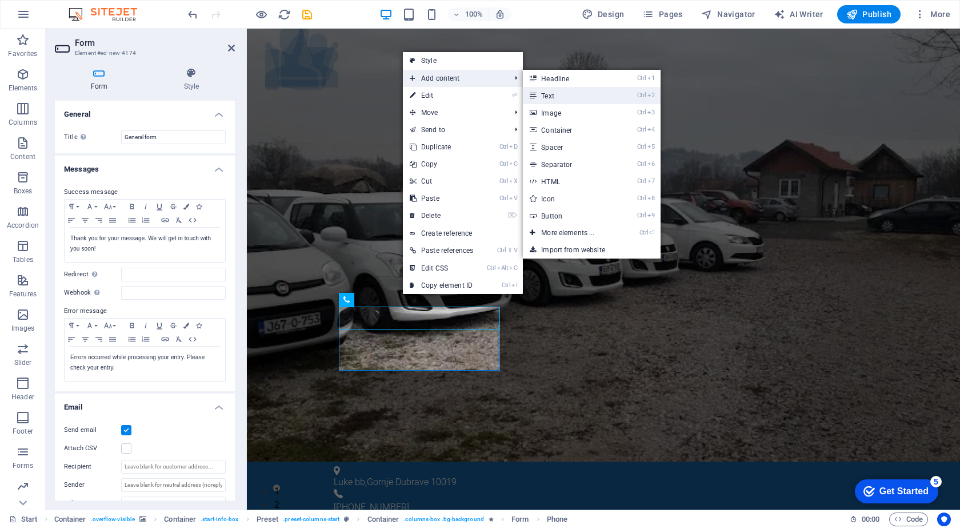
click at [569, 97] on link "Ctrl 2 Text" at bounding box center [570, 95] width 94 height 17
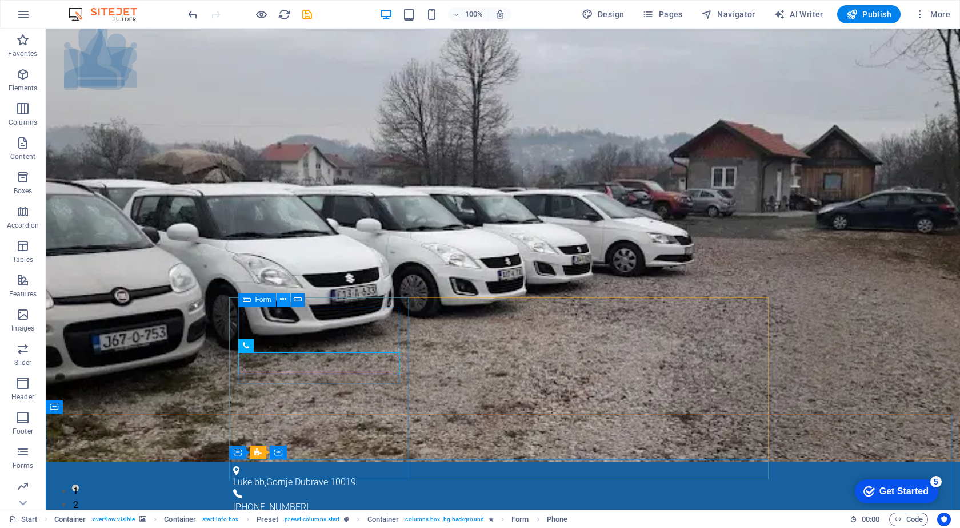
click at [290, 297] on button at bounding box center [284, 300] width 14 height 14
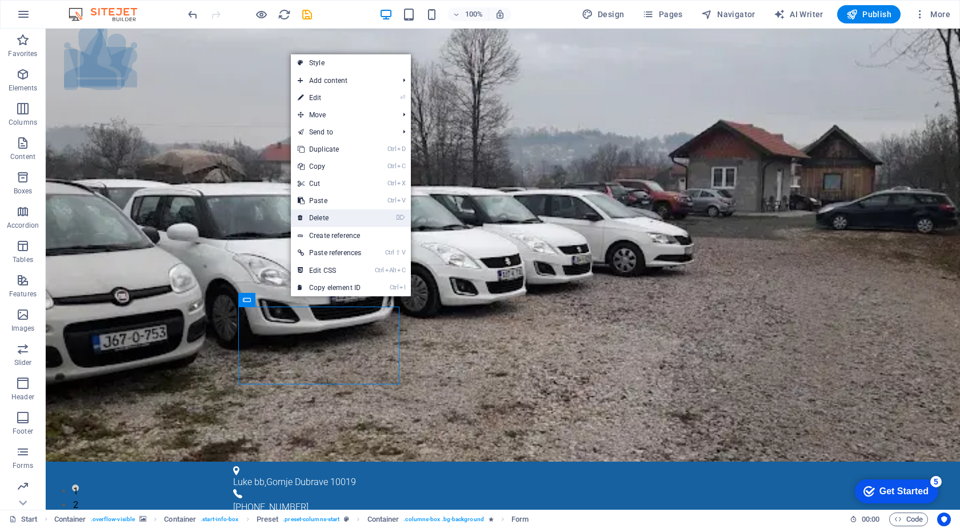
click at [331, 214] on link "⌦ Delete" at bounding box center [329, 217] width 77 height 17
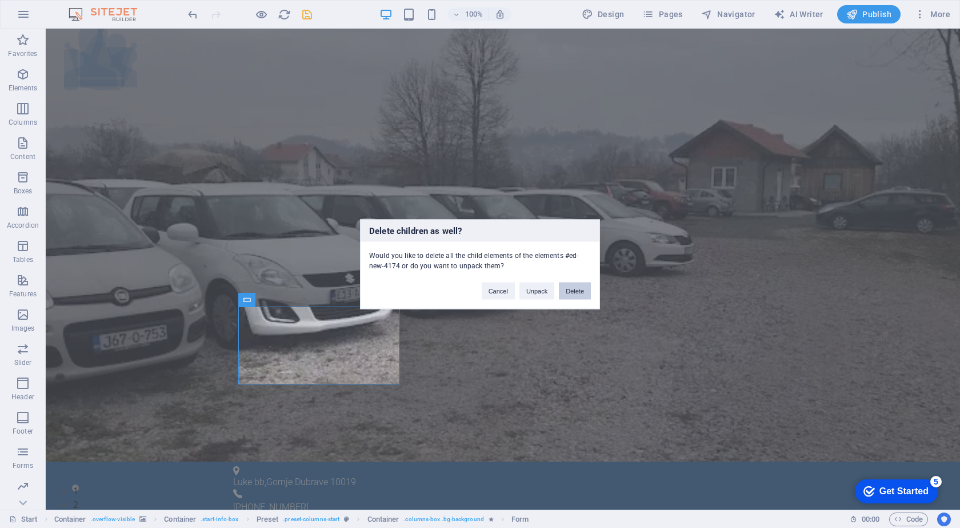
click at [578, 290] on button "Delete" at bounding box center [575, 290] width 32 height 17
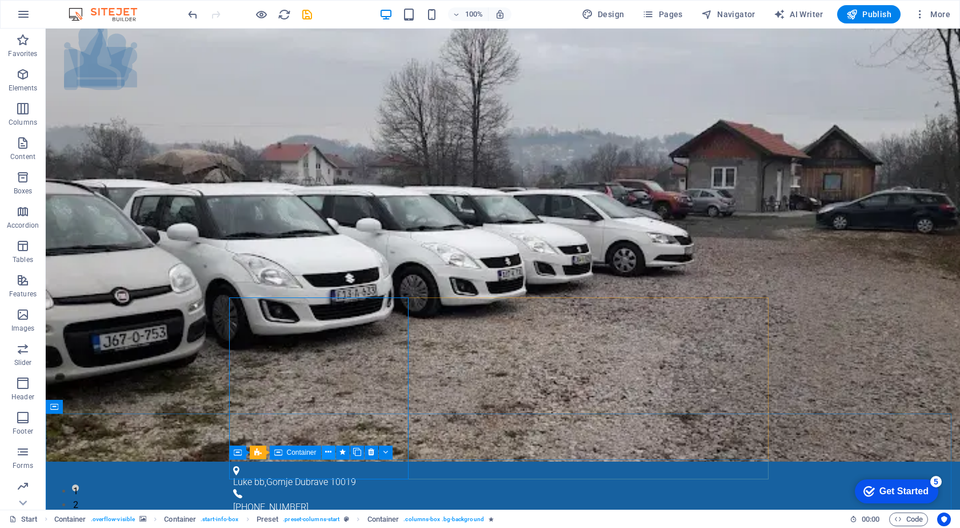
click at [328, 456] on icon at bounding box center [328, 452] width 6 height 12
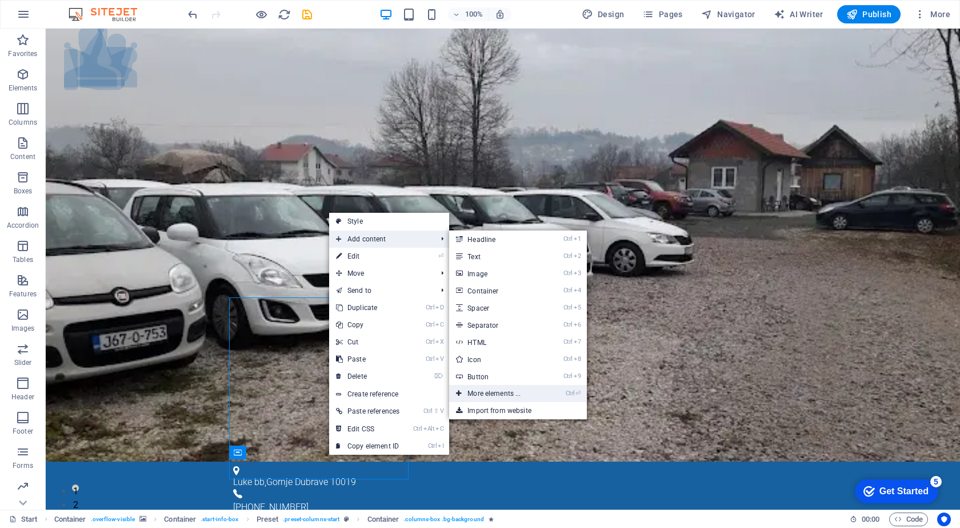
click at [497, 400] on link "Ctrl ⏎ More elements ..." at bounding box center [496, 393] width 94 height 17
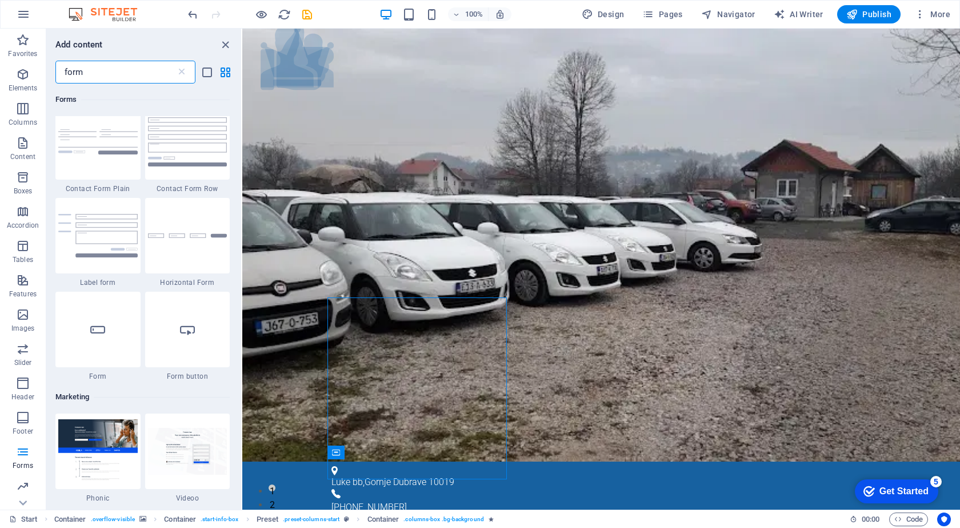
scroll to position [400, 0]
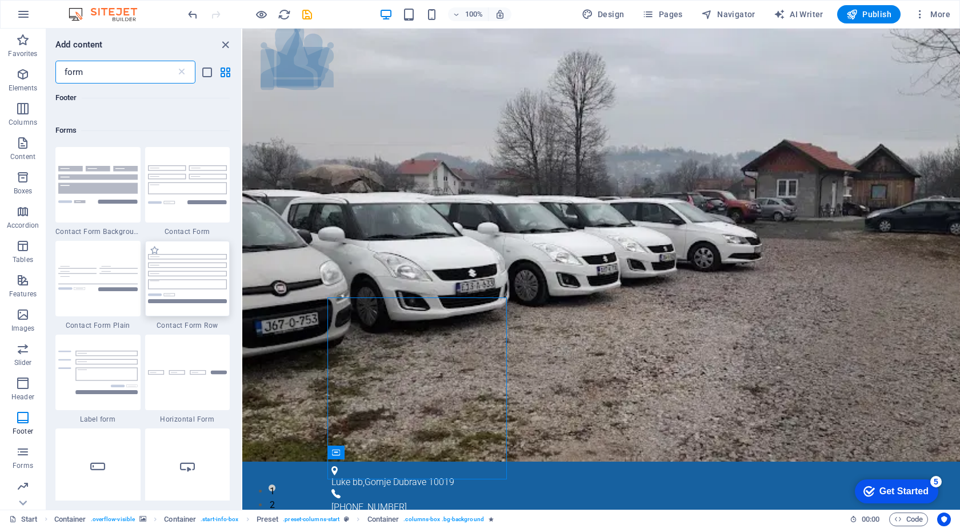
click at [194, 285] on img at bounding box center [187, 278] width 79 height 49
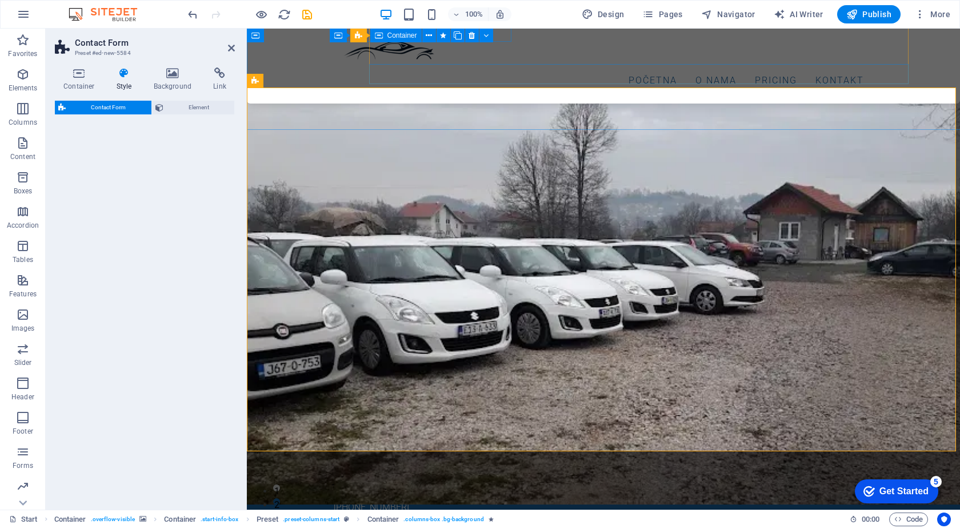
select select "rem"
select select "preset-contact-form-v3-row"
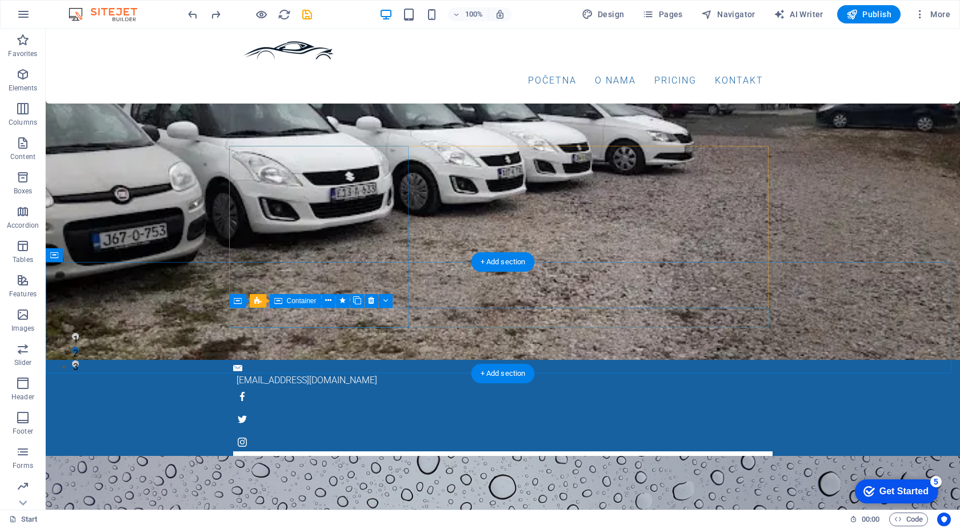
scroll to position [0, 0]
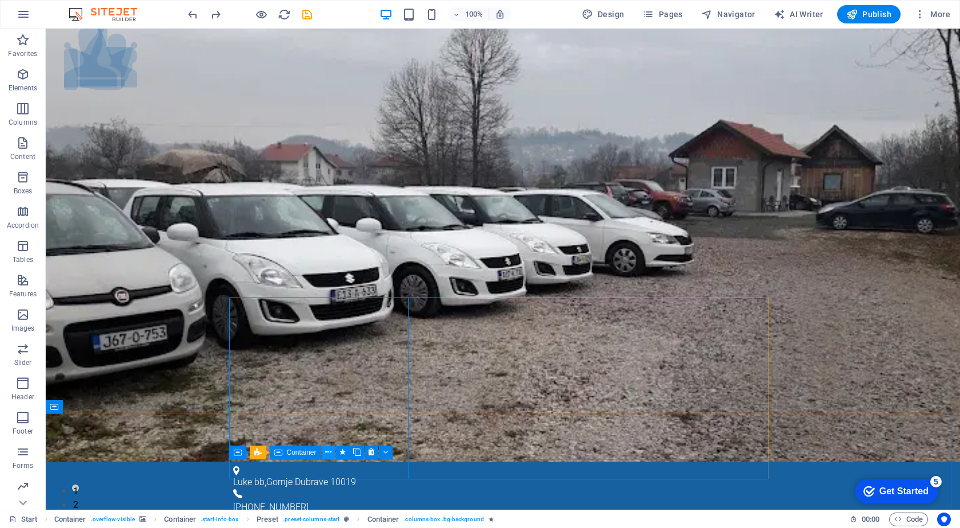
click at [333, 450] on button at bounding box center [329, 452] width 14 height 14
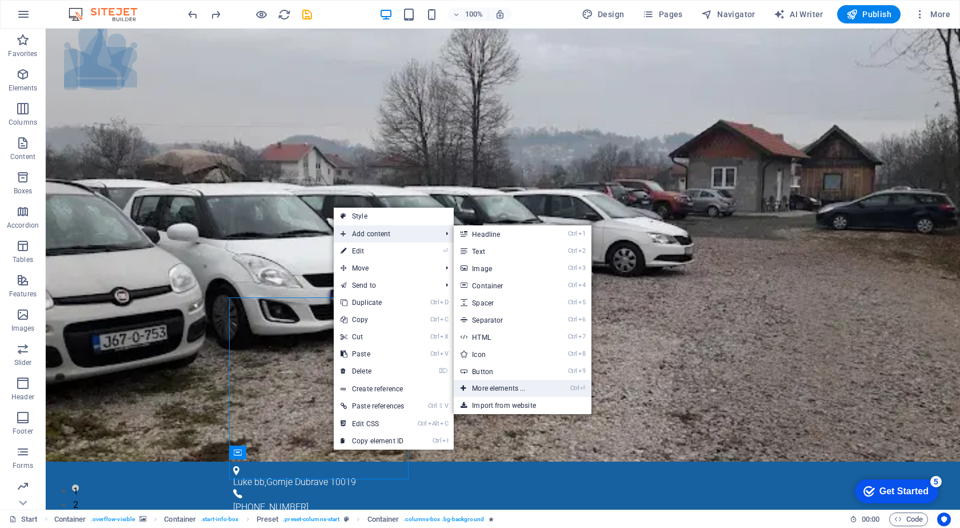
click at [500, 388] on link "Ctrl ⏎ More elements ..." at bounding box center [501, 388] width 94 height 17
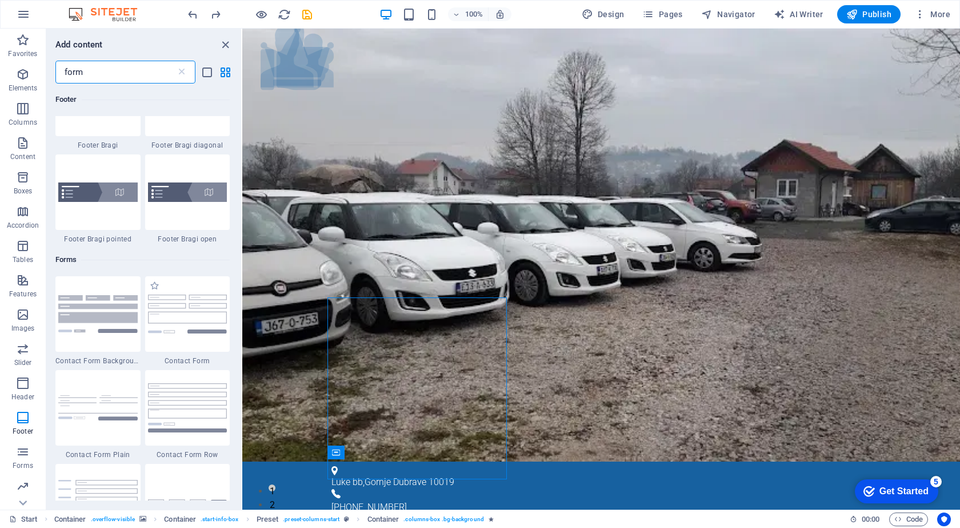
scroll to position [343, 0]
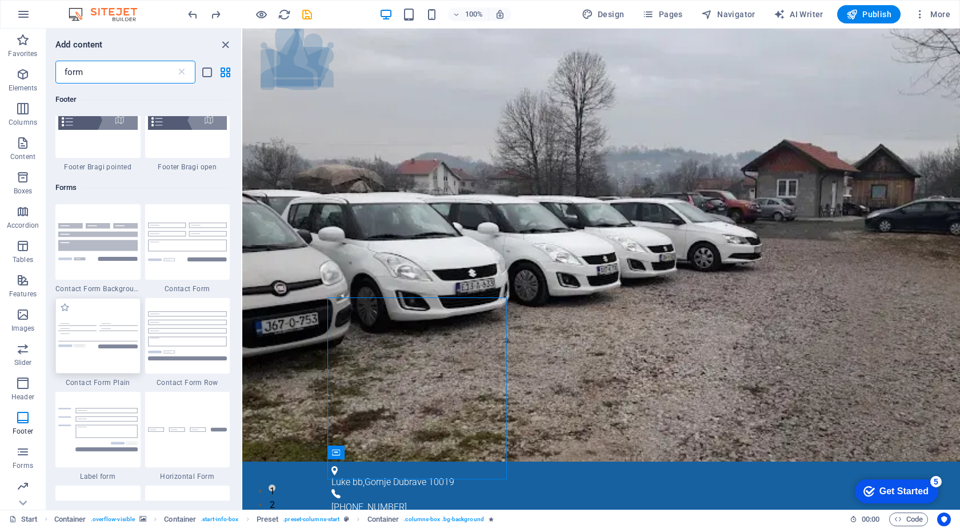
click at [95, 331] on img at bounding box center [97, 335] width 79 height 25
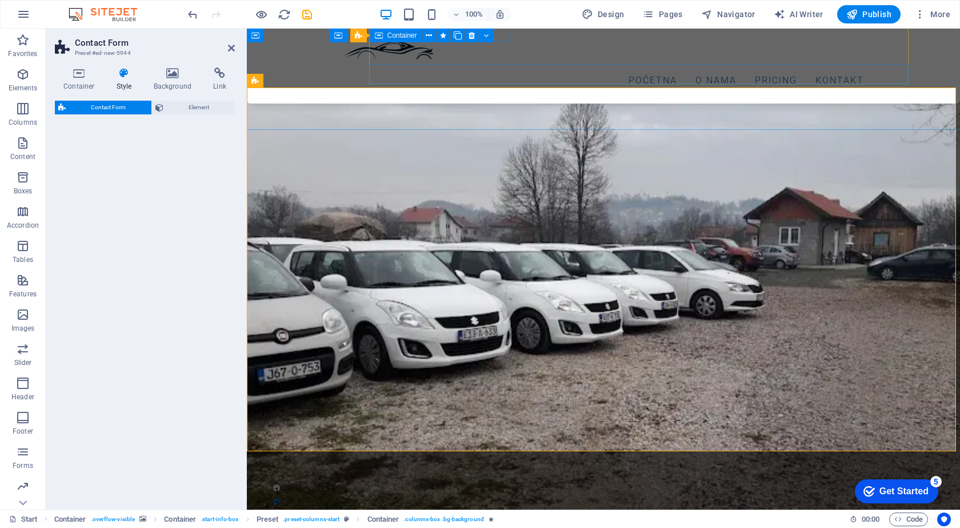
select select "rem"
select select "preset-contact-form-v3-plain"
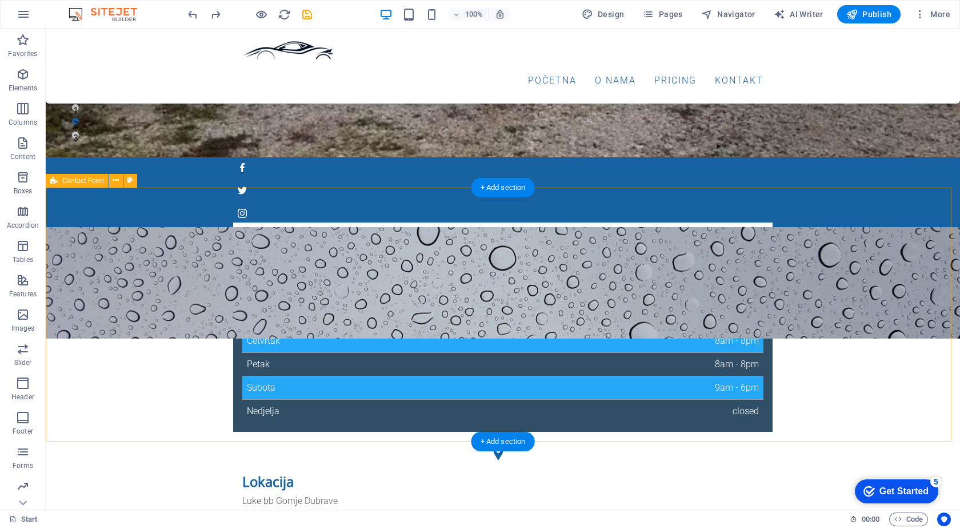
scroll to position [151, 0]
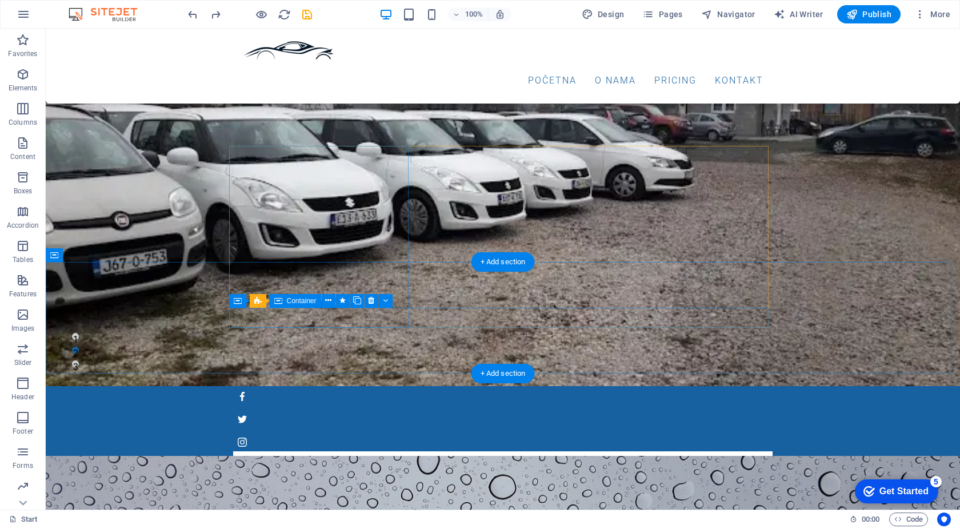
click at [307, 451] on div at bounding box center [503, 464] width 540 height 27
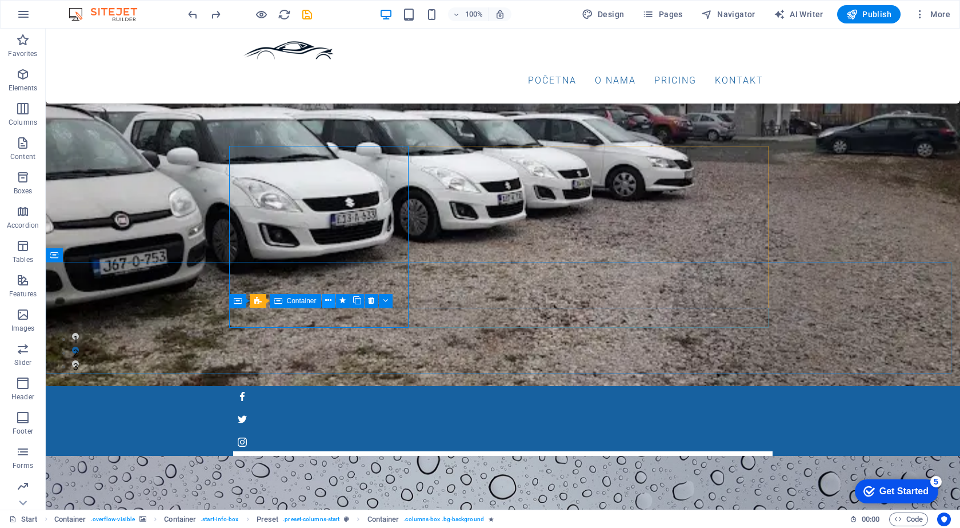
click at [332, 297] on icon at bounding box center [328, 300] width 6 height 12
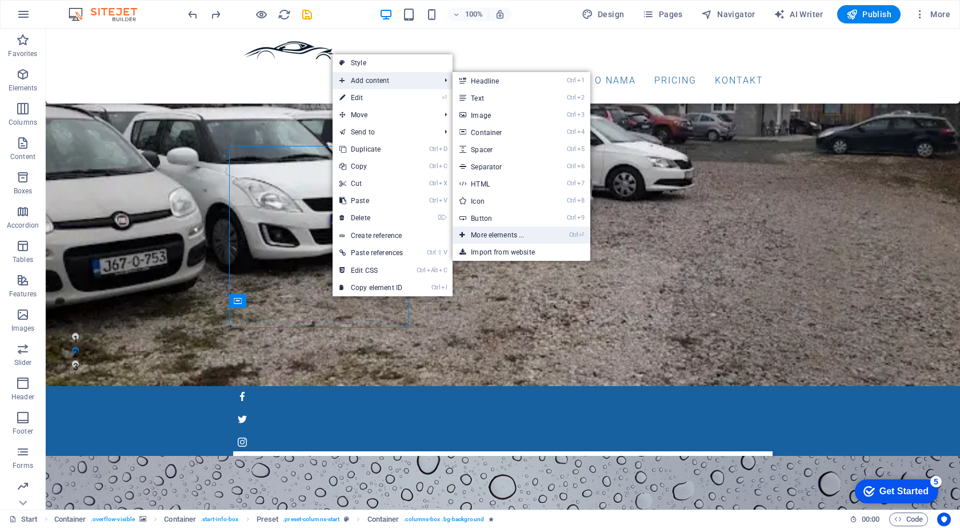
click at [504, 233] on link "Ctrl ⏎ More elements ..." at bounding box center [500, 234] width 94 height 17
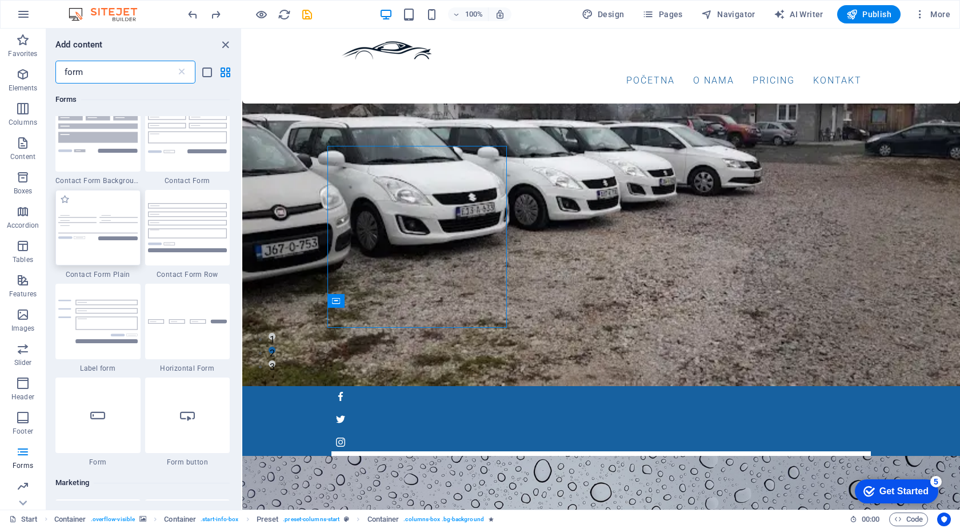
scroll to position [514, 0]
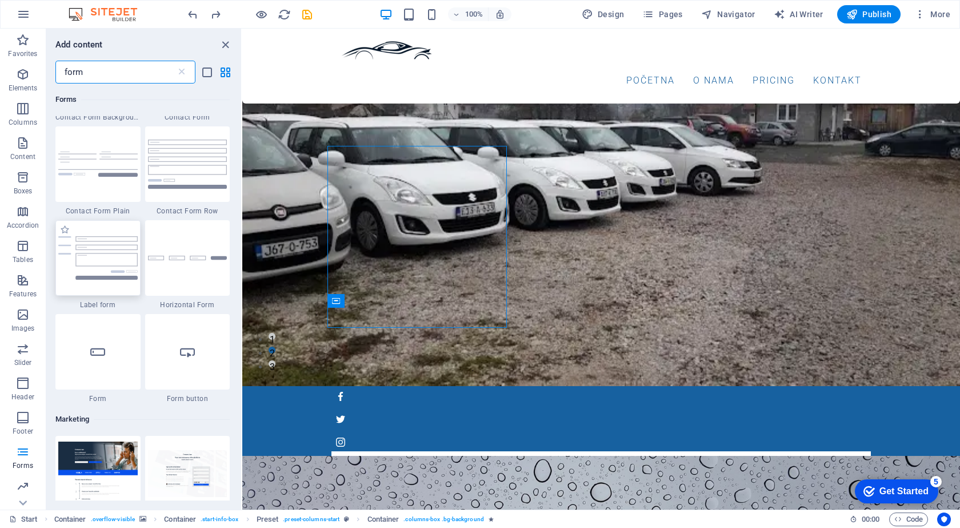
click at [105, 266] on img at bounding box center [97, 257] width 79 height 43
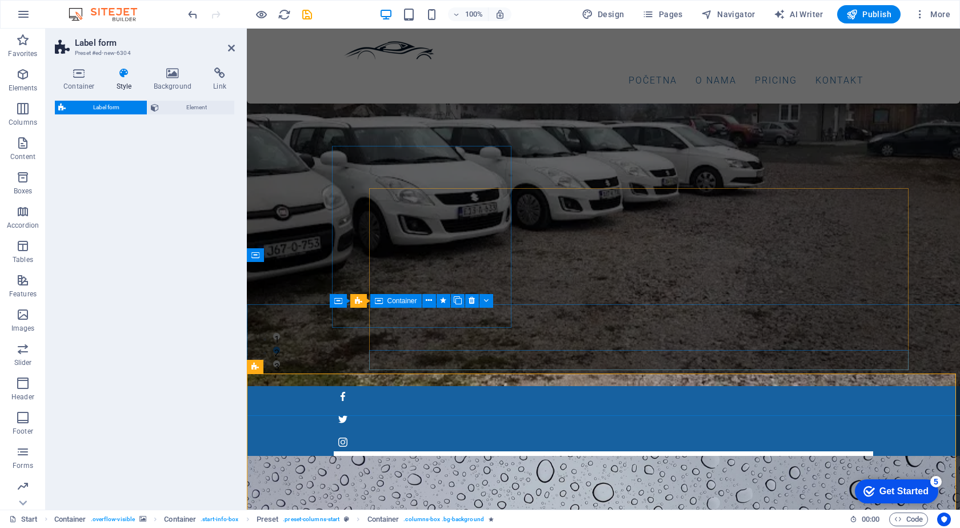
select select "rem"
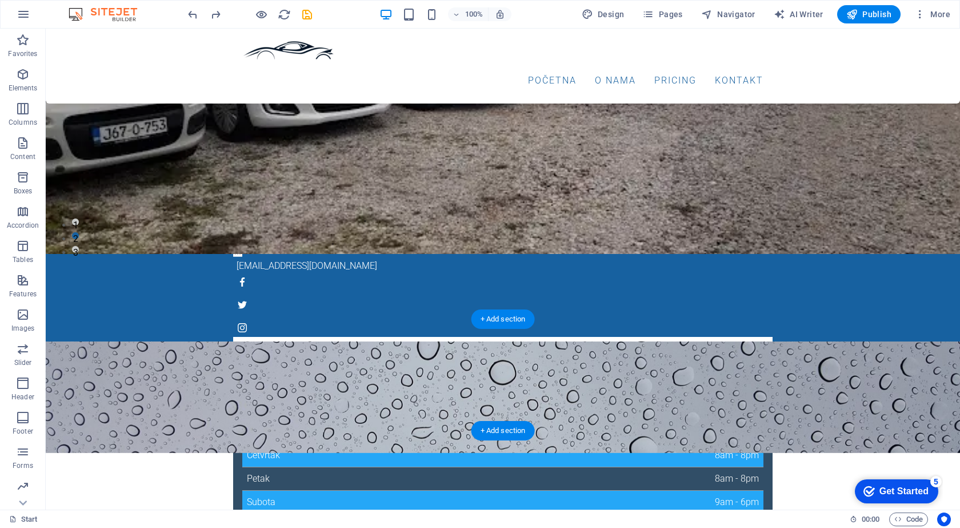
scroll to position [94, 0]
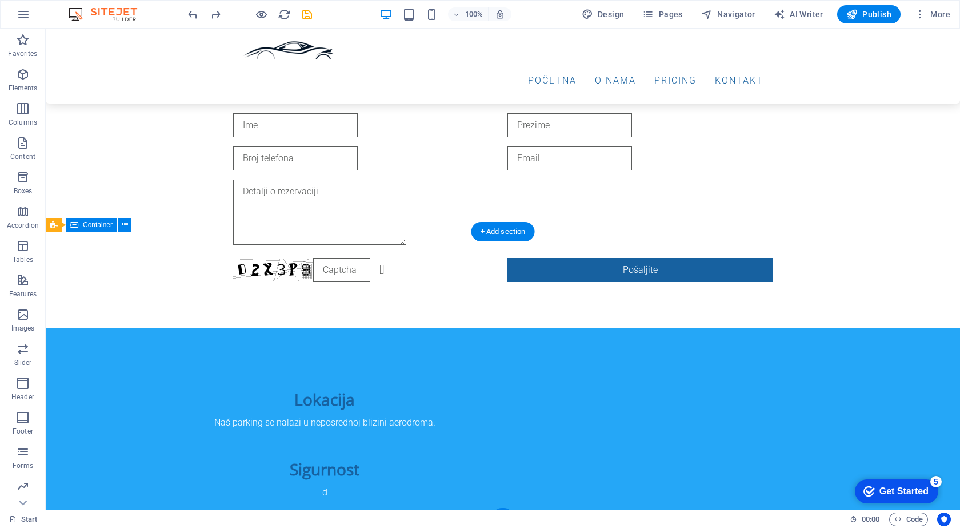
scroll to position [1021, 0]
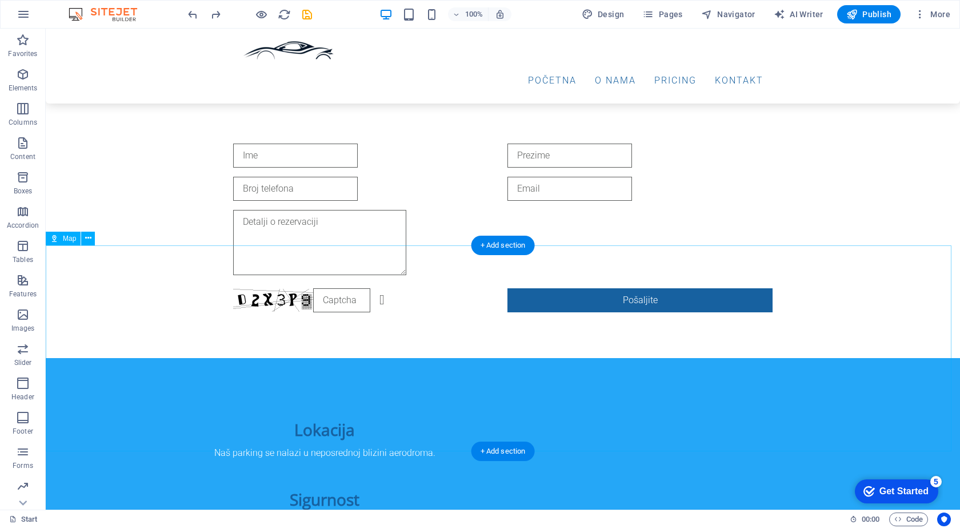
select select "2"
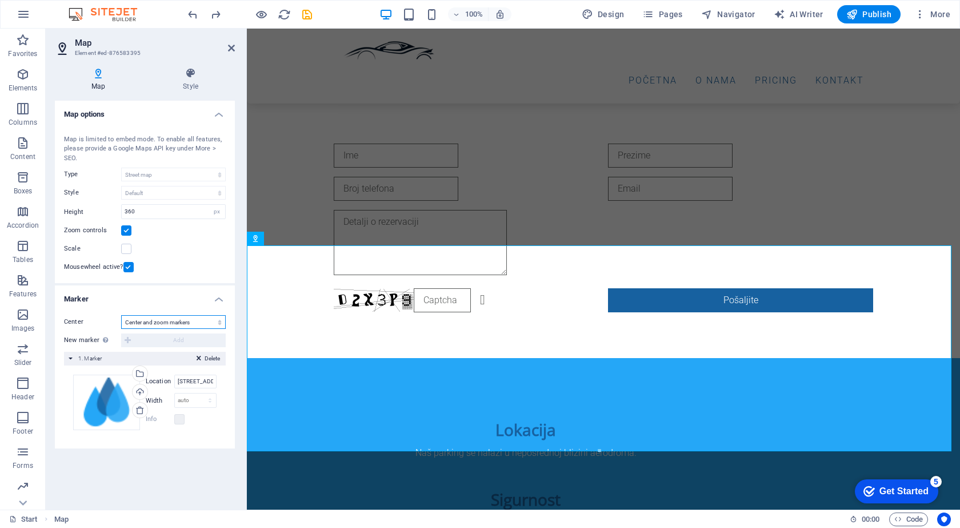
click at [171, 321] on select "Don't center Center markers Center and zoom markers" at bounding box center [173, 322] width 105 height 14
click at [193, 386] on input "444 Manhattan Ave New York, NY 10026" at bounding box center [195, 381] width 42 height 14
paste input "Parking Aerodrom Tuzla - Parkiralište Šabić 2KM -1 dan"
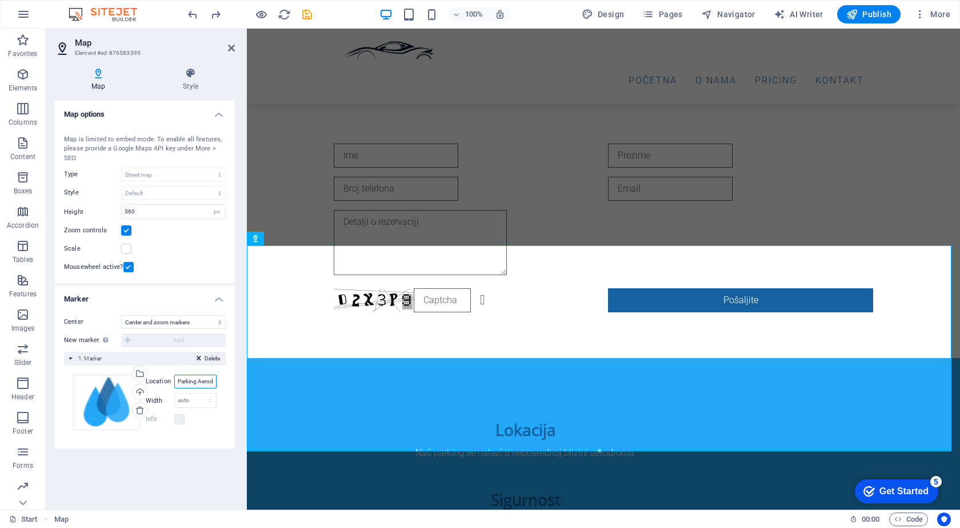
scroll to position [0, 103]
type input "Parking Aerodrom Tuzla - Parkiralište Šabić 2KM -1 dan"
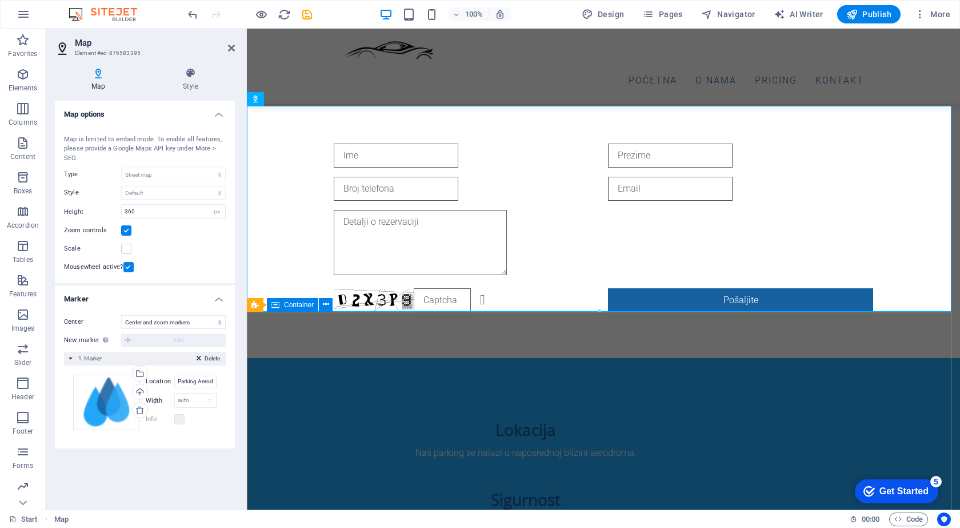
scroll to position [1193, 0]
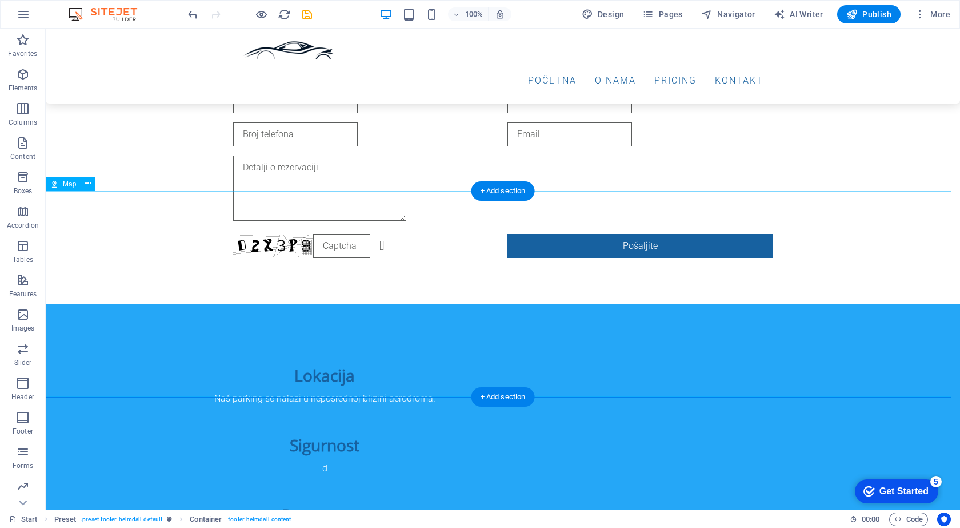
scroll to position [1048, 0]
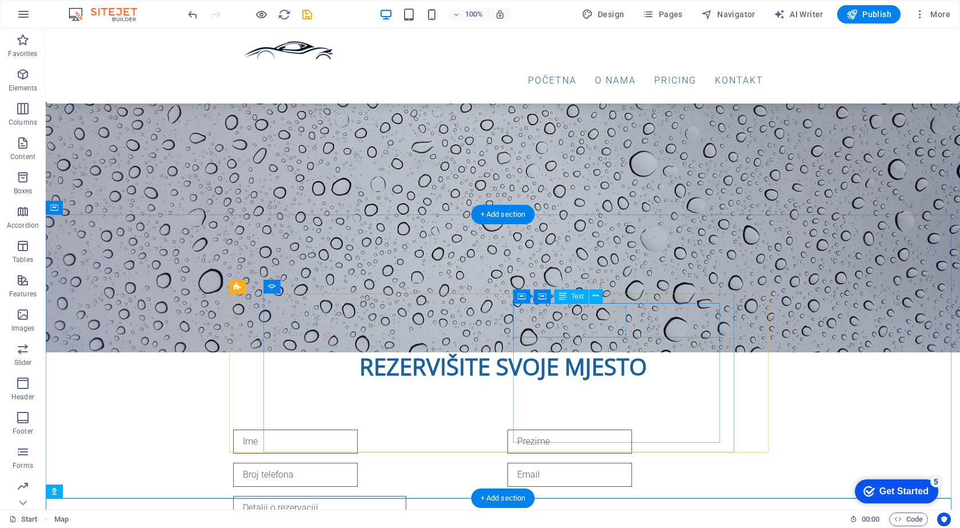
scroll to position [964, 0]
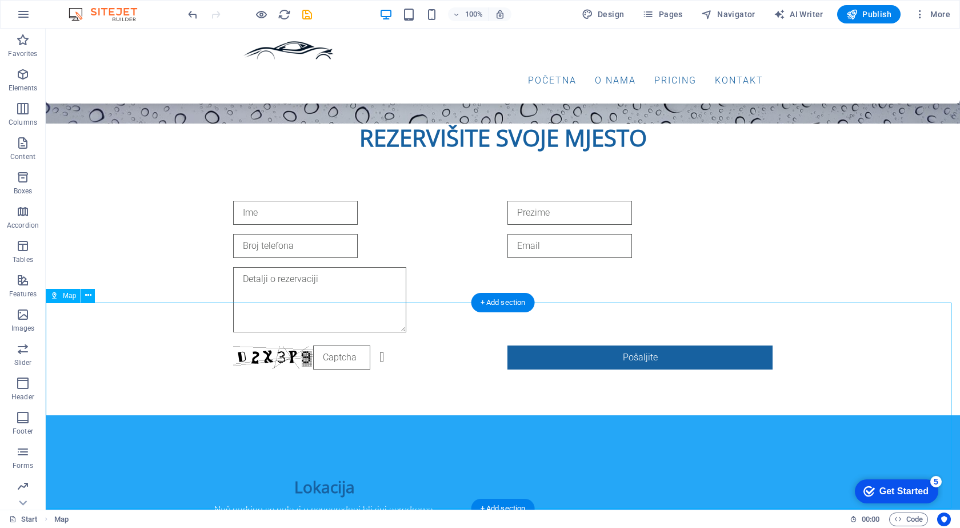
select select "2"
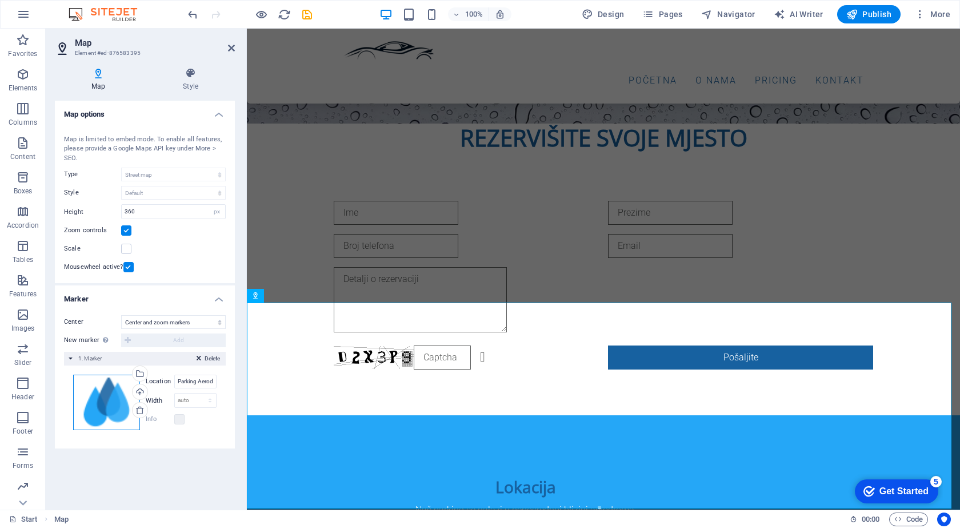
click at [90, 408] on div "Drag files here, click to choose files or select files from Files or our free s…" at bounding box center [106, 401] width 67 height 55
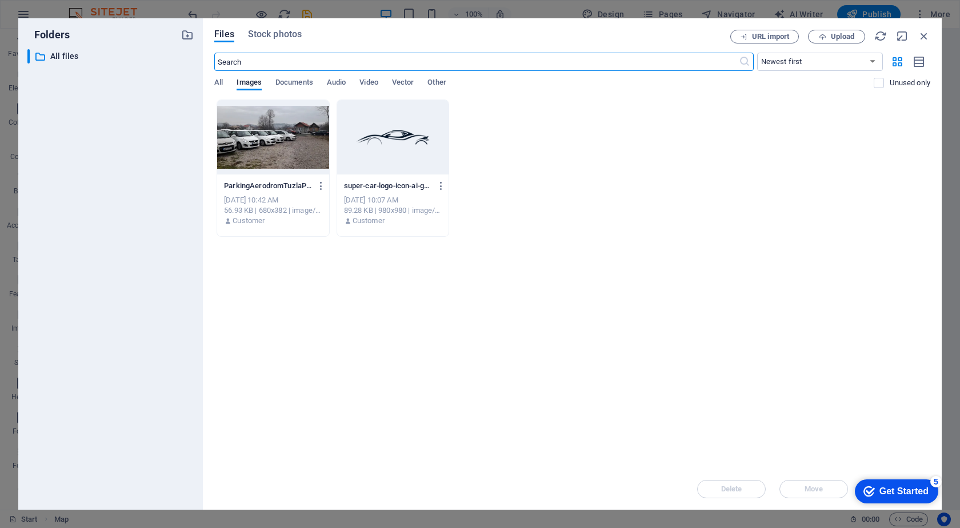
scroll to position [1092, 0]
click at [922, 31] on icon "button" at bounding box center [924, 36] width 13 height 13
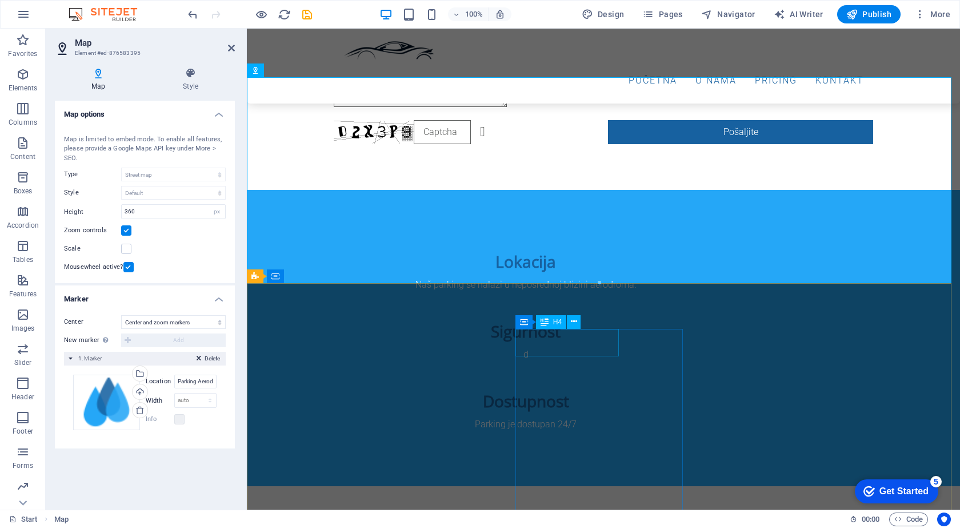
scroll to position [1250, 0]
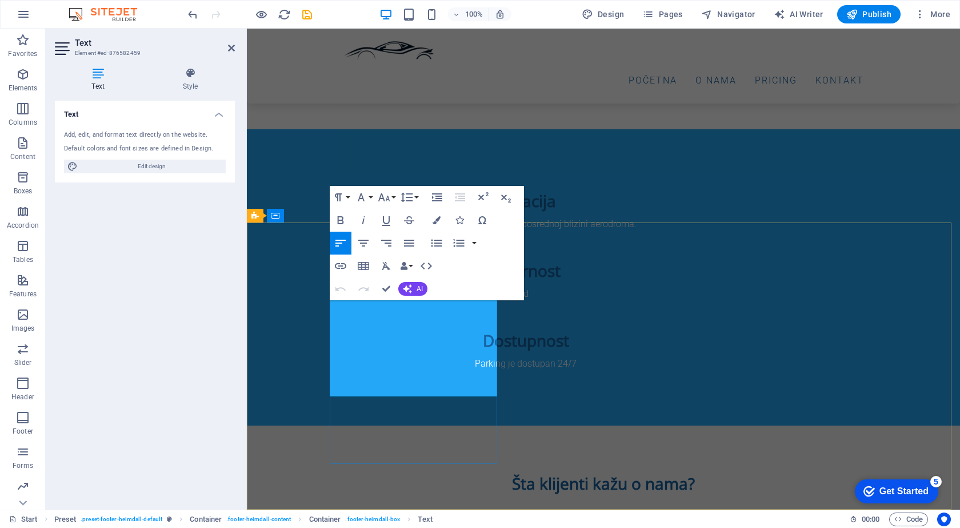
drag, startPoint x: 440, startPoint y: 389, endPoint x: 326, endPoint y: 392, distance: 113.2
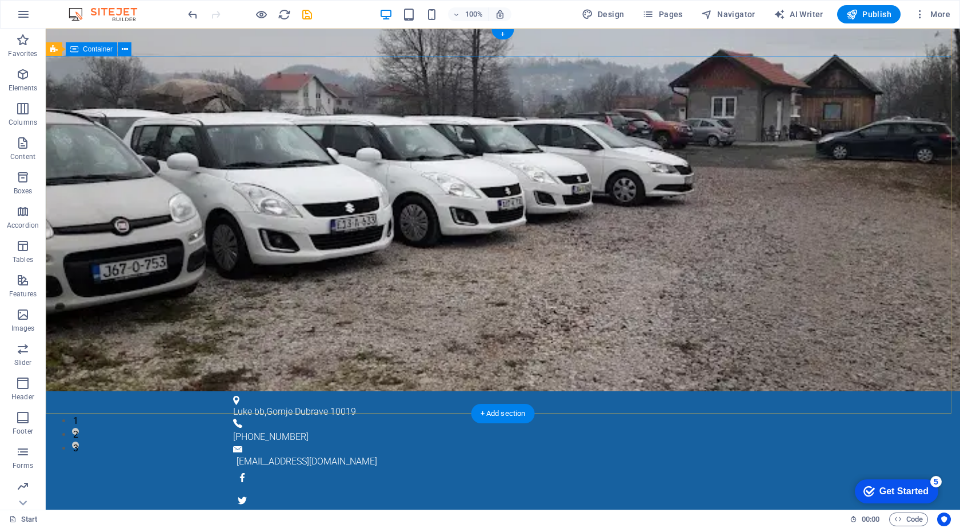
scroll to position [0, 0]
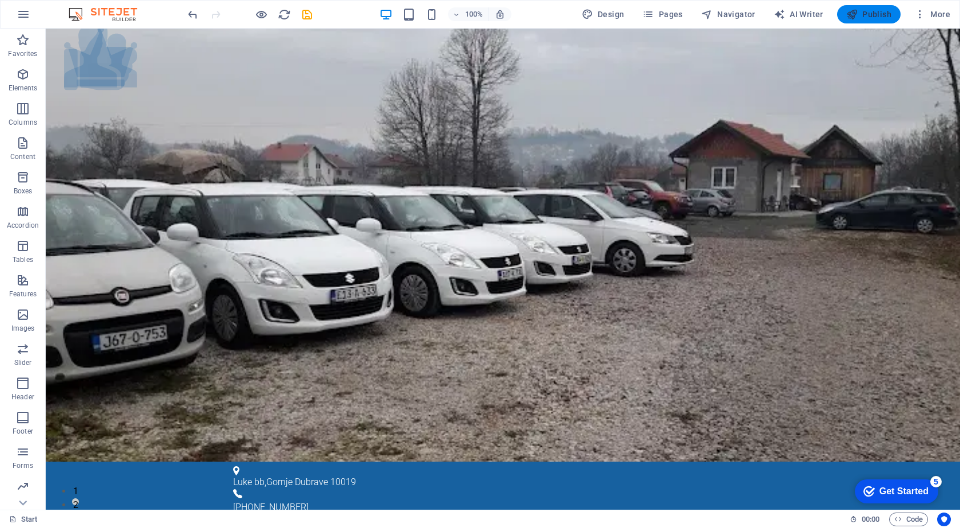
click at [876, 15] on span "Publish" at bounding box center [869, 14] width 45 height 11
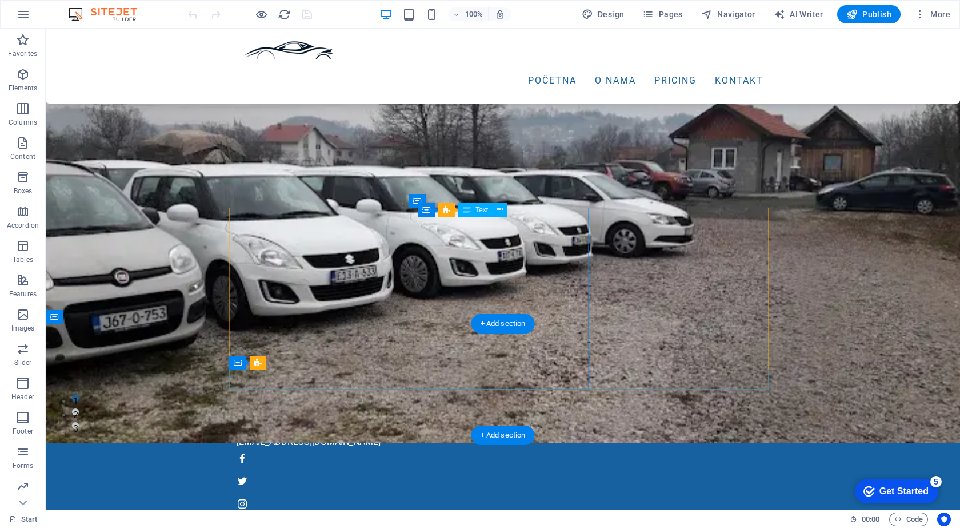
scroll to position [171, 0]
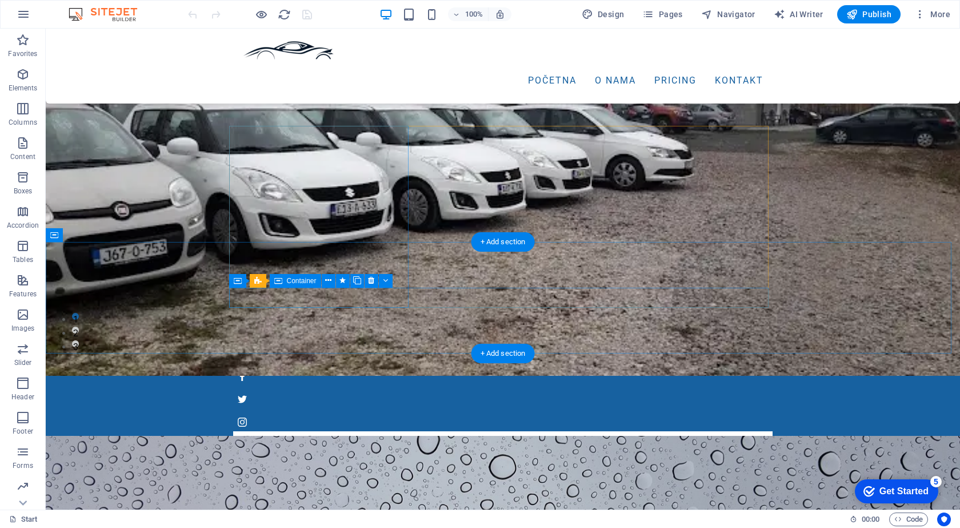
click at [272, 431] on div at bounding box center [503, 444] width 540 height 27
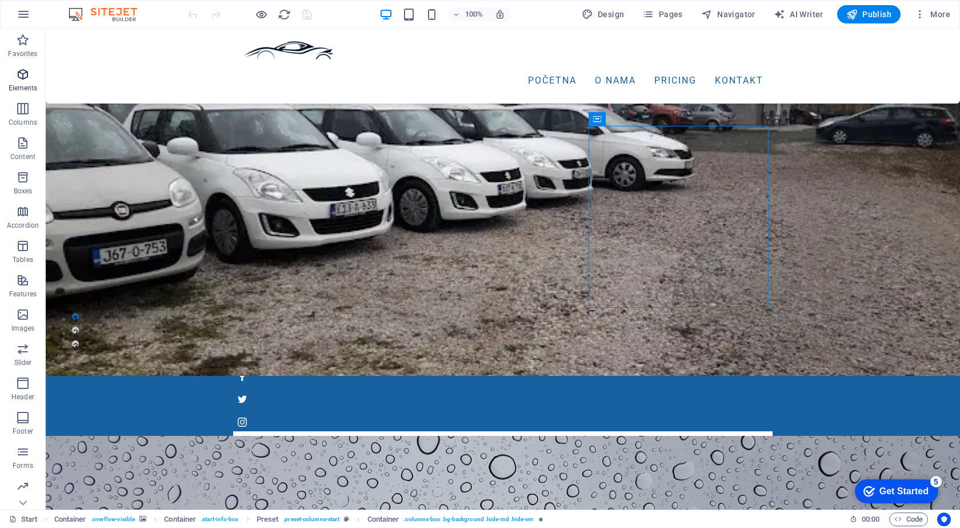
click at [22, 69] on icon "button" at bounding box center [23, 74] width 14 height 14
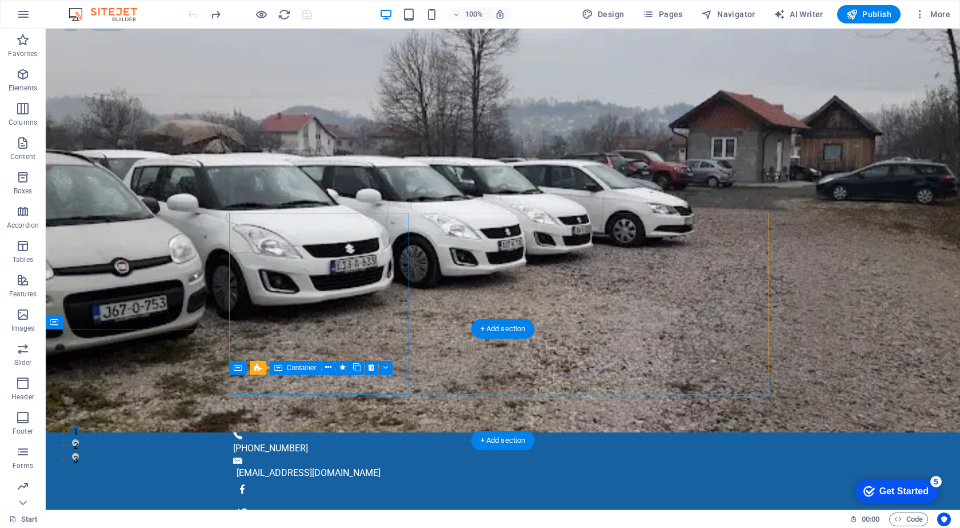
scroll to position [0, 0]
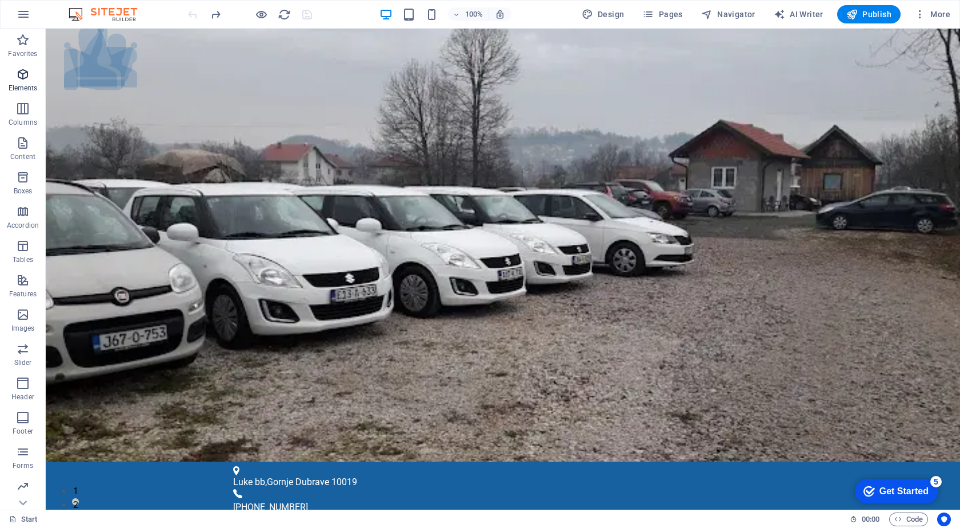
click at [30, 80] on span "Elements" at bounding box center [23, 80] width 46 height 27
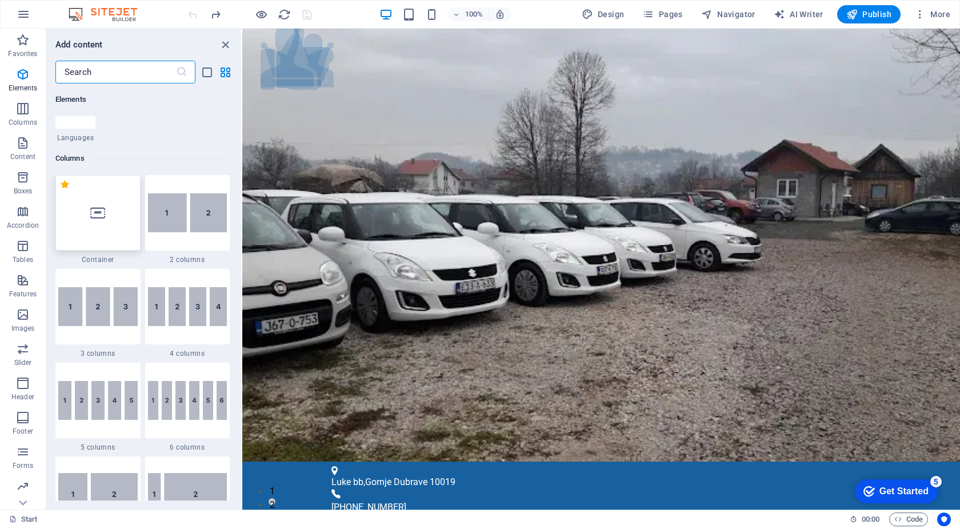
scroll to position [572, 0]
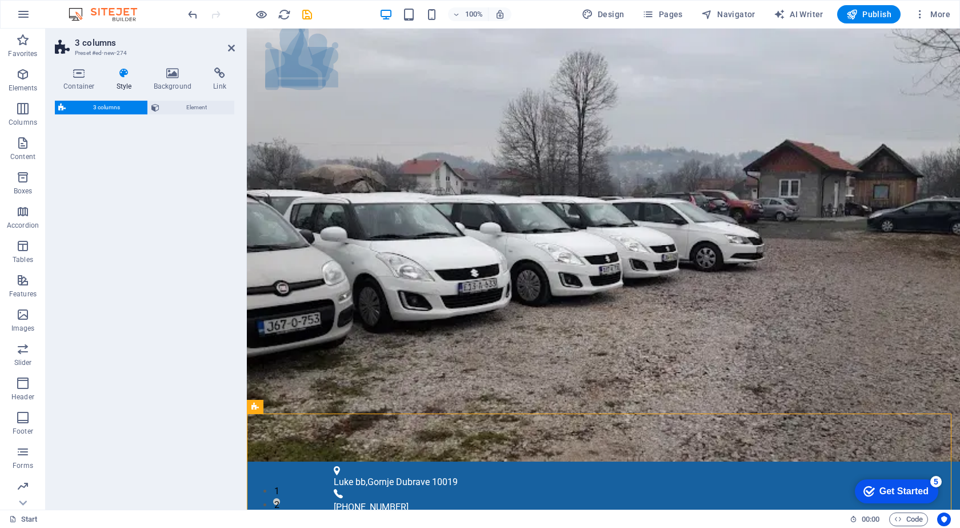
select select "rem"
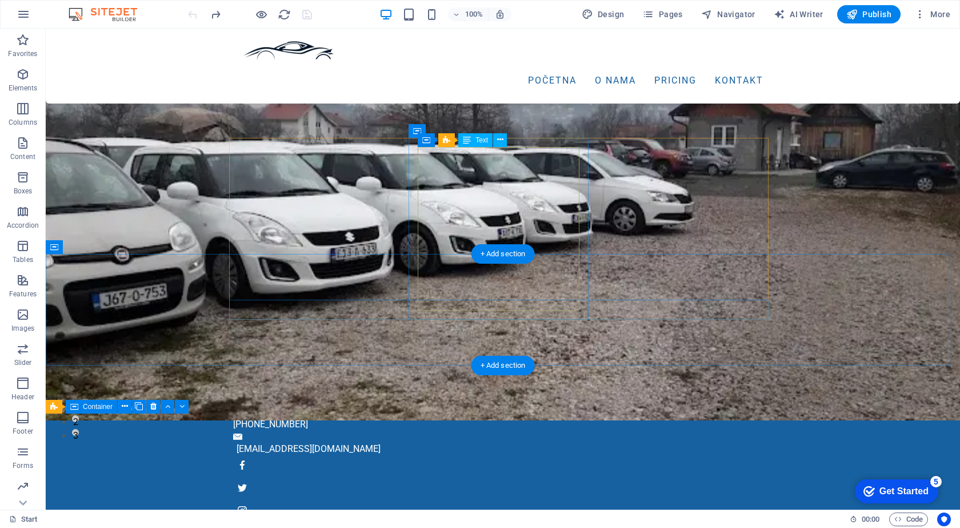
scroll to position [0, 0]
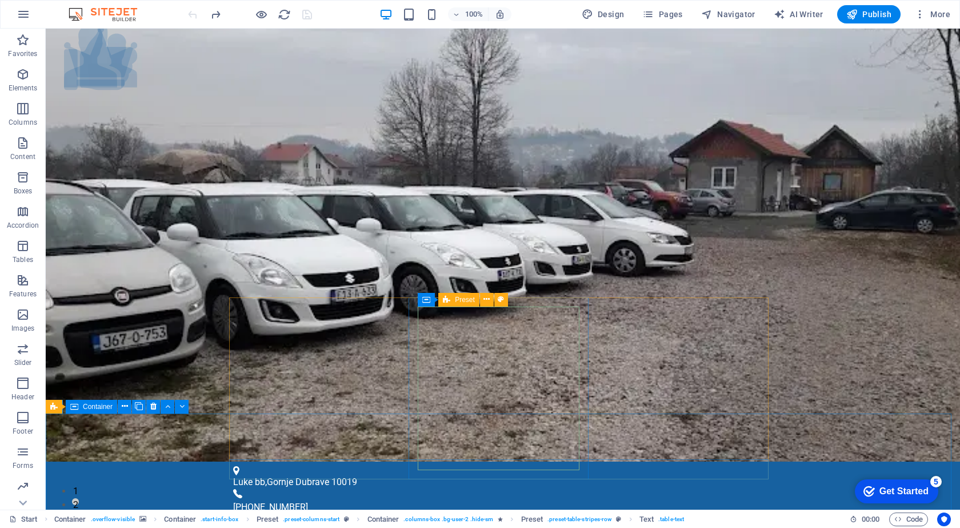
click at [452, 298] on div "Preset" at bounding box center [458, 300] width 41 height 14
select select "px"
select select "preset-table-stripes-row"
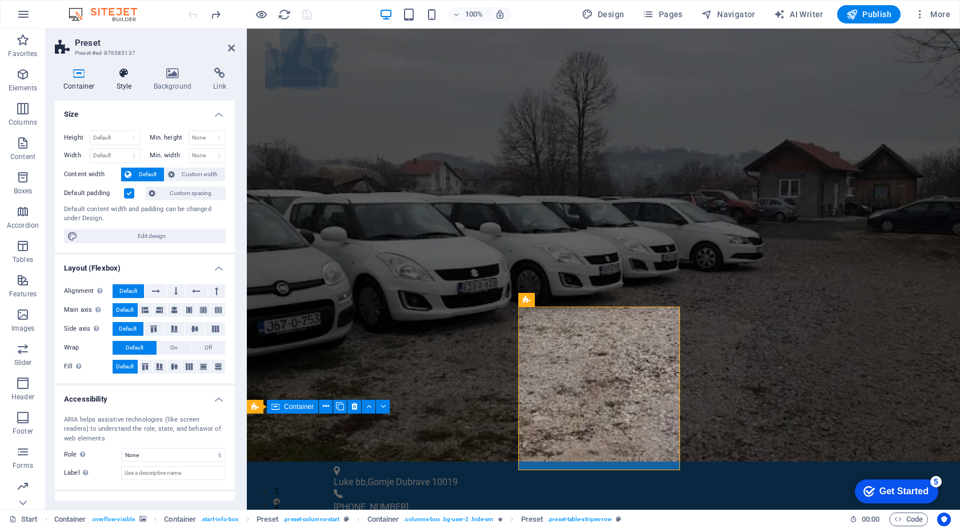
click at [123, 74] on icon at bounding box center [124, 72] width 33 height 11
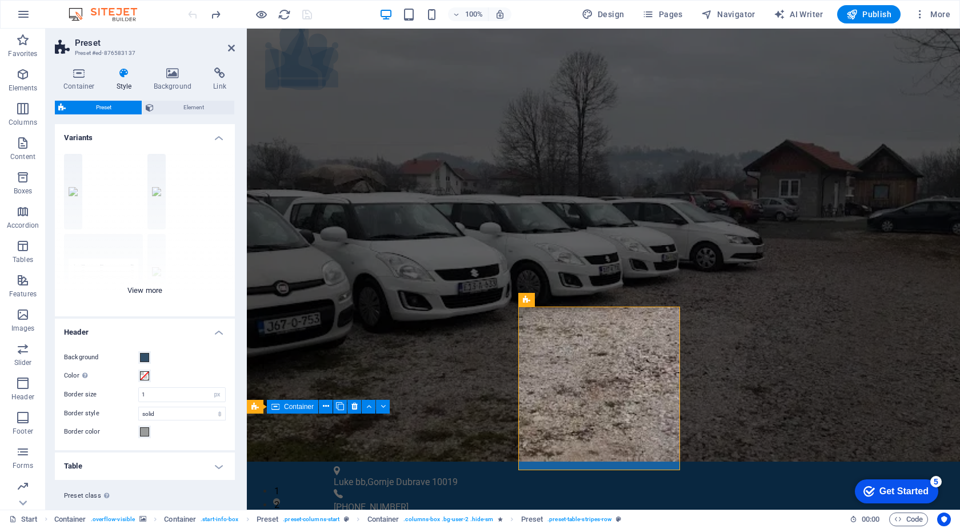
scroll to position [25, 0]
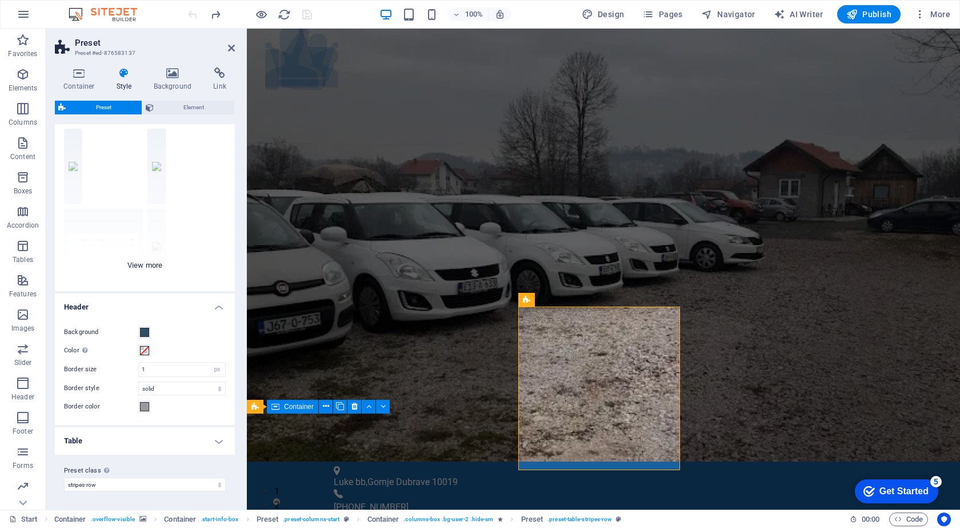
click at [160, 266] on div "grid bordered Default with header horizontally striped vertically striped strip…" at bounding box center [145, 204] width 180 height 171
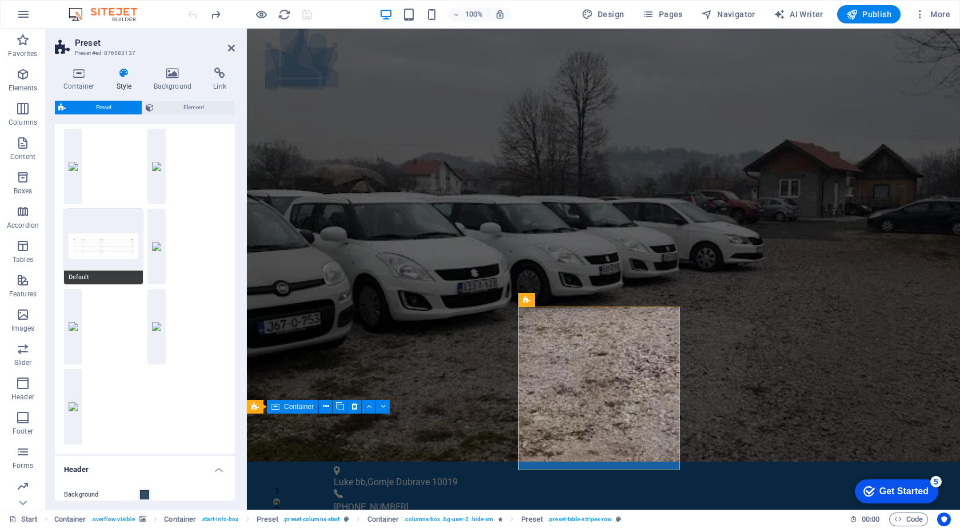
click at [108, 246] on button "Default" at bounding box center [103, 246] width 79 height 75
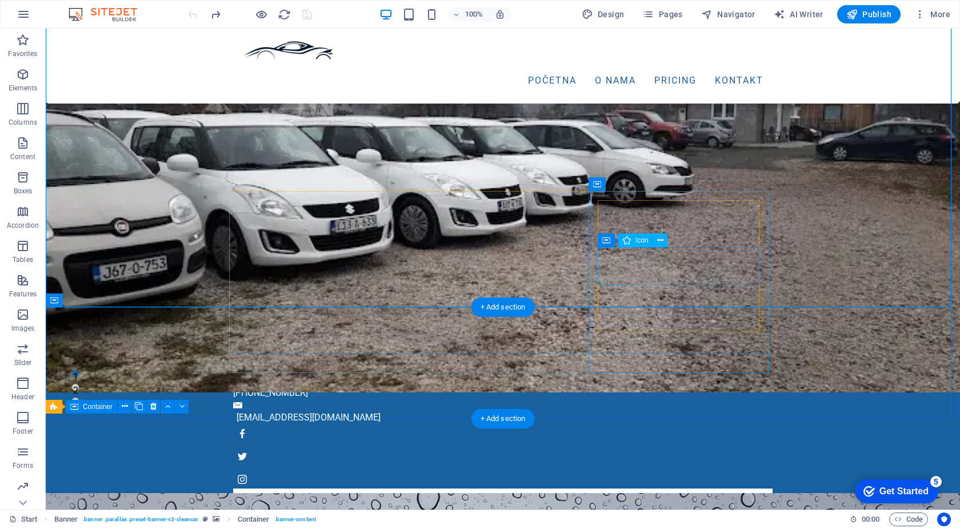
scroll to position [0, 0]
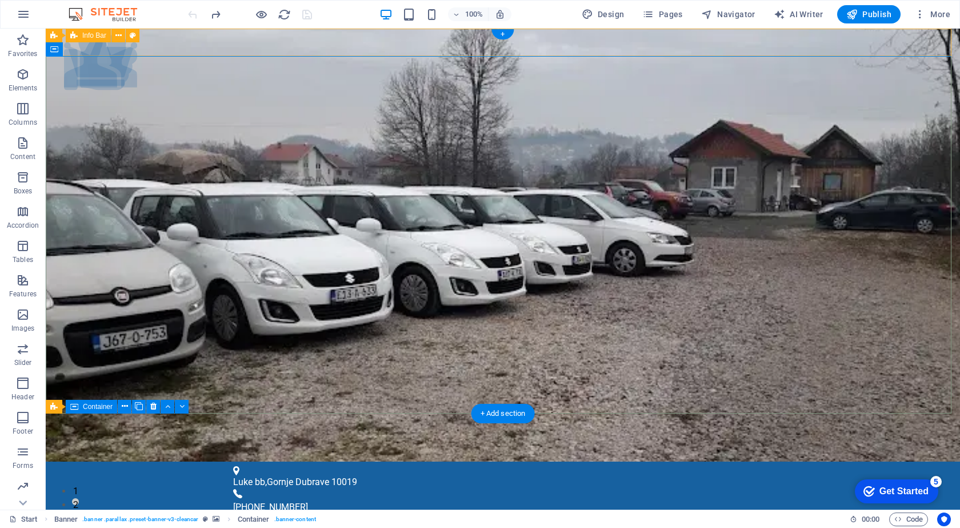
click at [158, 461] on div "Luke bb , Gornje Dubrave 10019 [PHONE_NUMBER] [EMAIL_ADDRESS][DOMAIN_NAME]" at bounding box center [503, 534] width 915 height 146
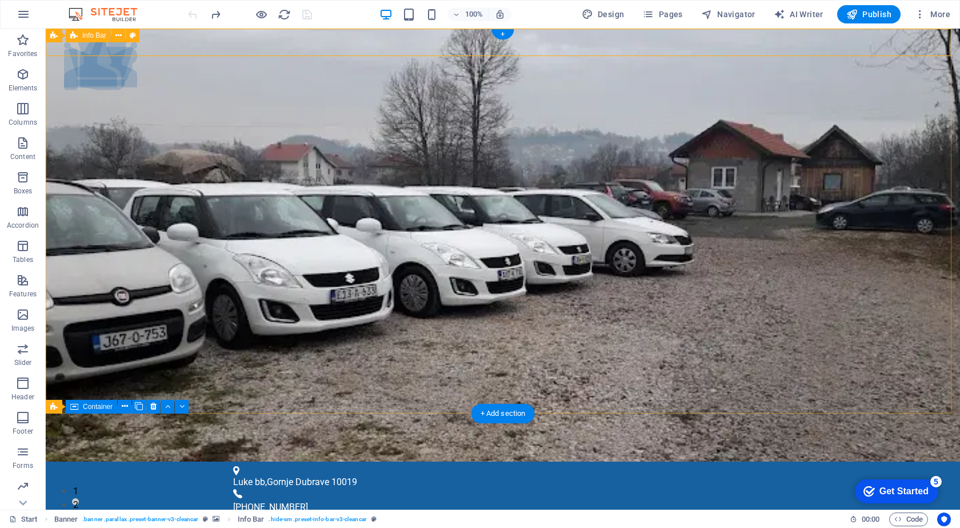
click at [160, 461] on div "Luke bb , Gornje Dubrave 10019 [PHONE_NUMBER] [EMAIL_ADDRESS][DOMAIN_NAME]" at bounding box center [503, 534] width 915 height 146
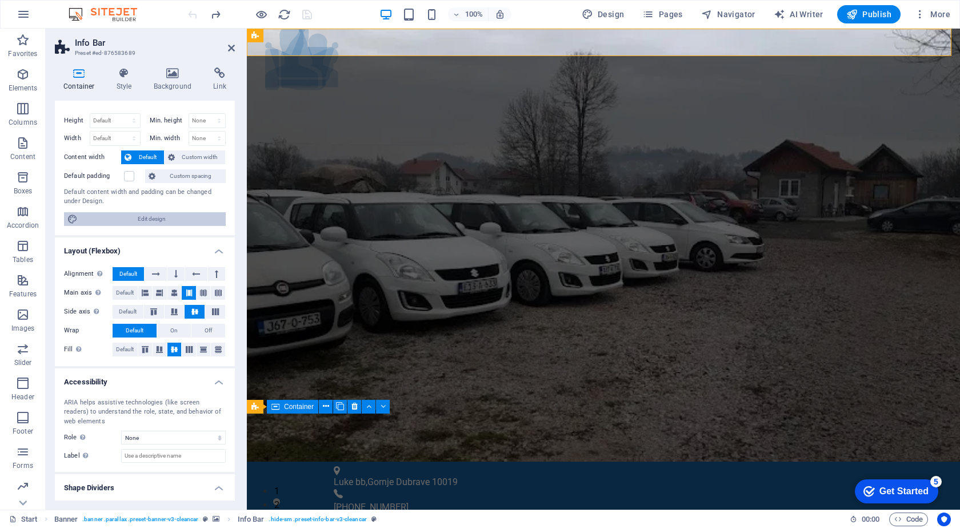
scroll to position [43, 0]
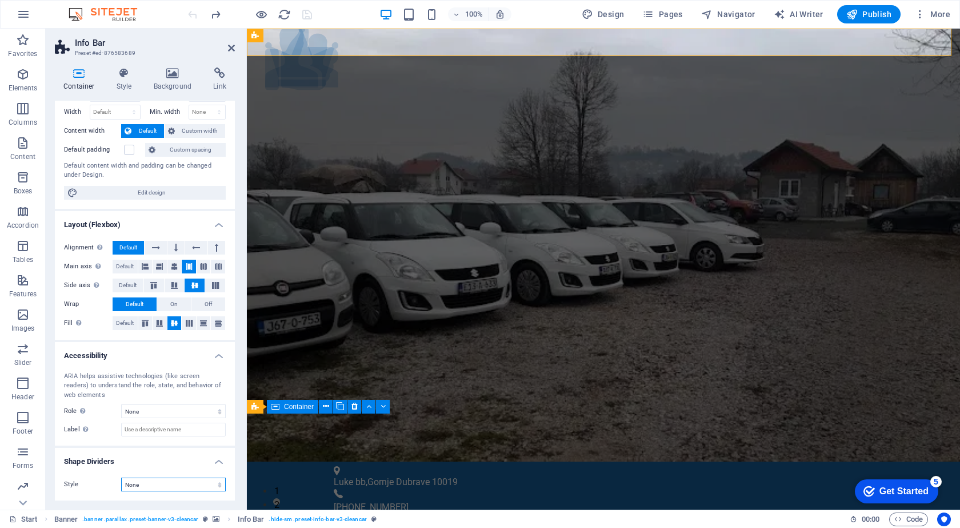
click at [174, 485] on select "None Triangle Square Diagonal Polygon 1 Polygon 2 Zigzag Multiple Zigzags Waves…" at bounding box center [173, 484] width 105 height 14
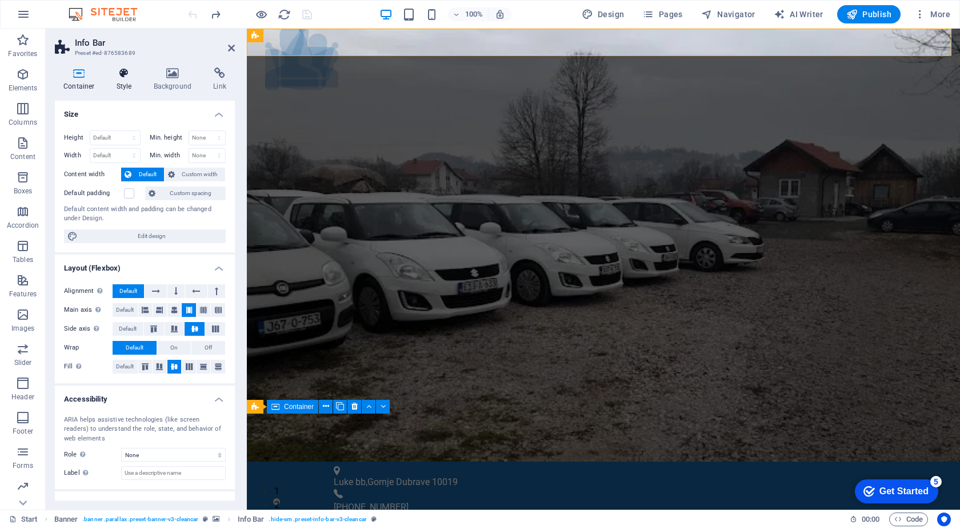
click at [127, 81] on h4 "Style" at bounding box center [126, 79] width 37 height 24
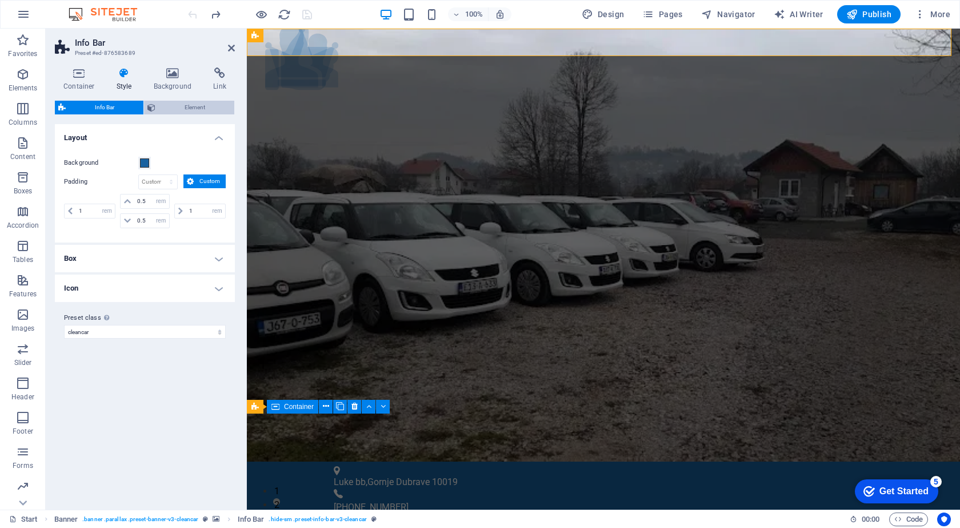
click at [168, 104] on span "Element" at bounding box center [195, 108] width 72 height 14
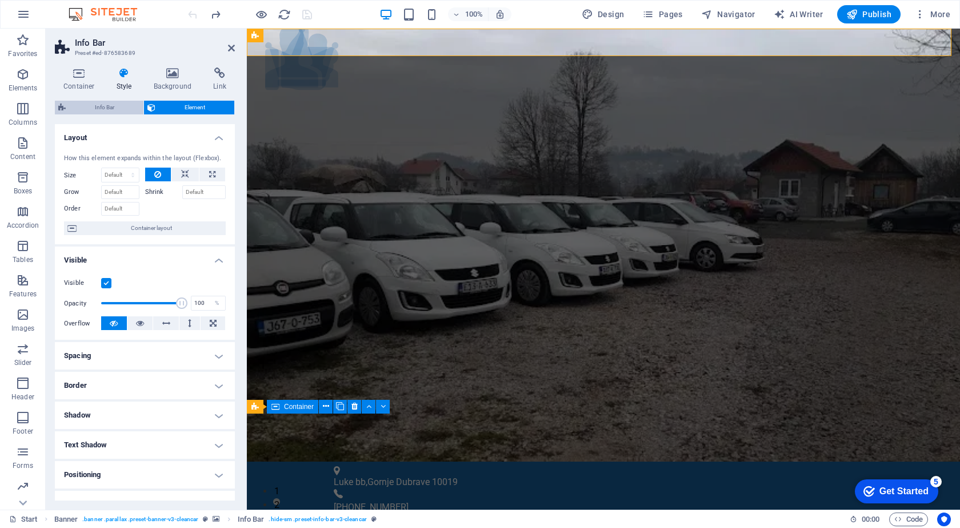
click at [119, 104] on span "Info Bar" at bounding box center [104, 108] width 71 height 14
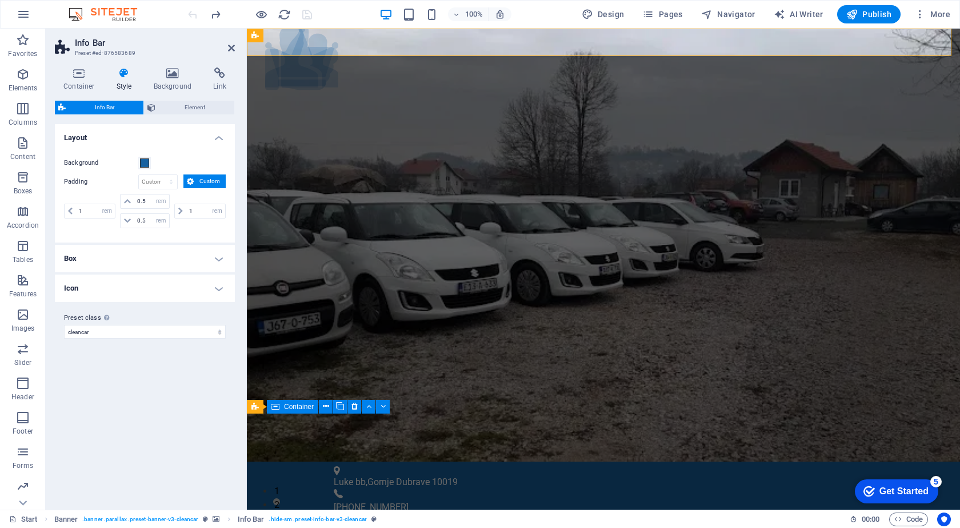
click at [136, 265] on h4 "Box" at bounding box center [145, 258] width 180 height 27
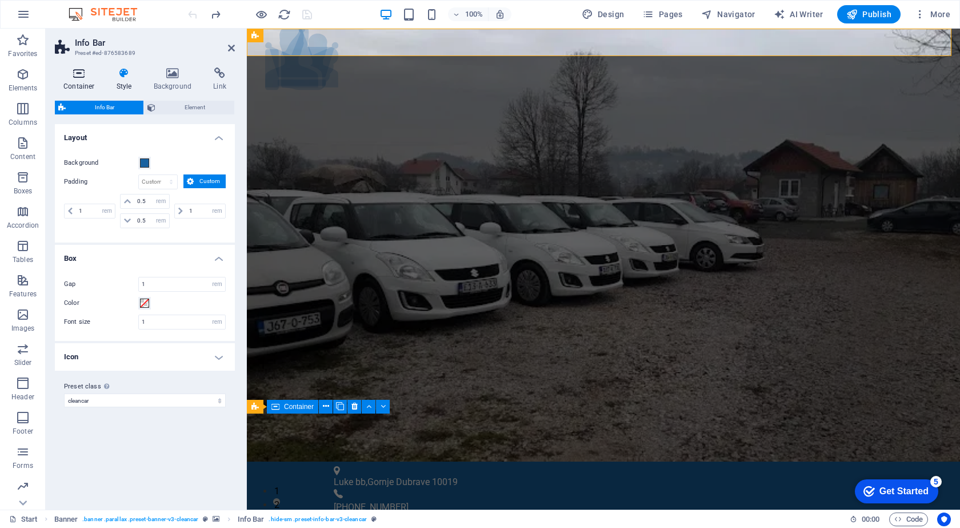
click at [77, 75] on icon at bounding box center [79, 72] width 49 height 11
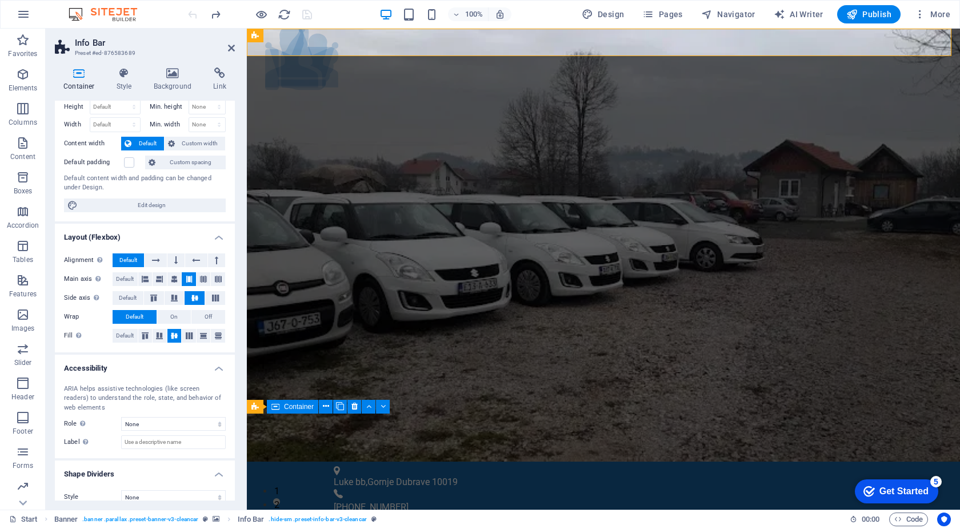
scroll to position [43, 0]
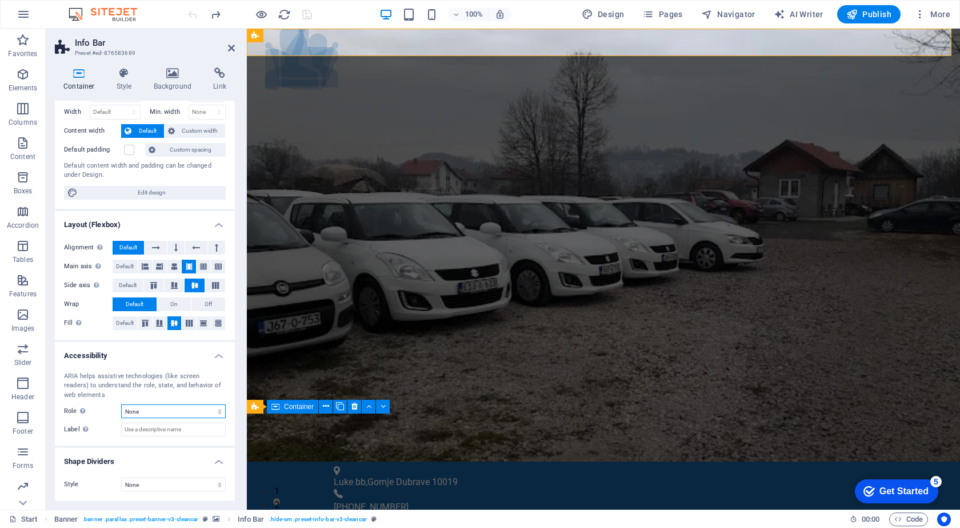
click at [158, 409] on select "None Alert Article Banner Comment Complementary Dialog Footer Header Marquee Pr…" at bounding box center [173, 411] width 105 height 14
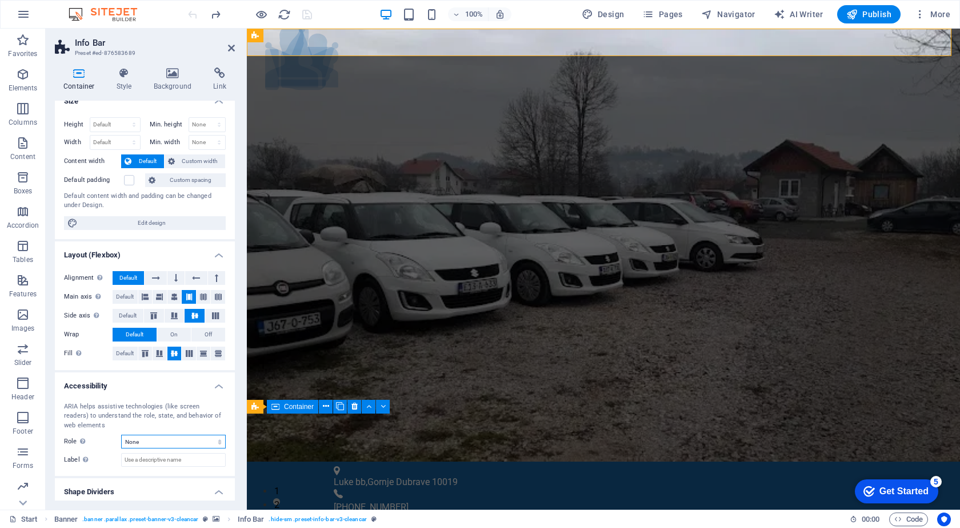
scroll to position [0, 0]
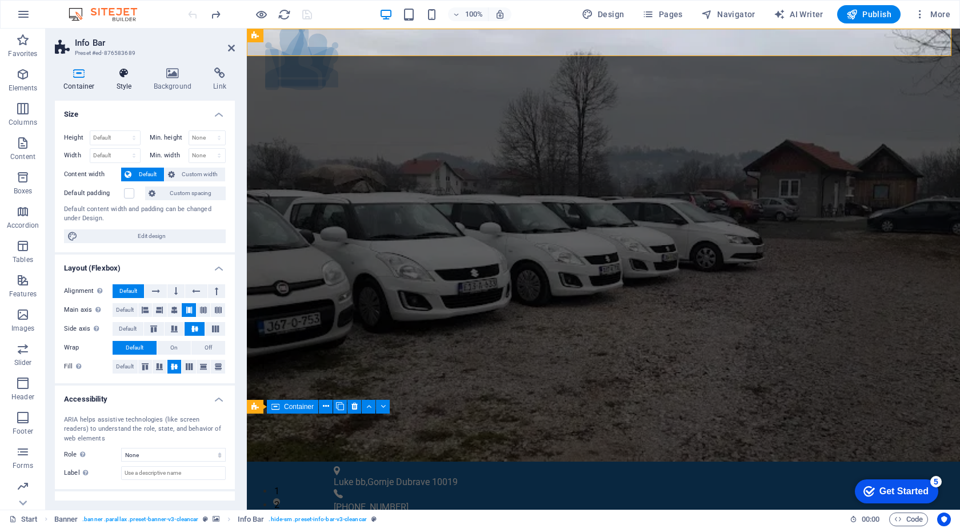
click at [131, 73] on icon at bounding box center [124, 72] width 33 height 11
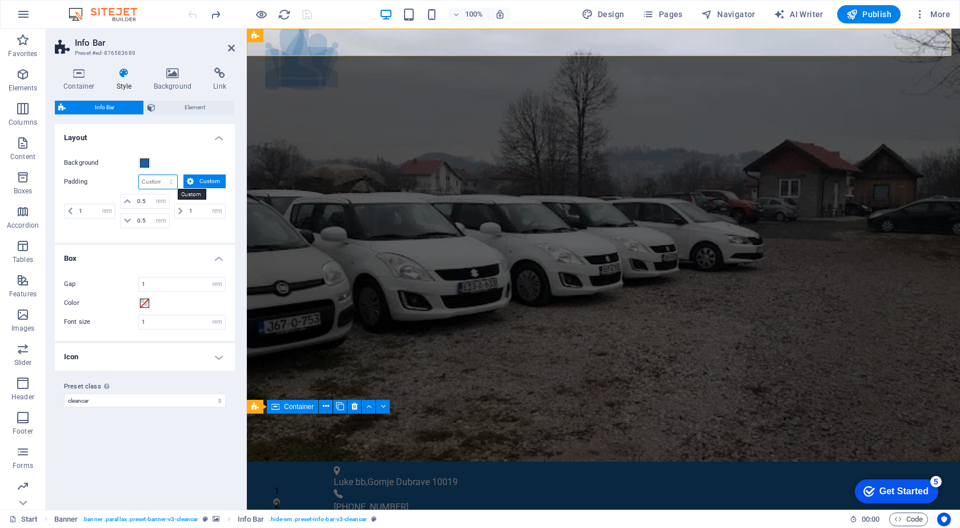
click at [160, 186] on select "px rem % vh vw Custom" at bounding box center [158, 182] width 38 height 14
click at [160, 177] on select "px rem % vh vw Custom" at bounding box center [158, 182] width 38 height 14
click at [157, 357] on h4 "Icon" at bounding box center [145, 356] width 180 height 27
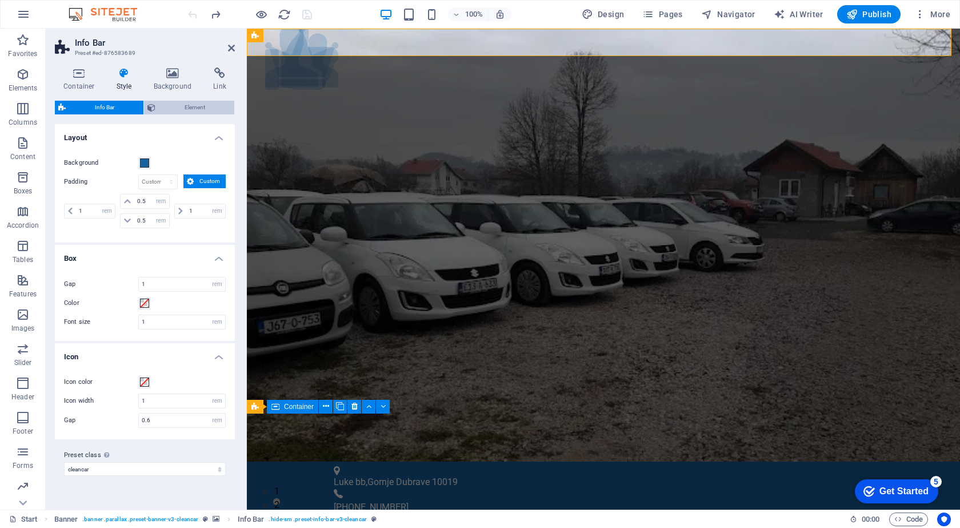
click at [174, 106] on span "Element" at bounding box center [195, 108] width 72 height 14
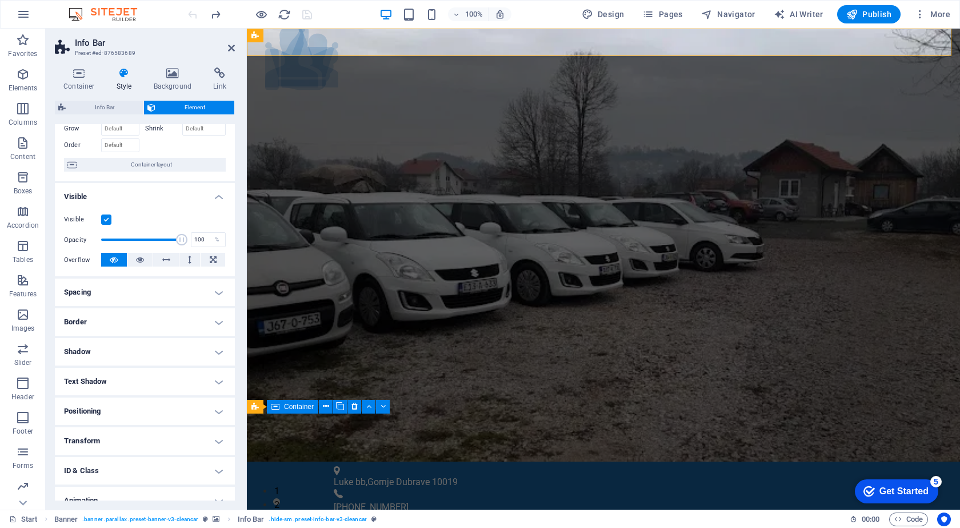
scroll to position [107, 0]
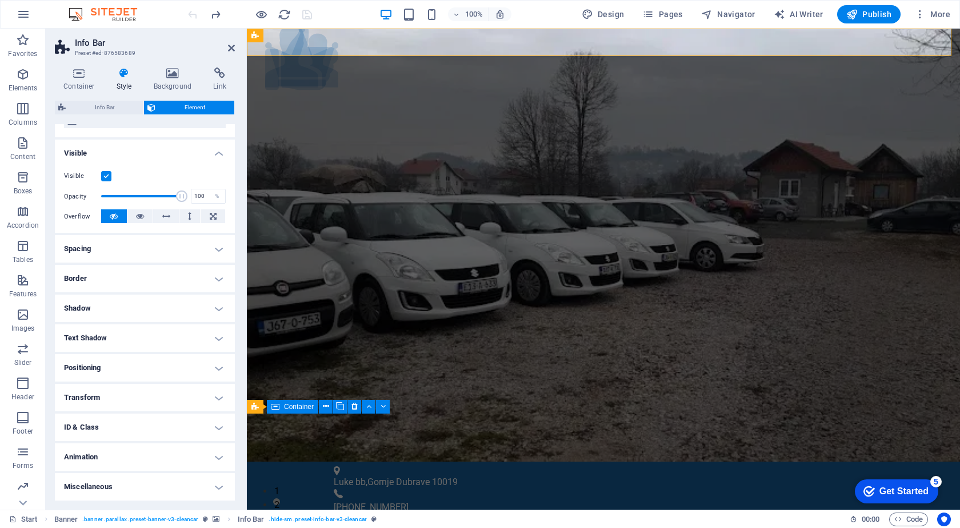
click at [146, 373] on h4 "Positioning" at bounding box center [145, 367] width 180 height 27
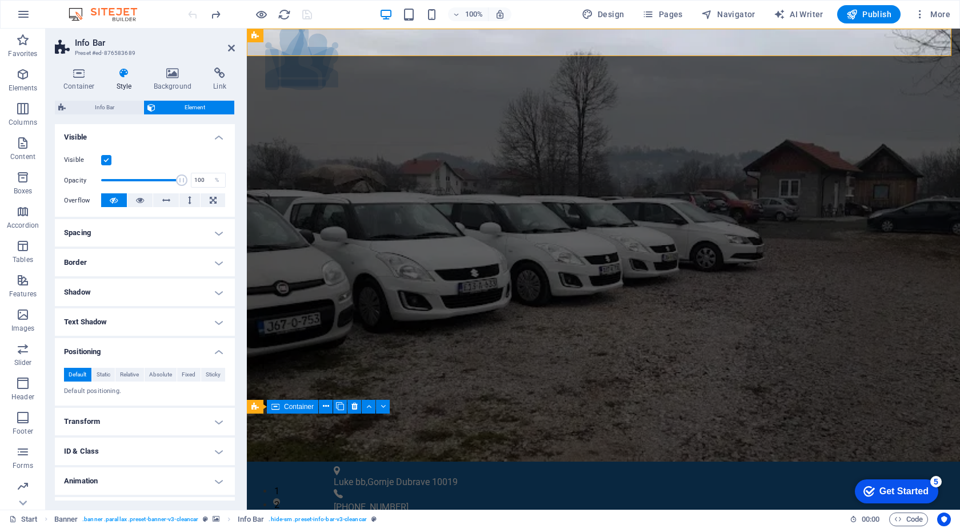
scroll to position [147, 0]
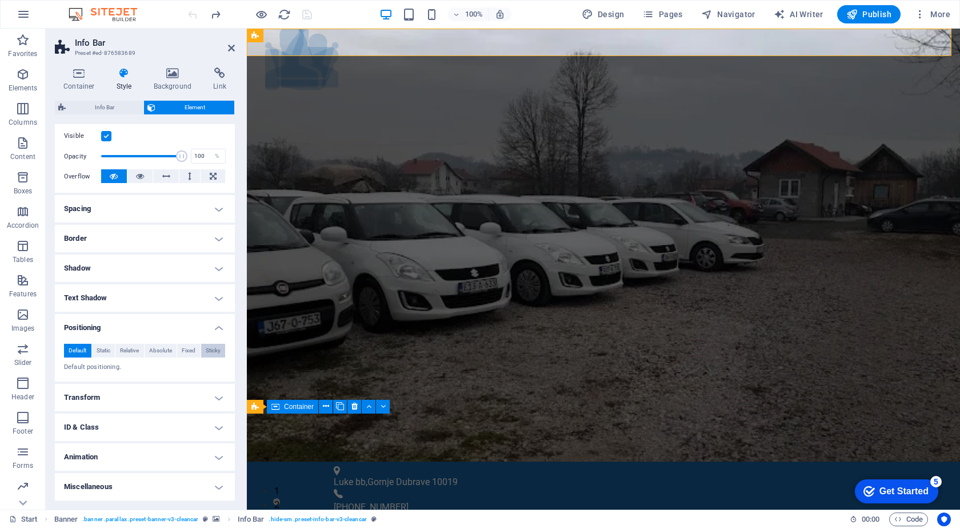
click at [206, 349] on span "Sticky" at bounding box center [213, 351] width 15 height 14
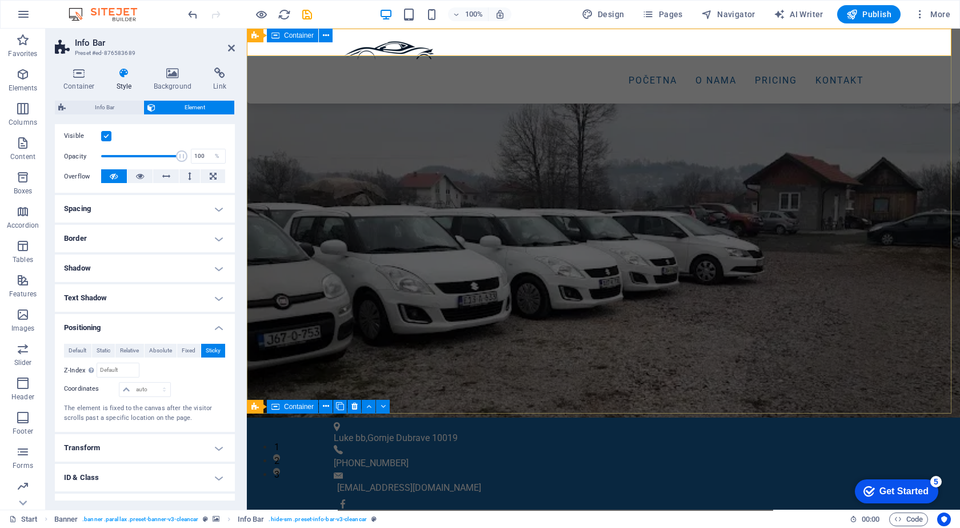
scroll to position [0, 0]
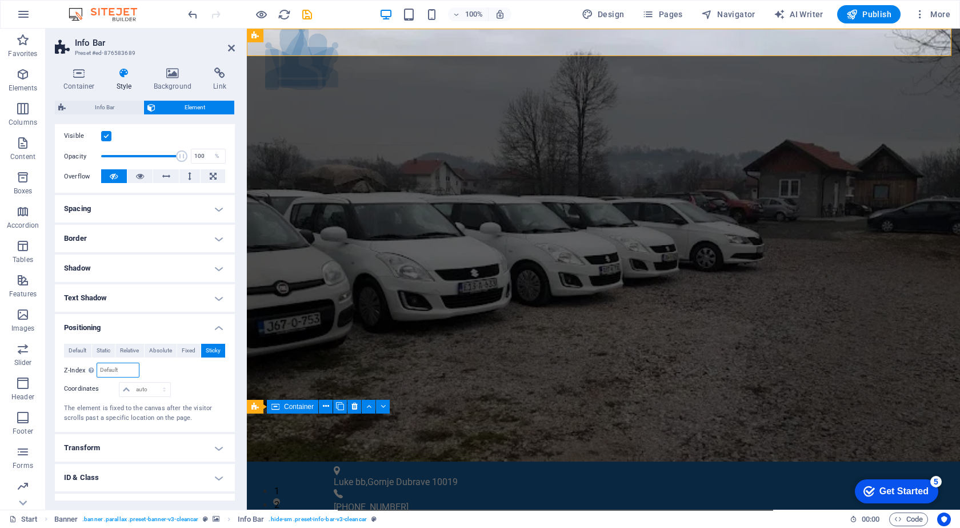
click at [117, 364] on input "number" at bounding box center [117, 370] width 41 height 14
click at [129, 386] on select "auto px rem % em" at bounding box center [144, 389] width 50 height 14
drag, startPoint x: 143, startPoint y: 386, endPoint x: 117, endPoint y: 368, distance: 31.7
click at [143, 386] on select "auto px rem % em" at bounding box center [144, 389] width 50 height 14
click at [114, 368] on input "number" at bounding box center [117, 370] width 41 height 14
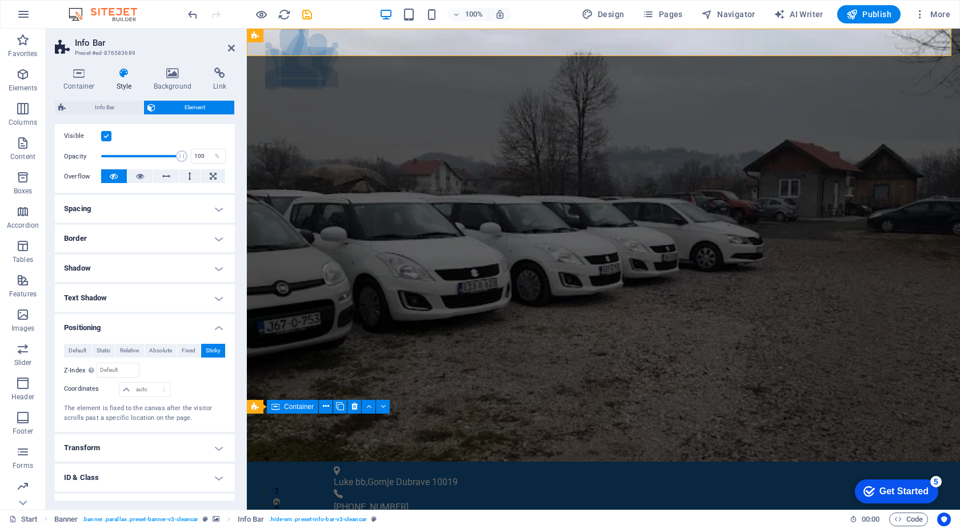
click at [147, 370] on div "Relative to #ed-876583677" at bounding box center [185, 369] width 81 height 15
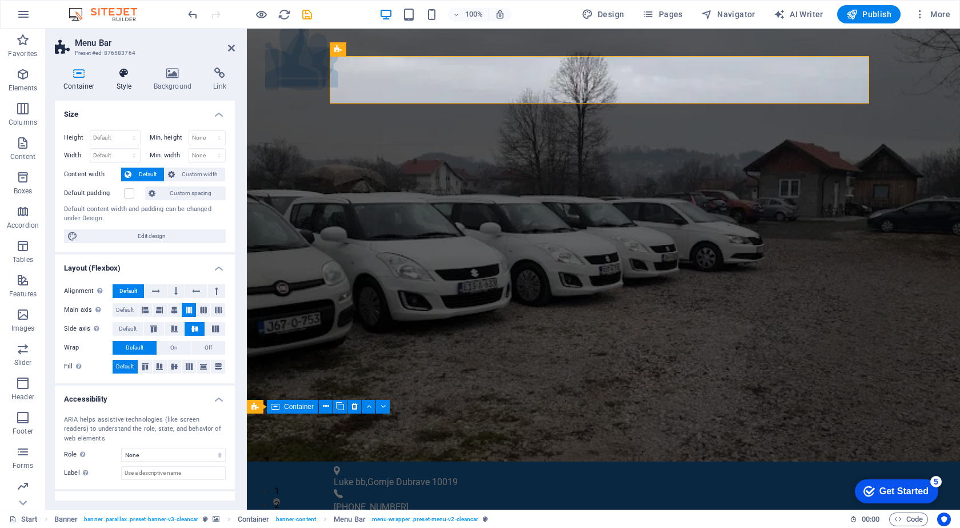
click at [130, 73] on icon at bounding box center [124, 72] width 33 height 11
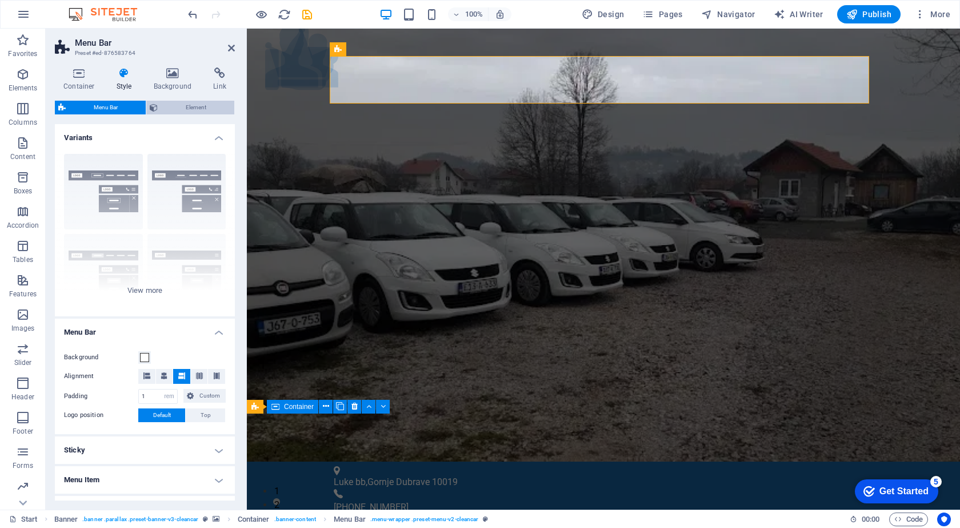
click at [180, 109] on span "Element" at bounding box center [196, 108] width 70 height 14
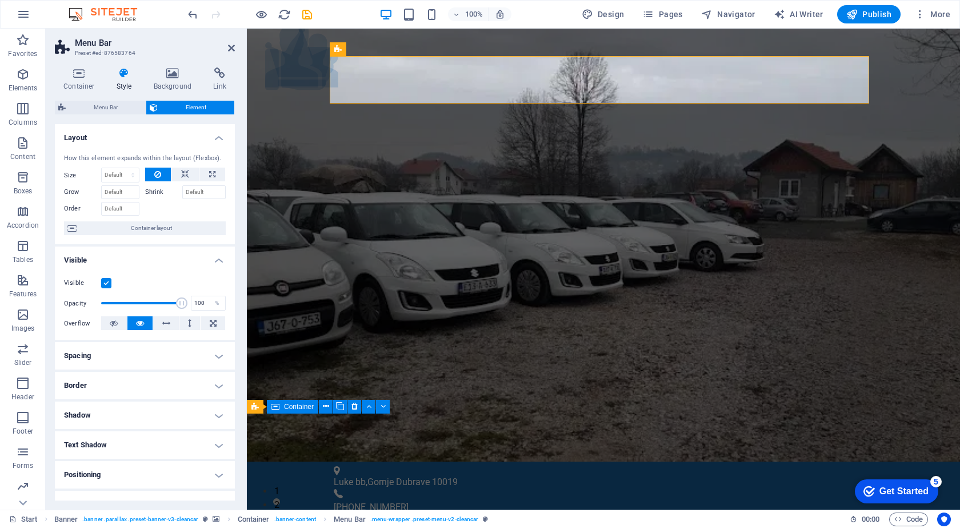
scroll to position [107, 0]
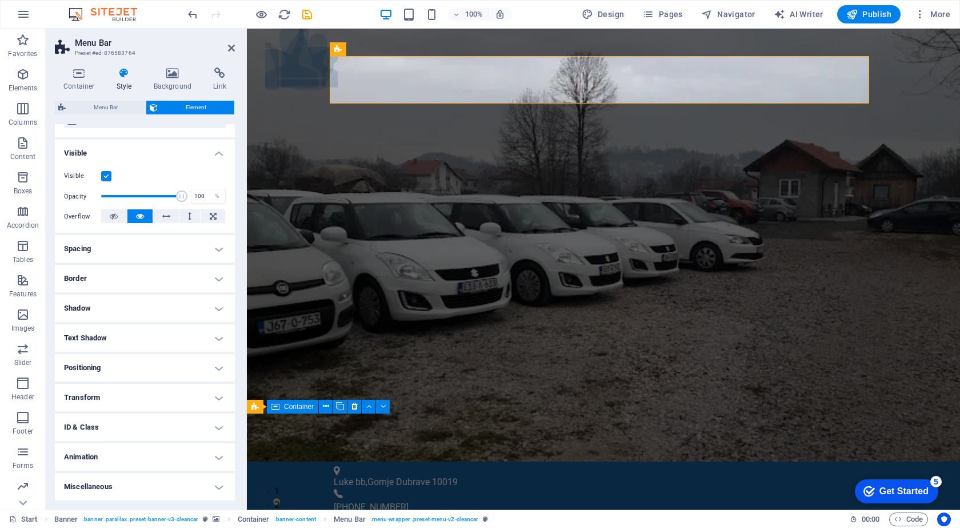
click at [108, 355] on h4 "Positioning" at bounding box center [145, 367] width 180 height 27
click at [119, 99] on div "Container Style Background Link Size Height Default px rem % vh vw Min. height …" at bounding box center [145, 283] width 180 height 433
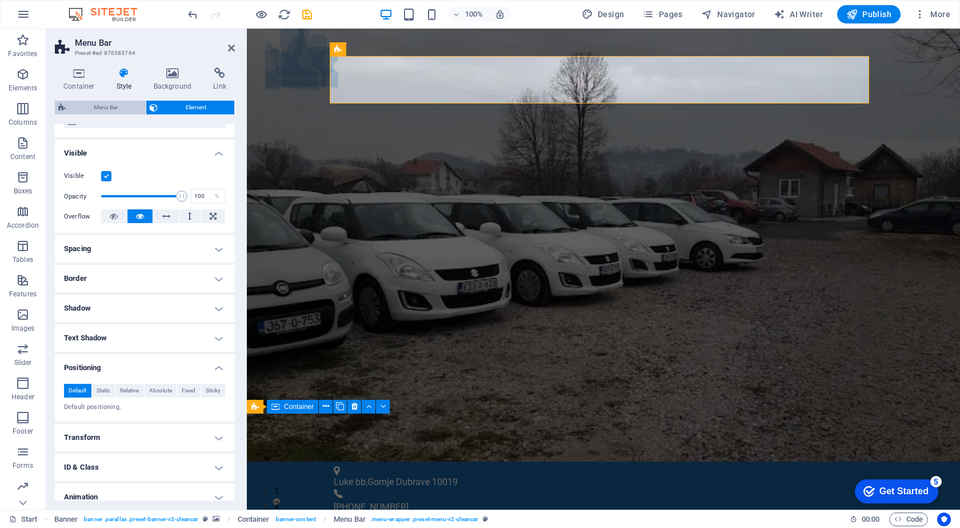
click at [118, 105] on span "Menu Bar" at bounding box center [105, 108] width 73 height 14
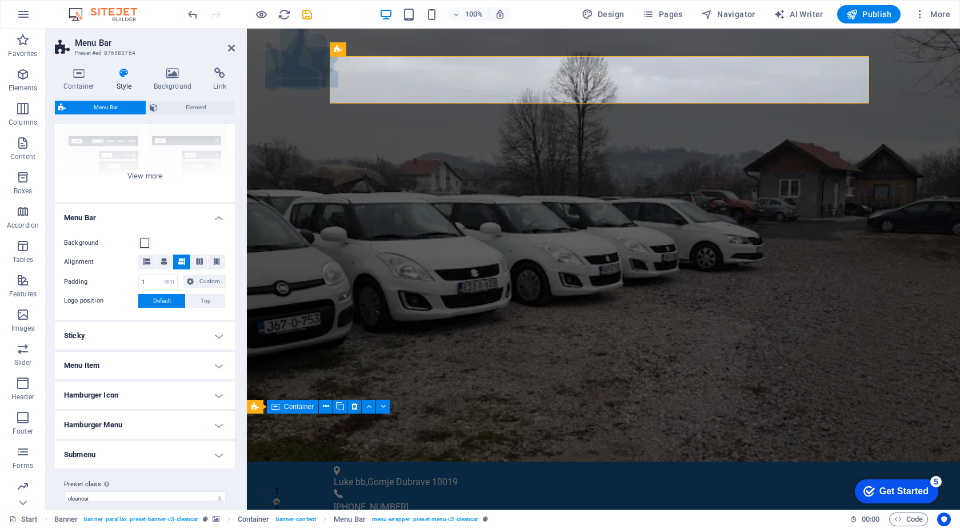
scroll to position [128, 0]
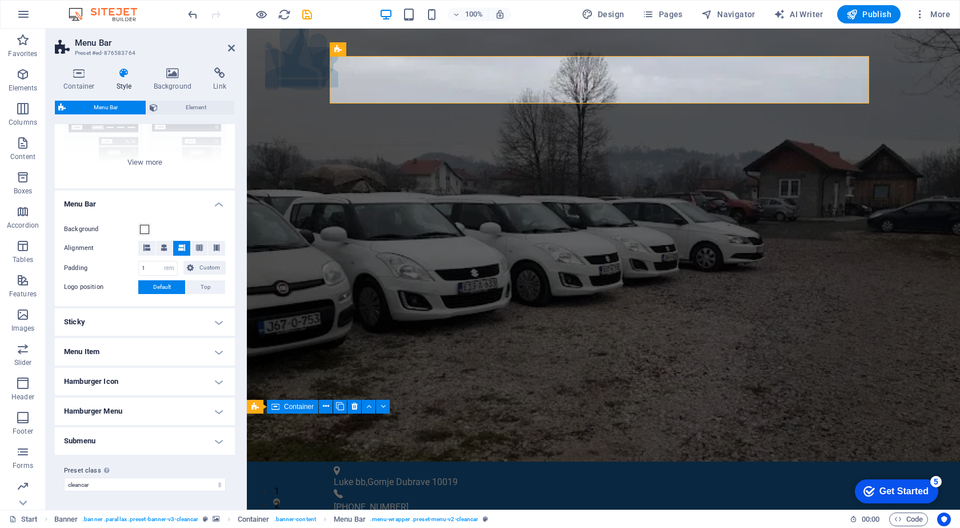
click at [140, 324] on h4 "Sticky" at bounding box center [145, 321] width 180 height 27
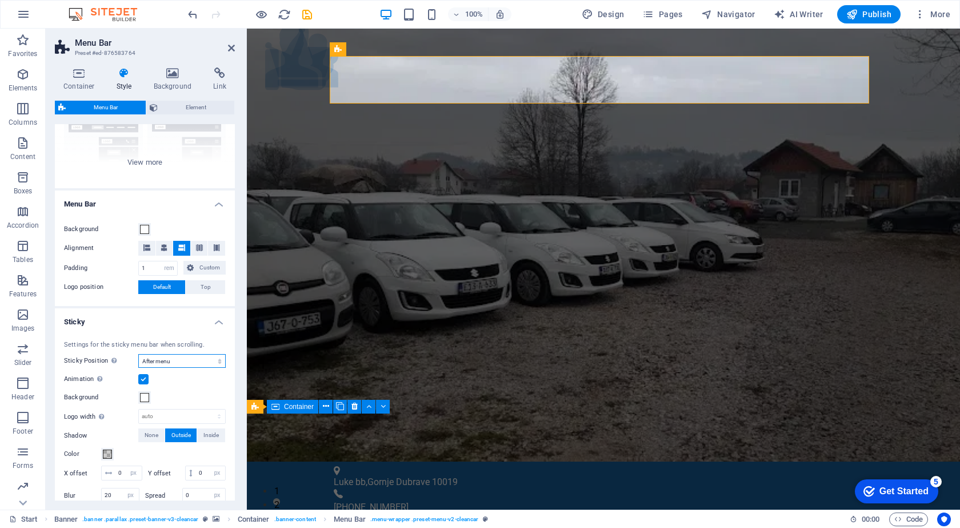
click at [177, 356] on select "Off Instant After menu After banner When scrolling up" at bounding box center [181, 361] width 87 height 14
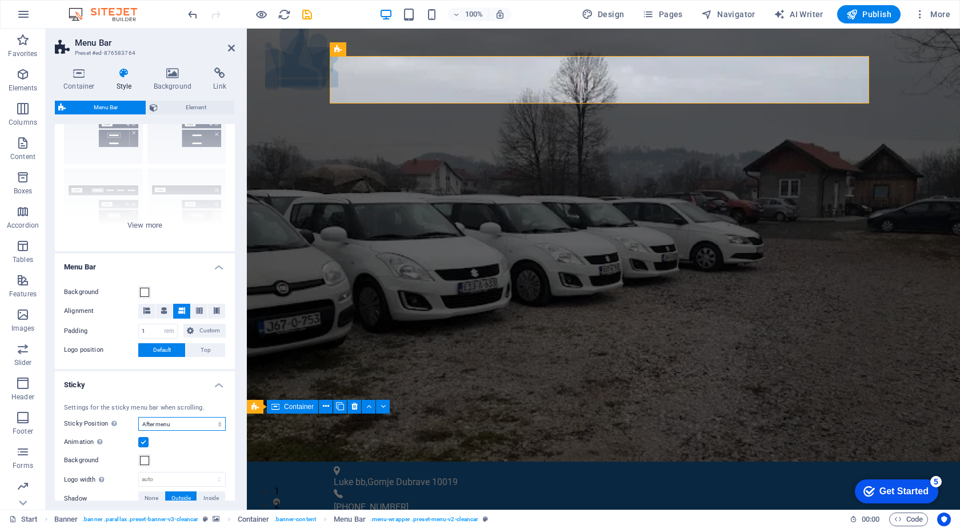
scroll to position [38, 0]
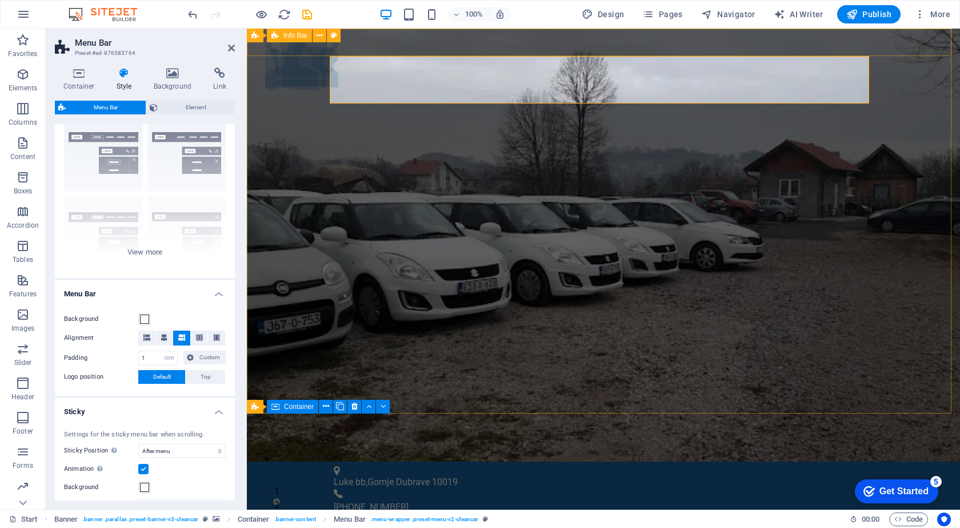
click at [290, 461] on div "Luke bb , Gornje Dubrave 10019 [PHONE_NUMBER] [EMAIL_ADDRESS][DOMAIN_NAME]" at bounding box center [603, 534] width 713 height 146
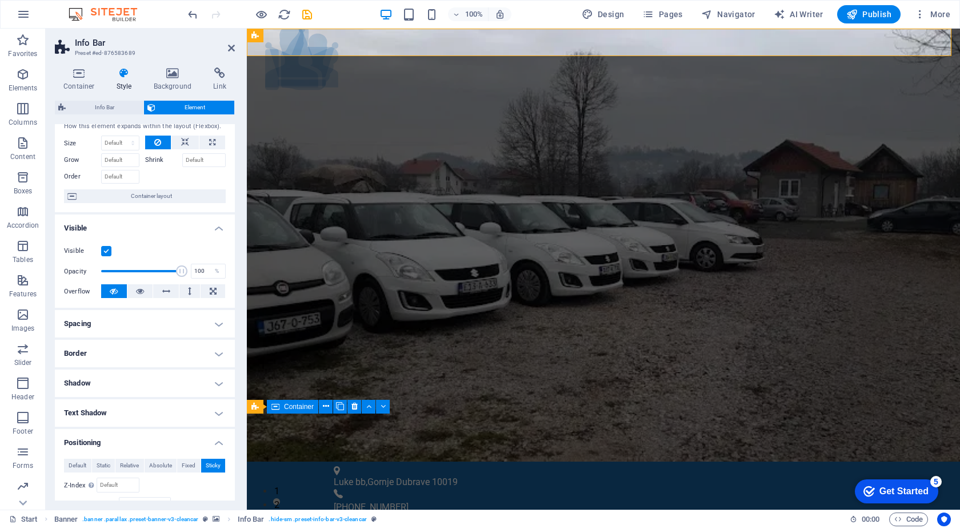
scroll to position [57, 0]
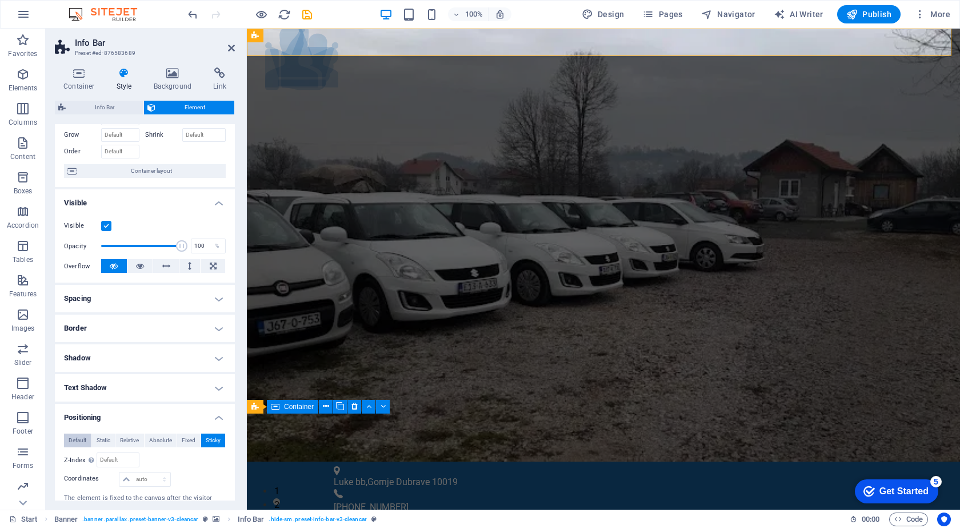
click at [82, 437] on span "Default" at bounding box center [78, 440] width 18 height 14
click at [107, 112] on span "Info Bar" at bounding box center [104, 108] width 71 height 14
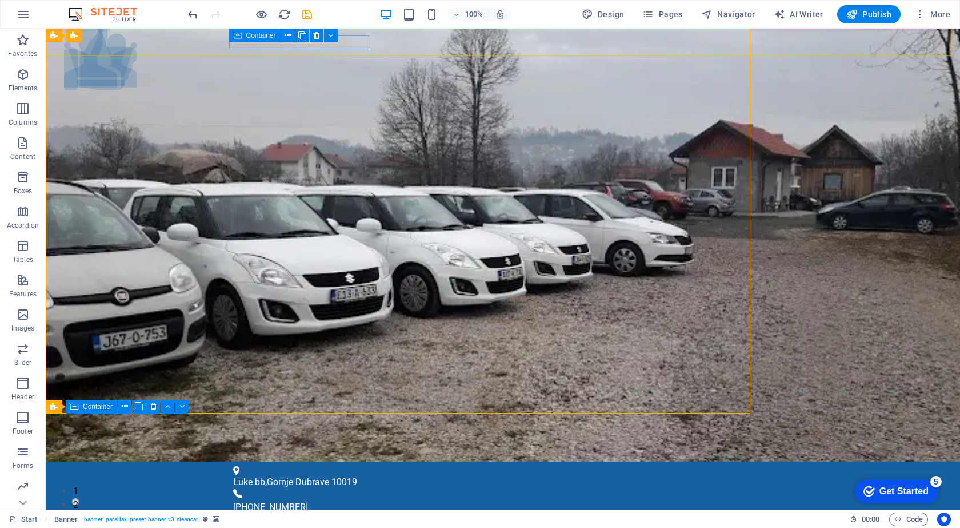
click at [258, 38] on span "Container" at bounding box center [261, 35] width 30 height 7
click at [57, 461] on div "Luke bb , Gornje Dubrave 10019 [PHONE_NUMBER] [EMAIL_ADDRESS][DOMAIN_NAME]" at bounding box center [503, 534] width 915 height 146
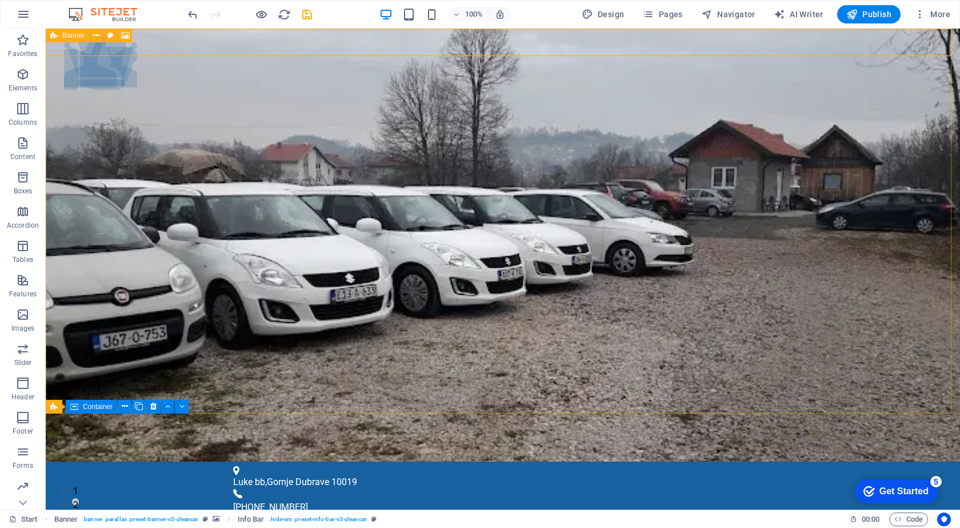
select select "vh"
select select "header"
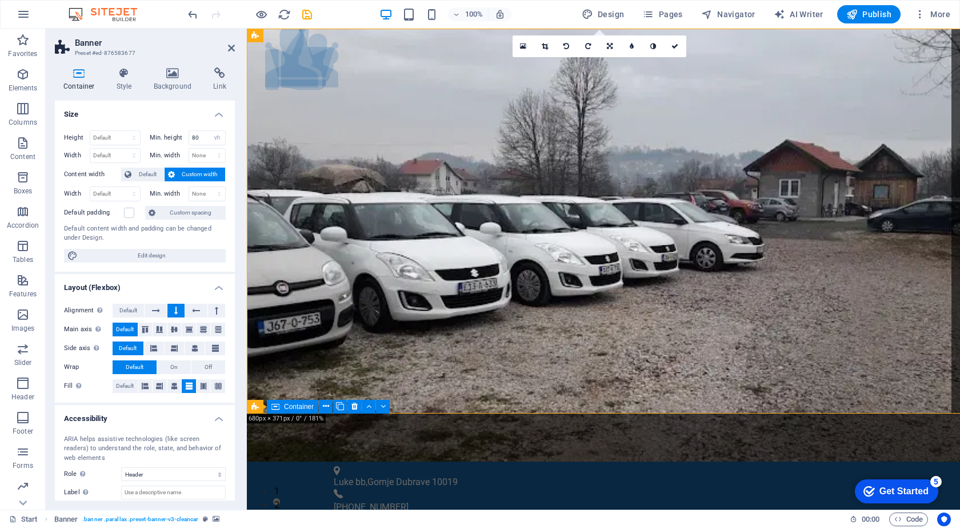
select select "px"
click at [128, 73] on icon at bounding box center [124, 72] width 33 height 11
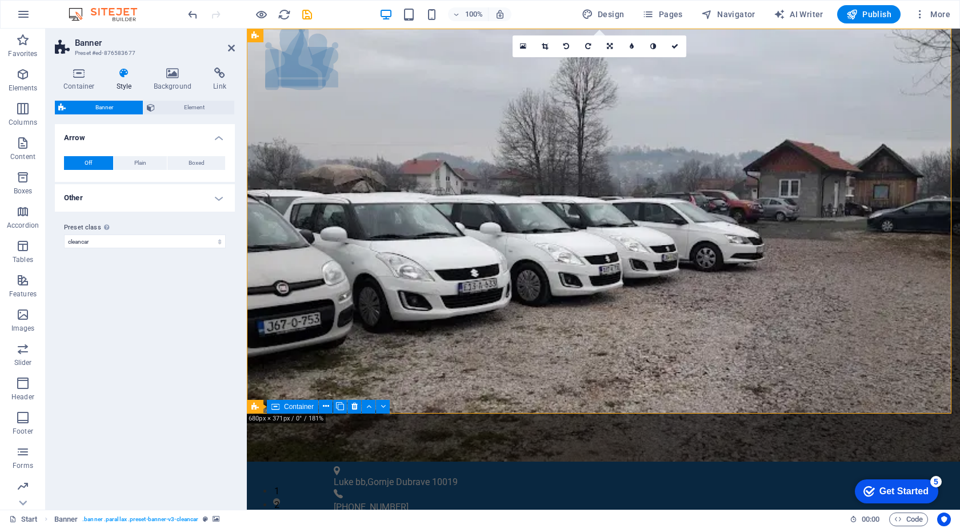
click at [112, 192] on h4 "Other" at bounding box center [145, 197] width 180 height 27
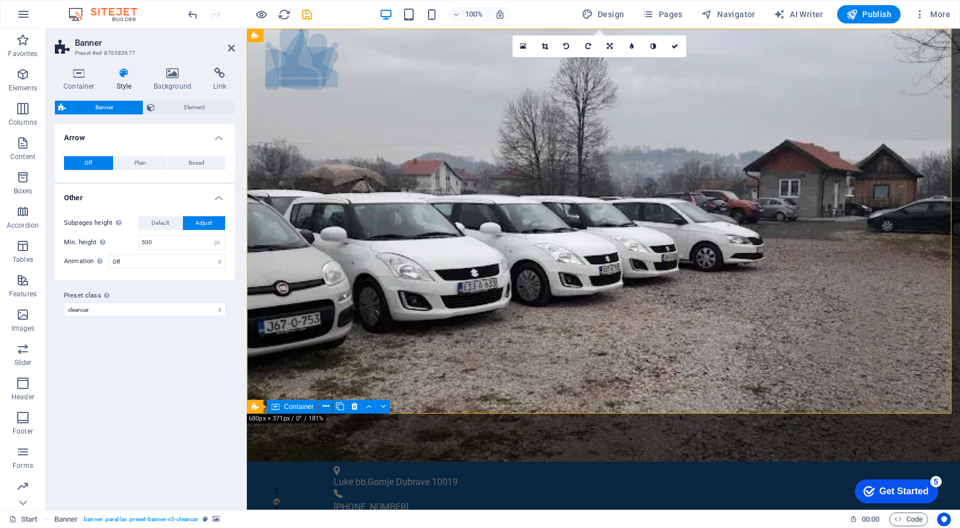
click at [115, 192] on h4 "Other" at bounding box center [145, 194] width 180 height 21
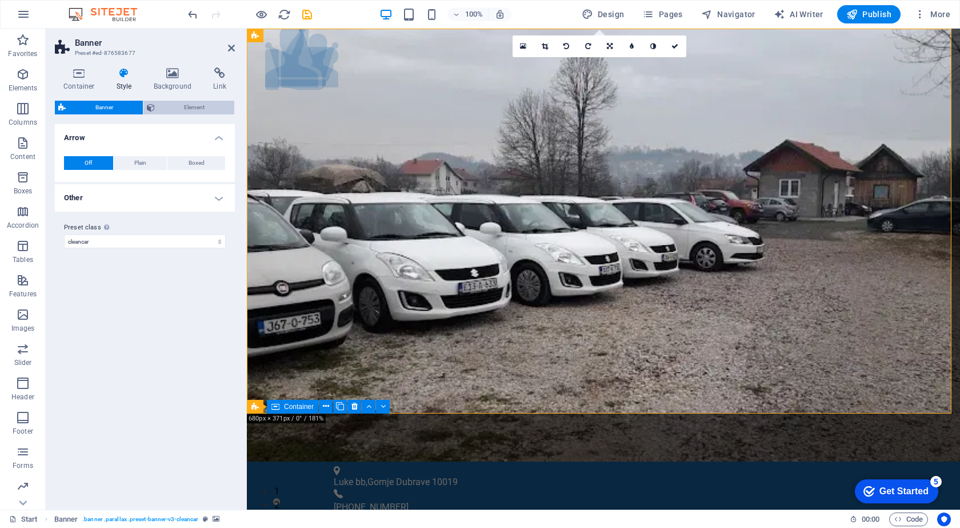
click at [165, 109] on span "Element" at bounding box center [194, 108] width 73 height 14
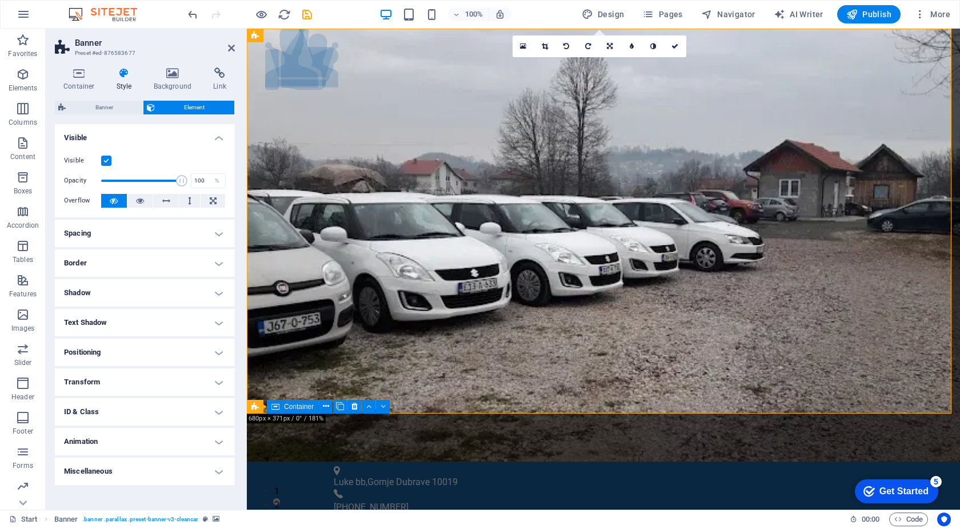
click at [108, 345] on h4 "Positioning" at bounding box center [145, 351] width 180 height 27
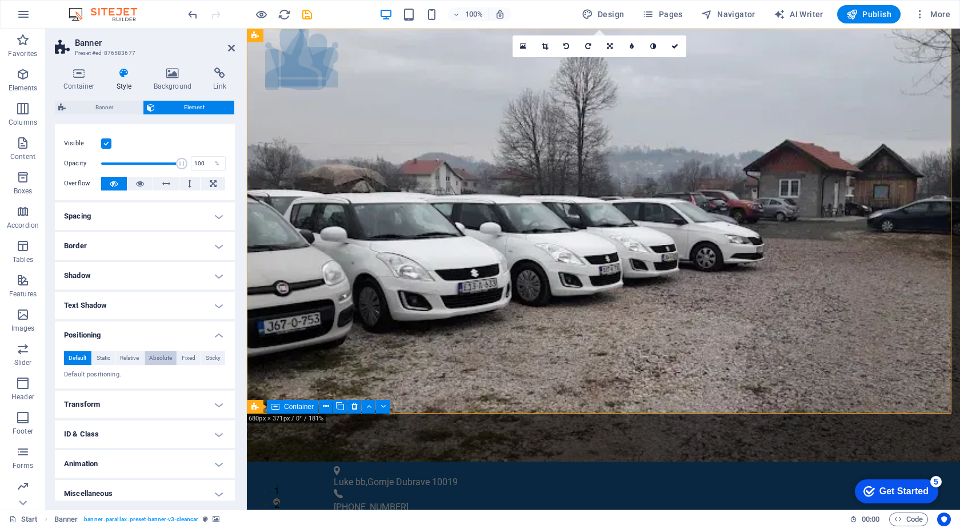
scroll to position [24, 0]
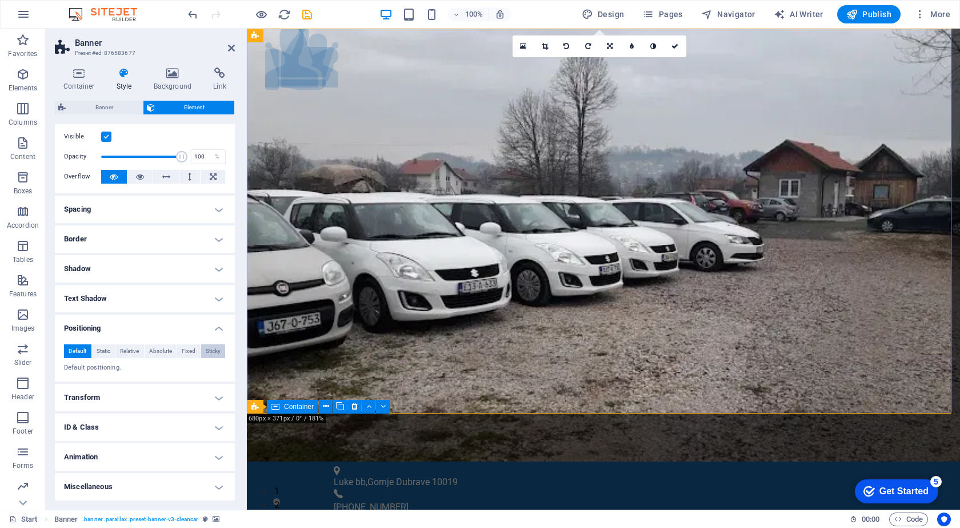
click at [201, 351] on button "Sticky" at bounding box center [213, 351] width 25 height 14
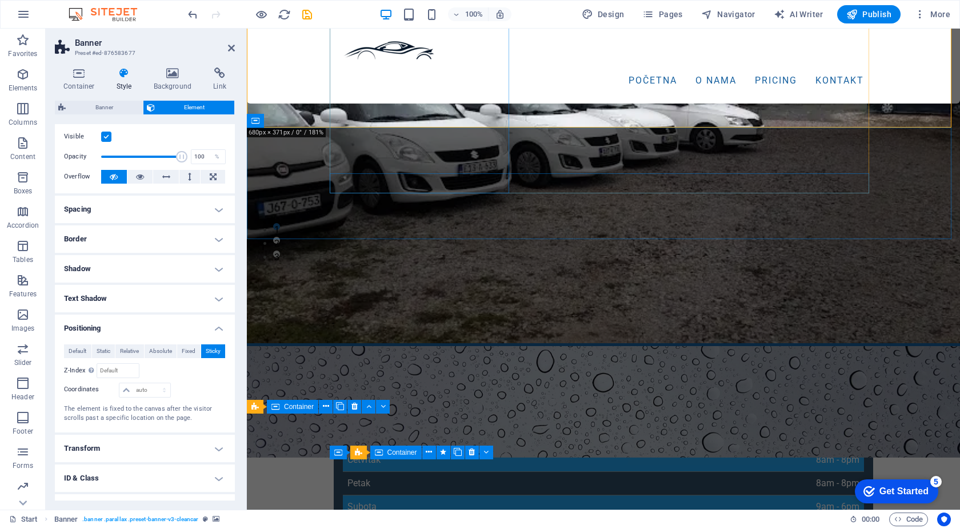
scroll to position [0, 0]
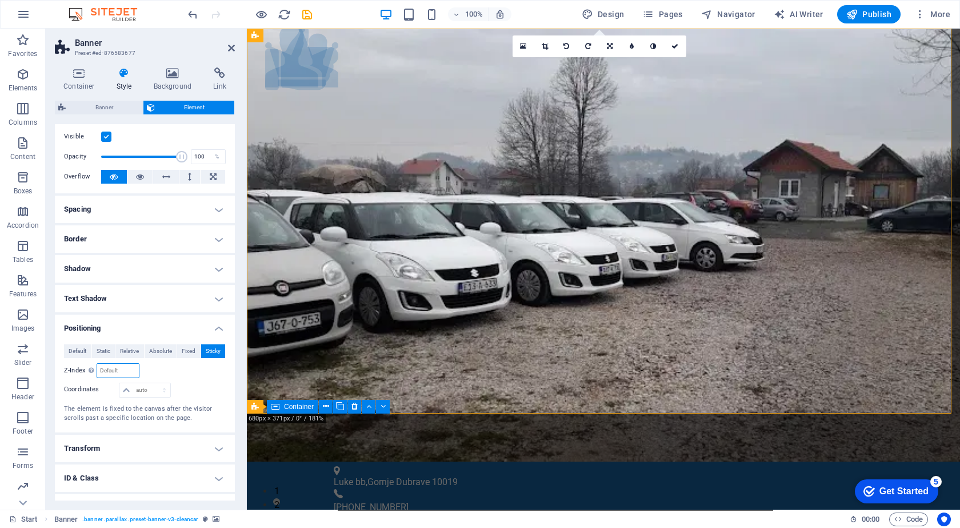
click at [110, 372] on input "number" at bounding box center [117, 371] width 41 height 14
type input "0"
click at [134, 386] on select "auto px rem % em" at bounding box center [144, 390] width 50 height 14
select select "px"
click at [153, 383] on select "auto px rem % em" at bounding box center [144, 390] width 50 height 14
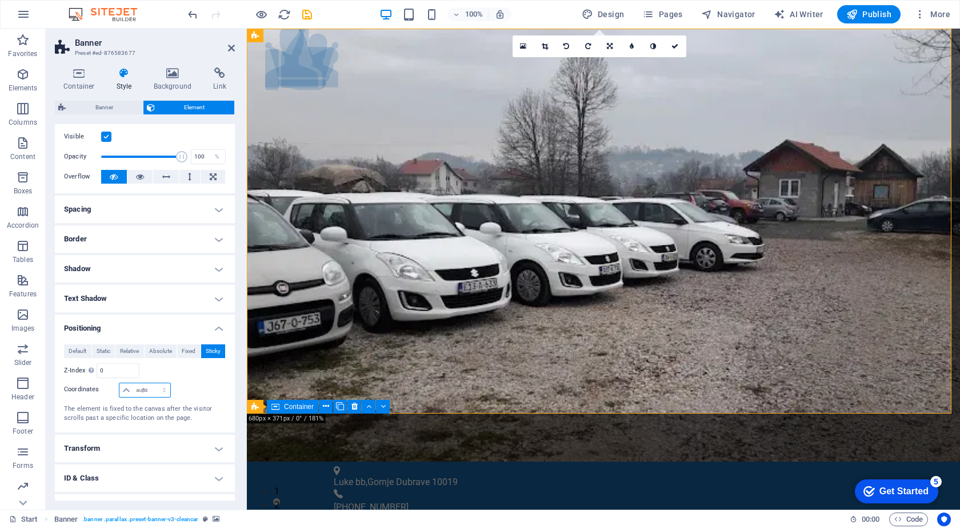
type input "0"
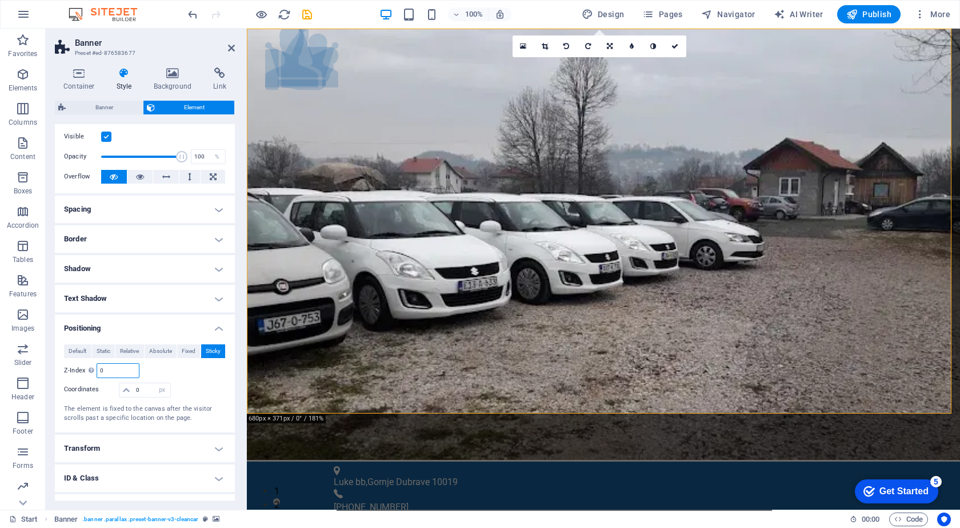
click at [118, 372] on input "0" at bounding box center [117, 371] width 41 height 14
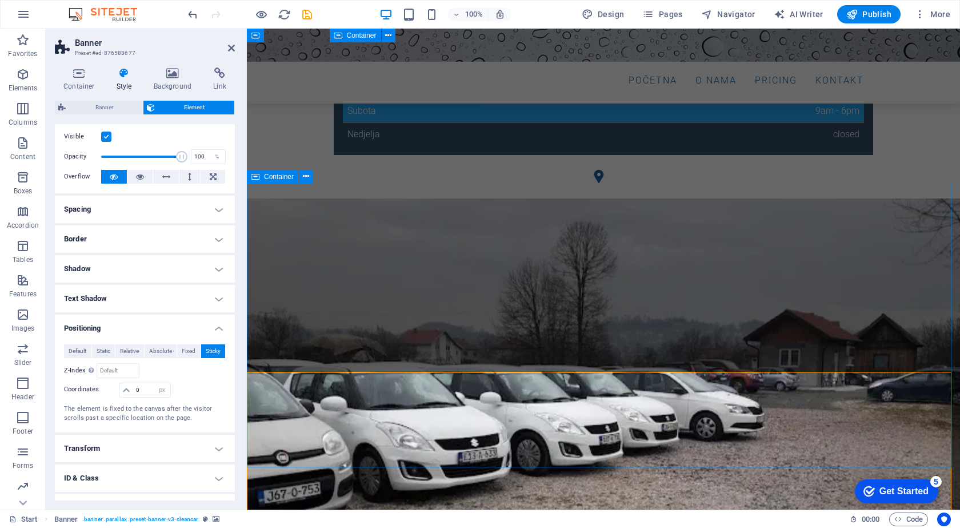
scroll to position [514, 0]
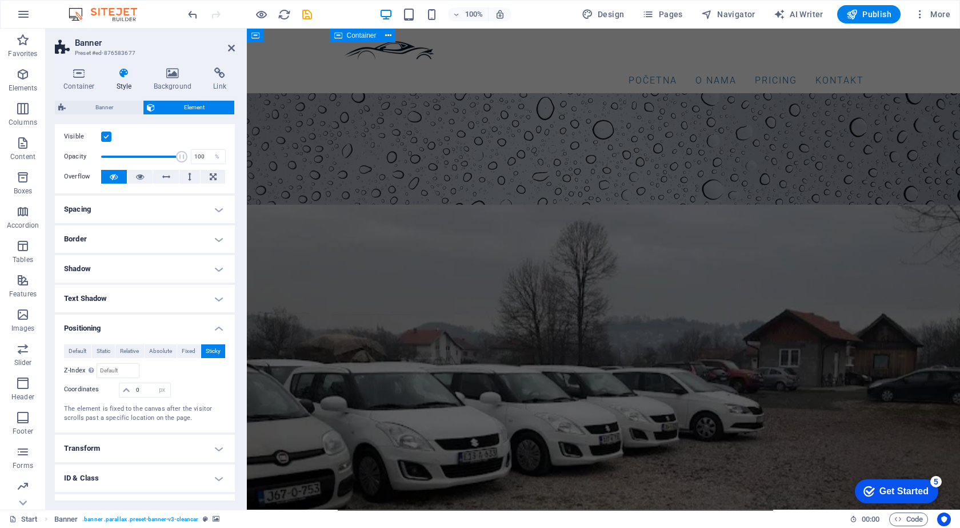
click at [194, 377] on div "Relative to body" at bounding box center [185, 370] width 81 height 15
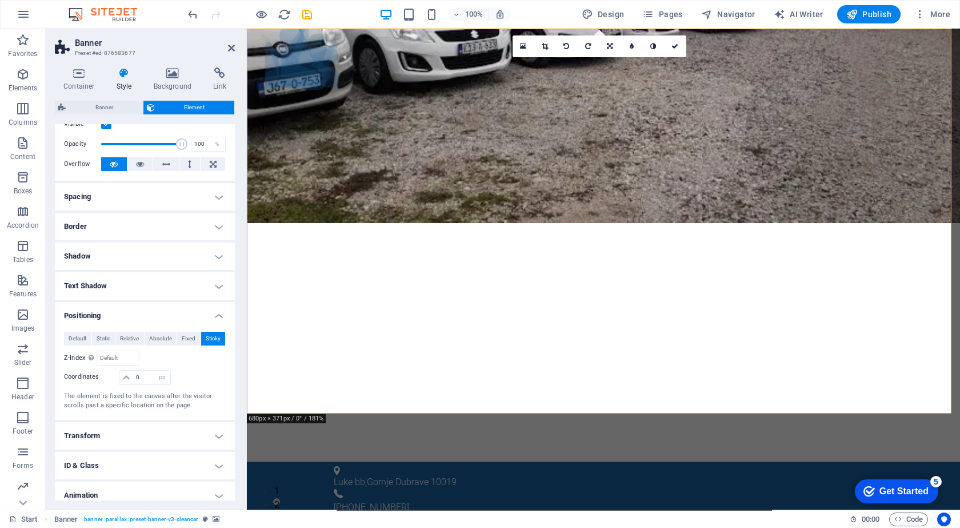
scroll to position [0, 0]
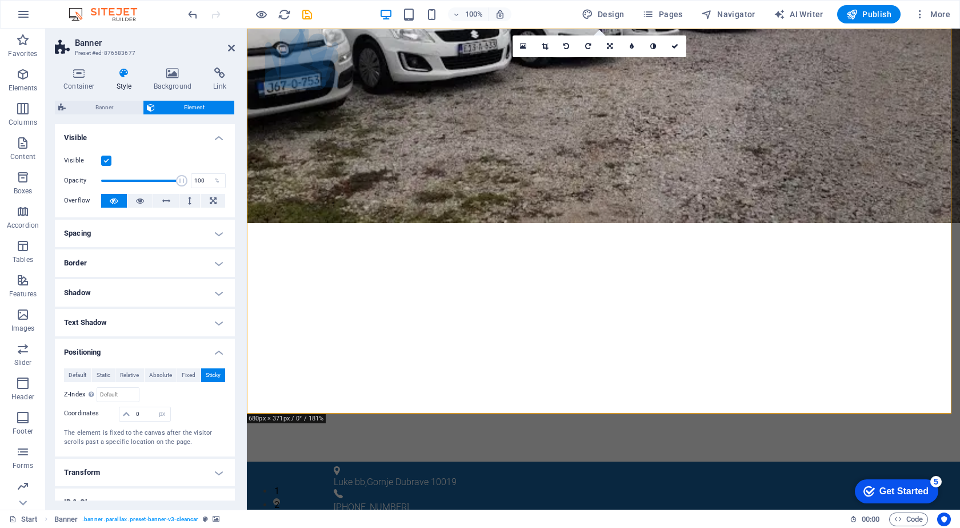
click at [115, 233] on h4 "Spacing" at bounding box center [145, 232] width 180 height 27
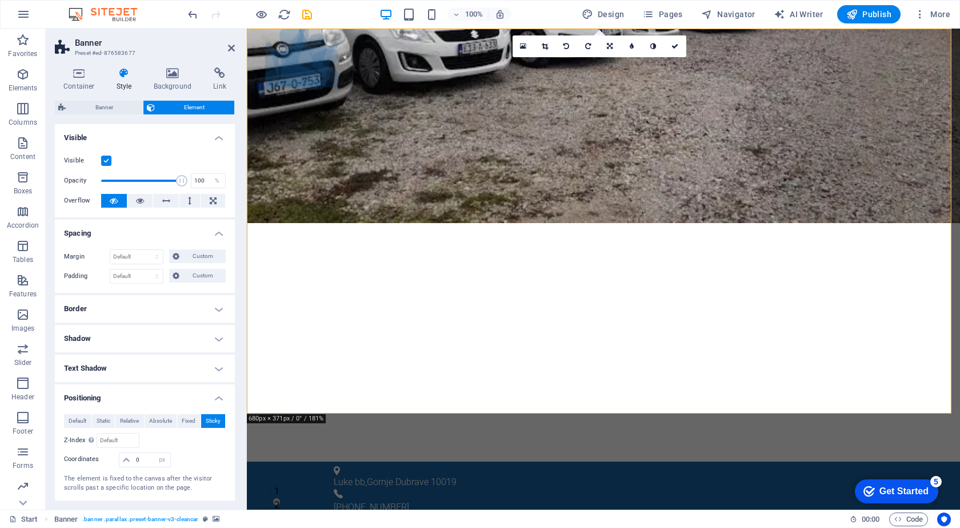
click at [115, 233] on h4 "Spacing" at bounding box center [145, 229] width 180 height 21
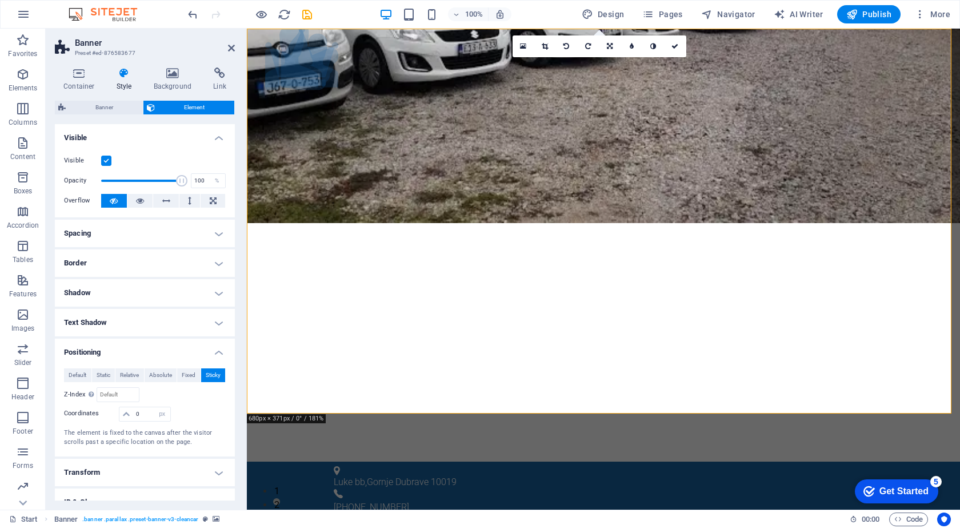
click at [109, 256] on h4 "Border" at bounding box center [145, 262] width 180 height 27
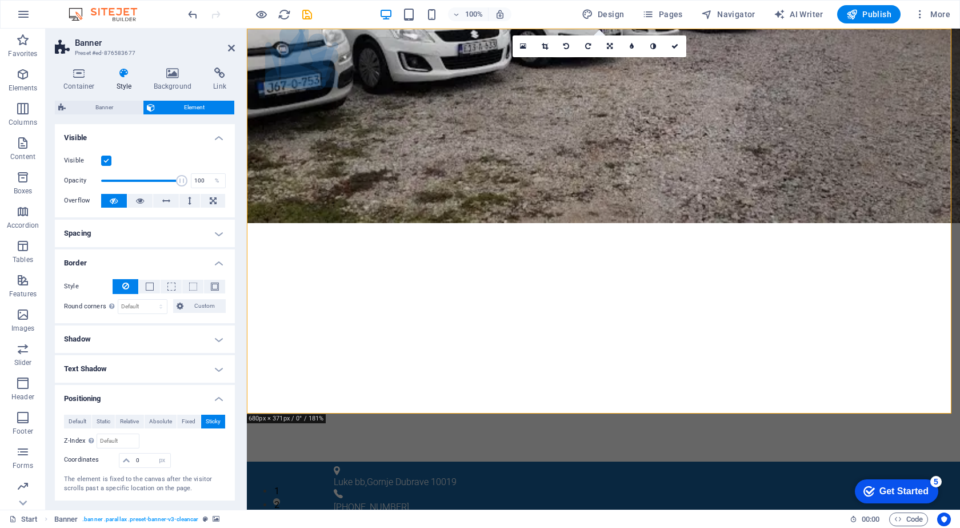
click at [109, 256] on h4 "Border" at bounding box center [145, 259] width 180 height 21
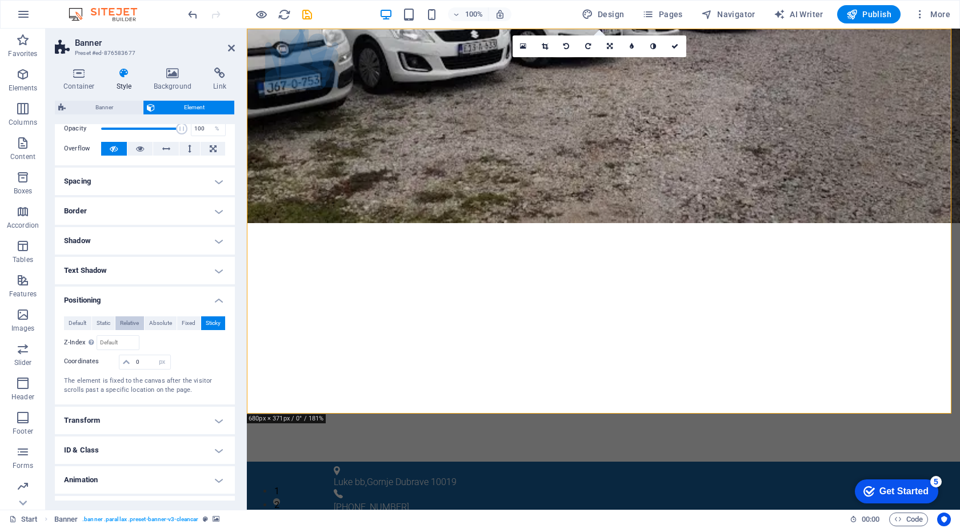
scroll to position [75, 0]
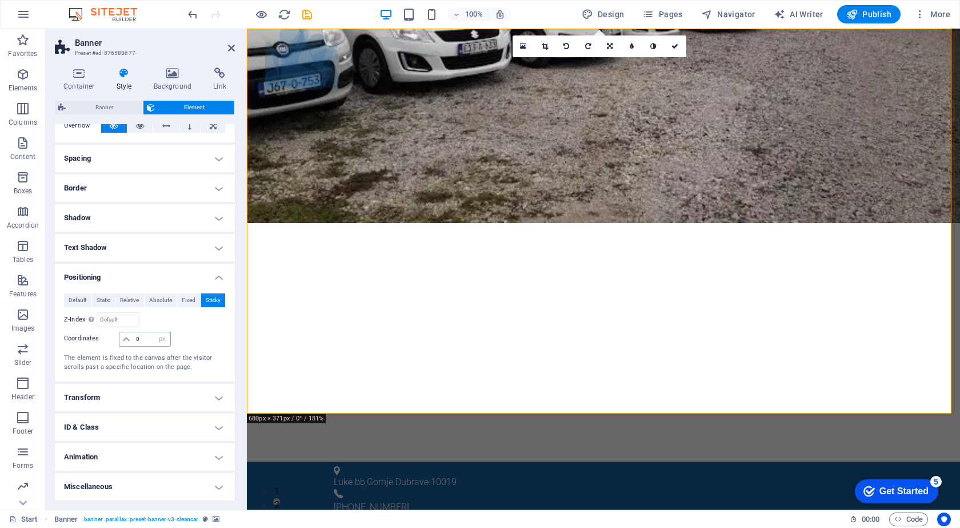
click at [123, 339] on icon at bounding box center [126, 339] width 7 height 7
click at [129, 336] on icon at bounding box center [126, 339] width 7 height 7
click at [126, 321] on input "number" at bounding box center [117, 320] width 41 height 14
click at [125, 384] on h4 "Transform" at bounding box center [145, 397] width 180 height 27
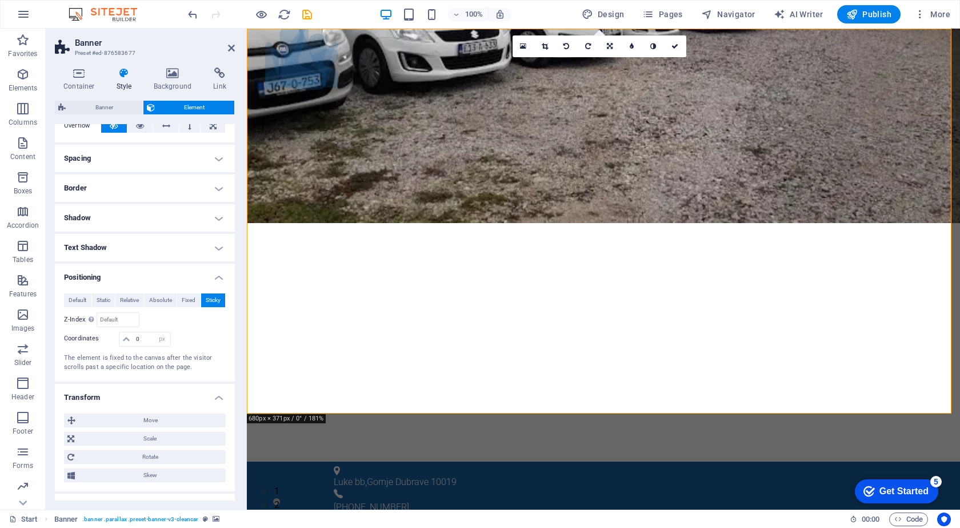
click at [121, 390] on h4 "Transform" at bounding box center [145, 394] width 180 height 21
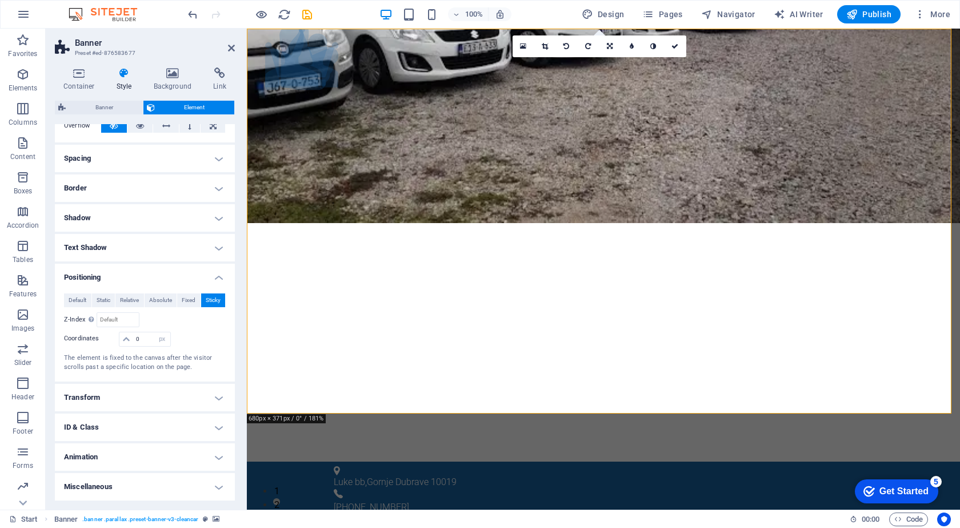
click at [124, 434] on h4 "ID & Class" at bounding box center [145, 426] width 180 height 27
click at [136, 426] on h4 "ID & Class" at bounding box center [145, 423] width 180 height 21
click at [131, 338] on span at bounding box center [126, 339] width 14 height 14
drag, startPoint x: 149, startPoint y: 334, endPoint x: 125, endPoint y: 342, distance: 25.5
click at [125, 342] on div "0 auto px rem % em" at bounding box center [144, 339] width 51 height 15
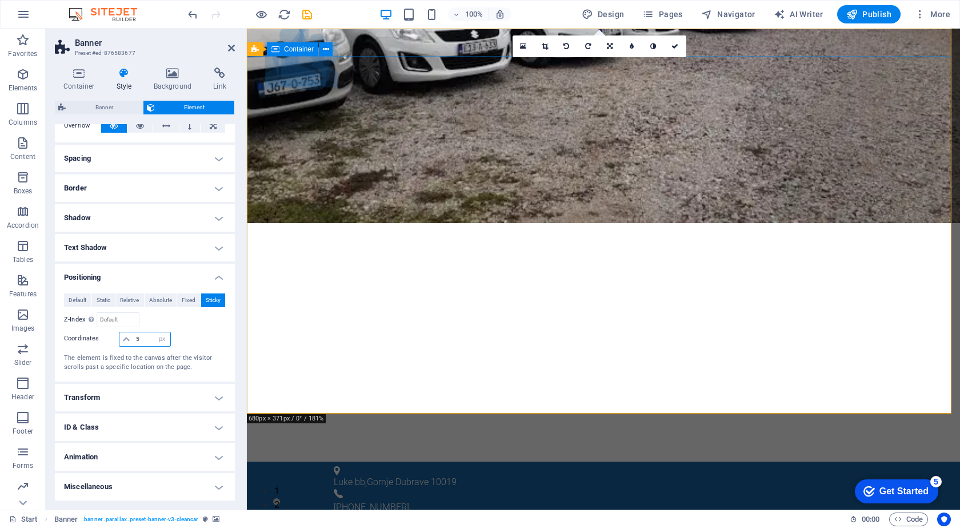
type input "5"
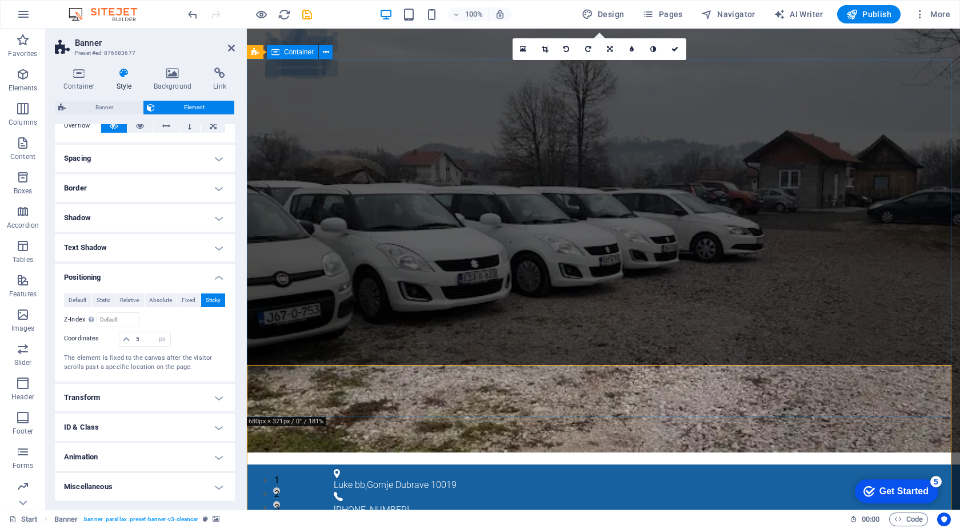
scroll to position [0, 0]
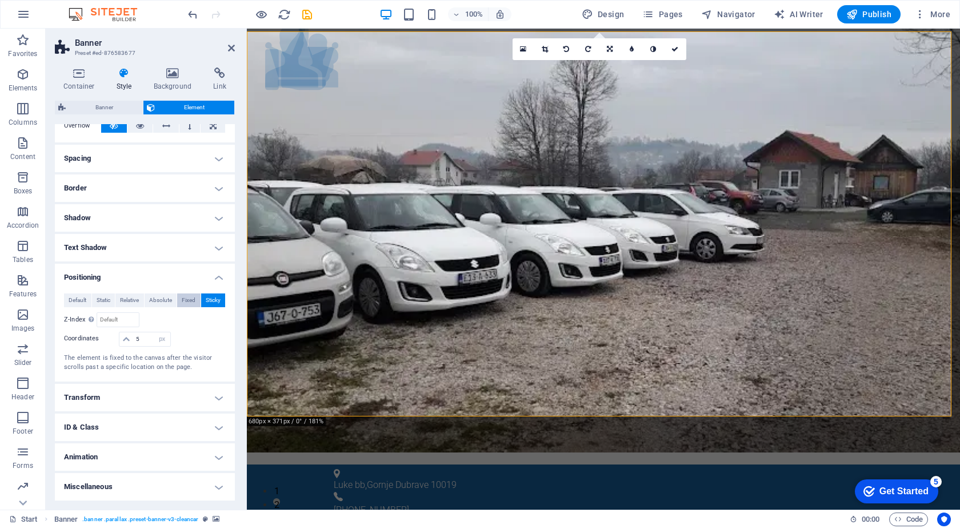
click at [182, 297] on span "Fixed" at bounding box center [189, 300] width 14 height 14
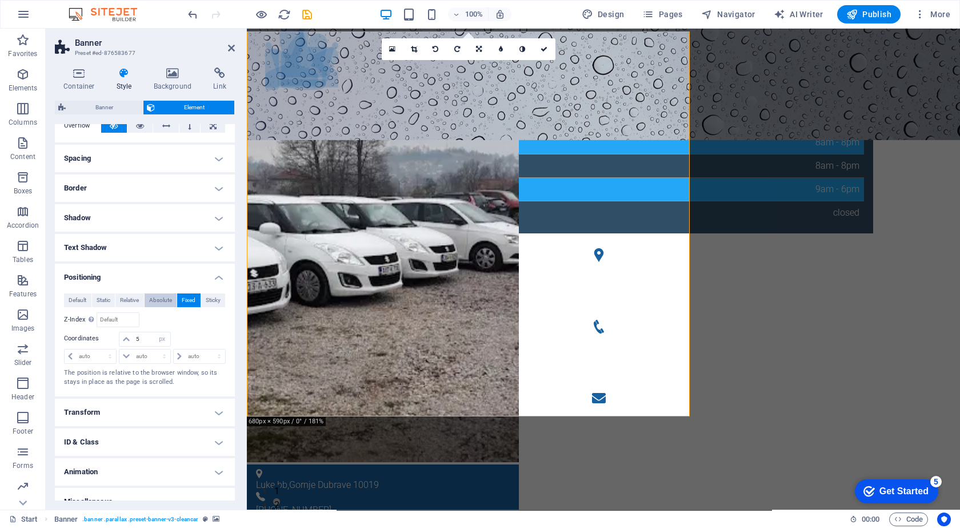
click at [163, 304] on span "Absolute" at bounding box center [160, 300] width 23 height 14
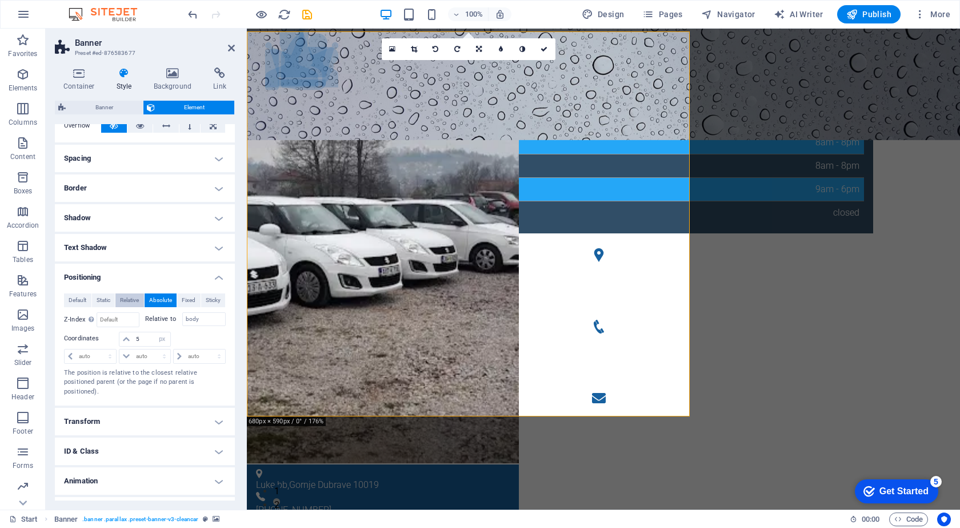
click at [127, 305] on span "Relative" at bounding box center [129, 300] width 19 height 14
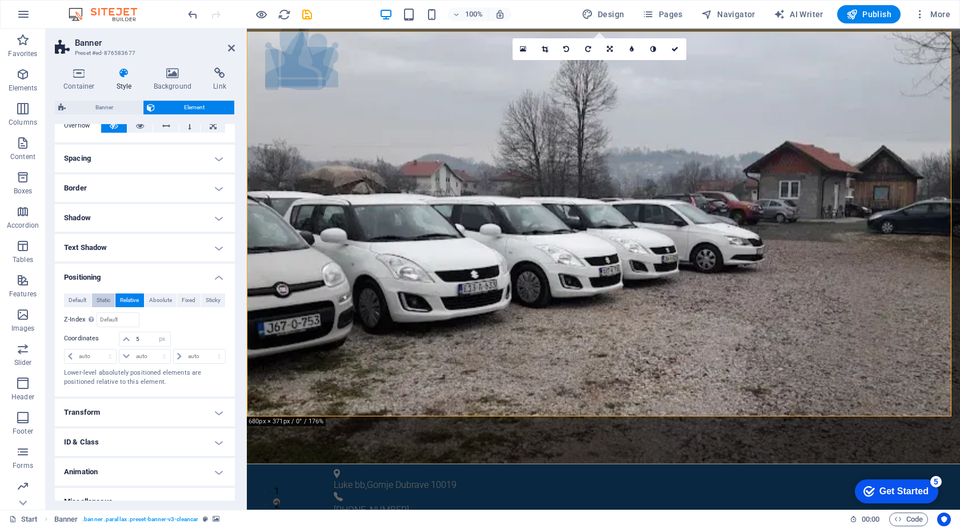
click at [104, 297] on span "Static" at bounding box center [104, 300] width 14 height 14
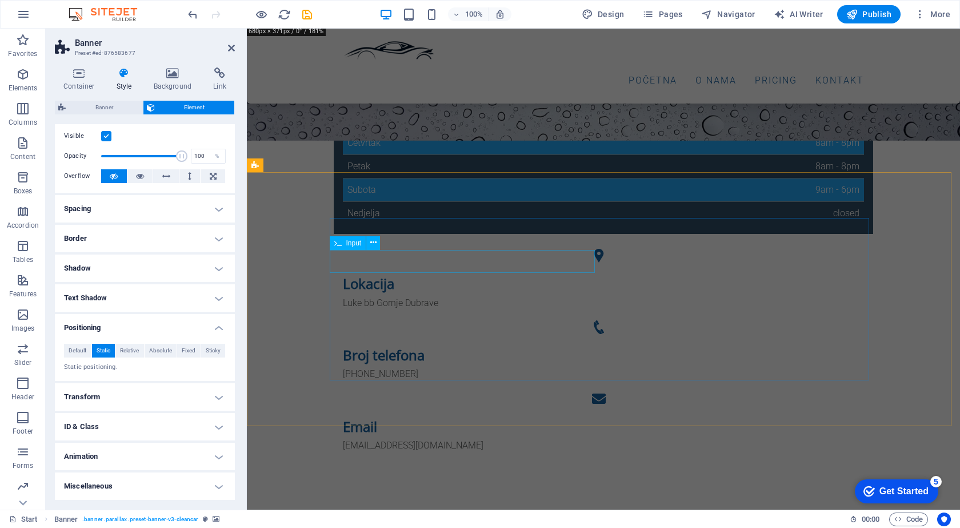
scroll to position [629, 0]
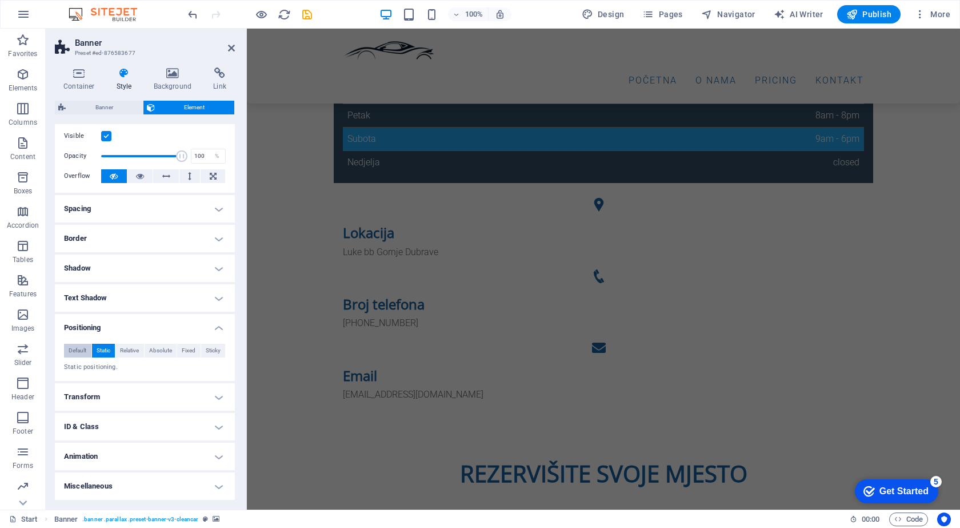
click at [81, 349] on span "Default" at bounding box center [78, 351] width 18 height 14
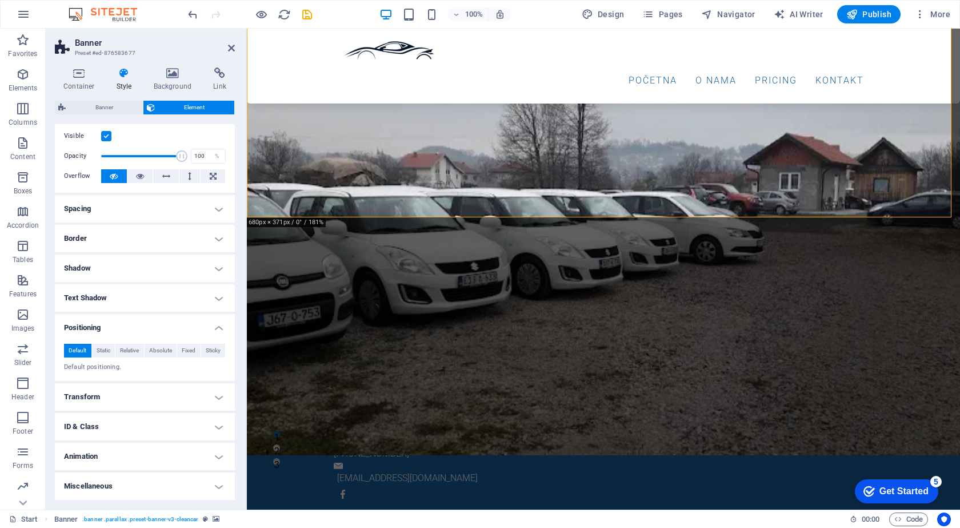
scroll to position [0, 0]
